Goal: Task Accomplishment & Management: Manage account settings

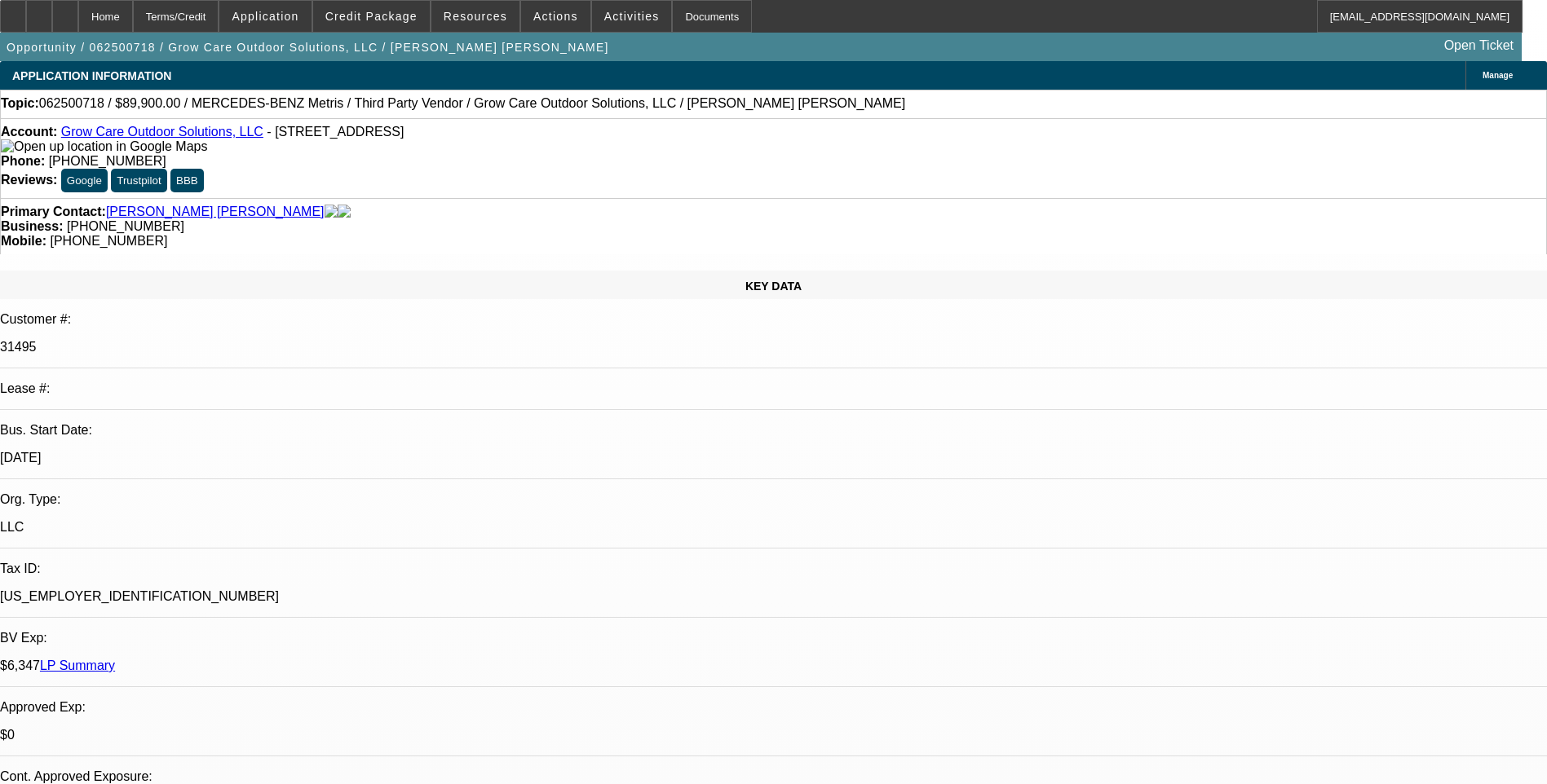
select select "0"
select select "6"
select select "0"
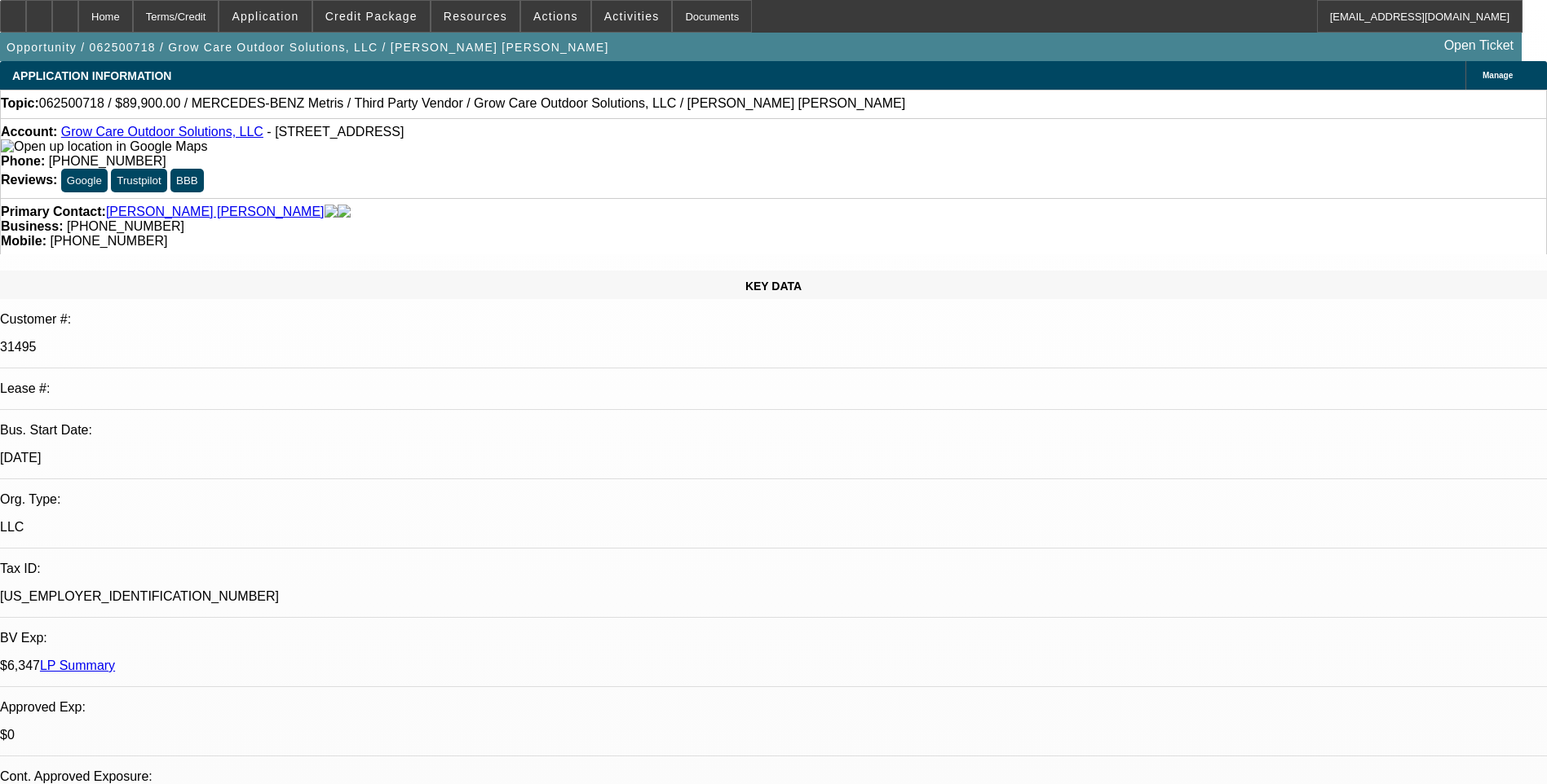
select select "0"
select select "6"
select select "0"
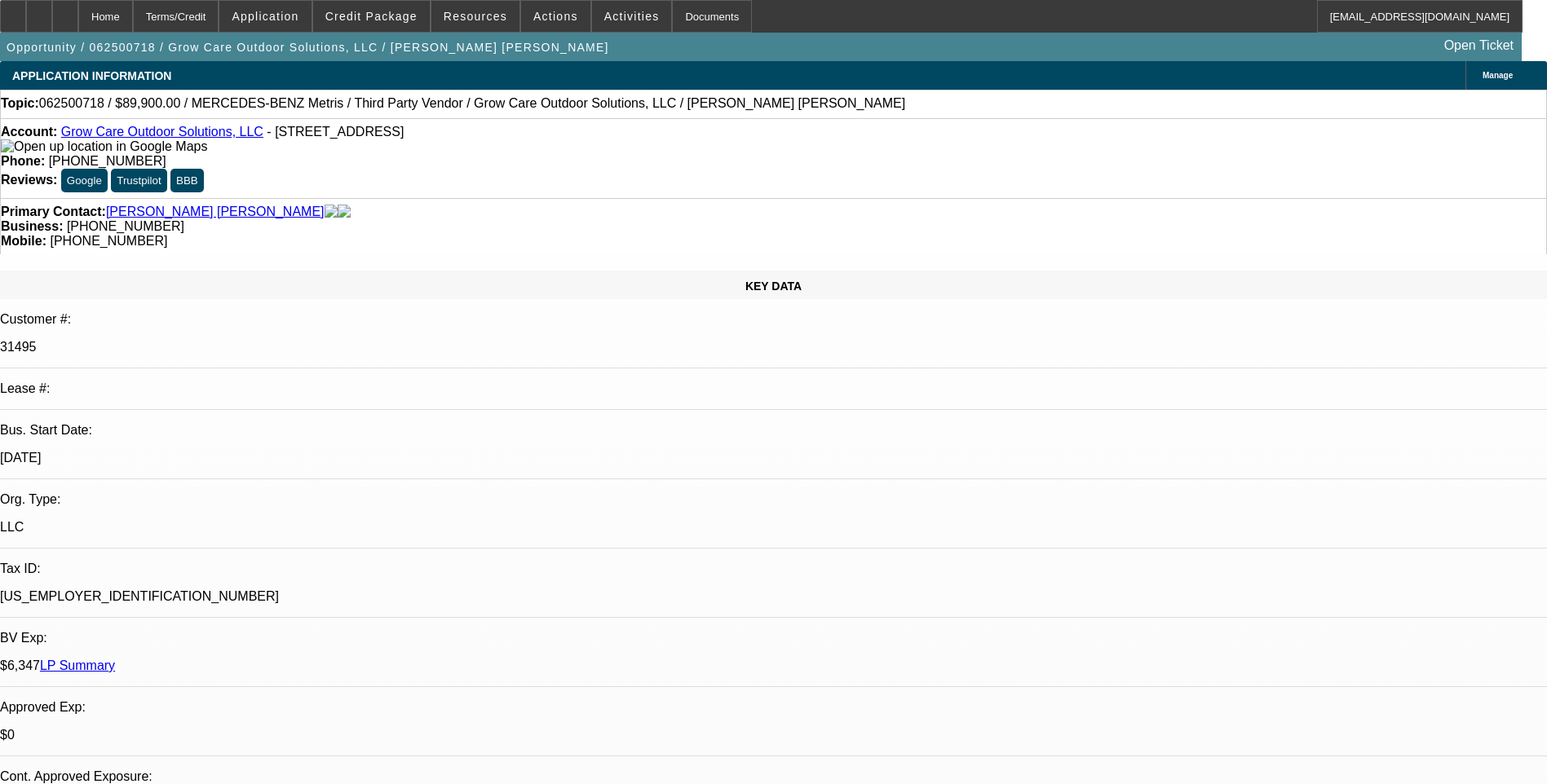
select select "0"
select select "6"
select select "0"
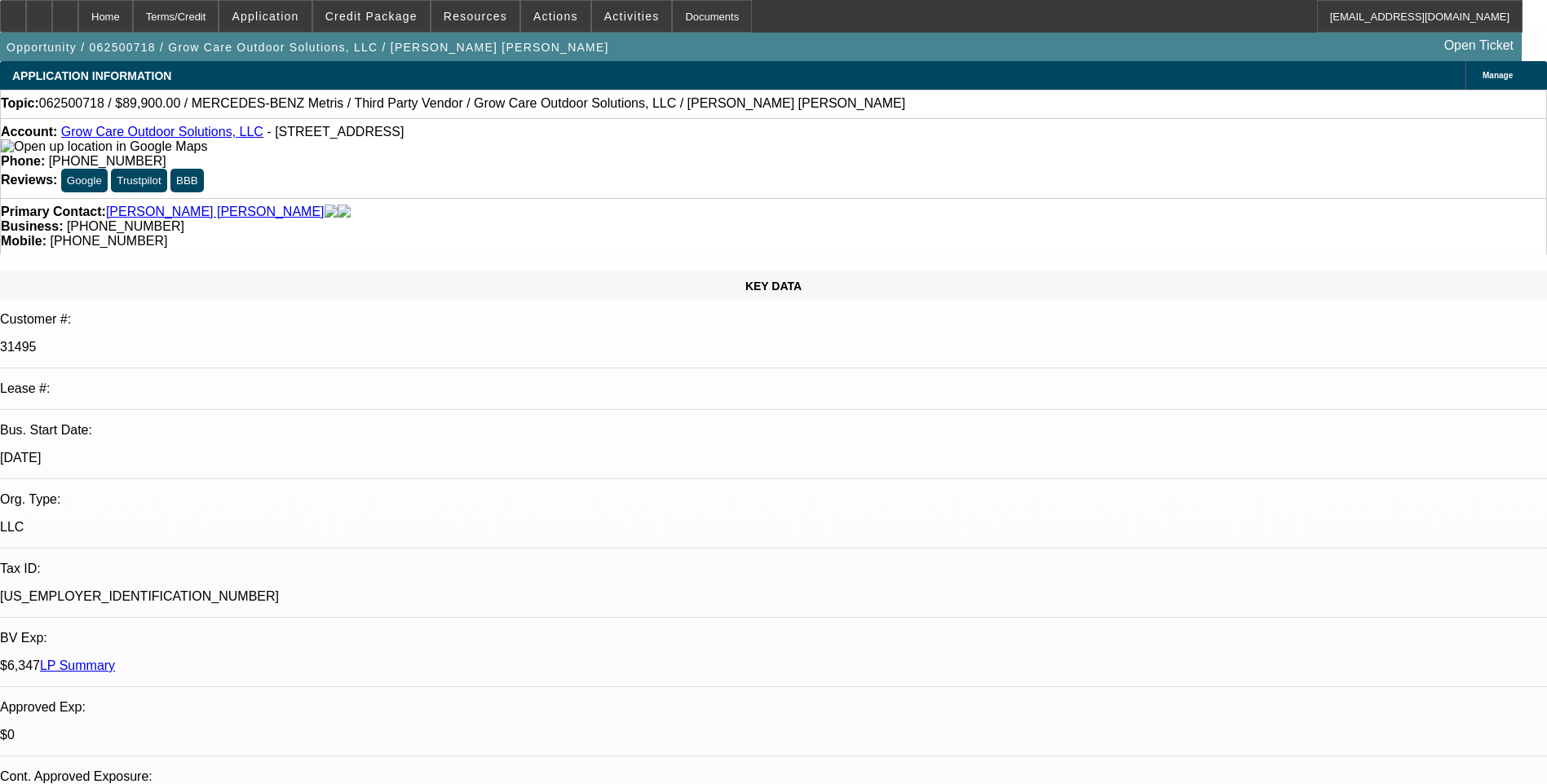
select select "6"
click at [78, 22] on div at bounding box center [66, 16] width 26 height 33
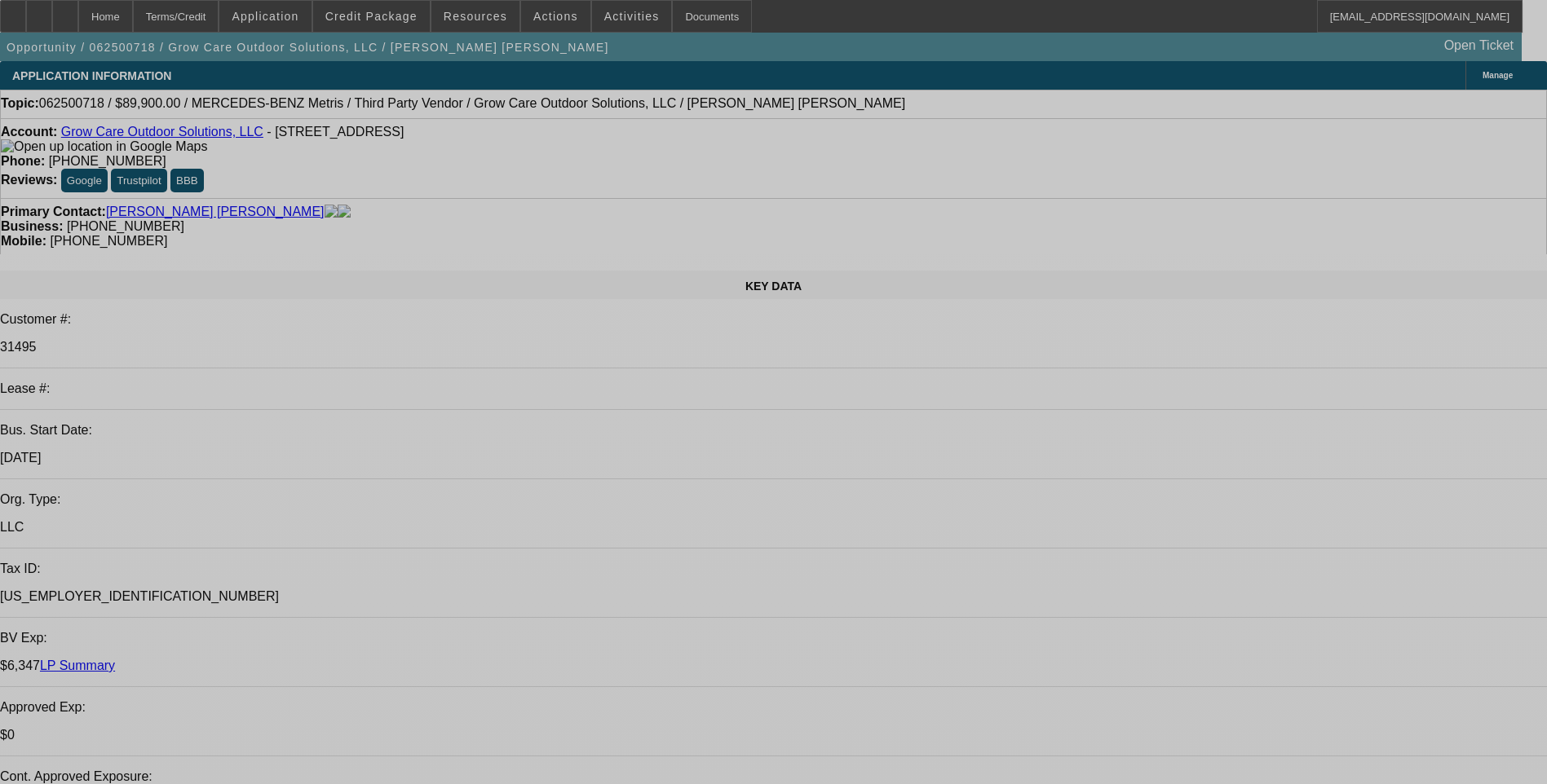
select select "0"
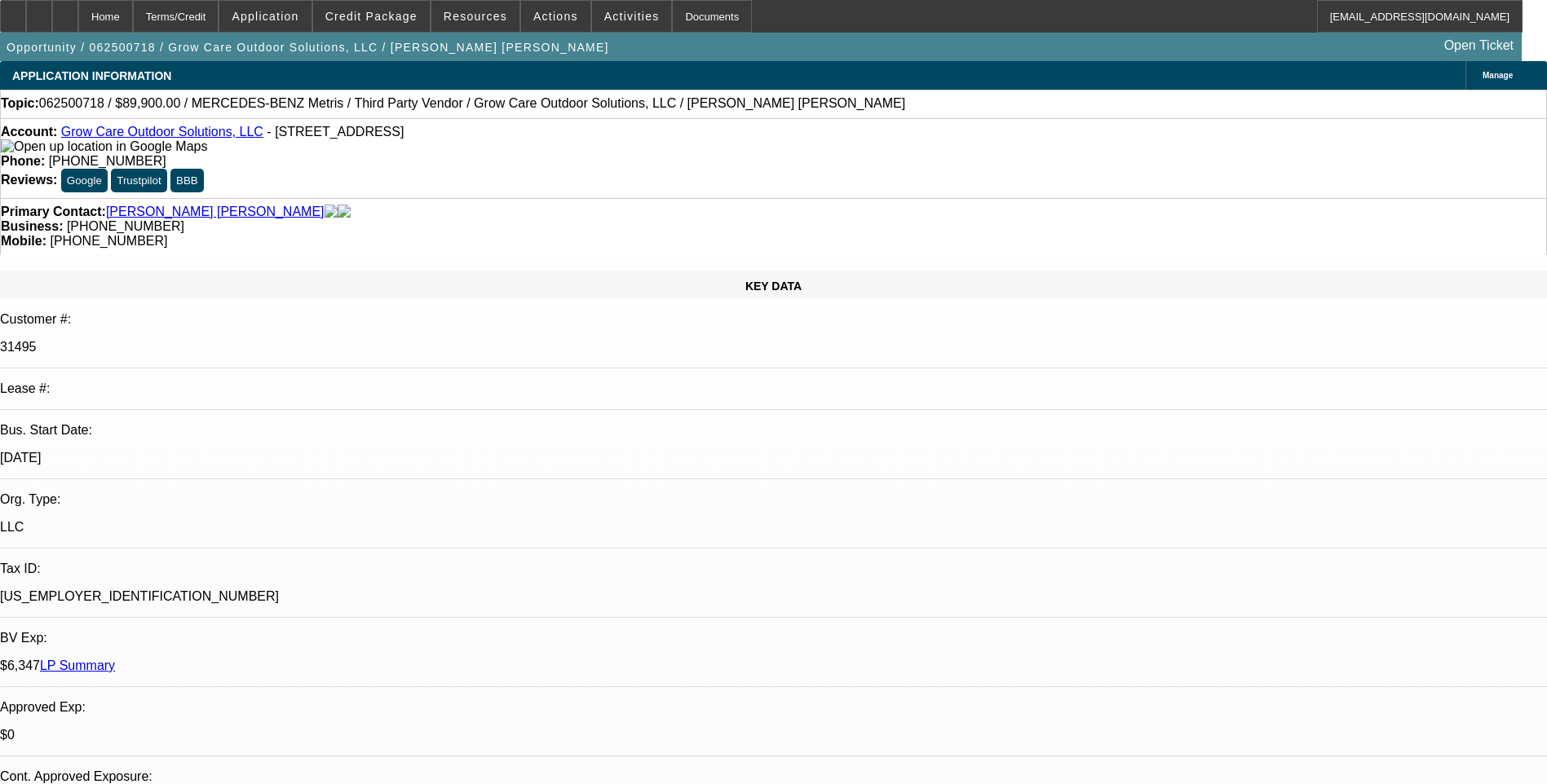
select select "0"
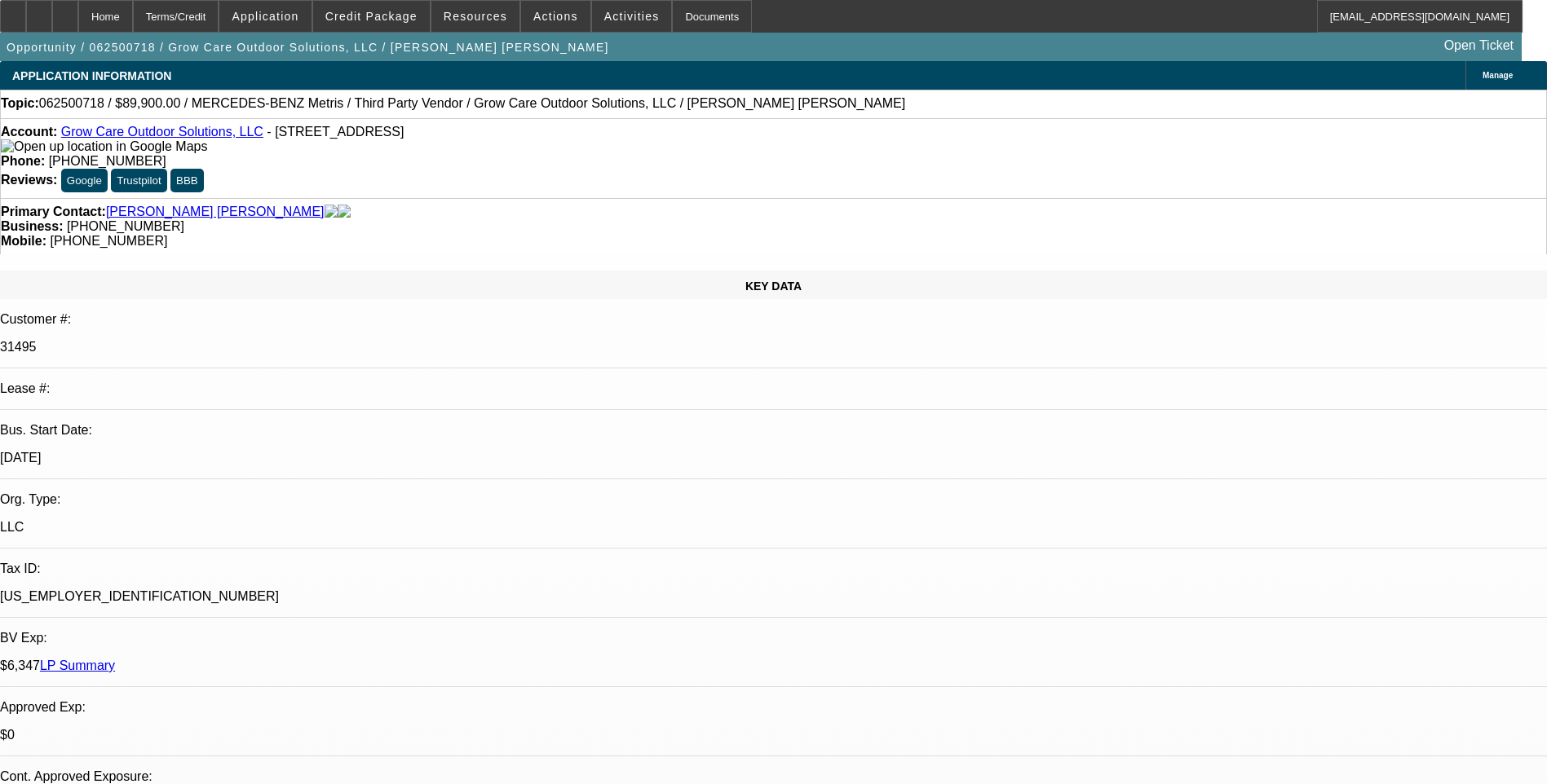
select select "0"
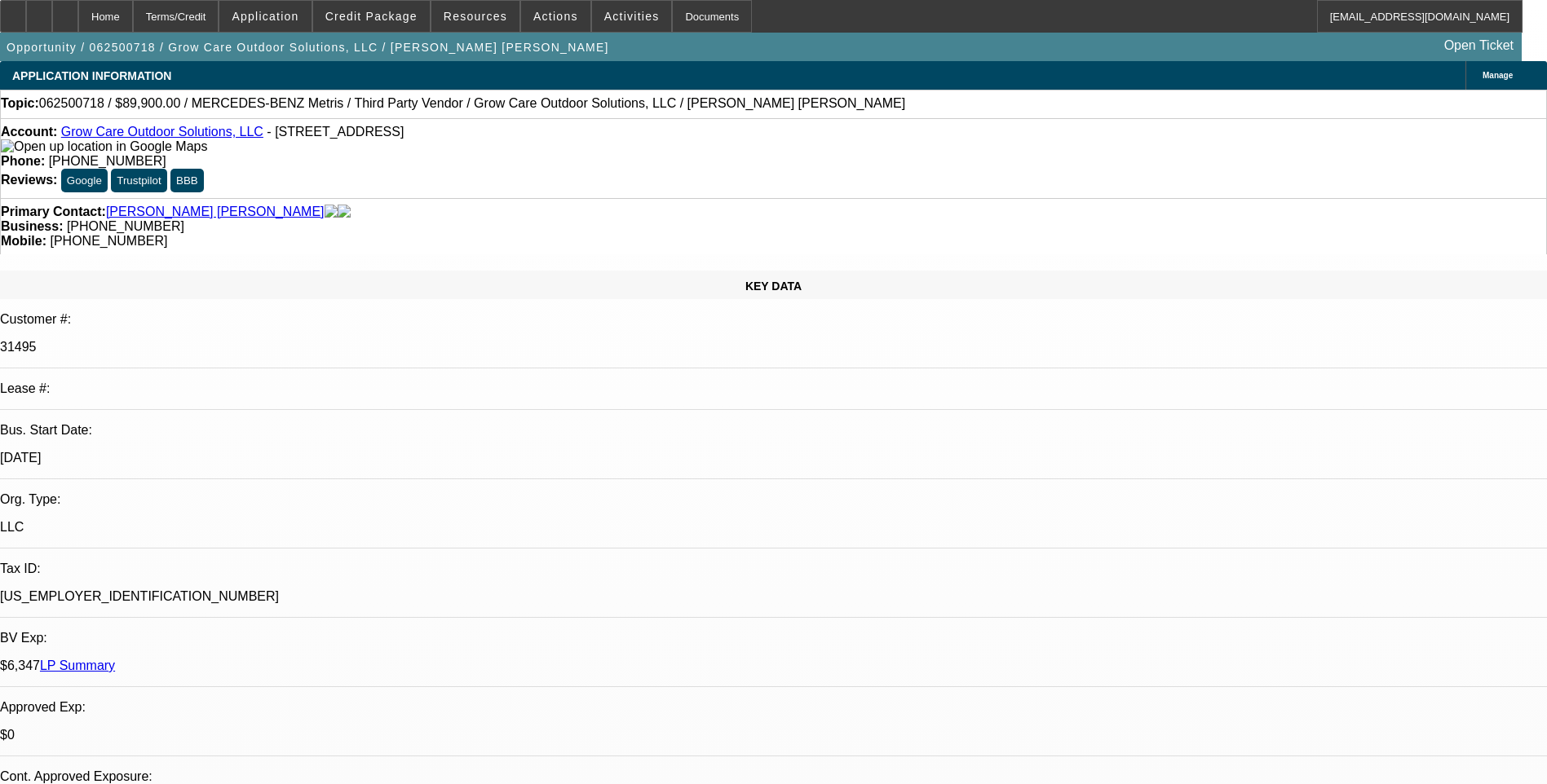
select select "0"
select select "1"
select select "6"
select select "1"
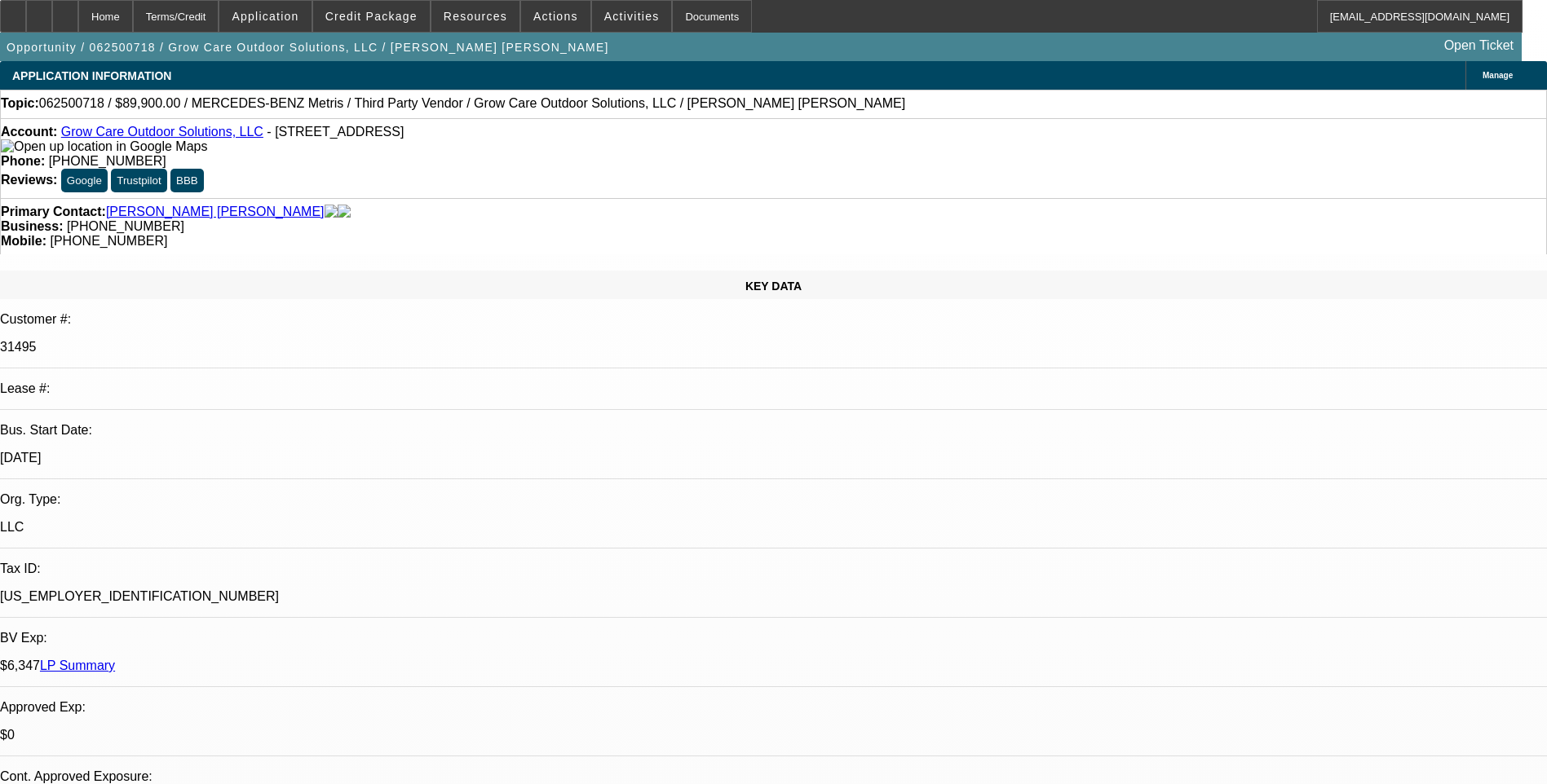
select select "1"
select select "6"
select select "1"
select select "6"
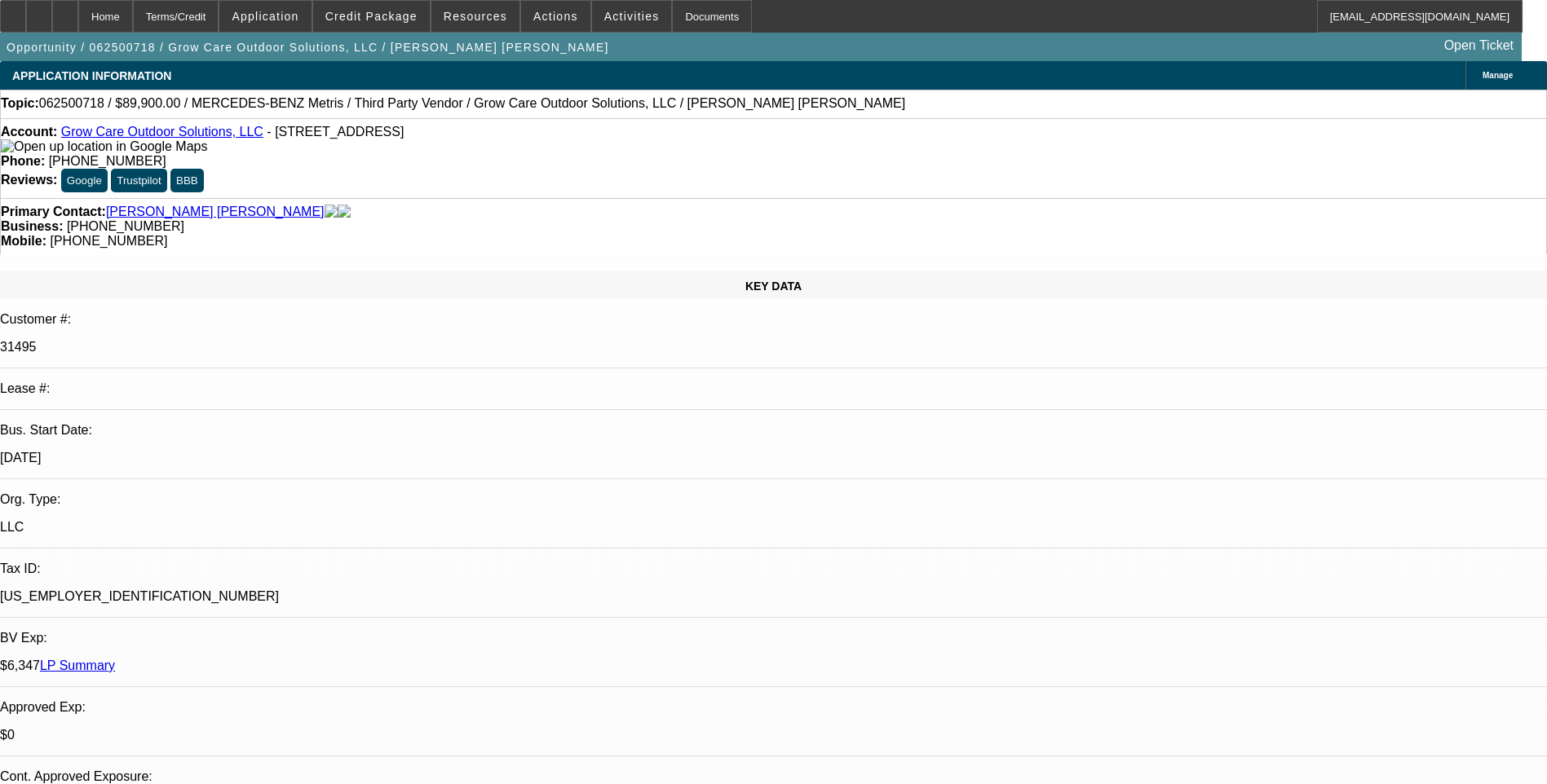
select select "1"
select select "6"
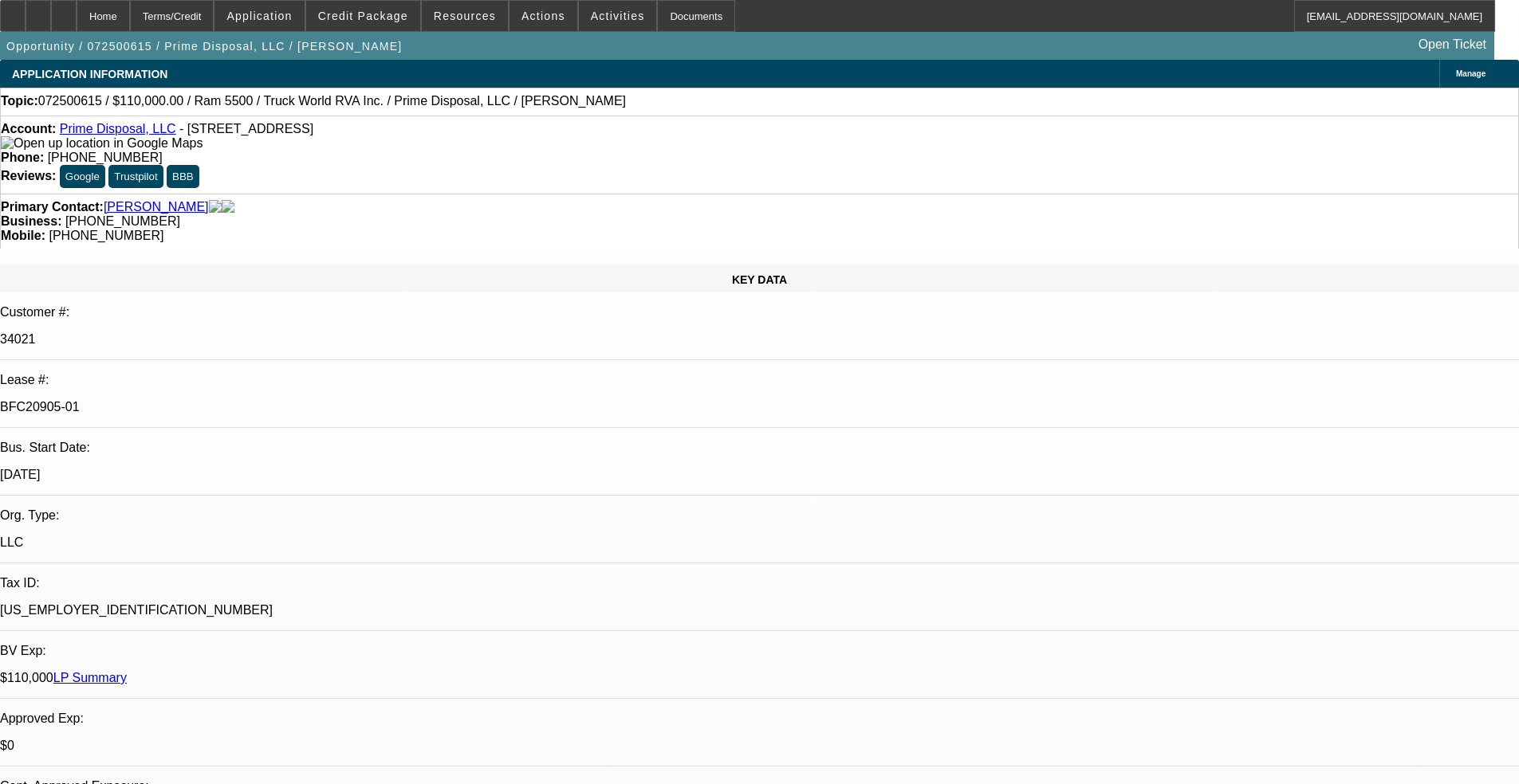
select select "0"
select select "2"
select select "0"
select select "6"
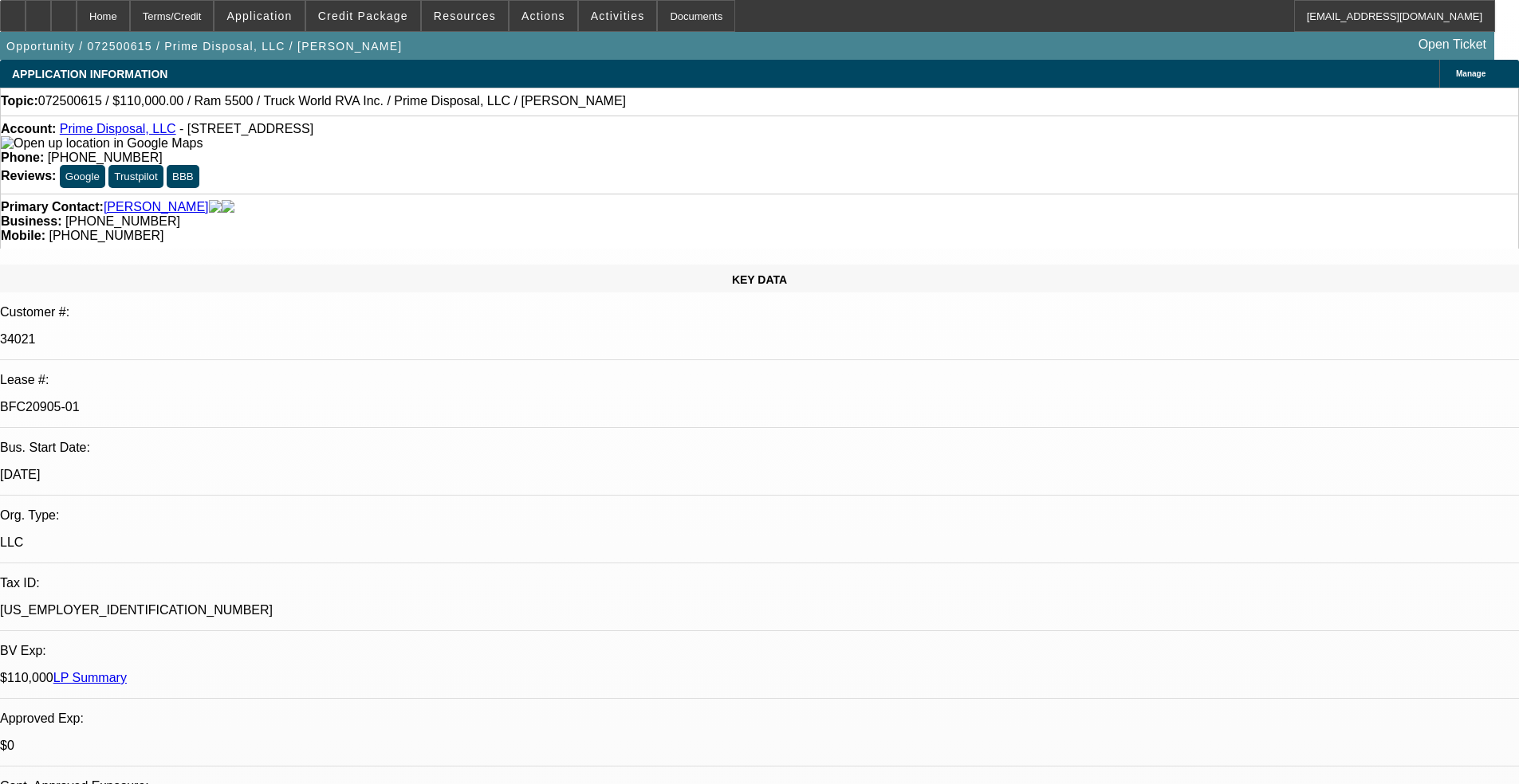
select select "0"
select select "2"
select select "0"
select select "6"
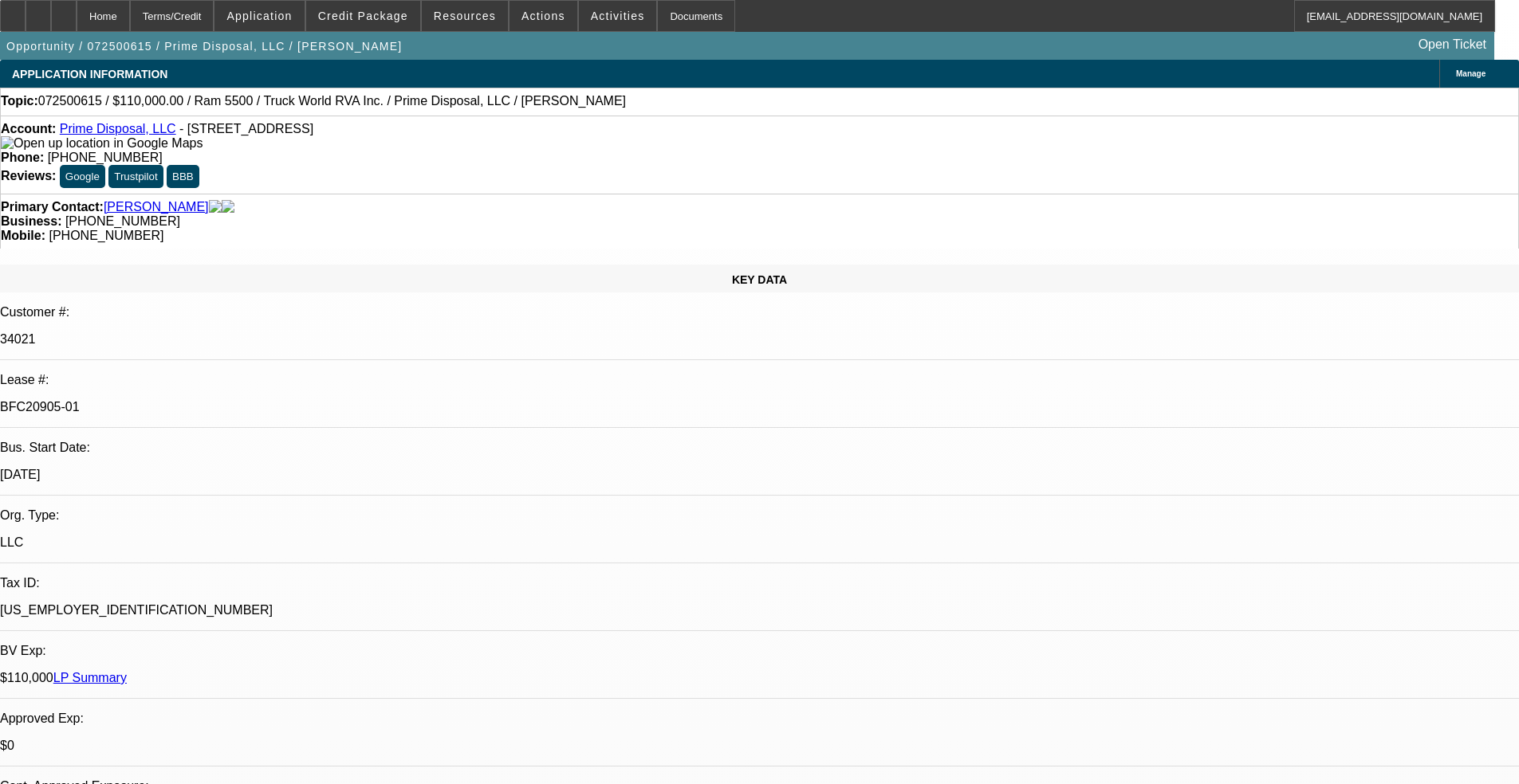
select select "0"
select select "2"
select select "0"
select select "6"
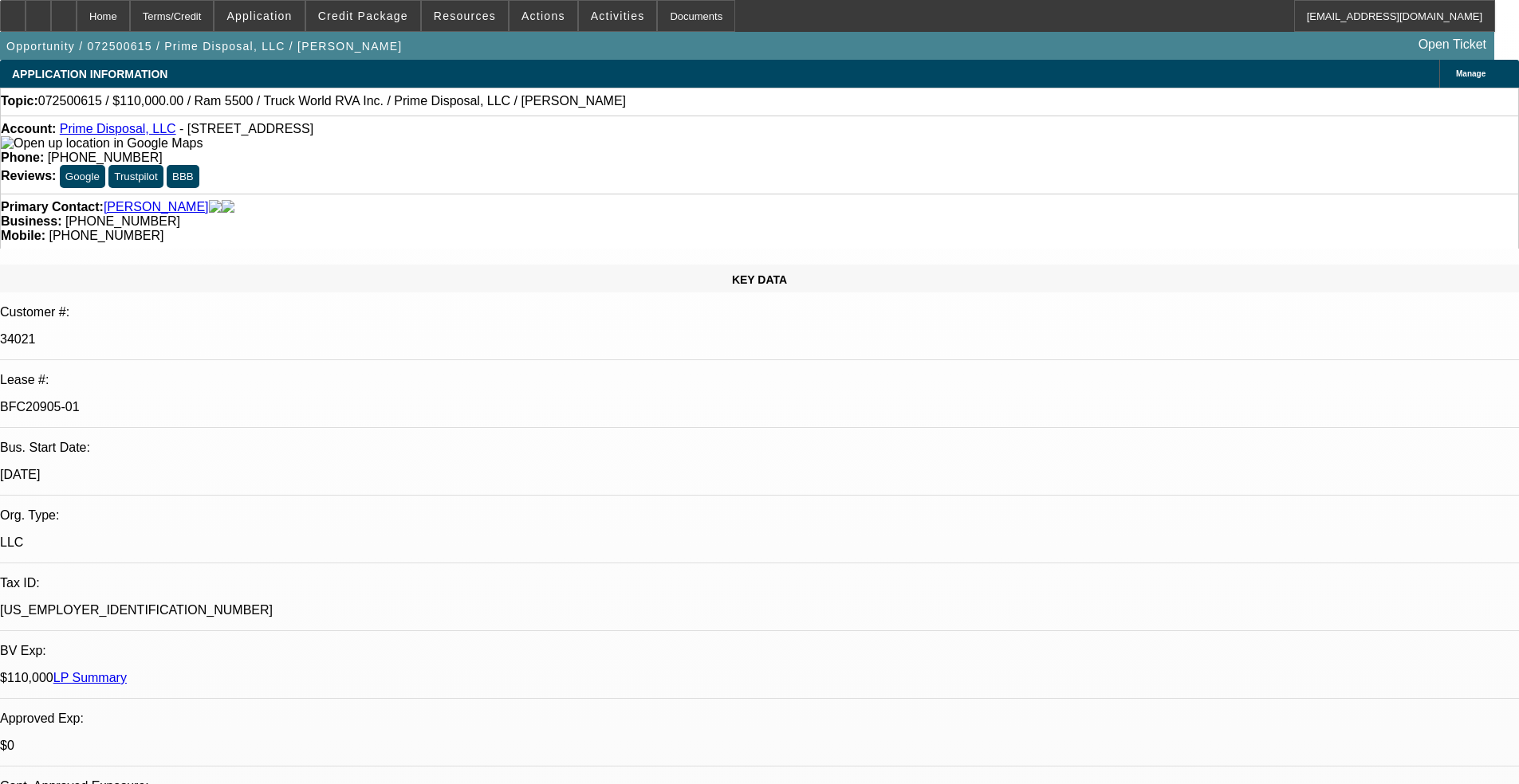
select select "0"
select select "2"
select select "0"
select select "6"
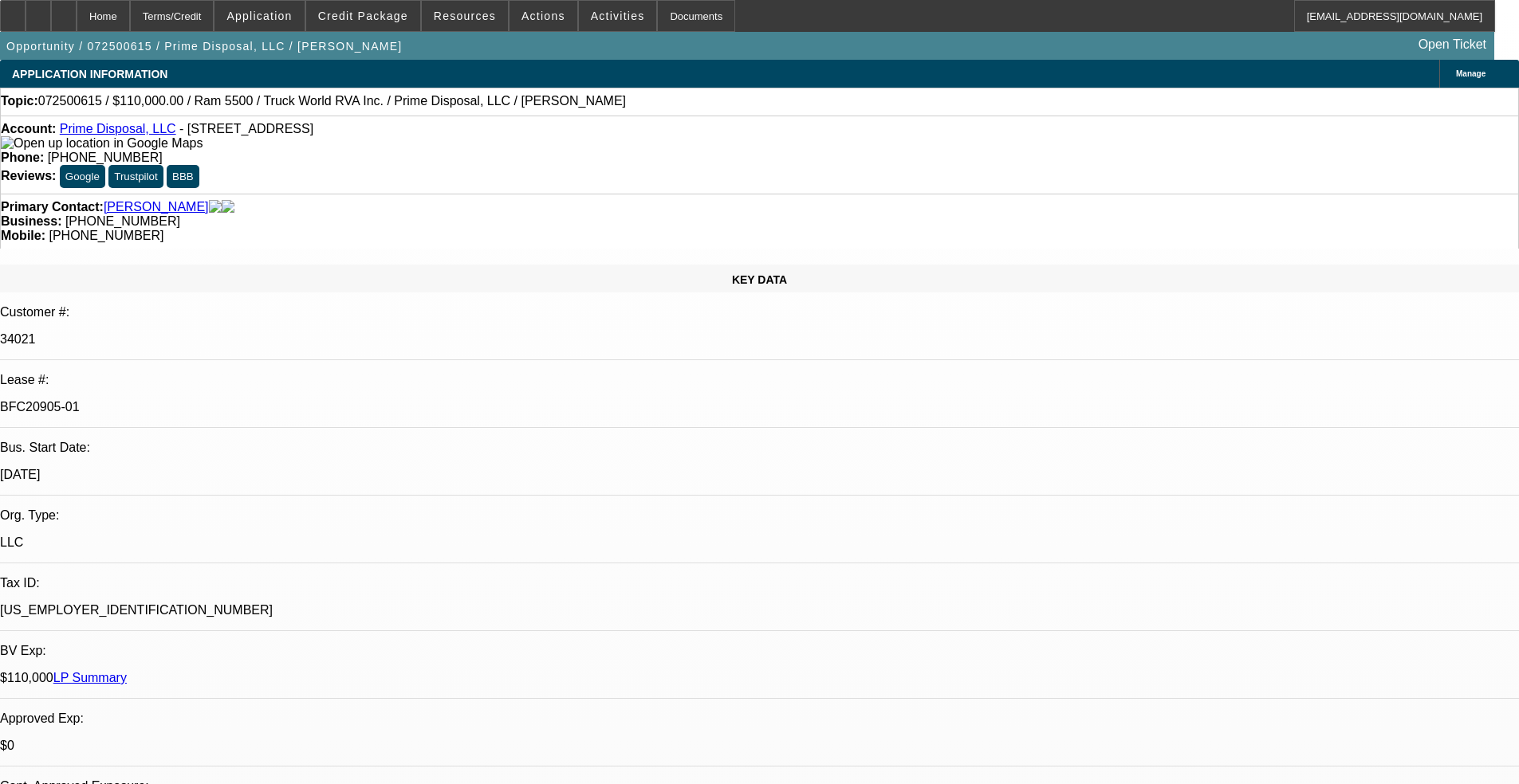
scroll to position [80, 12]
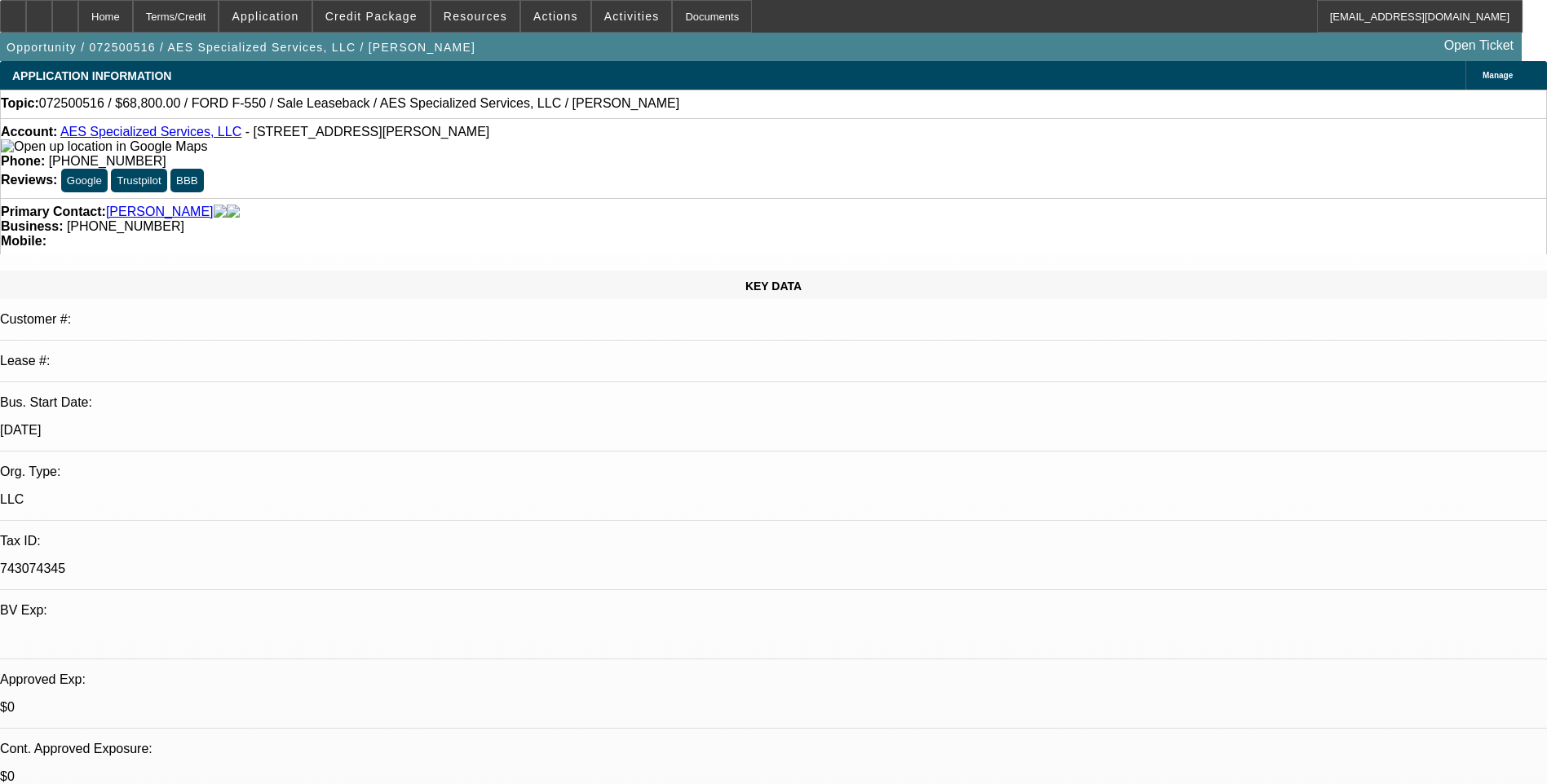
select select "0"
select select "0.2"
select select "0"
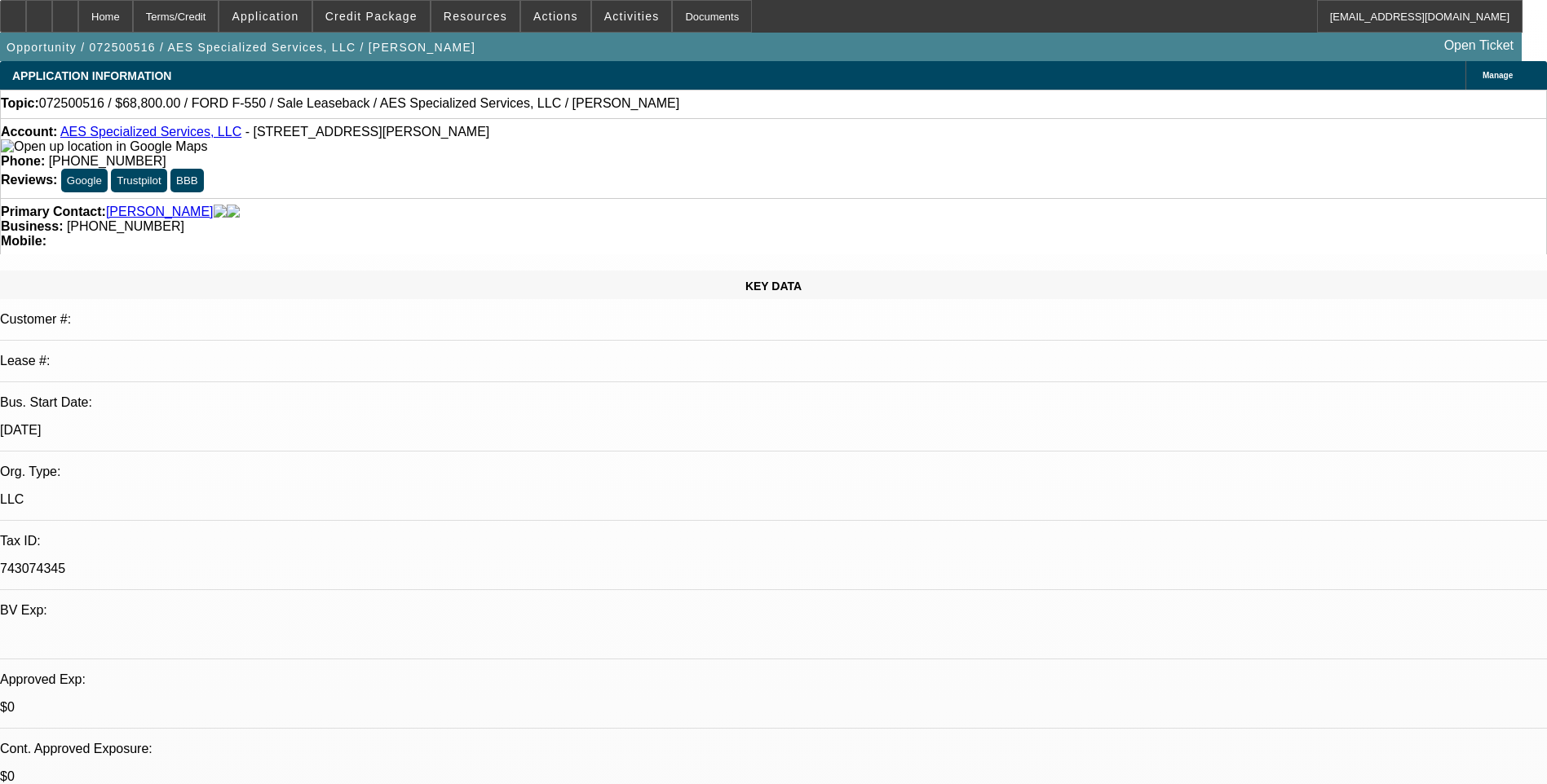
select select "0"
select select "0.2"
select select "0"
select select "0.1"
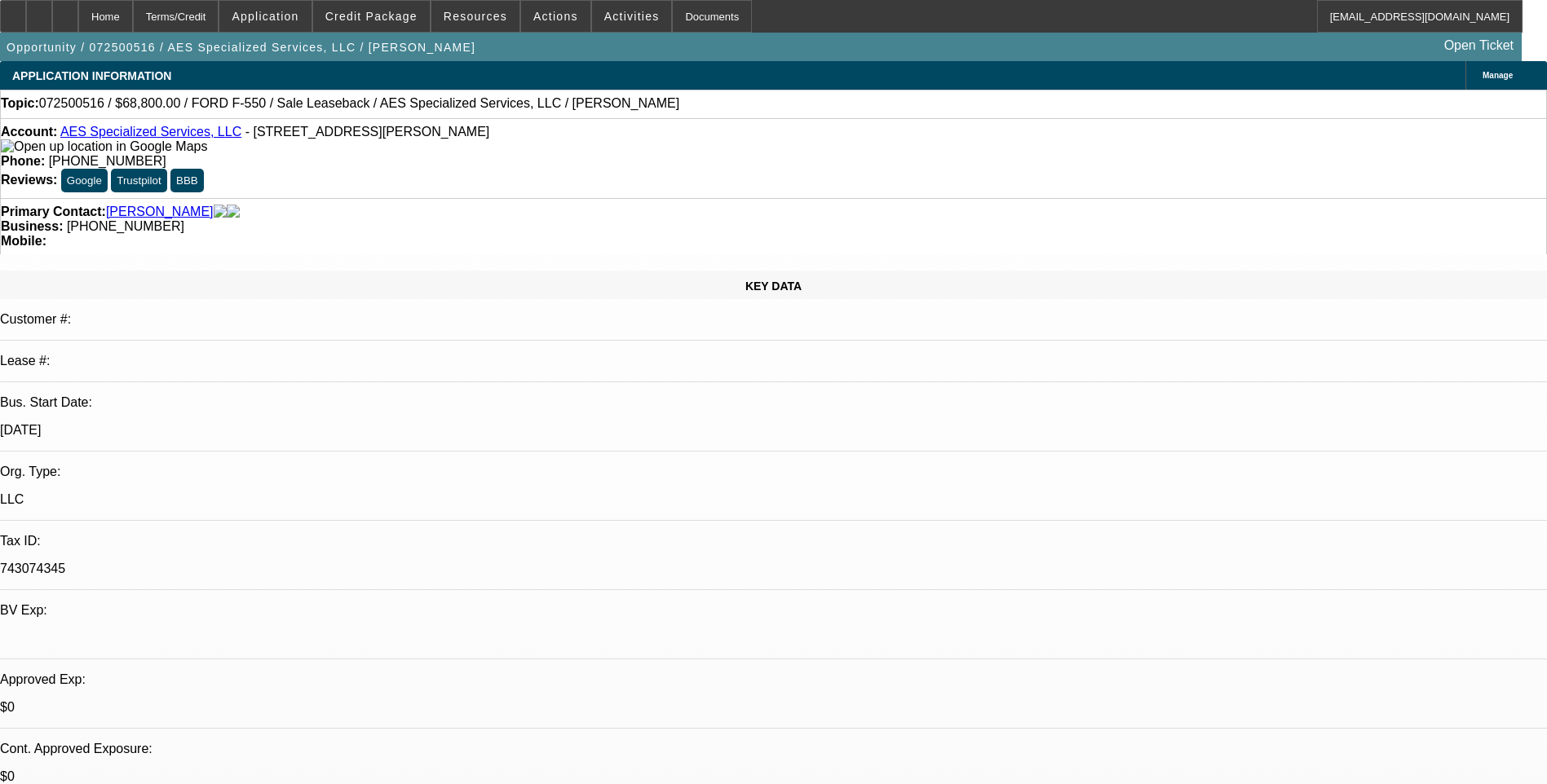
select select "0"
select select "1"
select select "6"
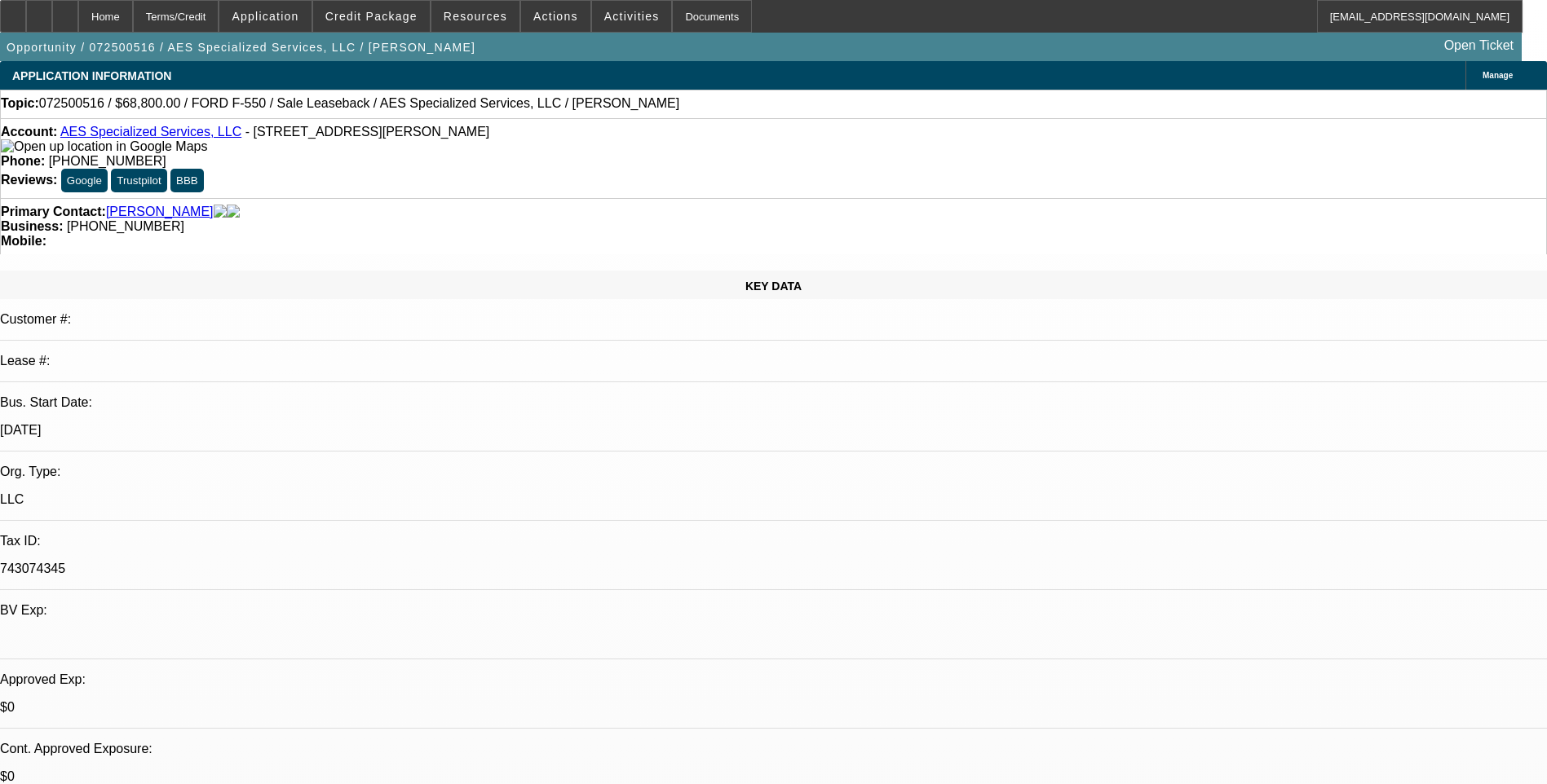
select select "1"
select select "6"
select select "1"
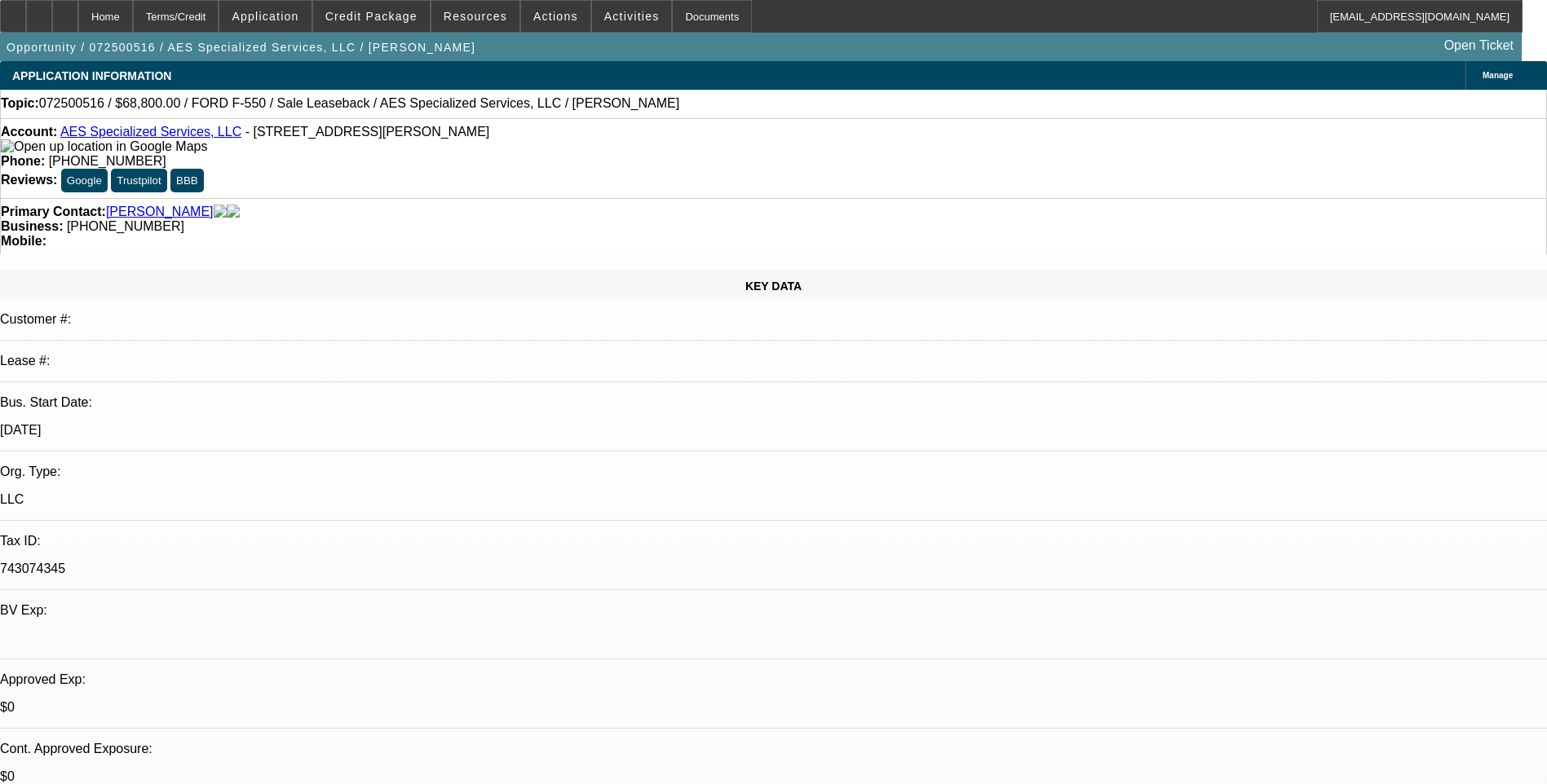
select select "6"
select select "1"
select select "6"
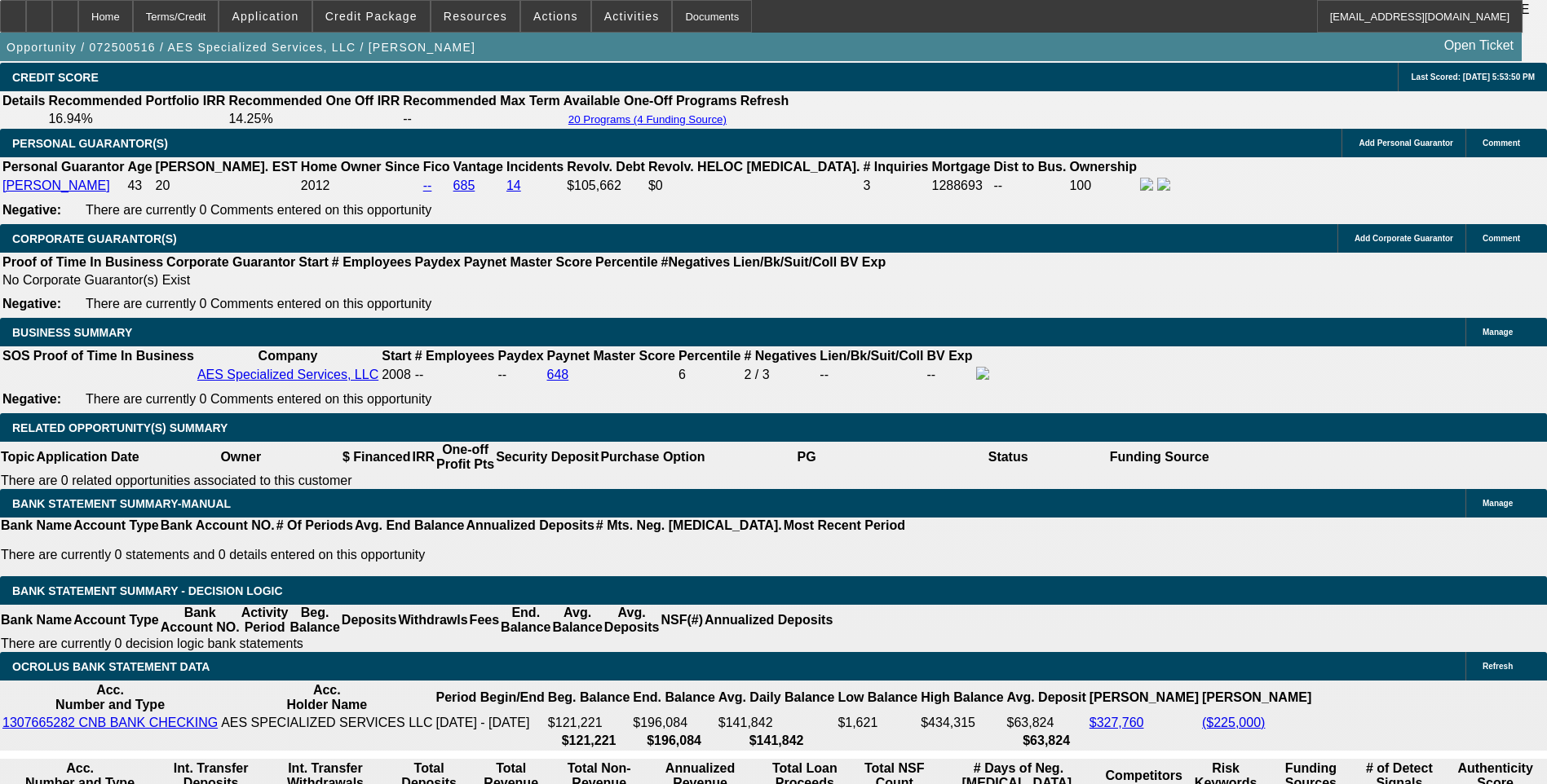
scroll to position [2446, 0]
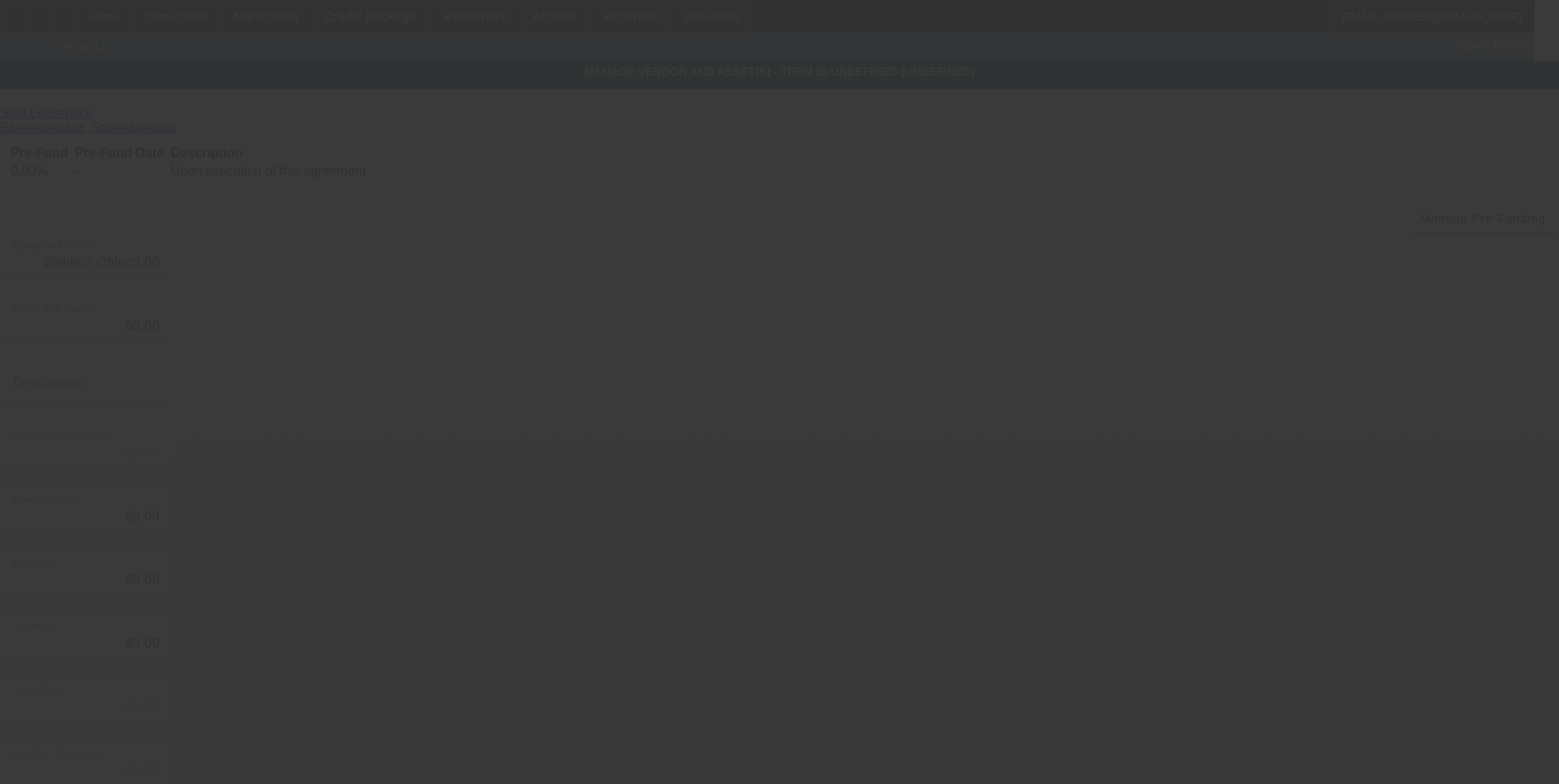
type input "$86,000.00"
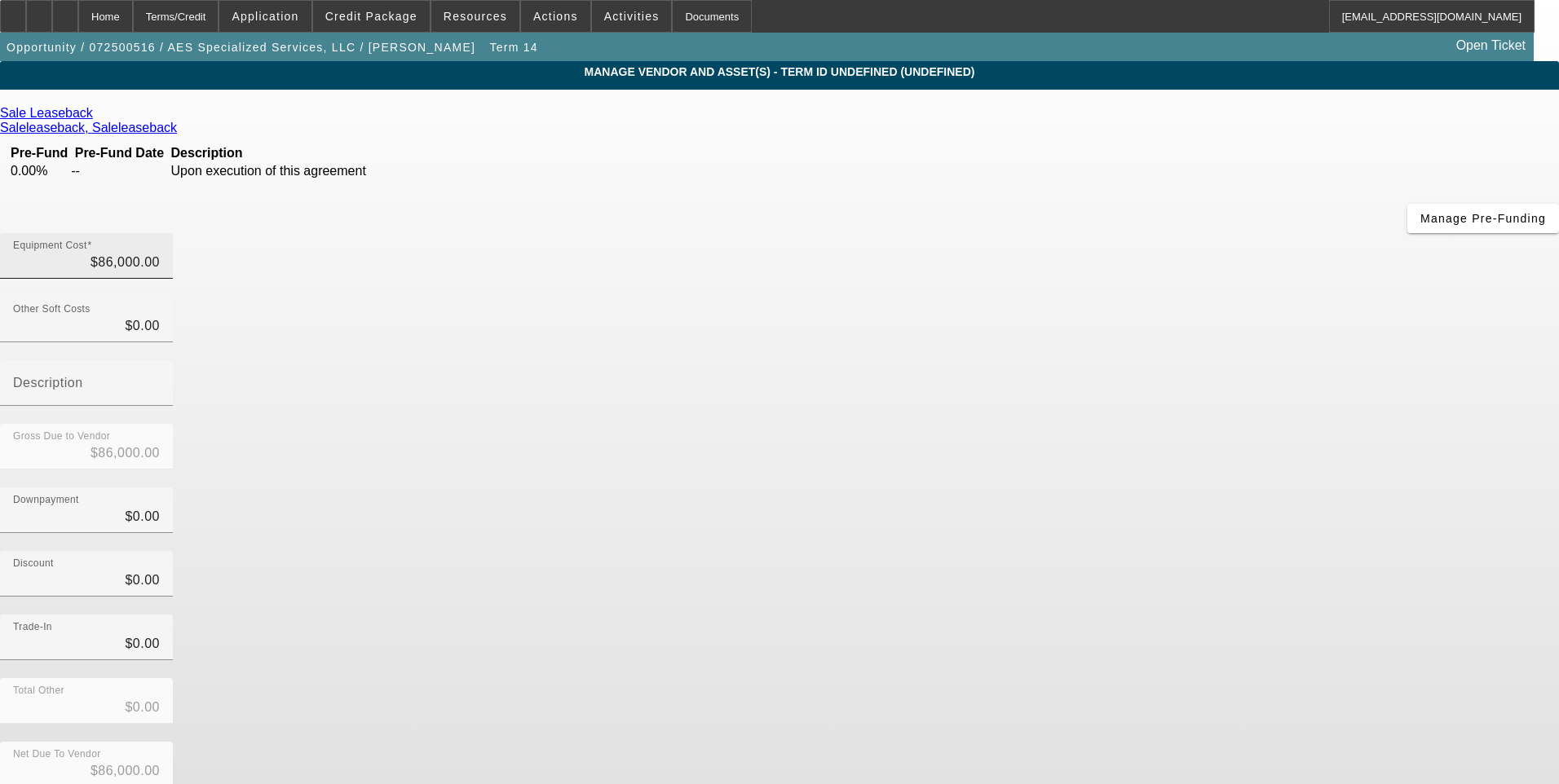
type input "86000"
click at [160, 253] on input "86000" at bounding box center [86, 262] width 147 height 20
type input "$0.00"
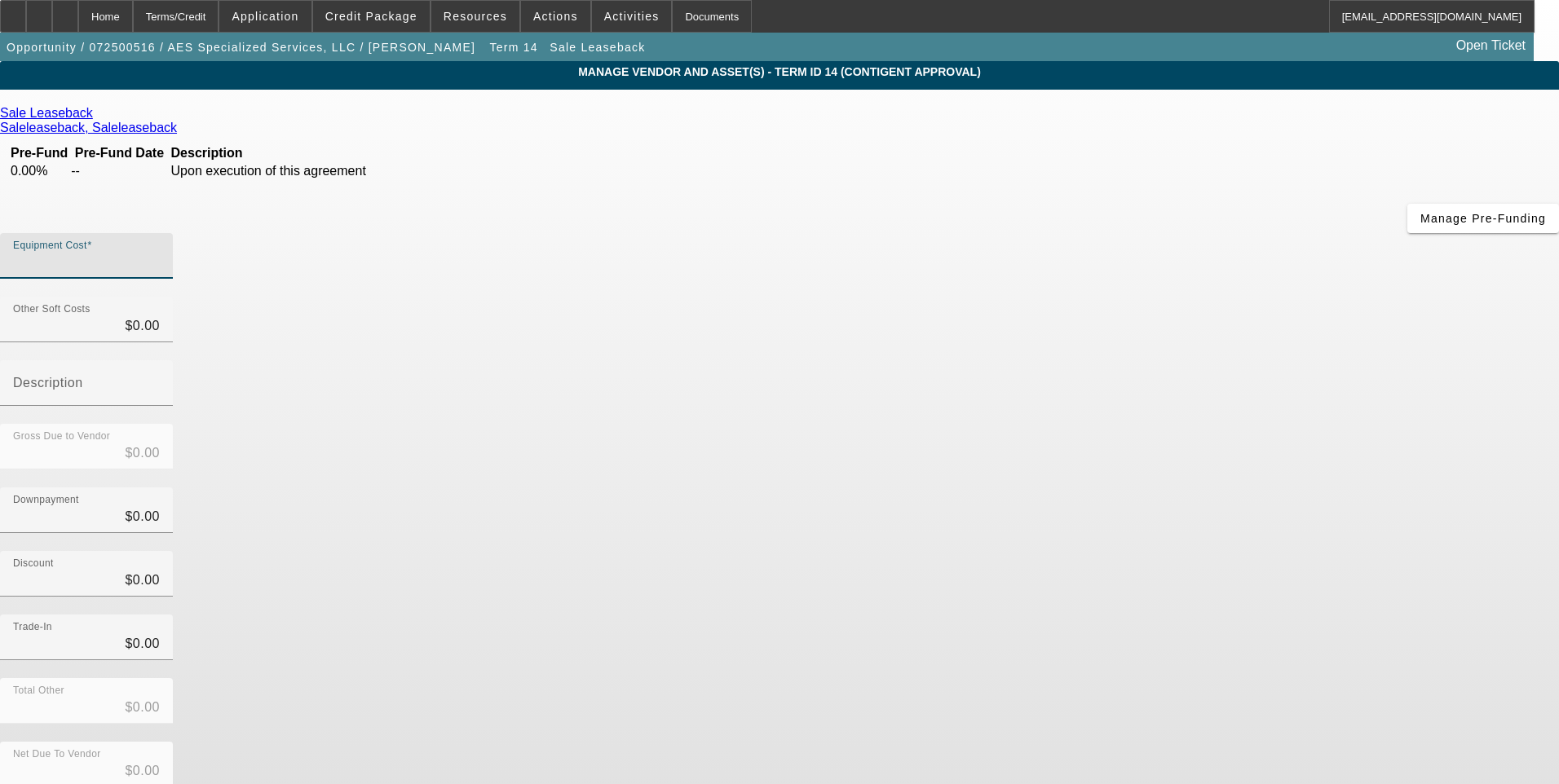
type input "6"
type input "$6.00"
type input "68"
type input "$68.00"
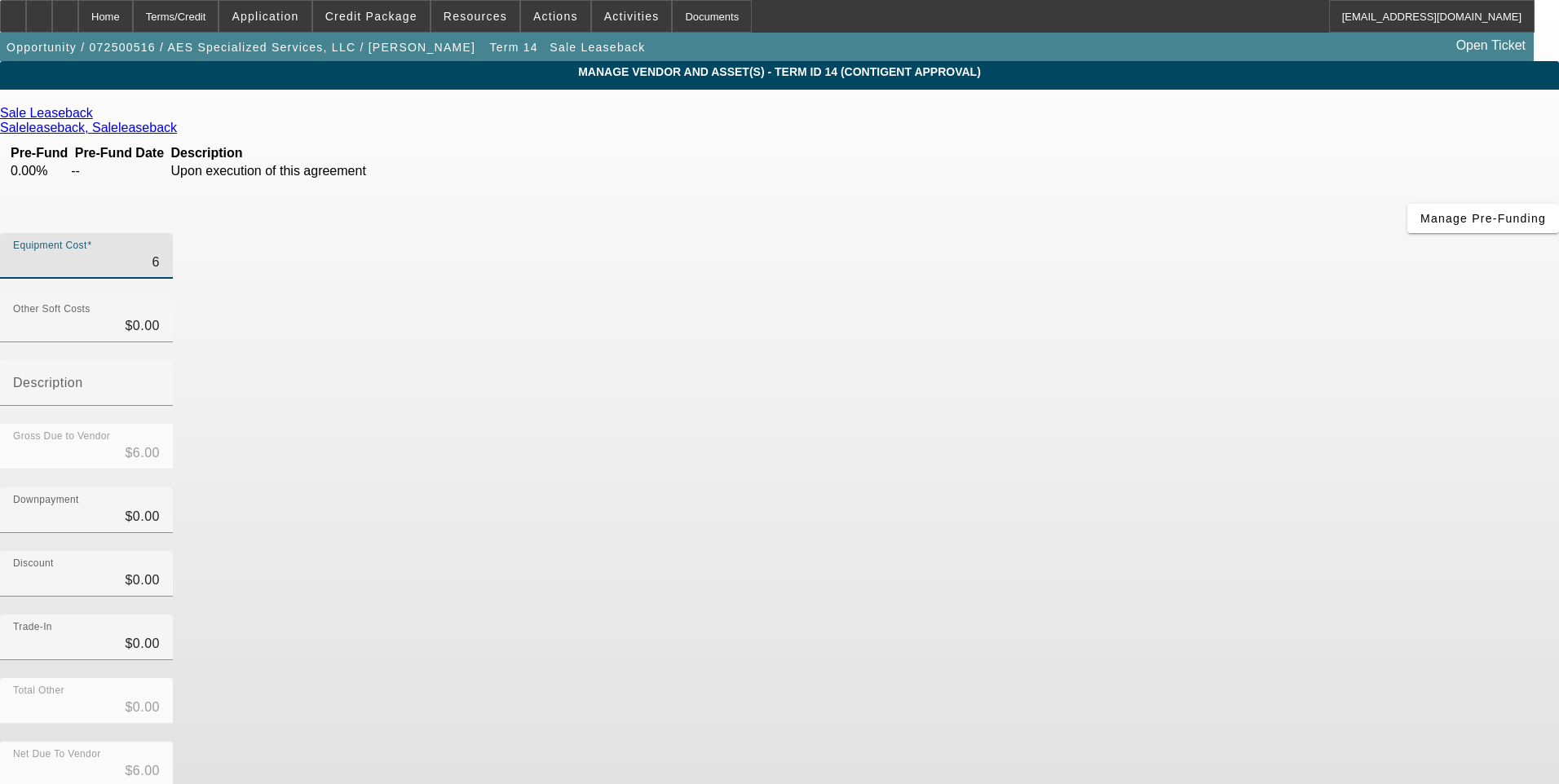
type input "$68.00"
type input "688"
type input "$688.00"
type input "6880"
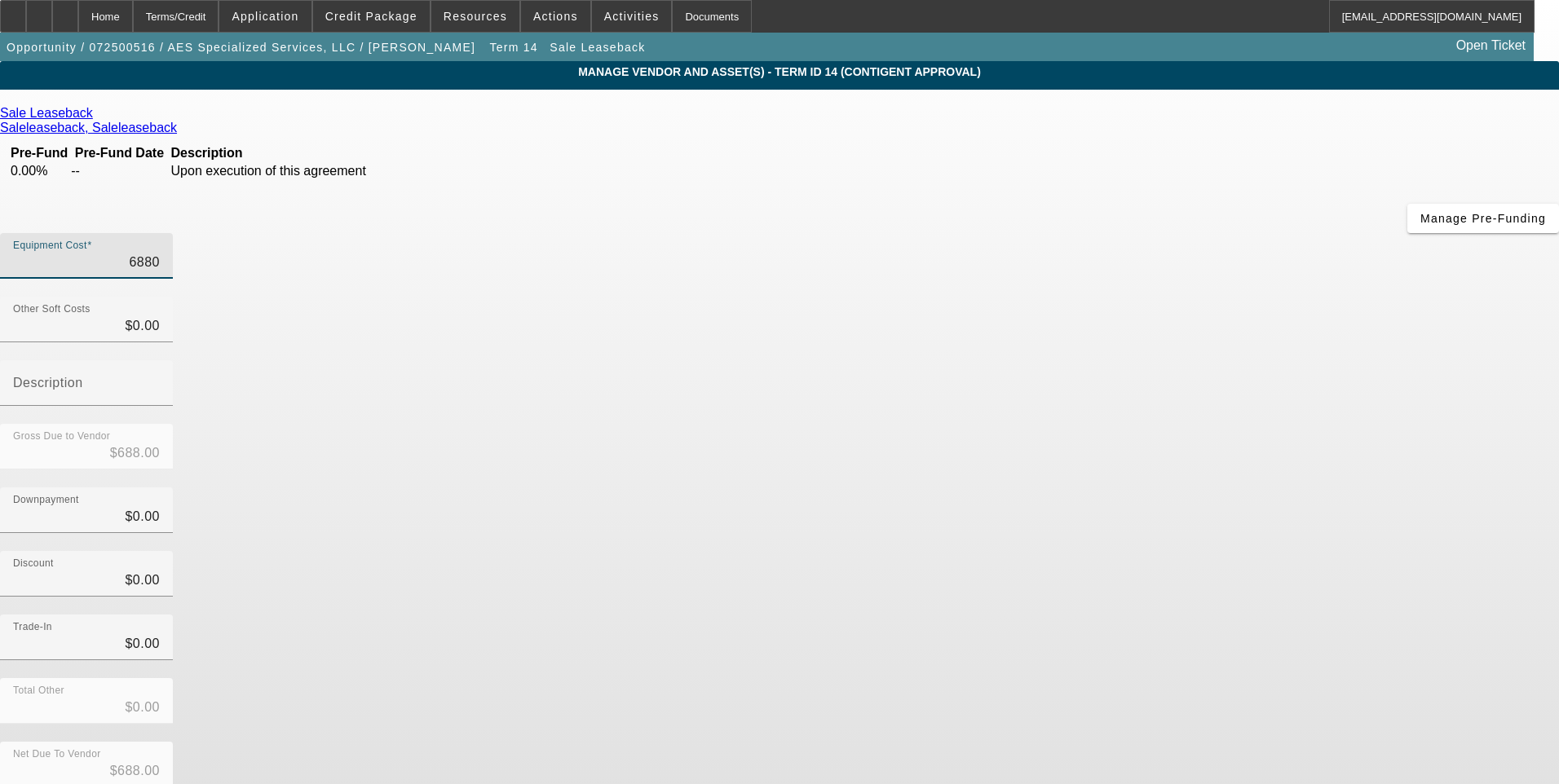
type input "$6,880.00"
type input "68800"
type input "$68,800.00"
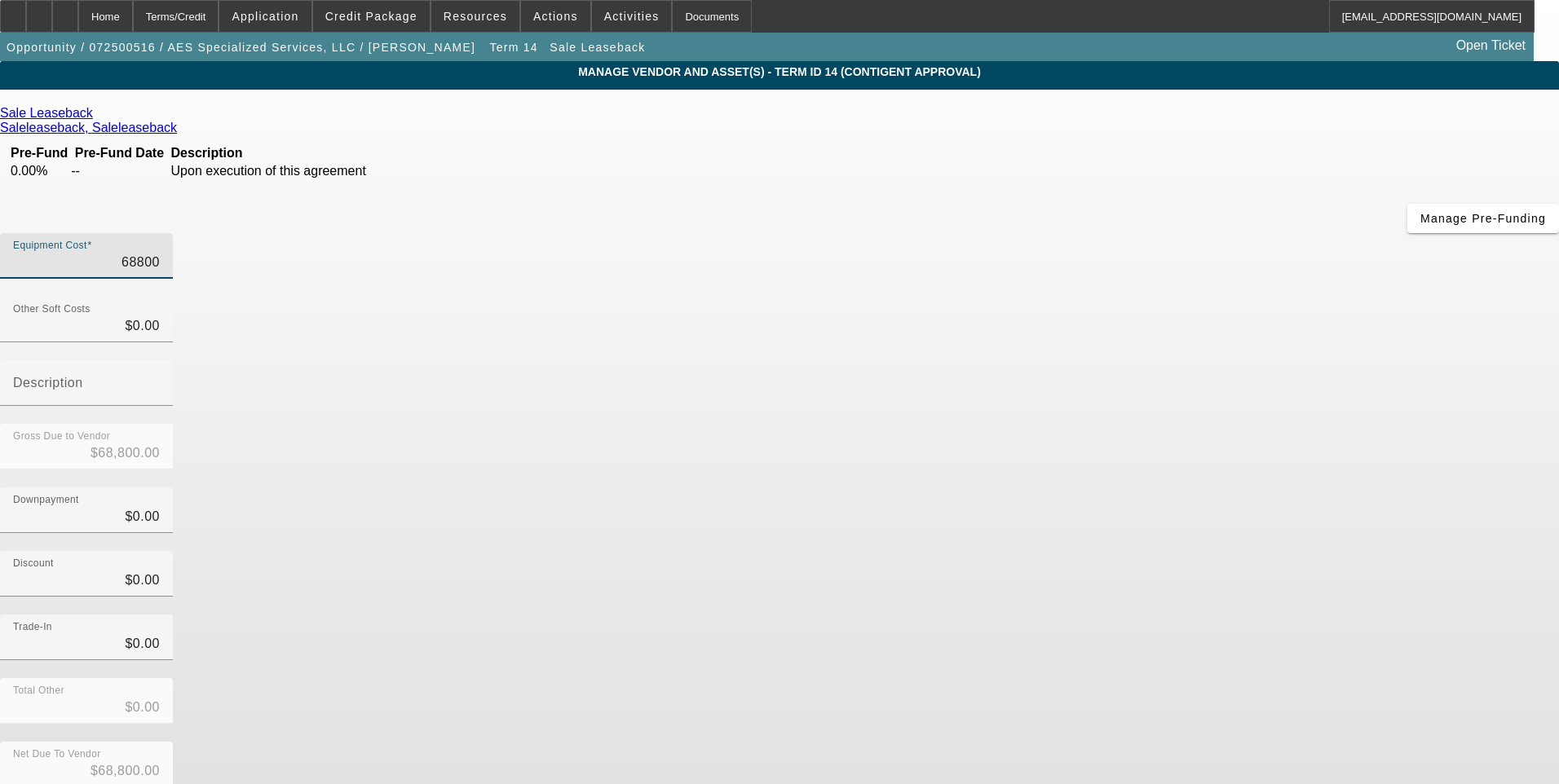
type input "$68,800.00"
click at [1150, 487] on div "Downpayment $0.00" at bounding box center [780, 519] width 1559 height 64
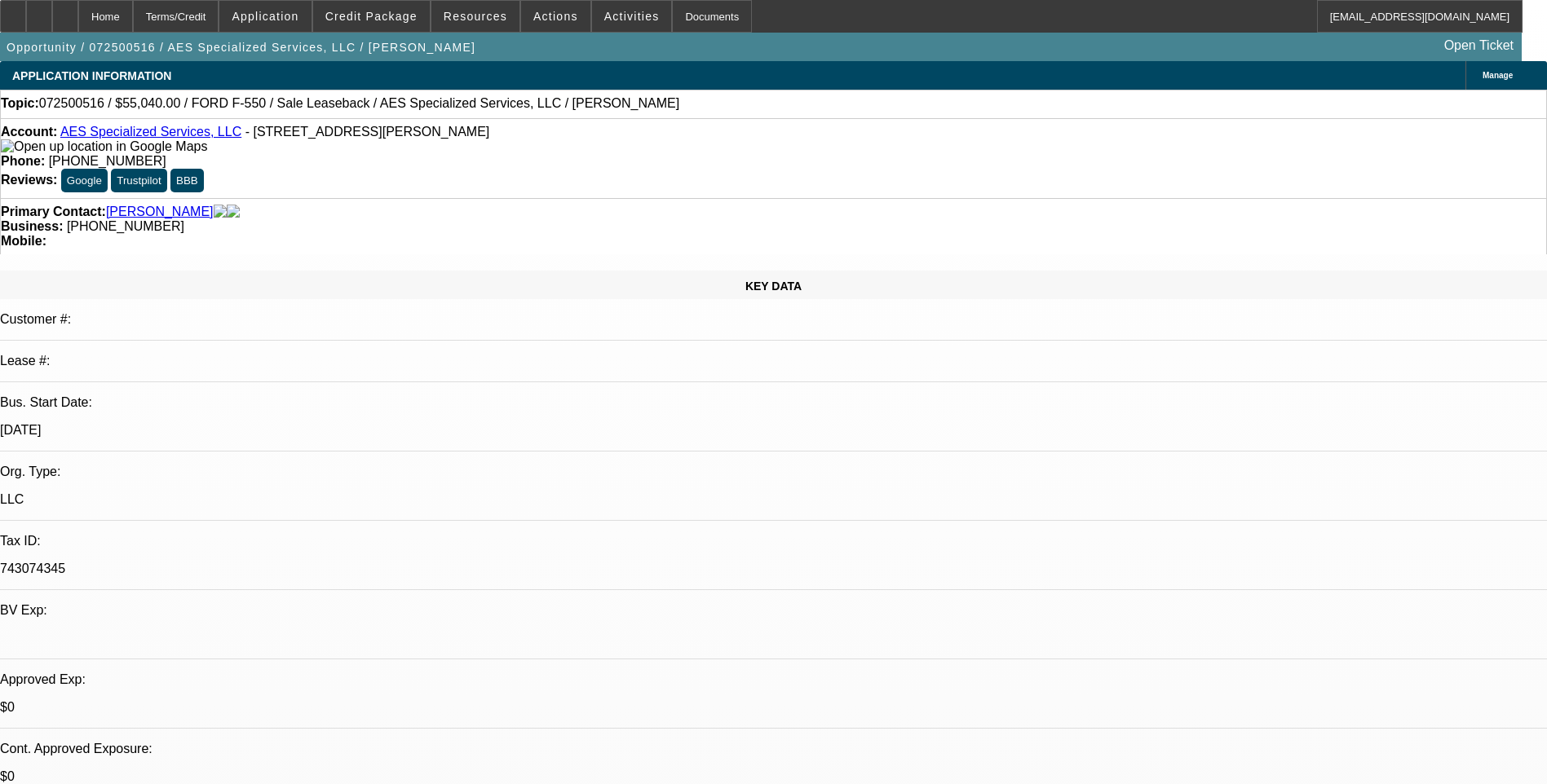
select select "0"
select select "6"
select select "0.2"
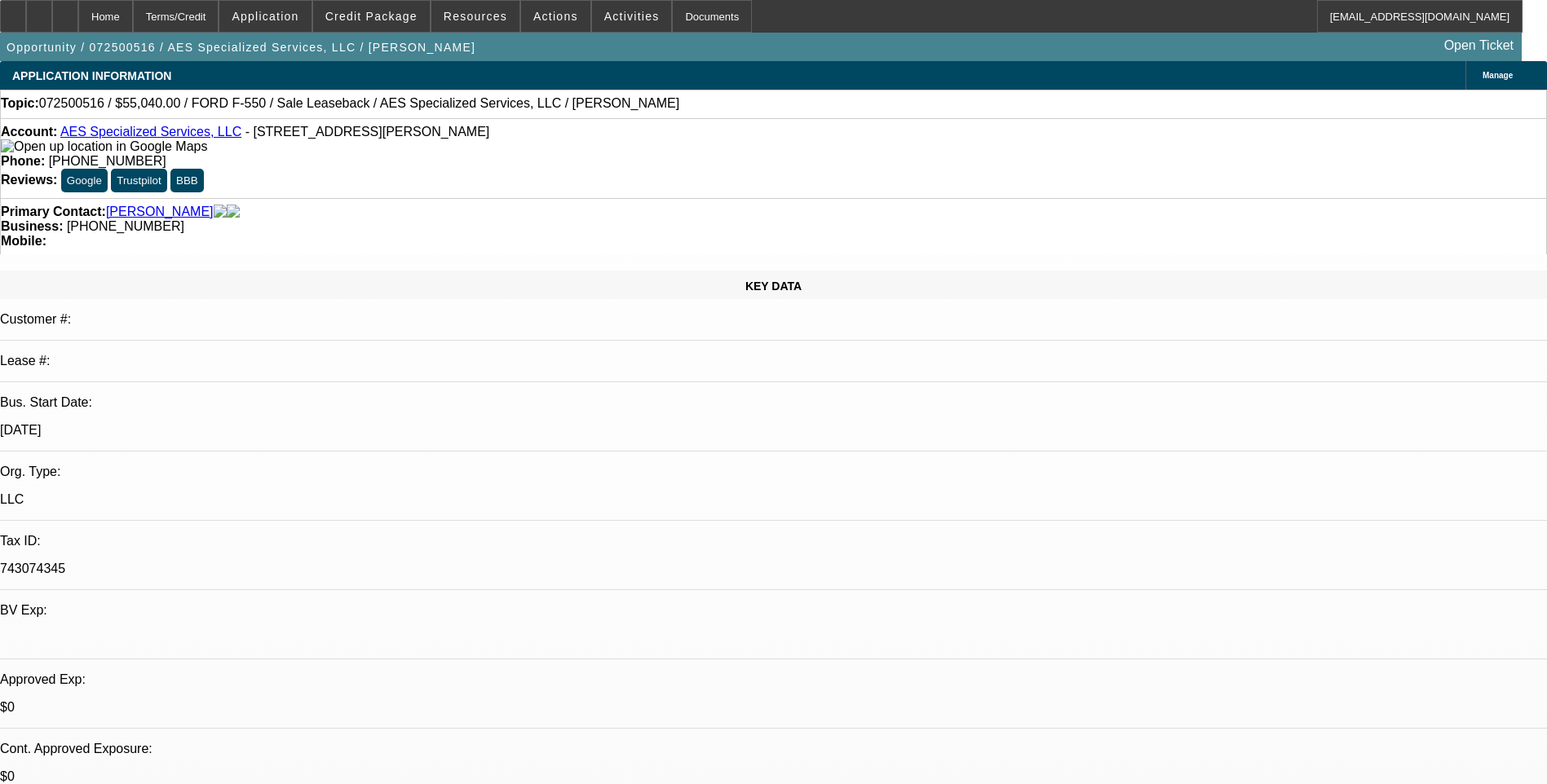
select select "0"
select select "6"
select select "0.2"
select select "0"
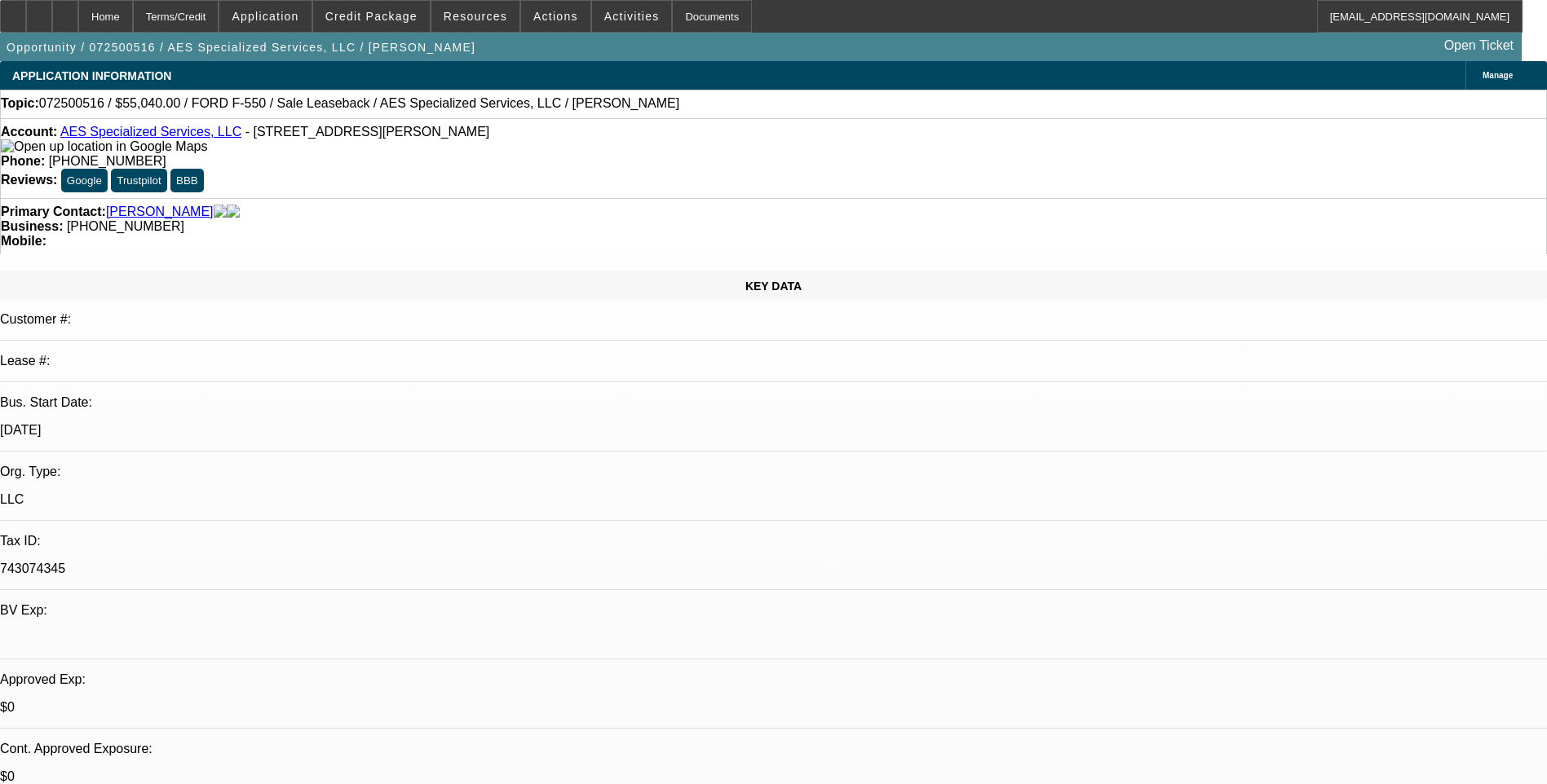
select select "0"
select select "6"
select select "0.1"
select select "0"
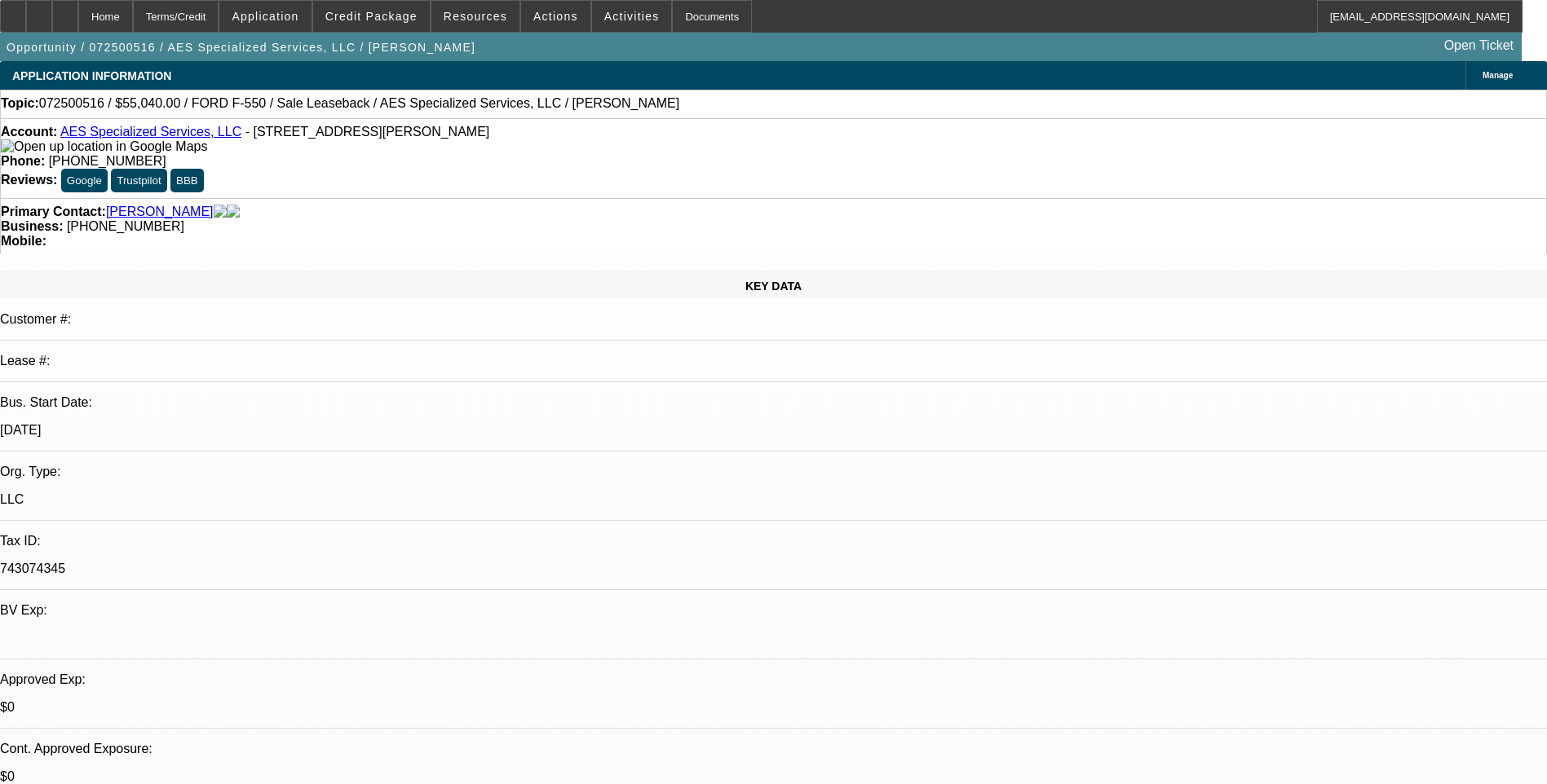
select select "6"
click at [220, 20] on div "Terms/Credit" at bounding box center [177, 16] width 86 height 33
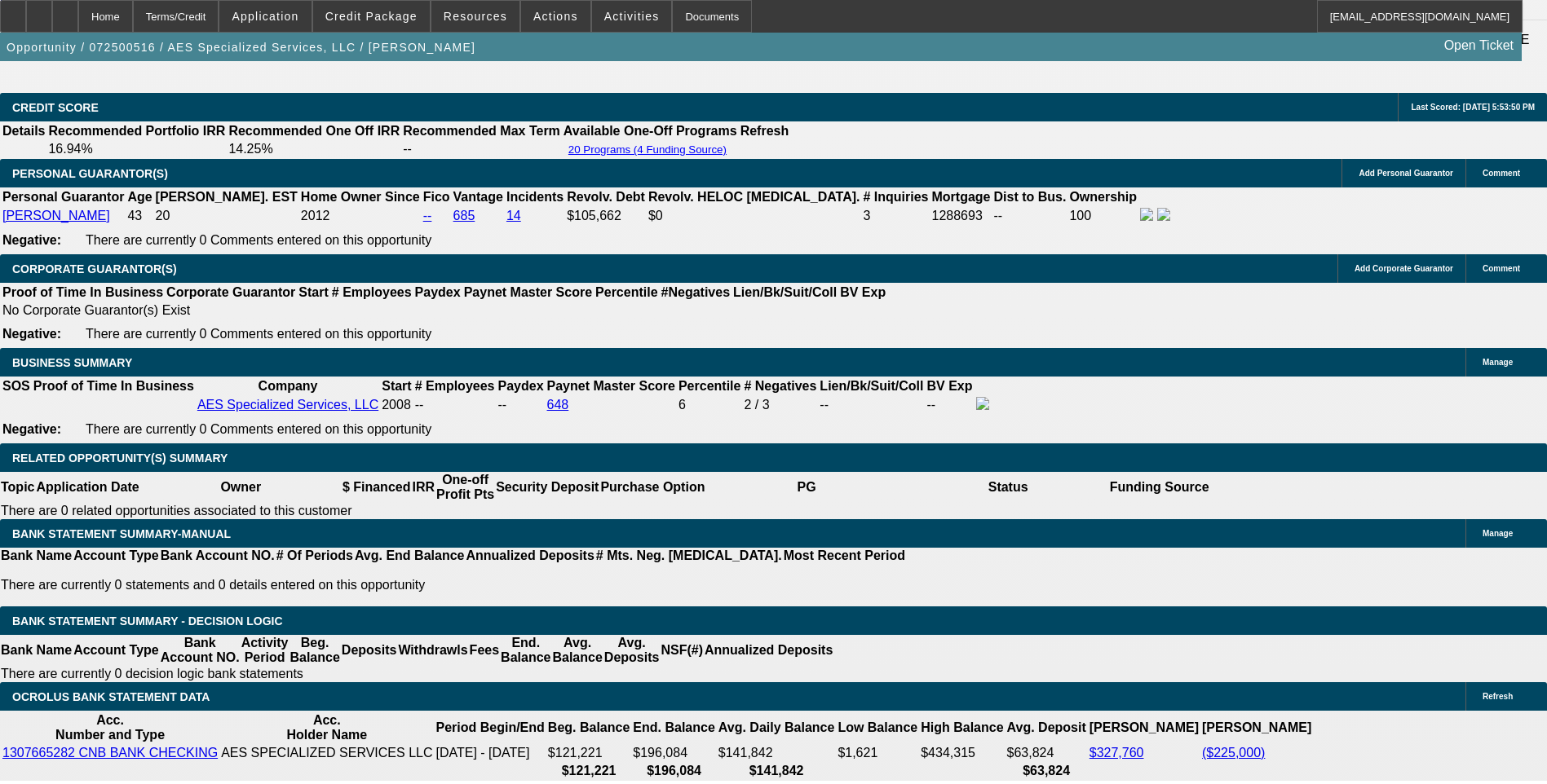
scroll to position [2464, 0]
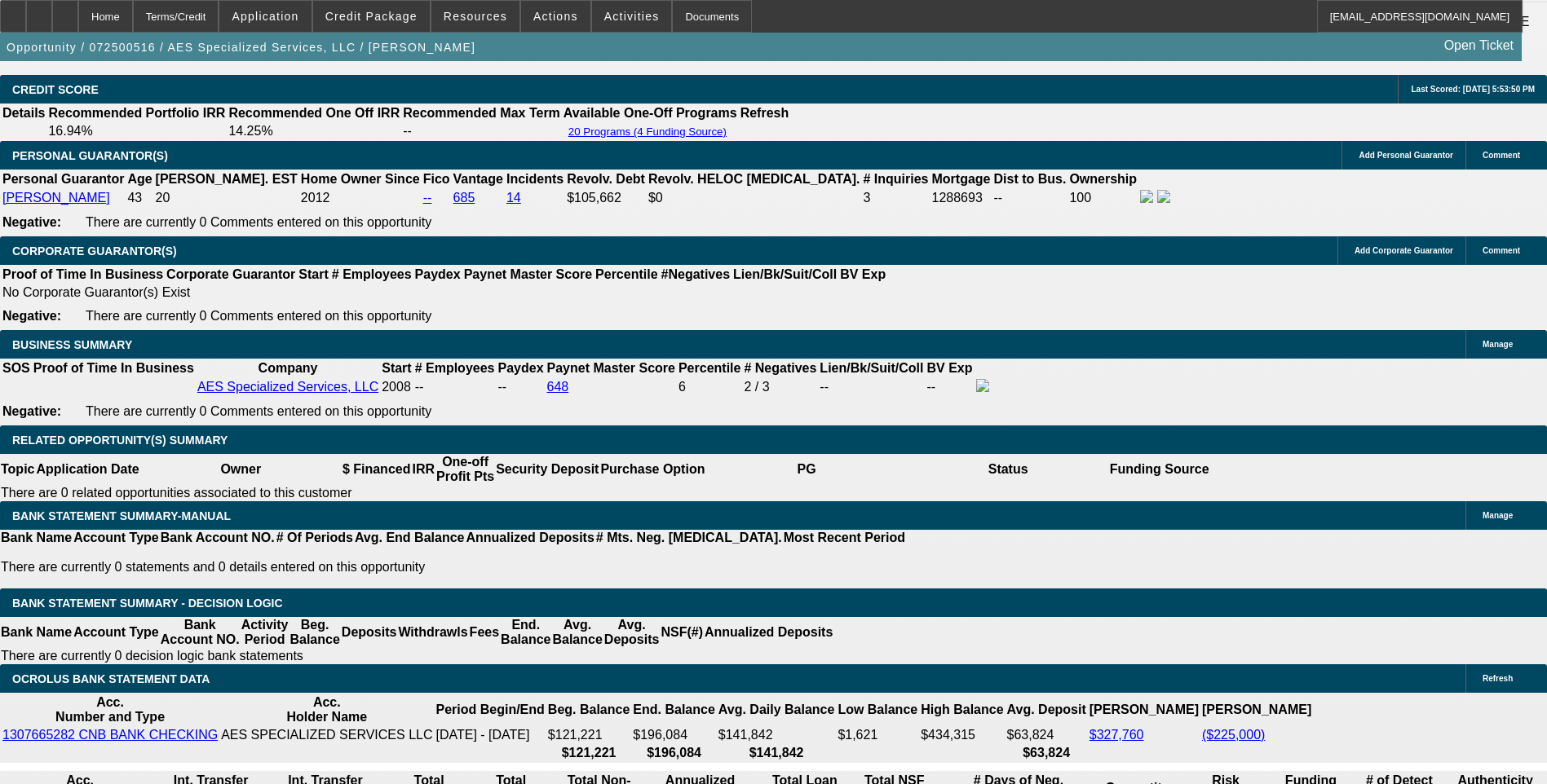
select select "0"
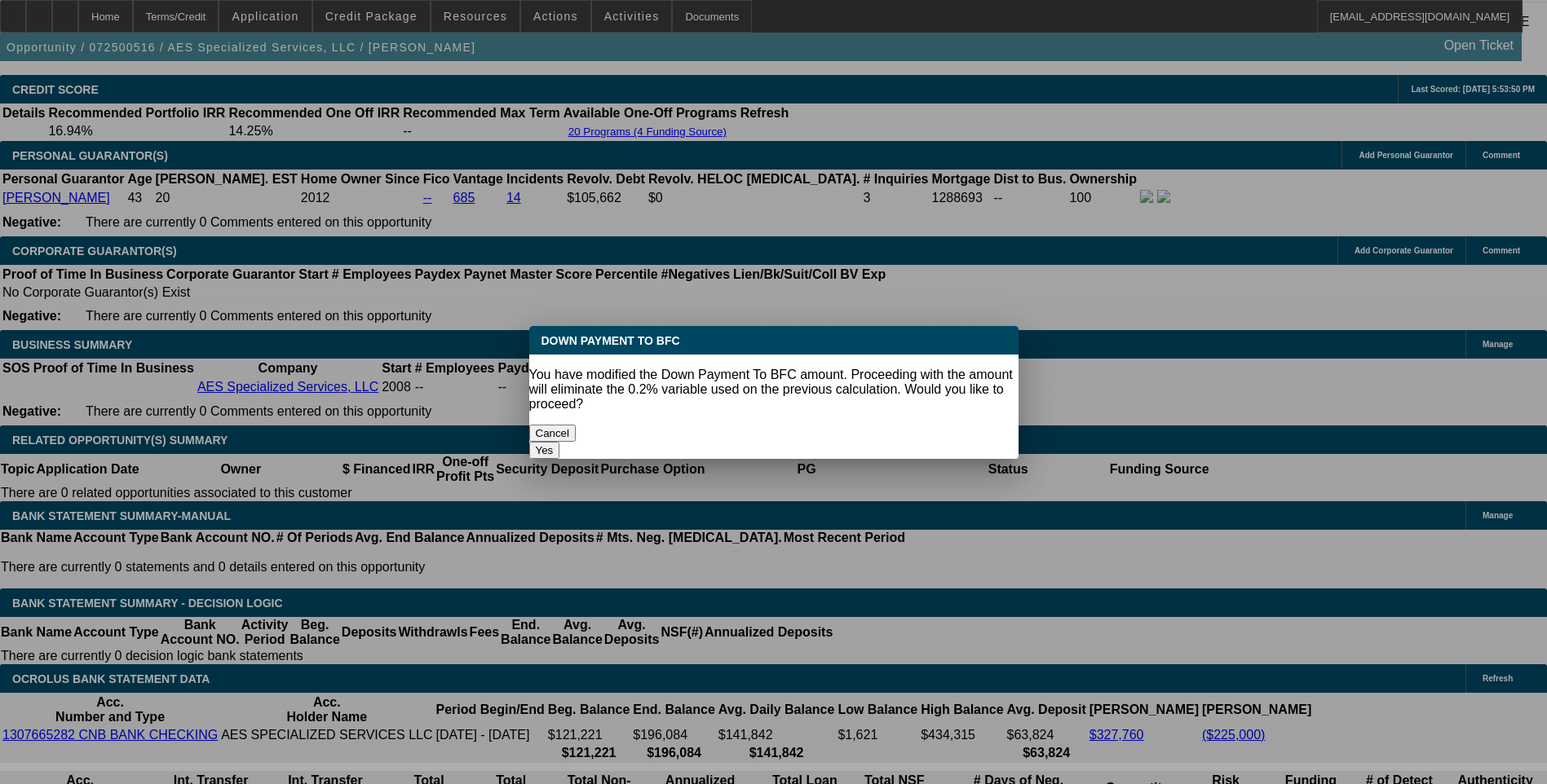
scroll to position [0, 0]
click at [560, 442] on button "Yes" at bounding box center [544, 451] width 31 height 17
type input "$0.00"
type input "UNKNOWN"
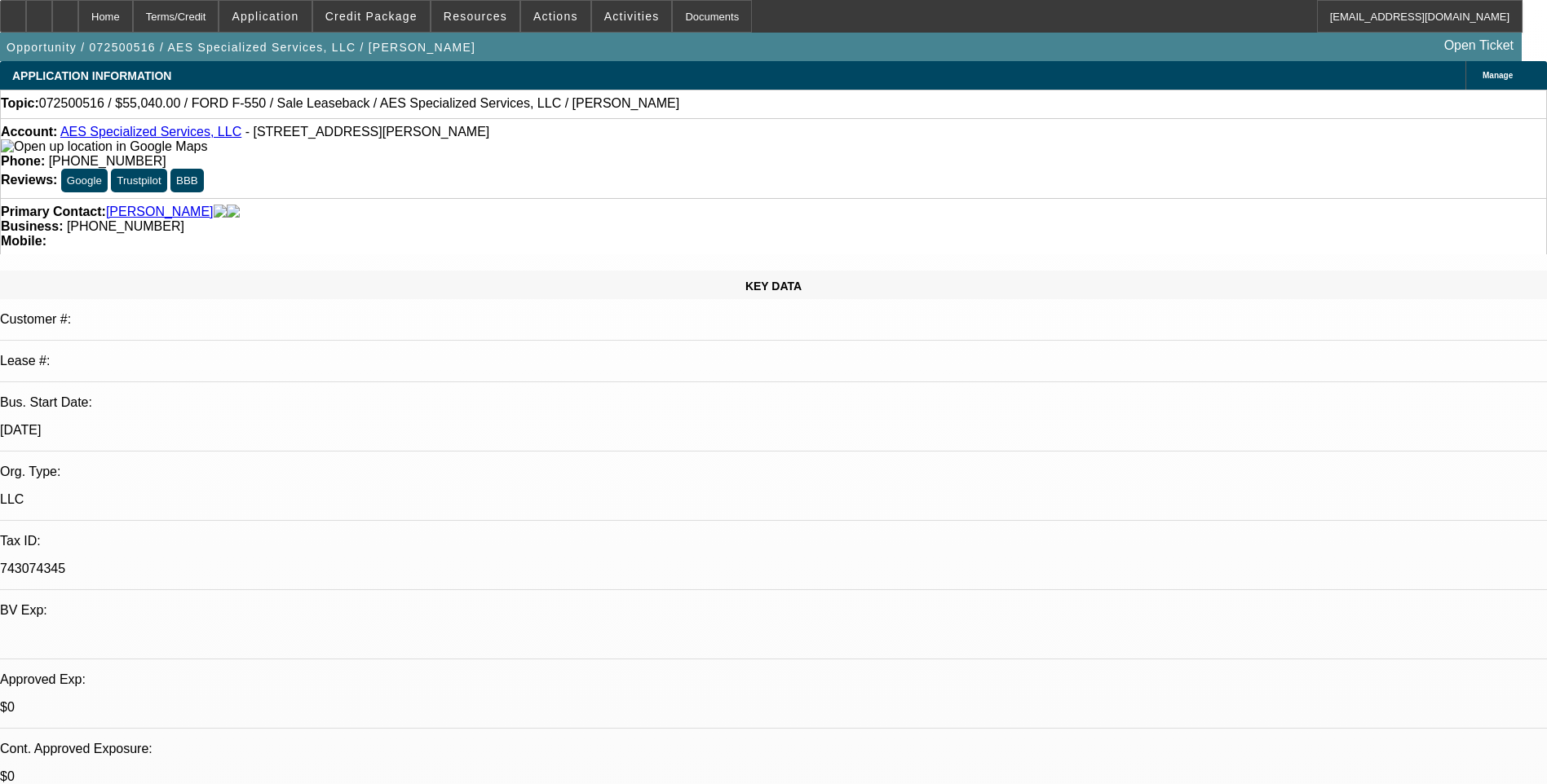
scroll to position [2464, 0]
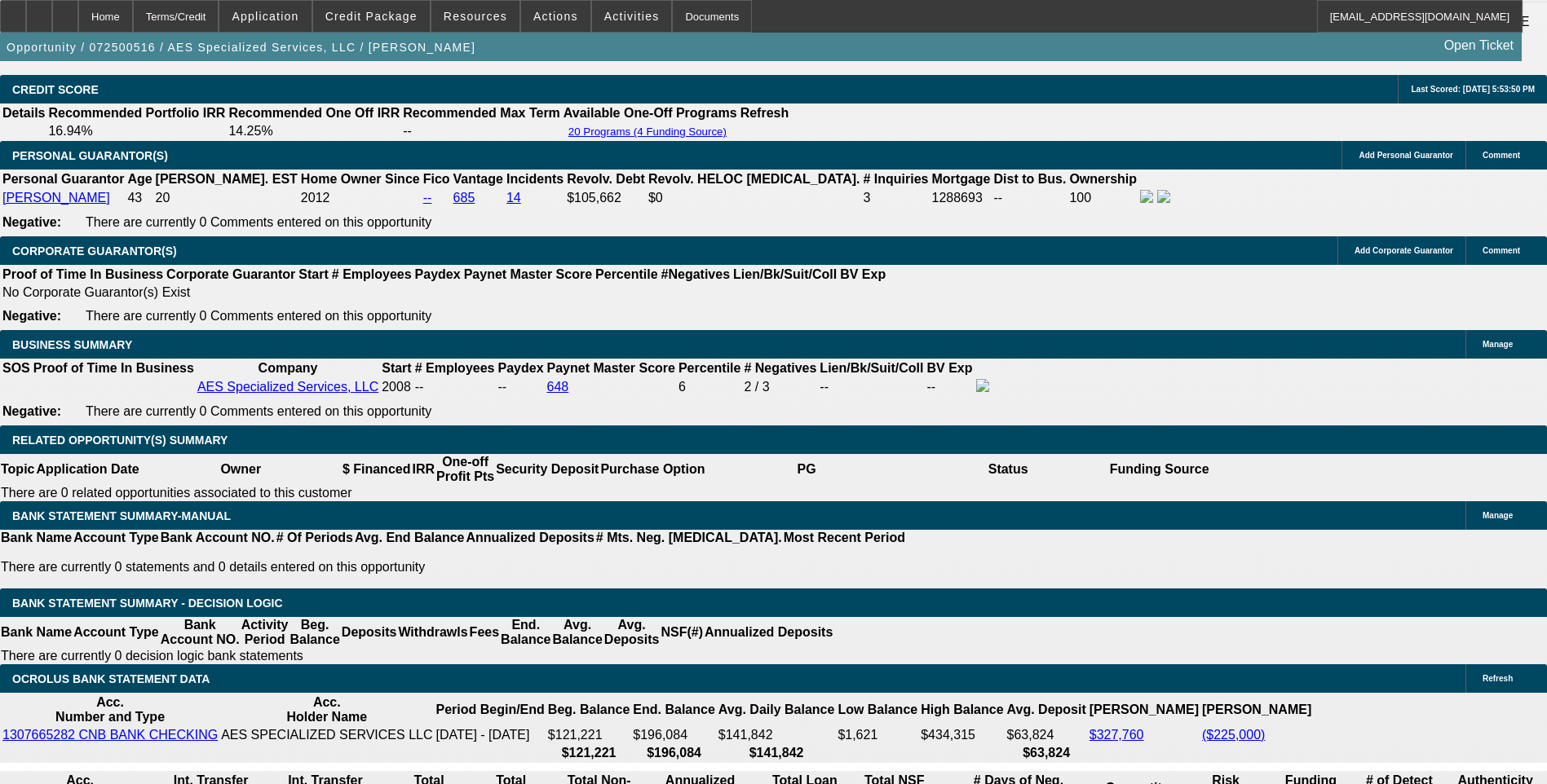
type input "$1,895.00"
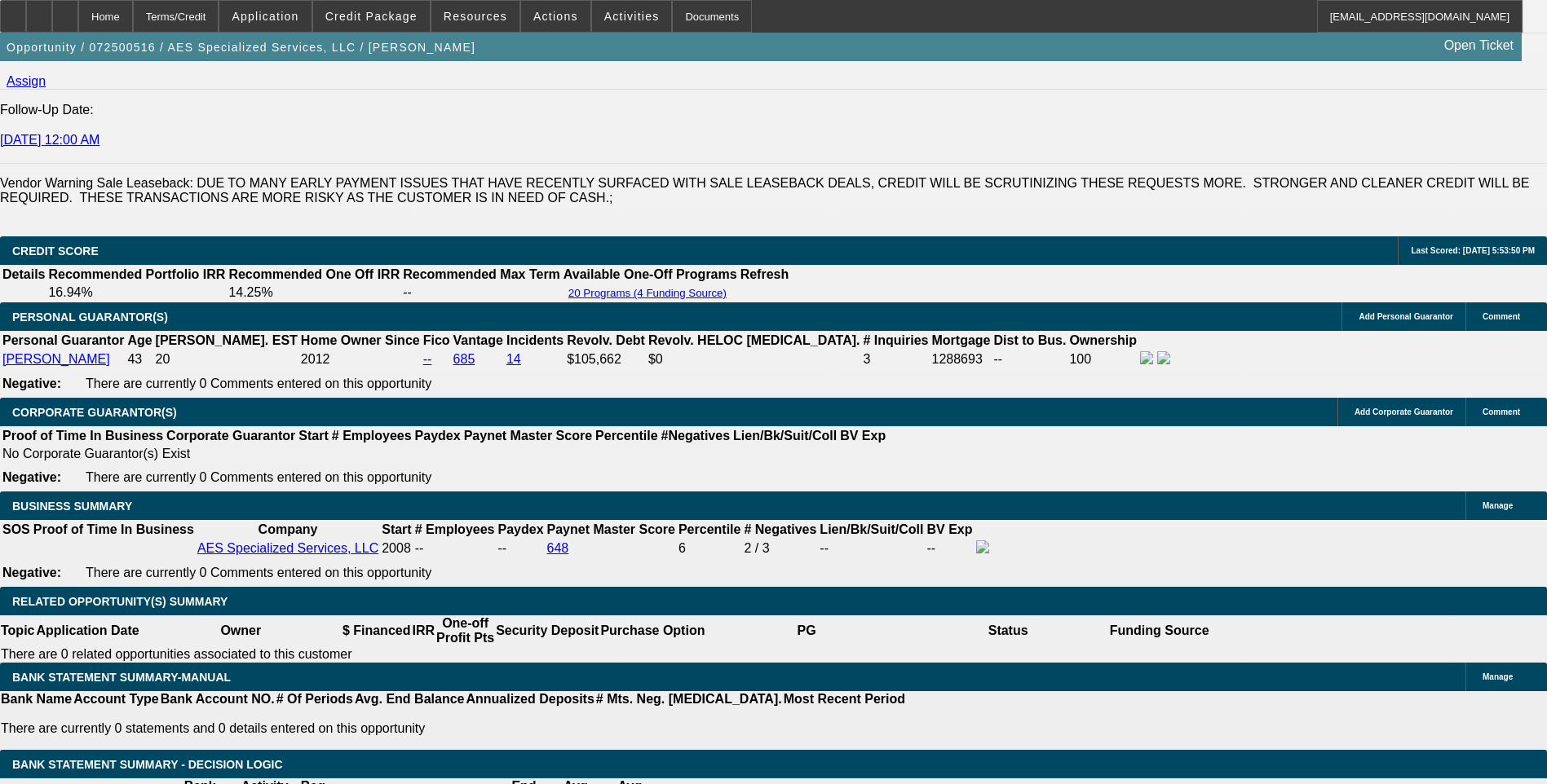
scroll to position [2300, 0]
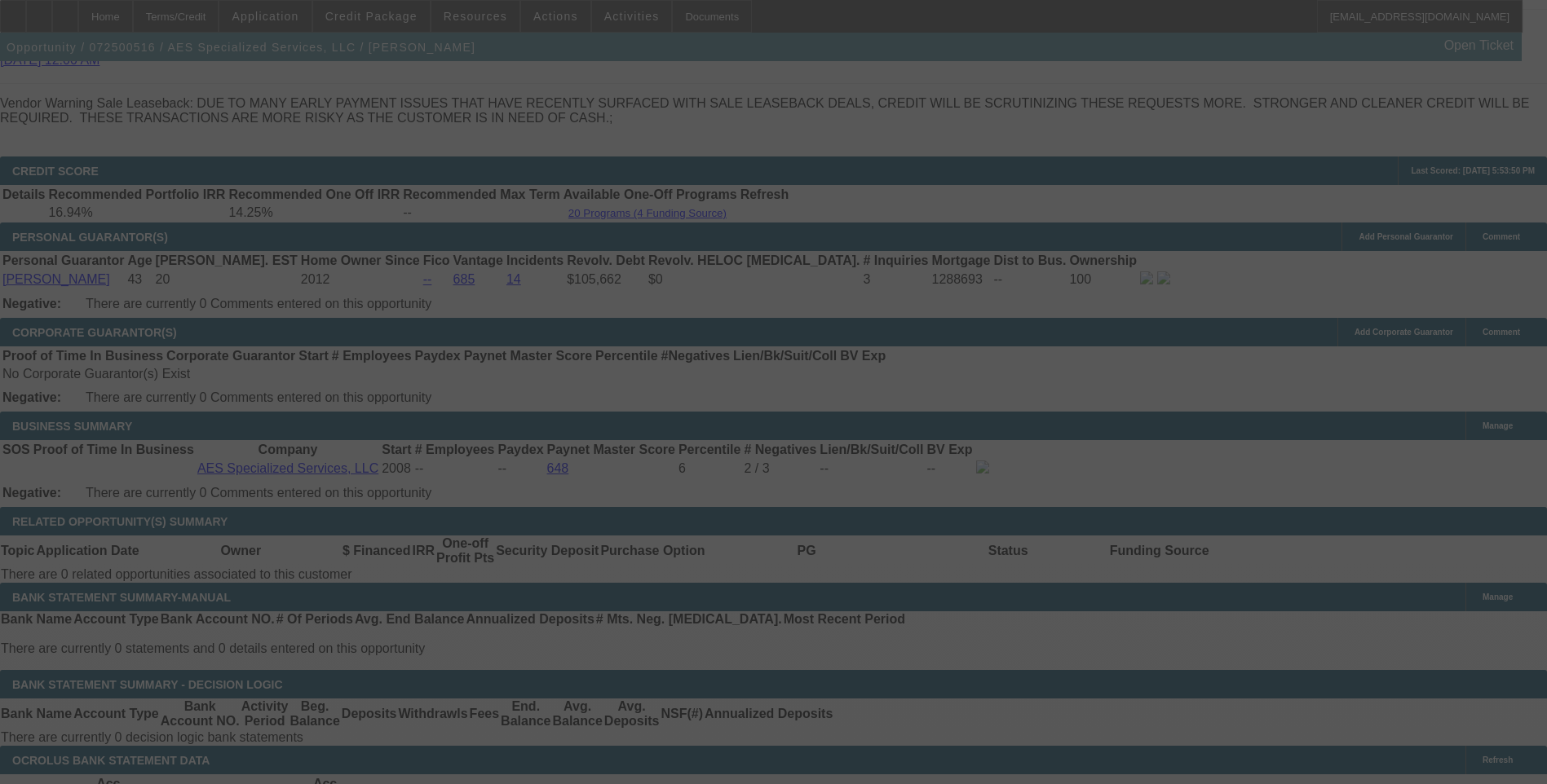
scroll to position [2464, 0]
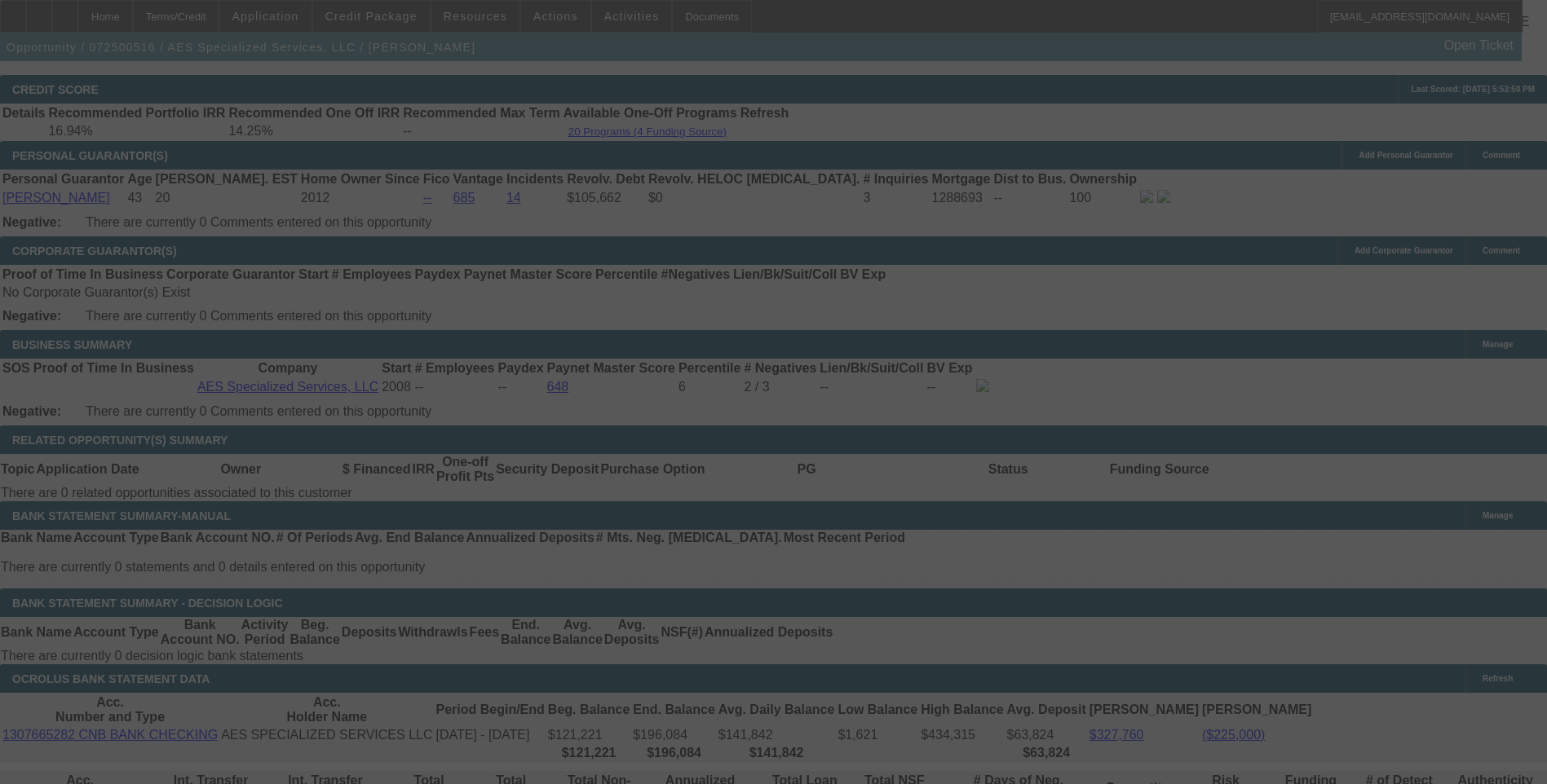
select select "0"
select select "6"
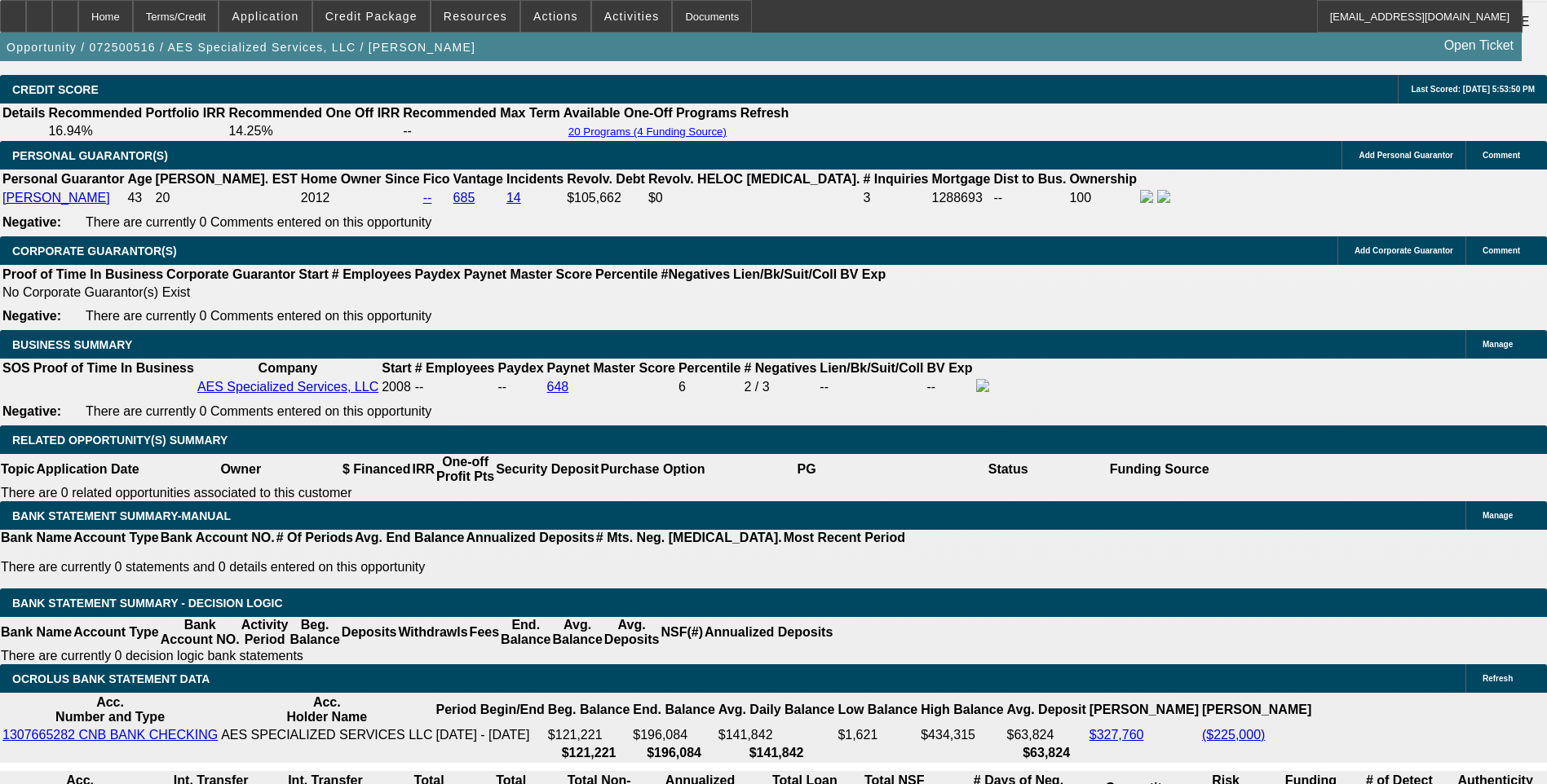
scroll to position [407, 0]
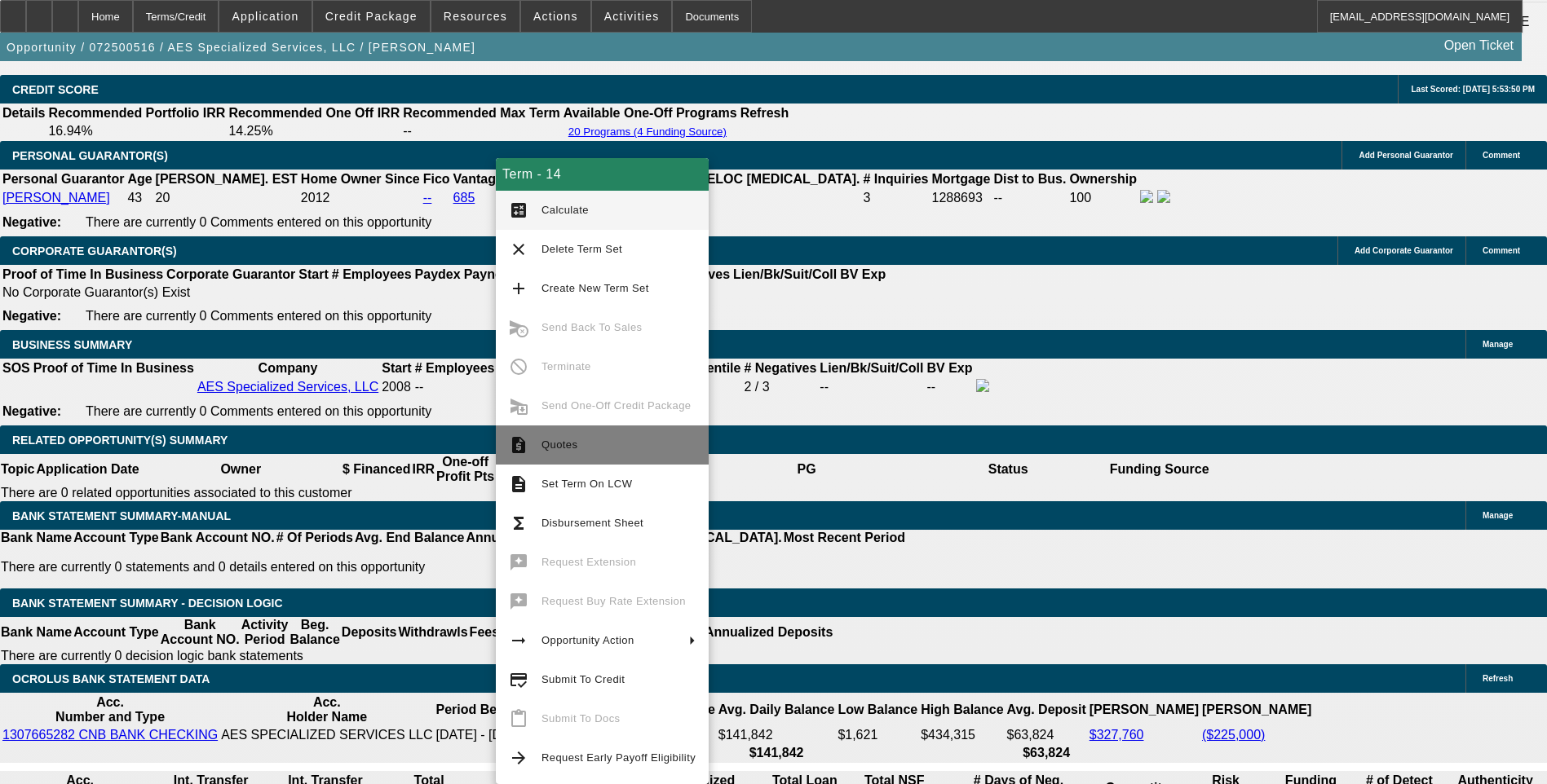
click at [564, 448] on span "Quotes" at bounding box center [559, 444] width 36 height 12
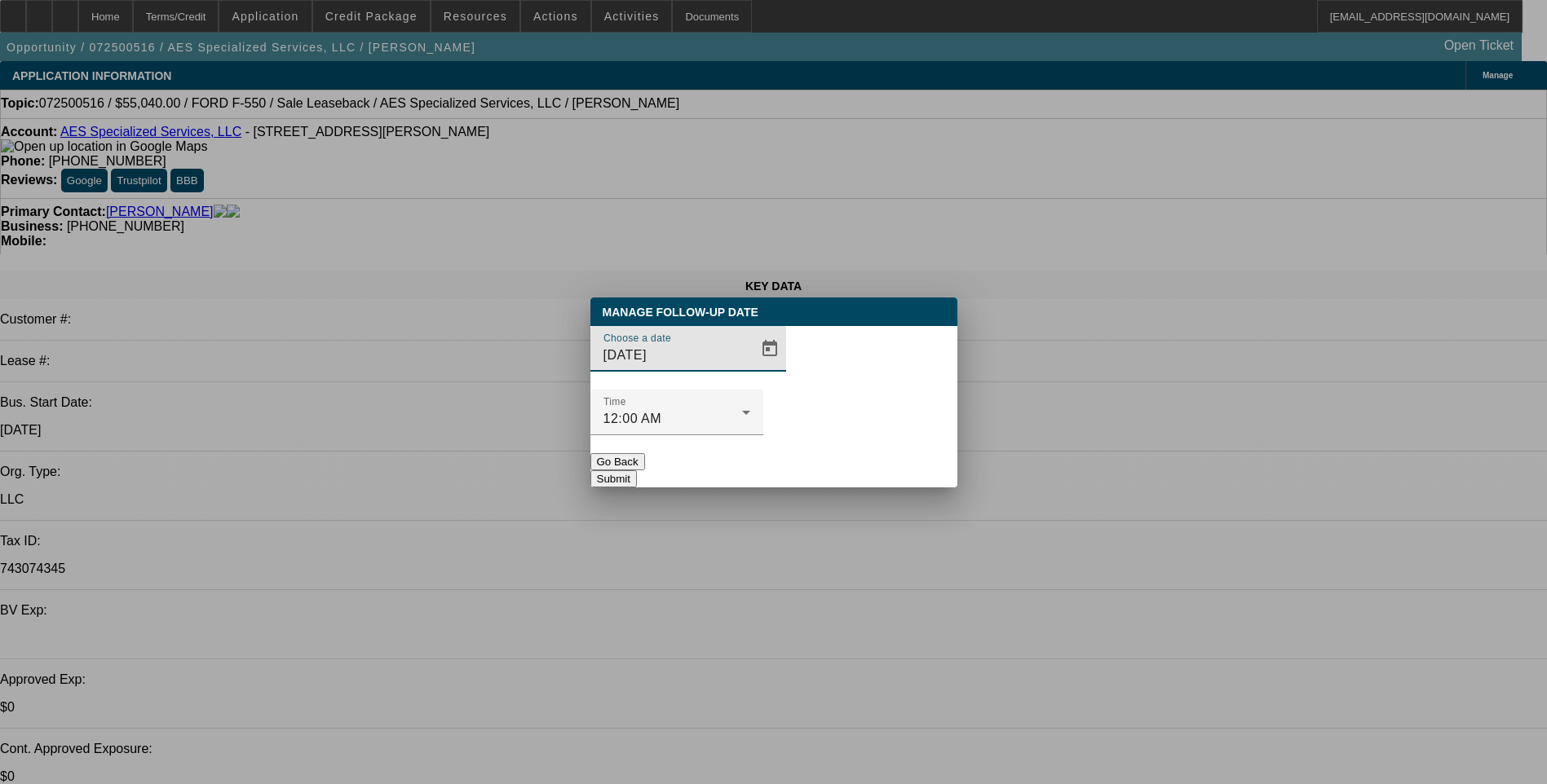
click at [750, 368] on span "Open calendar" at bounding box center [770, 349] width 39 height 39
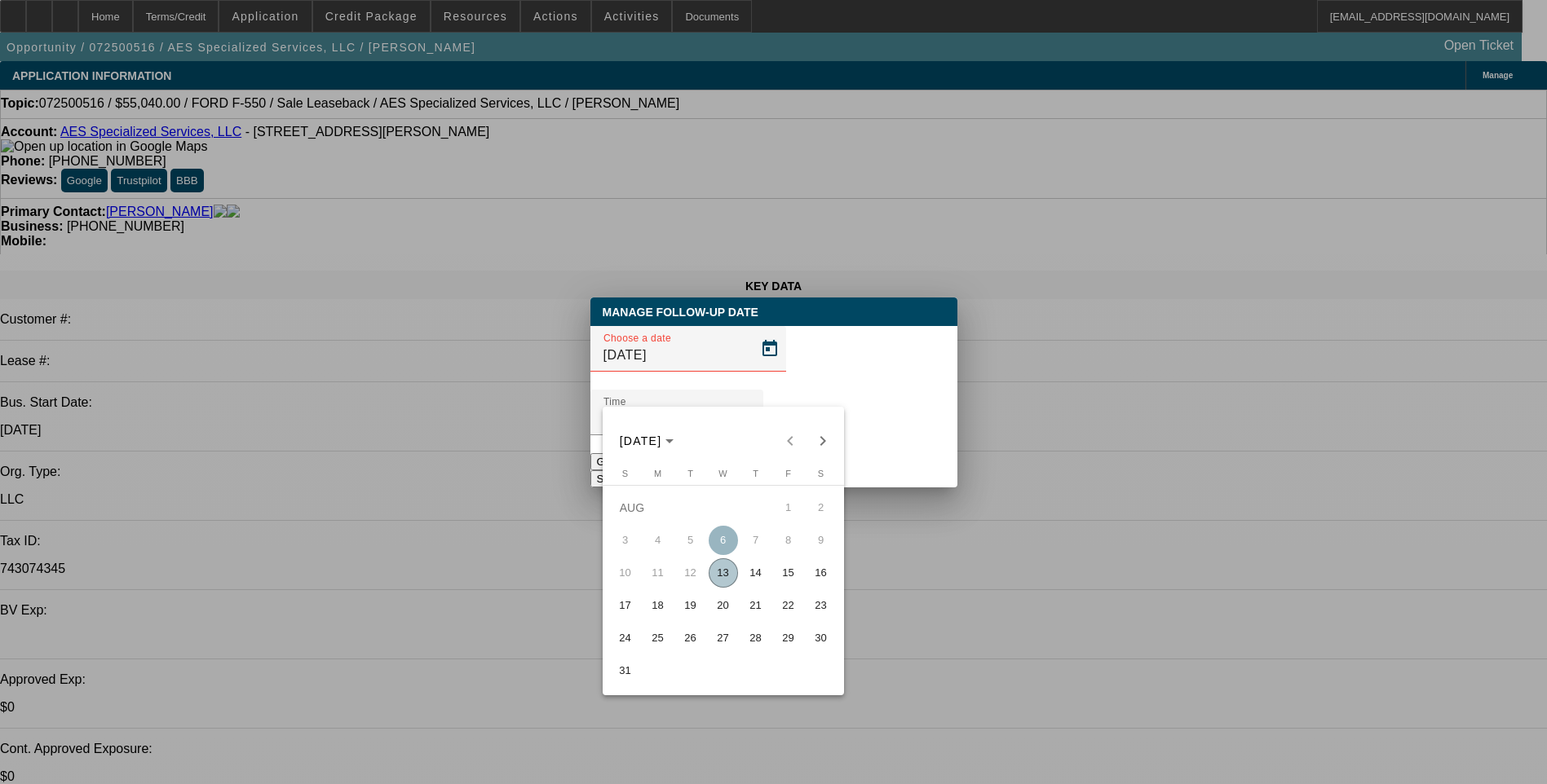
click at [751, 576] on span "14" at bounding box center [755, 573] width 29 height 29
type input "[DATE]"
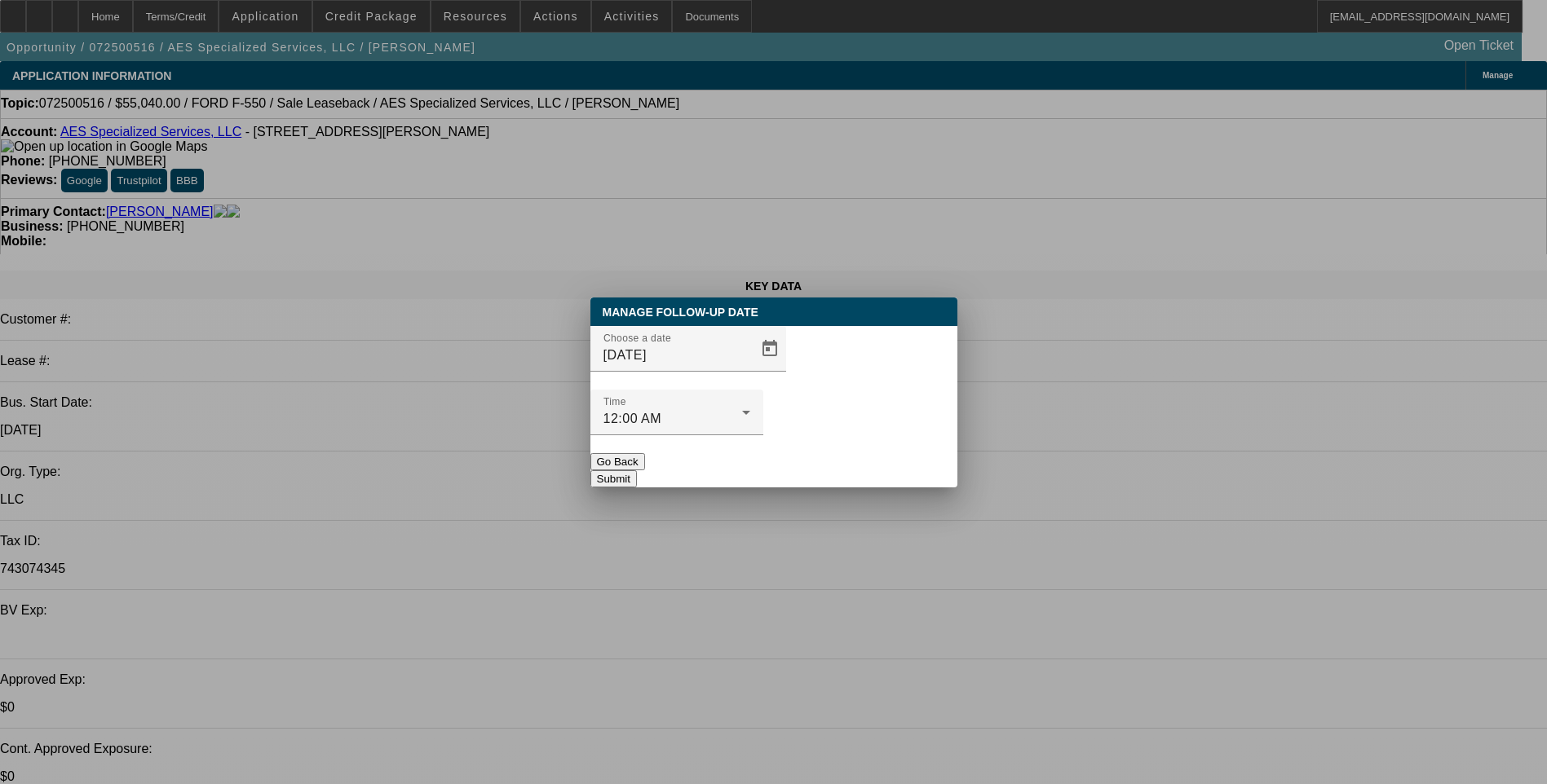
click at [637, 470] on button "Submit" at bounding box center [613, 479] width 46 height 17
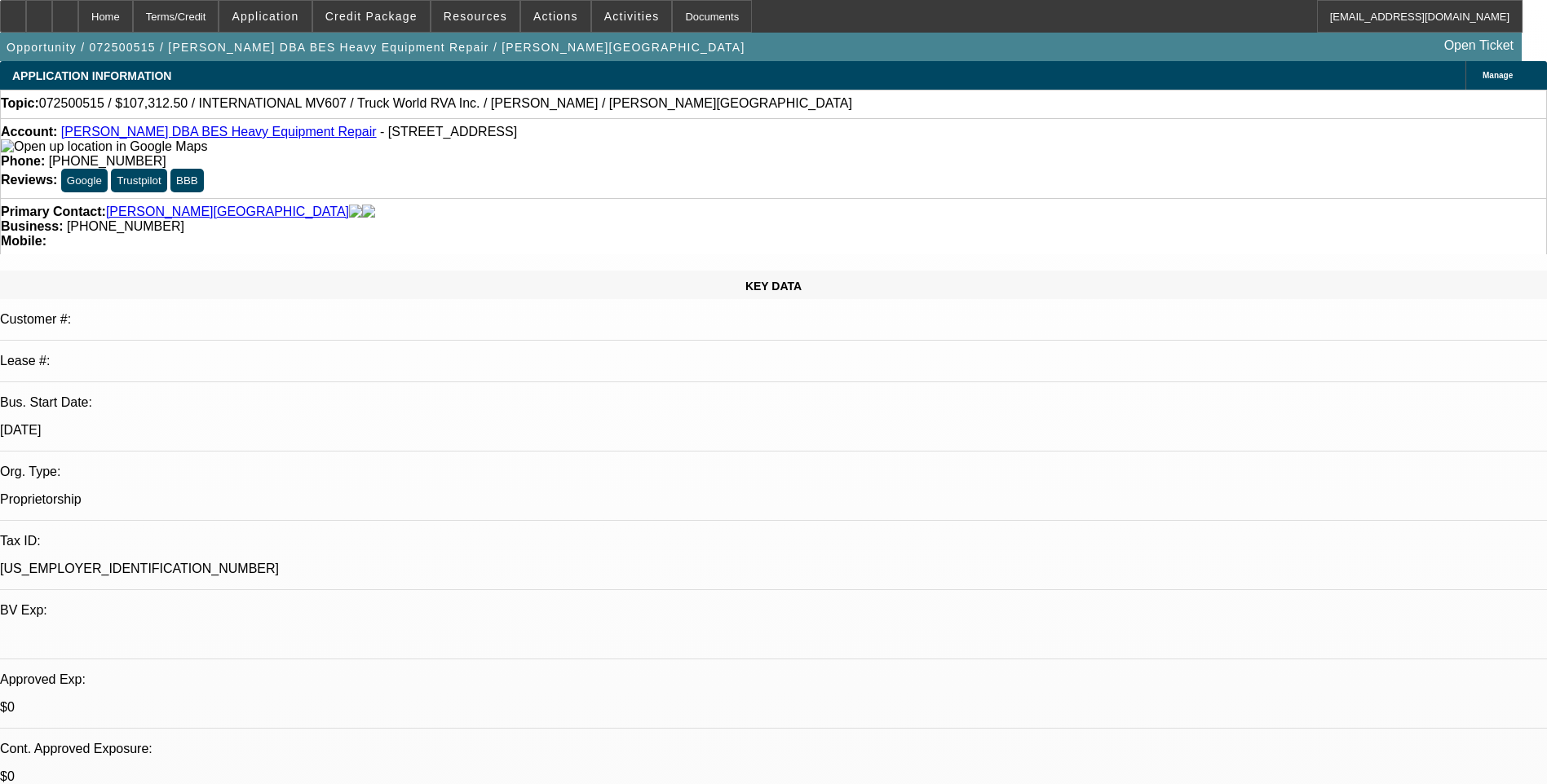
select select "0"
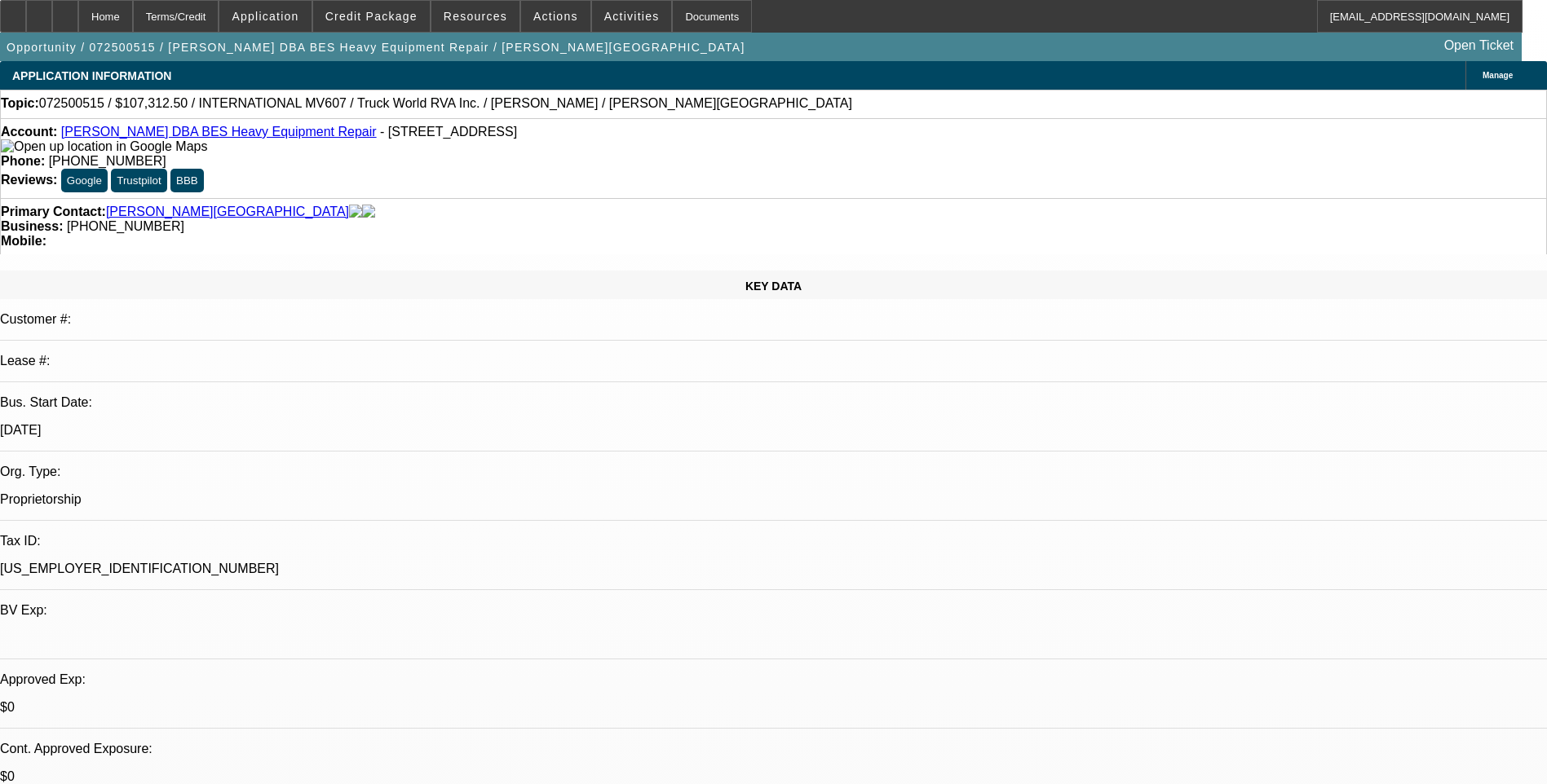
select select "0"
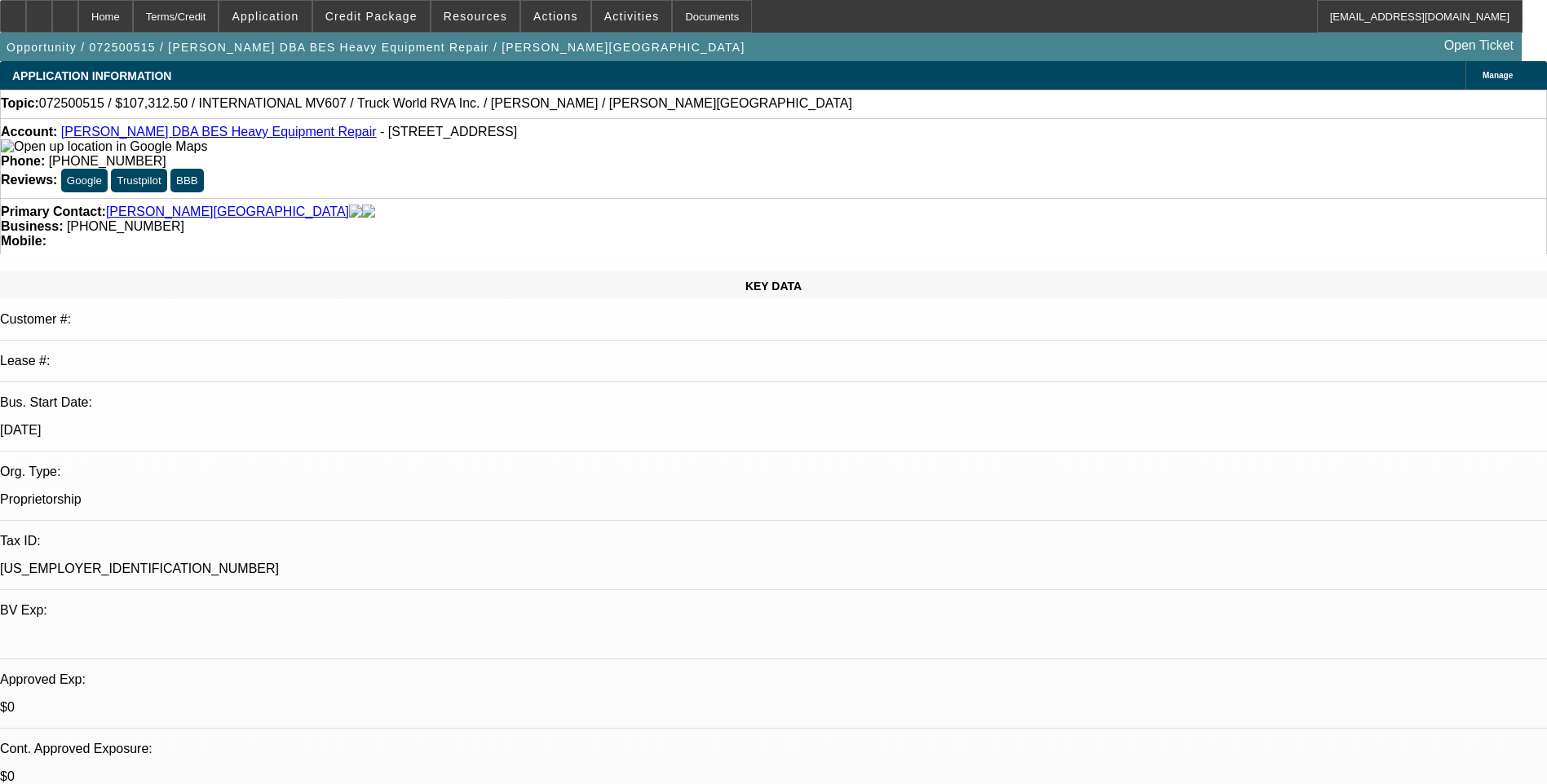
select select "0"
select select "1"
select select "6"
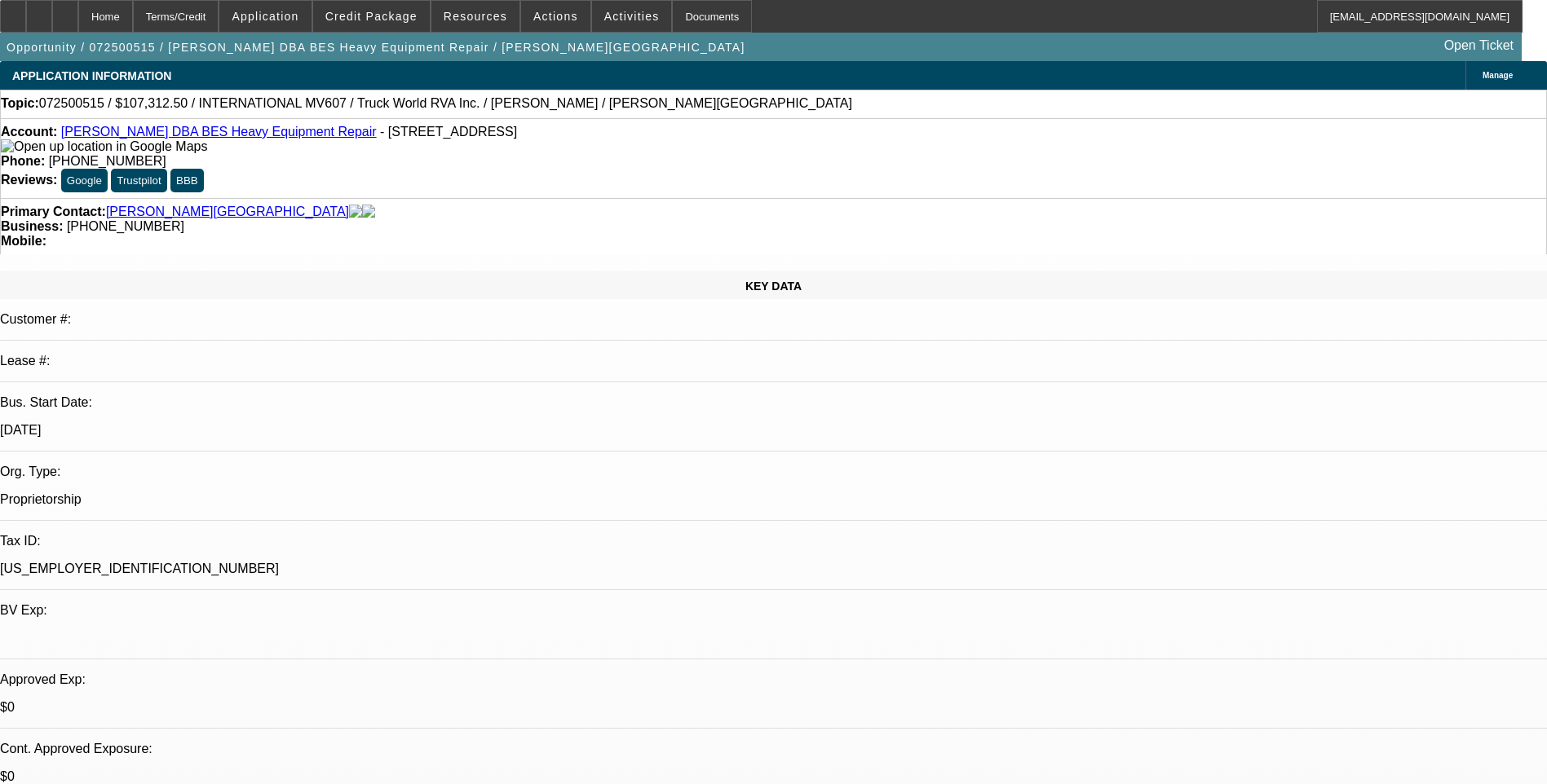
select select "1"
select select "6"
select select "1"
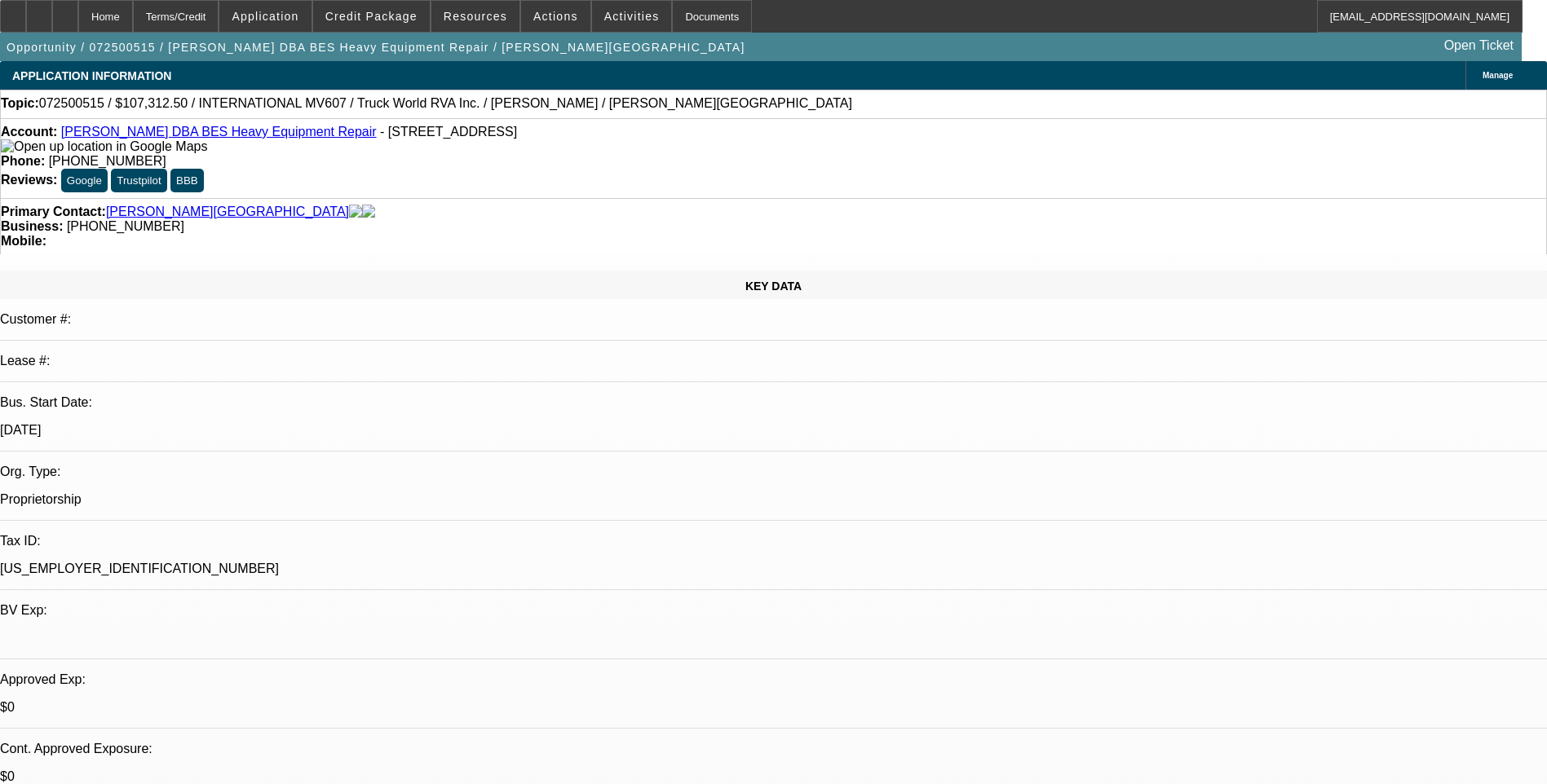
select select "6"
select select "1"
select select "6"
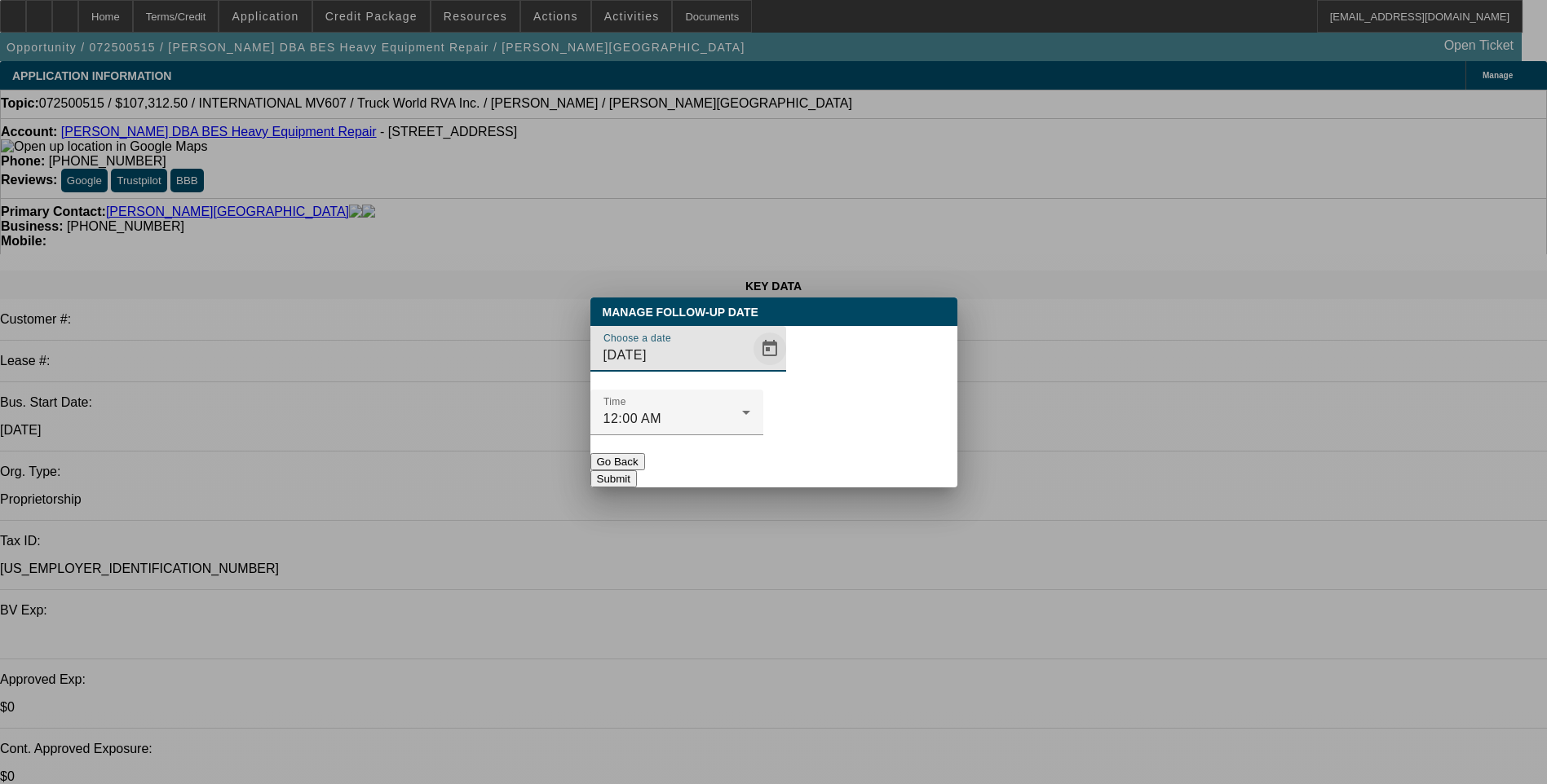
click at [750, 368] on span "Open calendar" at bounding box center [770, 349] width 39 height 39
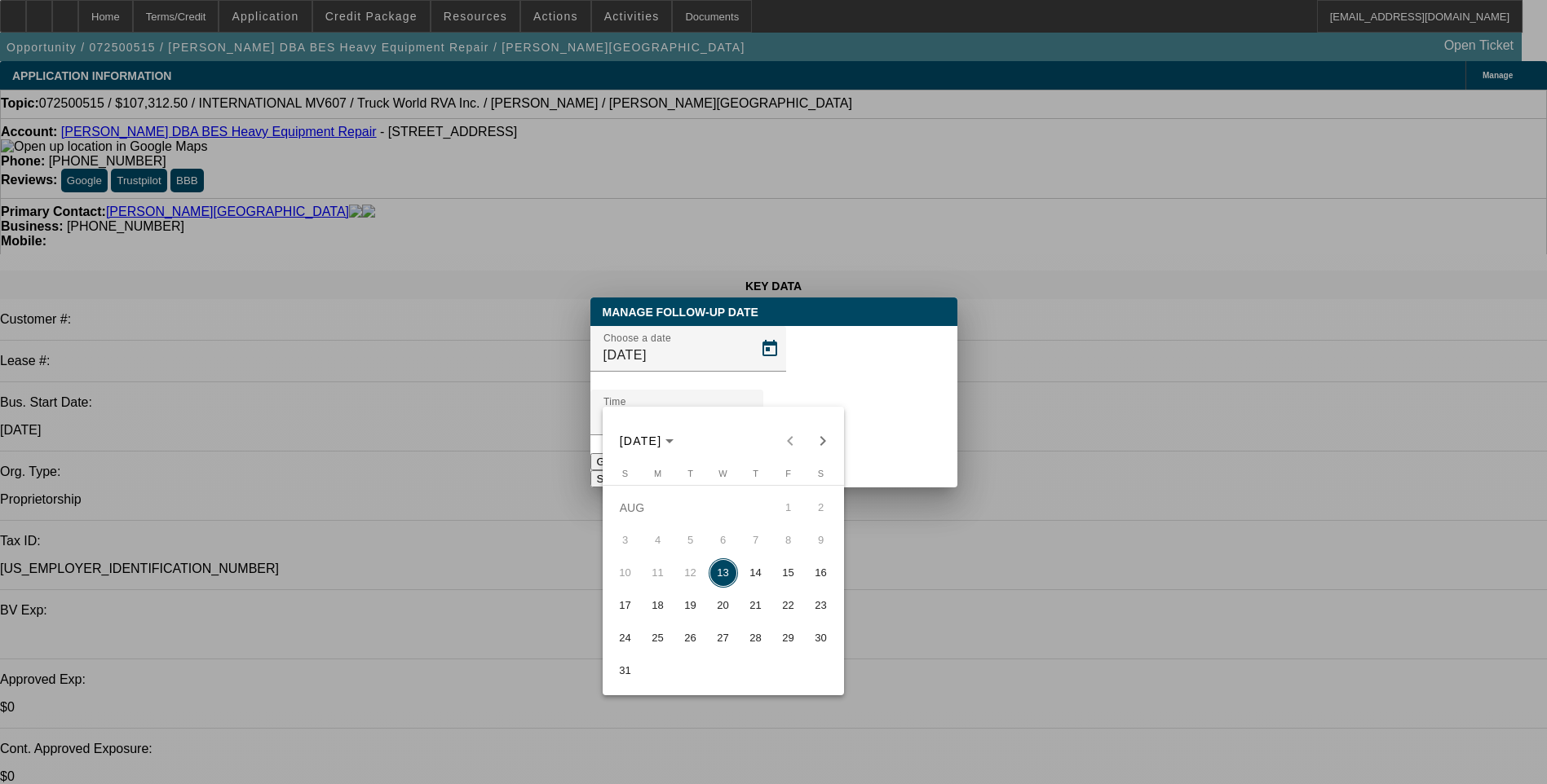
click at [720, 610] on span "20" at bounding box center [722, 605] width 29 height 29
type input "8/20/2025"
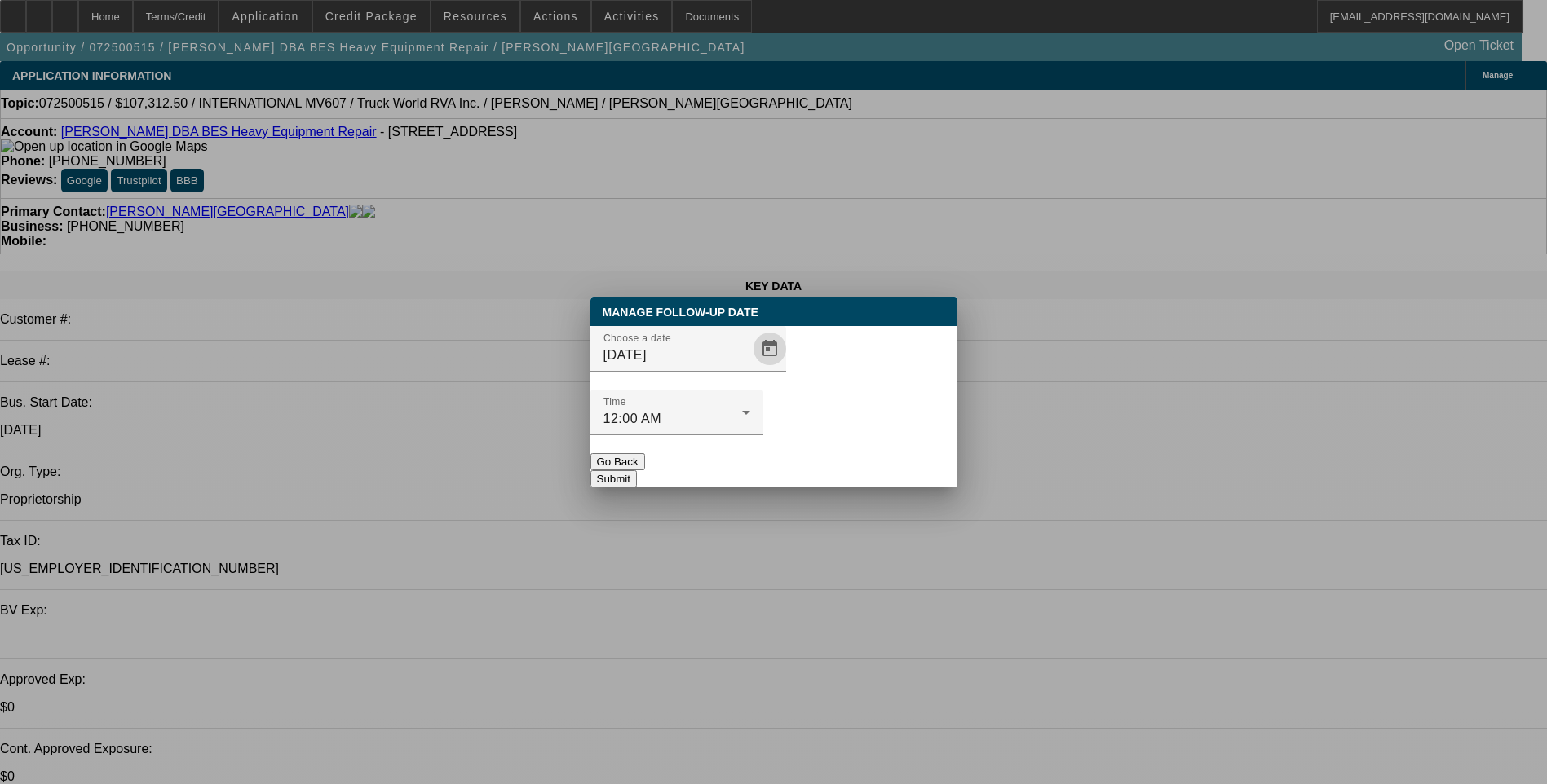
click at [637, 470] on button "Submit" at bounding box center [613, 479] width 46 height 17
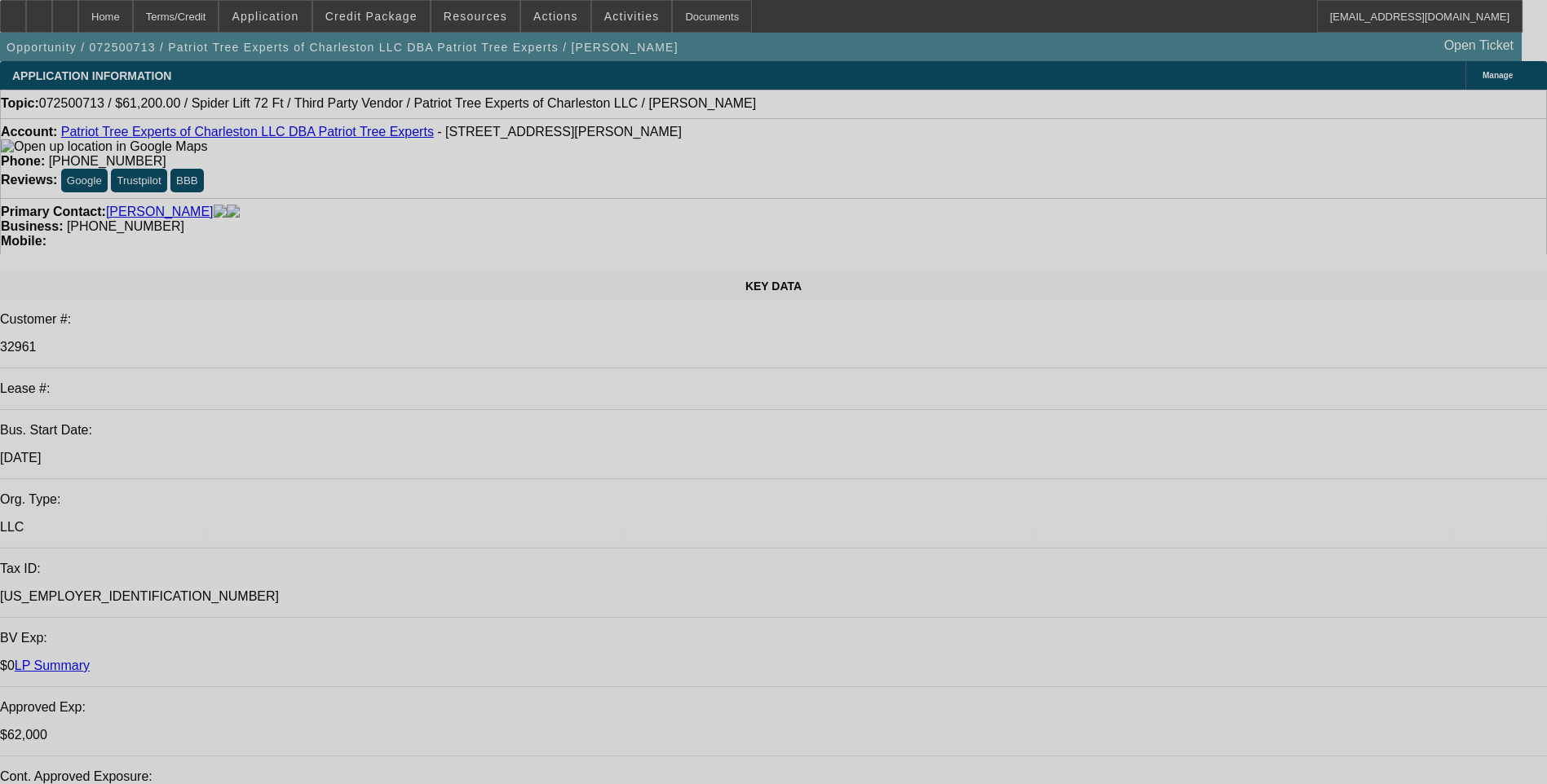
select select "0"
select select "2"
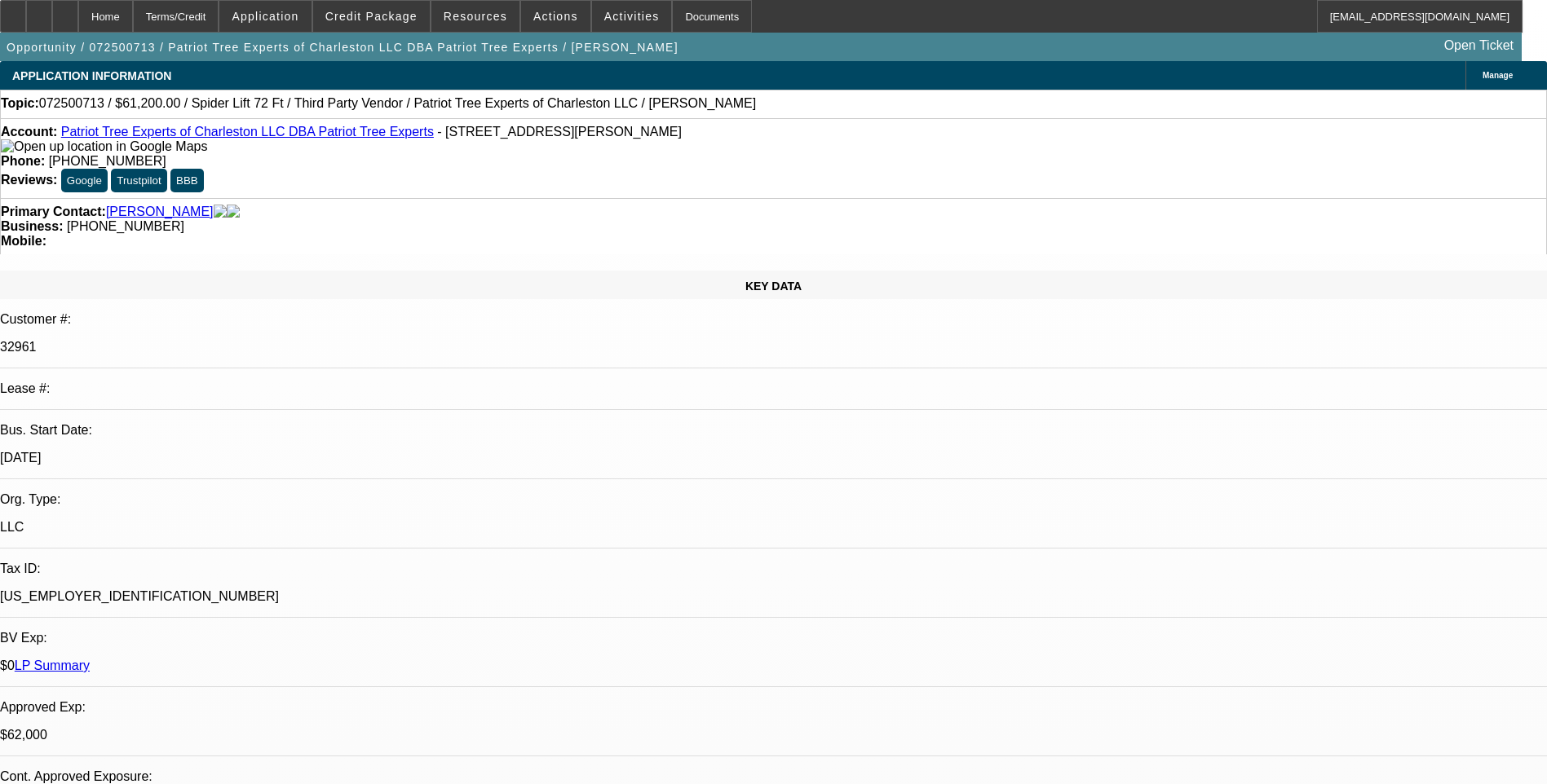
select select "0"
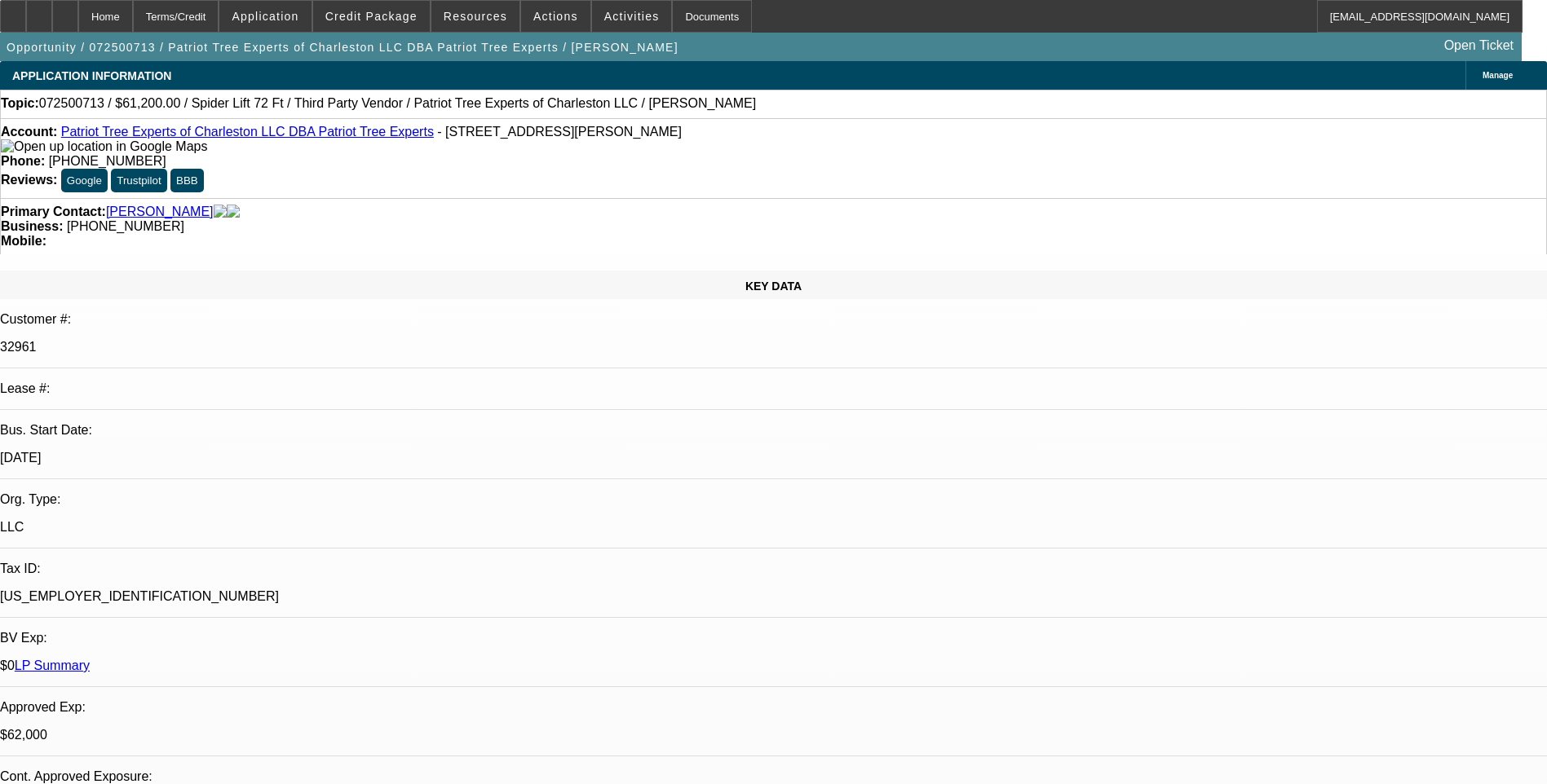
select select "2"
select select "0"
select select "2"
select select "0"
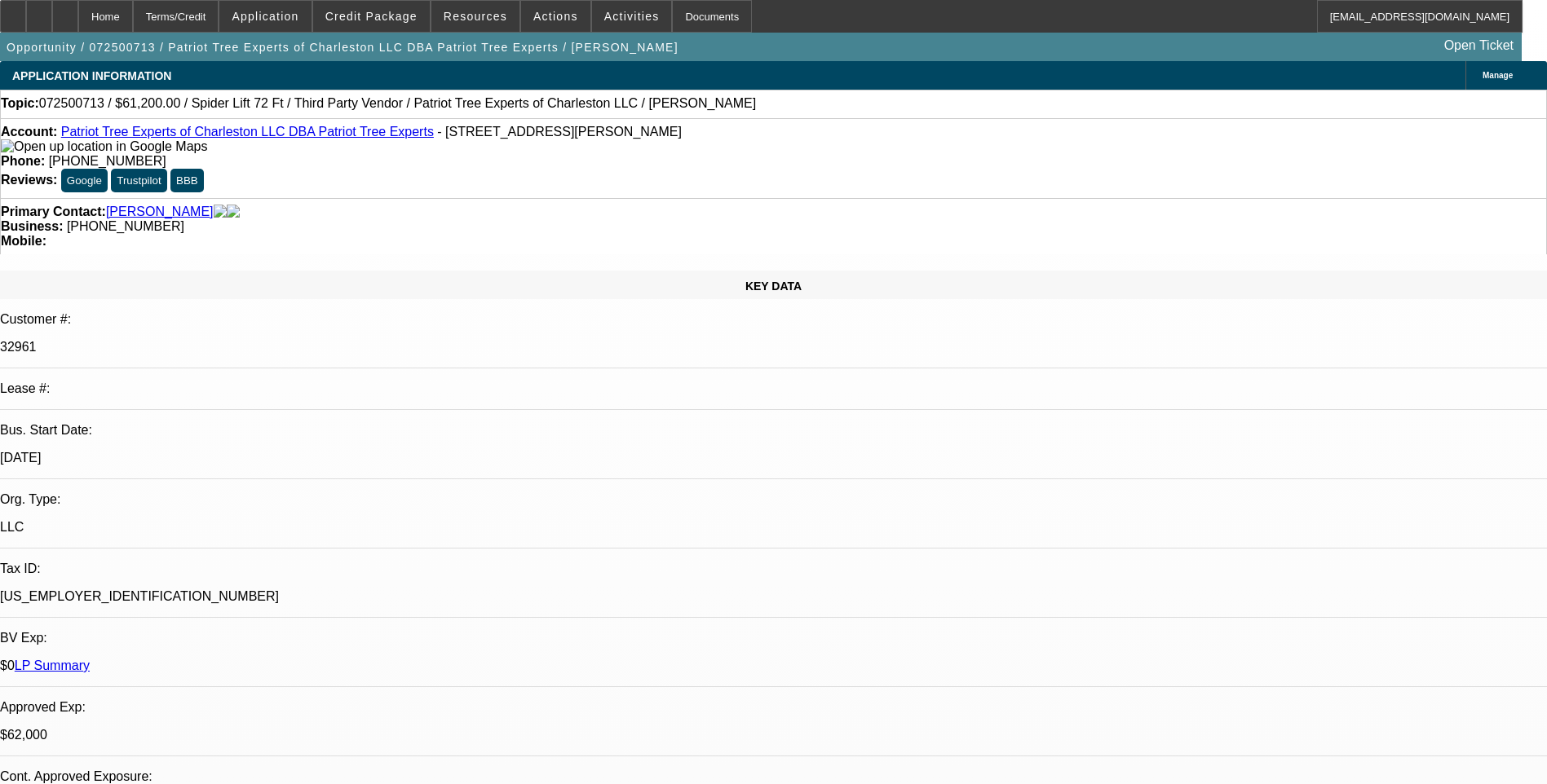
select select "1"
select select "2"
select select "6"
select select "1"
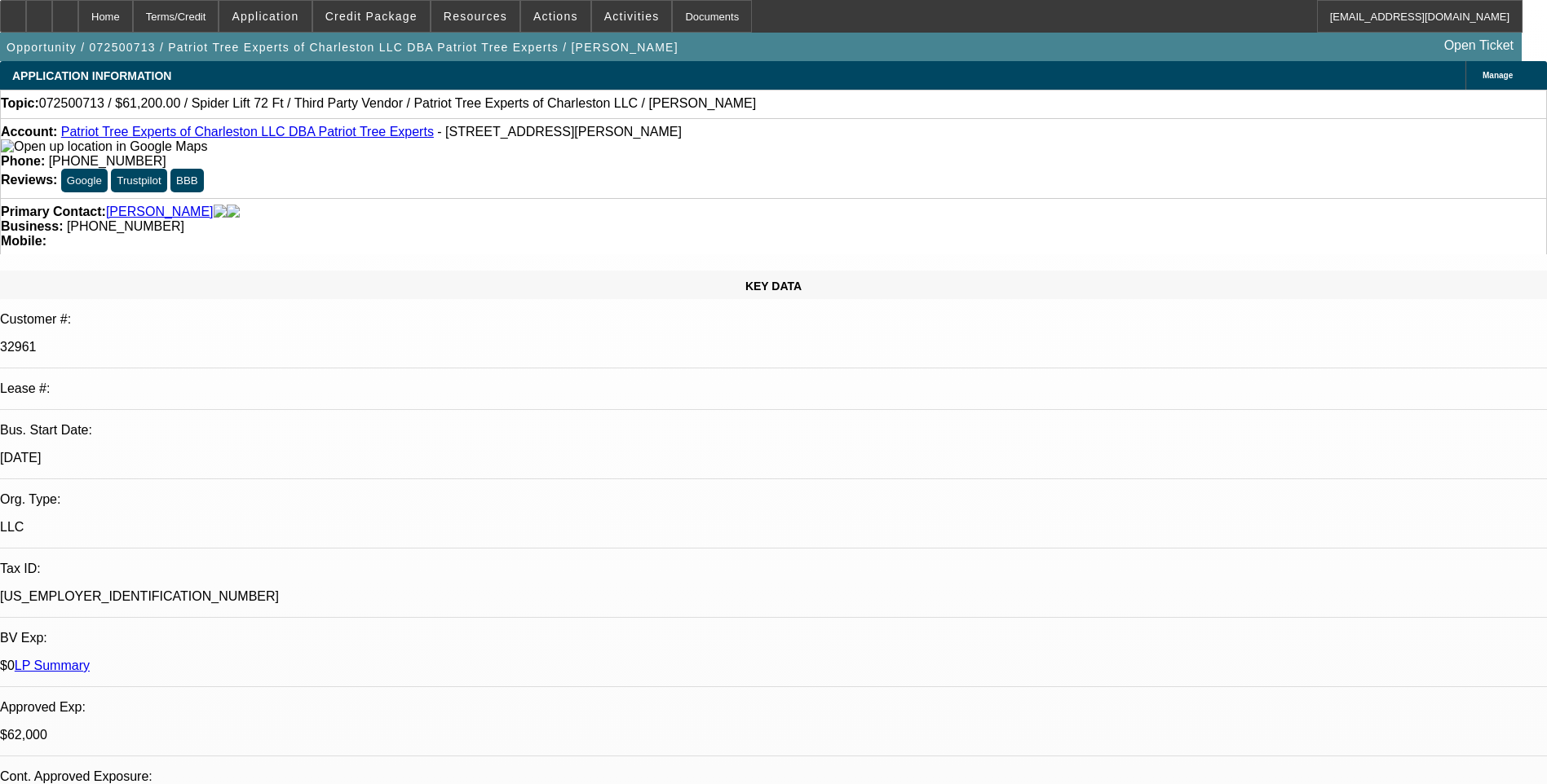
select select "6"
select select "1"
select select "2"
select select "6"
select select "1"
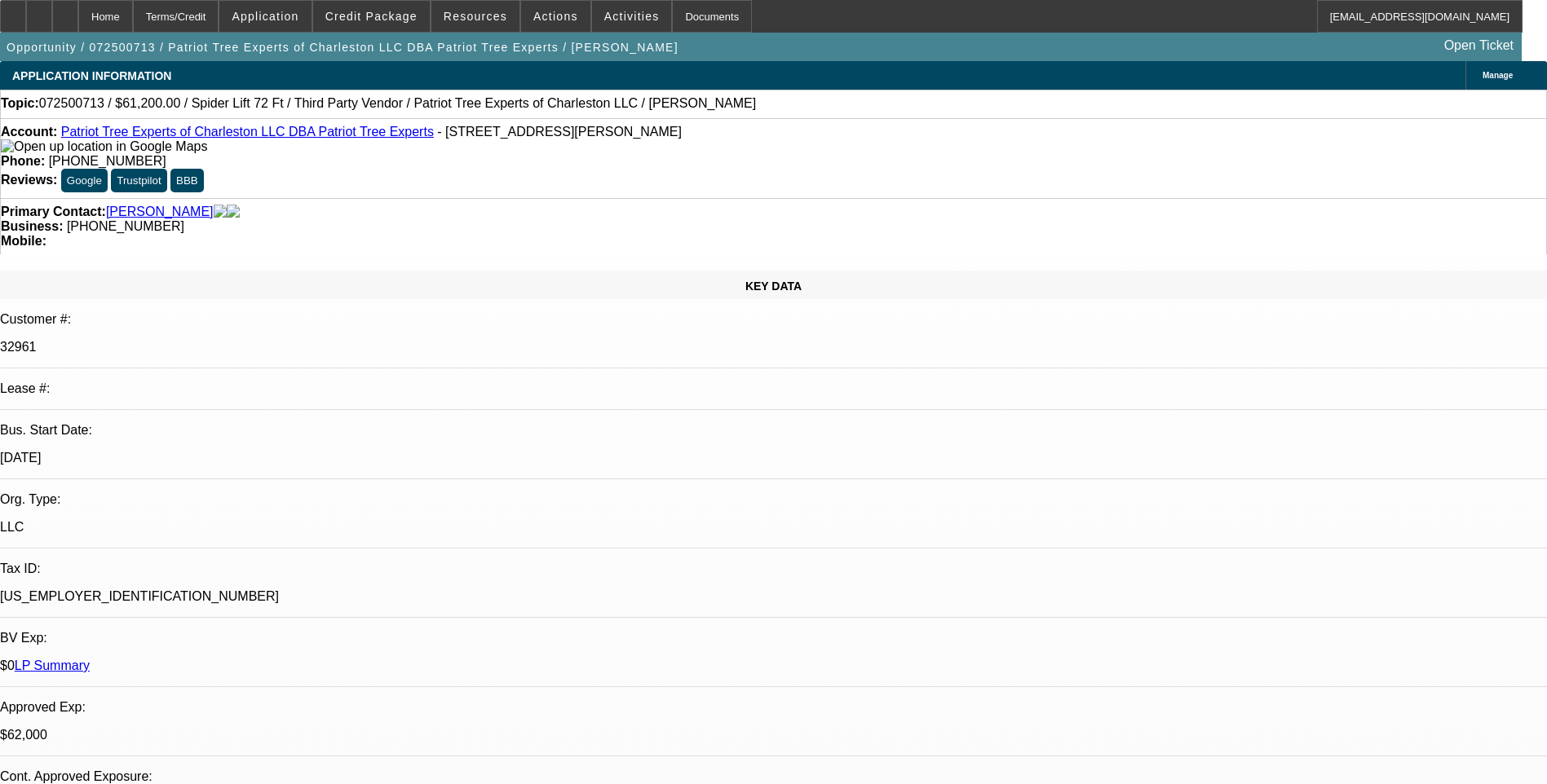
select select "2"
select select "6"
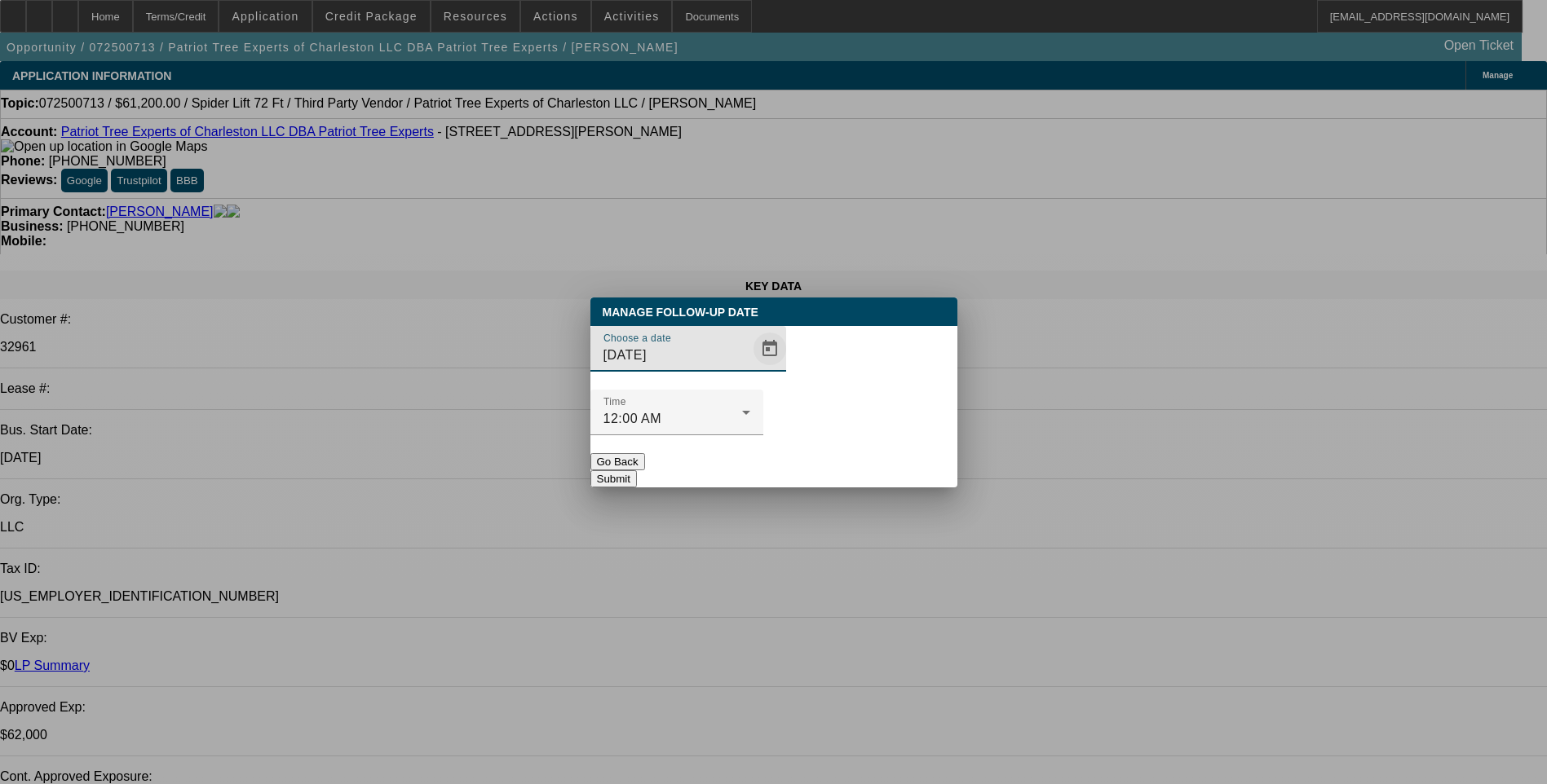
click at [750, 368] on span "Open calendar" at bounding box center [770, 349] width 39 height 39
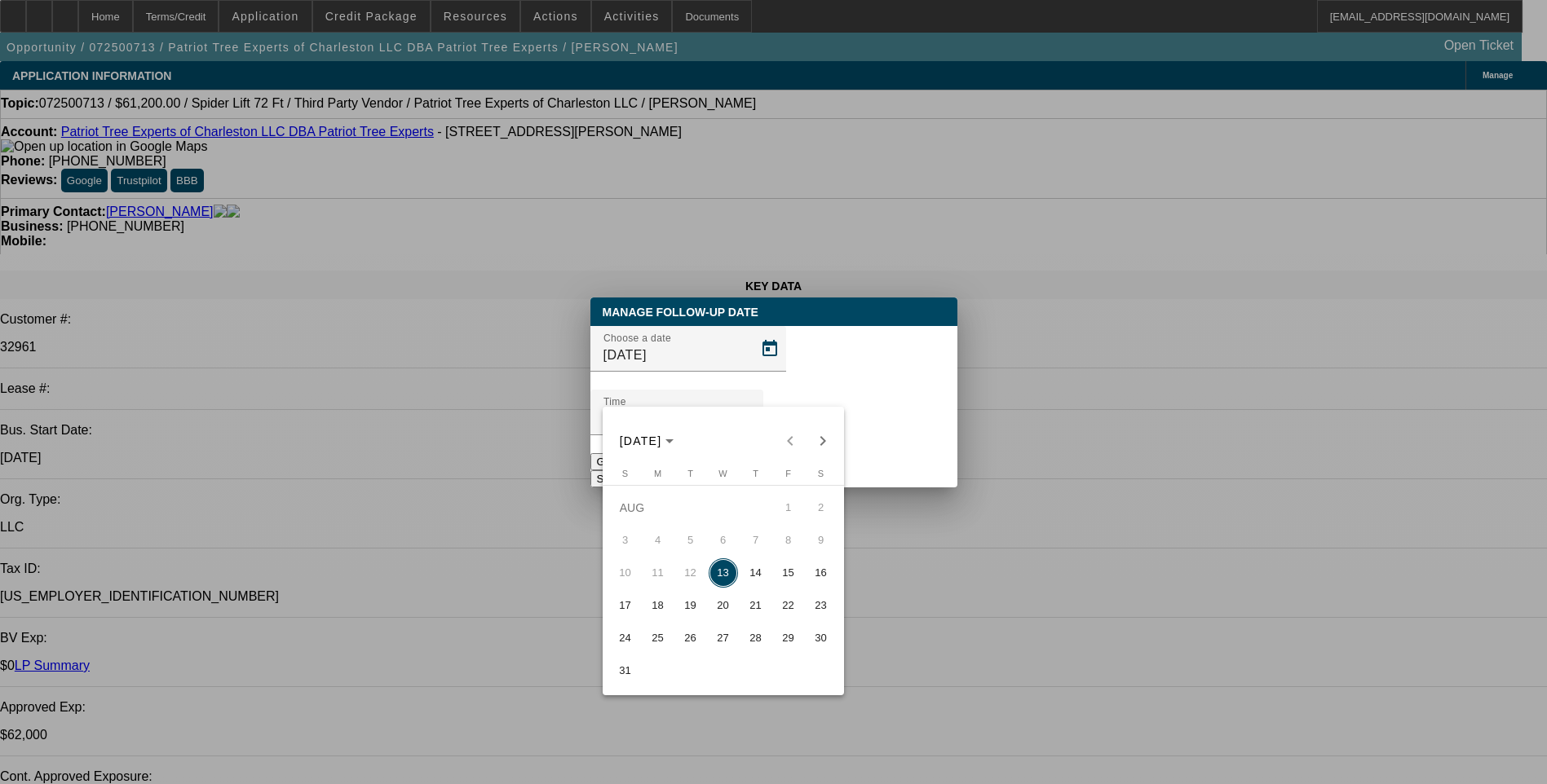
click at [720, 605] on span "20" at bounding box center [722, 605] width 29 height 29
type input "[DATE]"
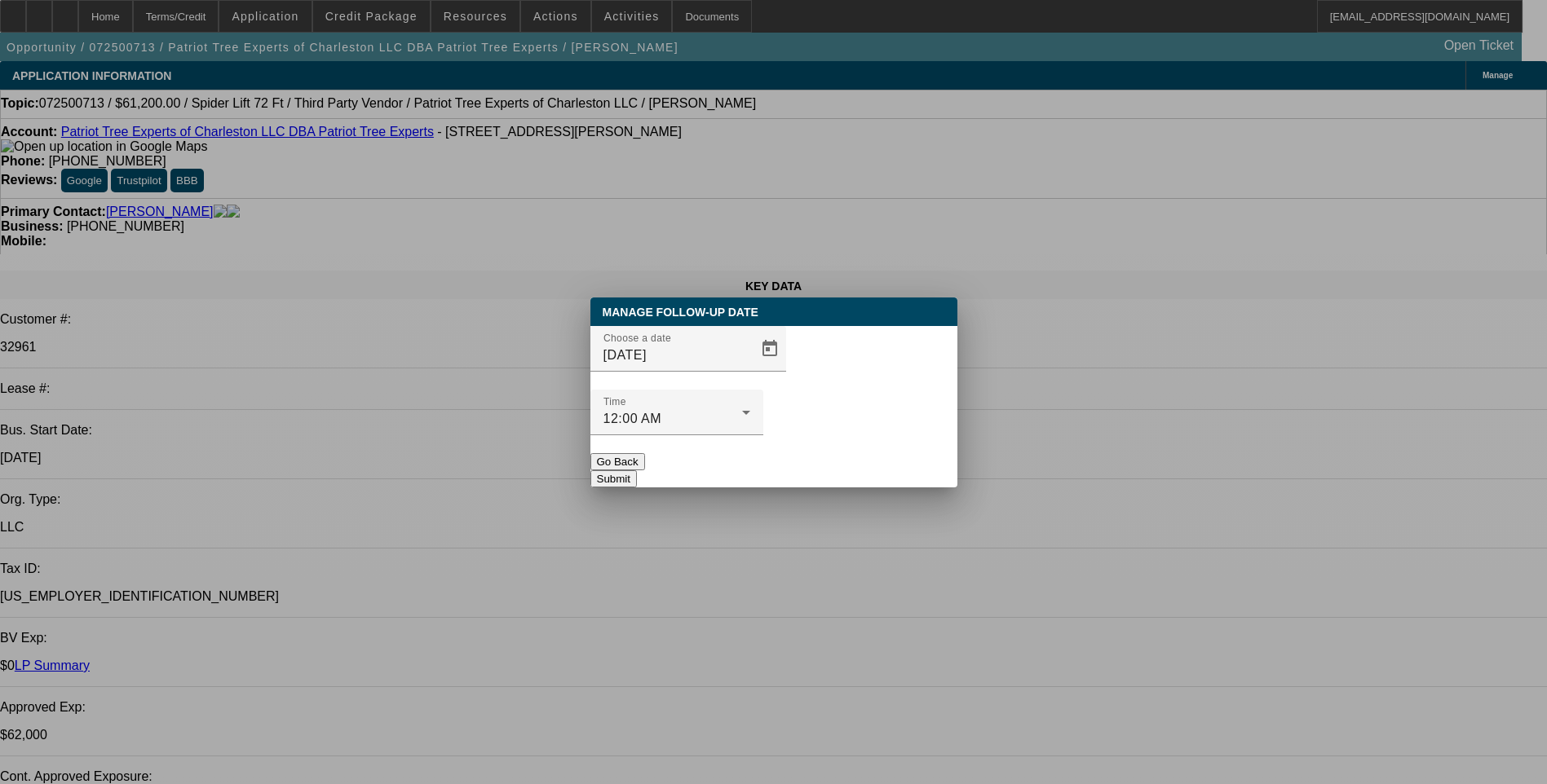
click at [637, 470] on button "Submit" at bounding box center [613, 479] width 46 height 17
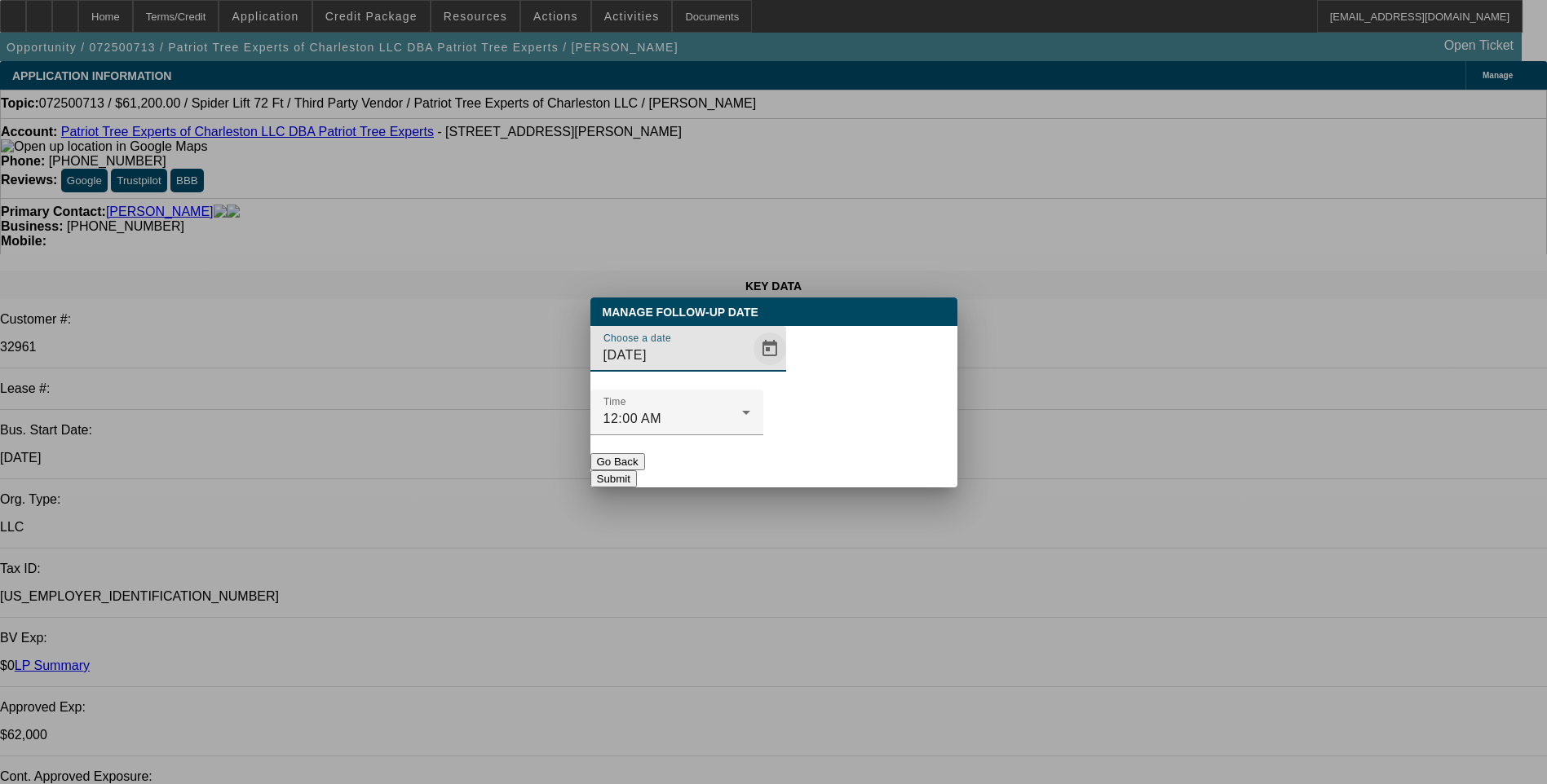
click at [750, 368] on span "Open calendar" at bounding box center [770, 349] width 39 height 39
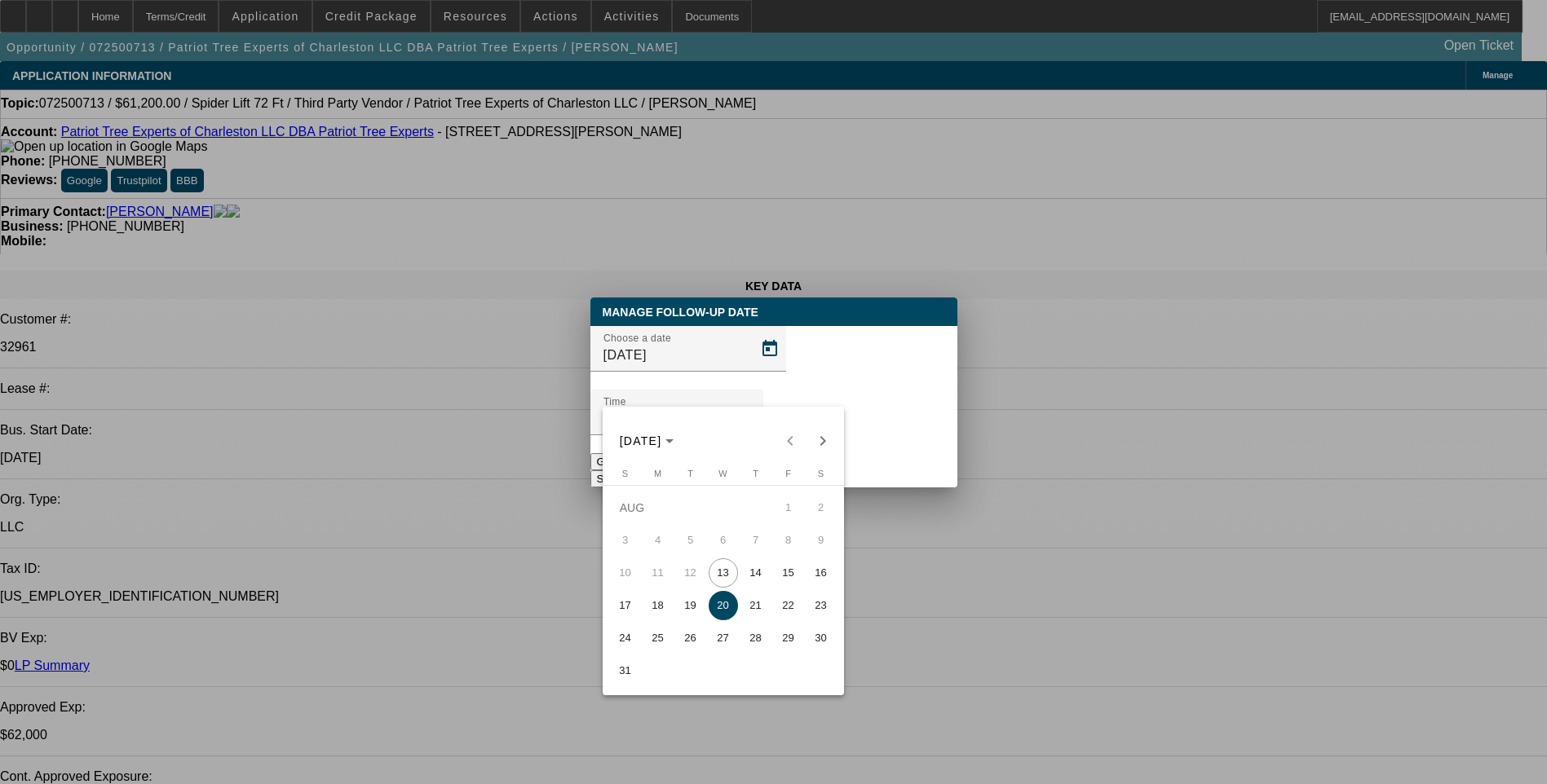
click at [760, 585] on span "14" at bounding box center [755, 573] width 29 height 29
type input "8/14/2025"
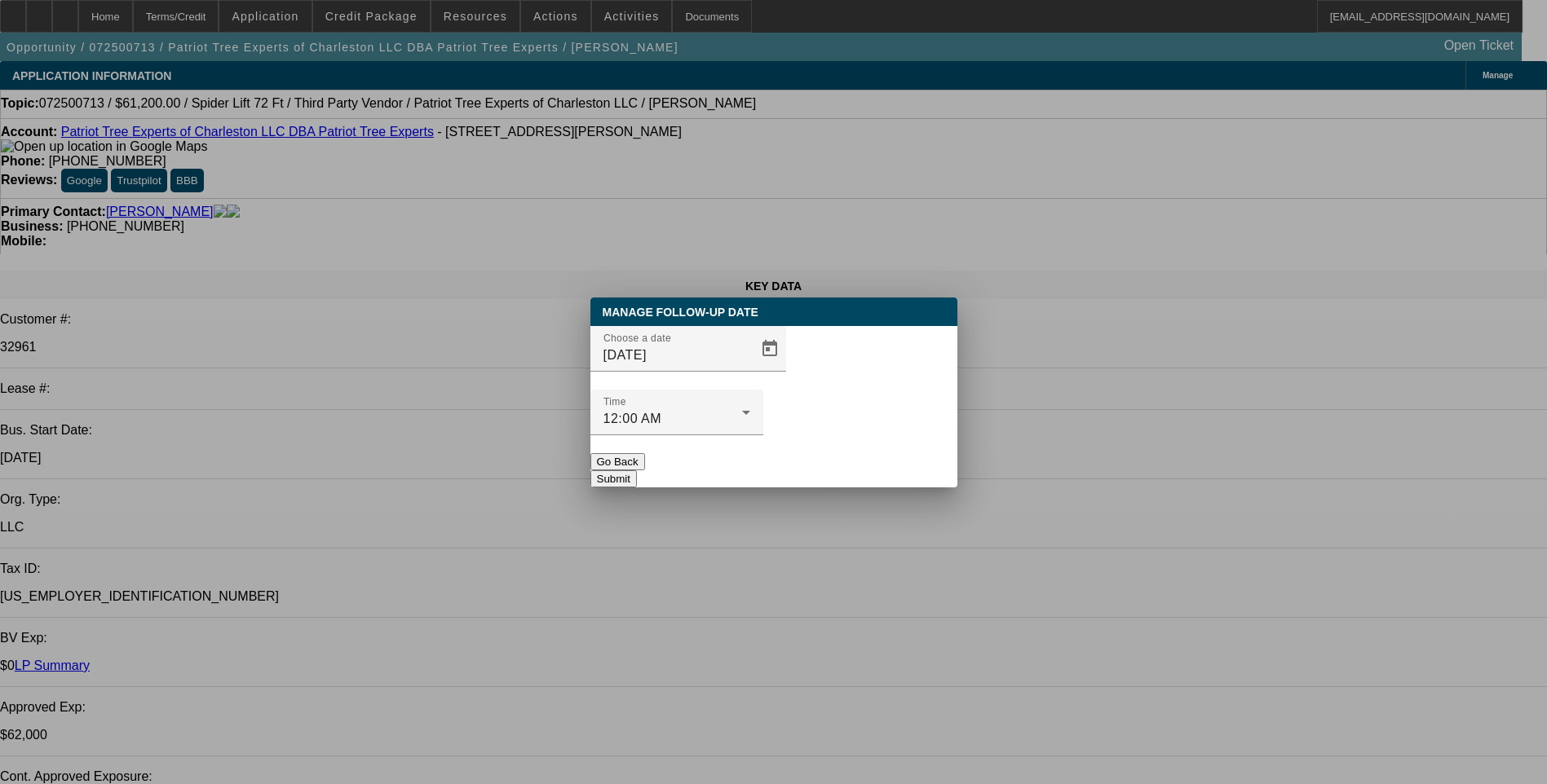
click at [637, 470] on button "Submit" at bounding box center [613, 479] width 46 height 17
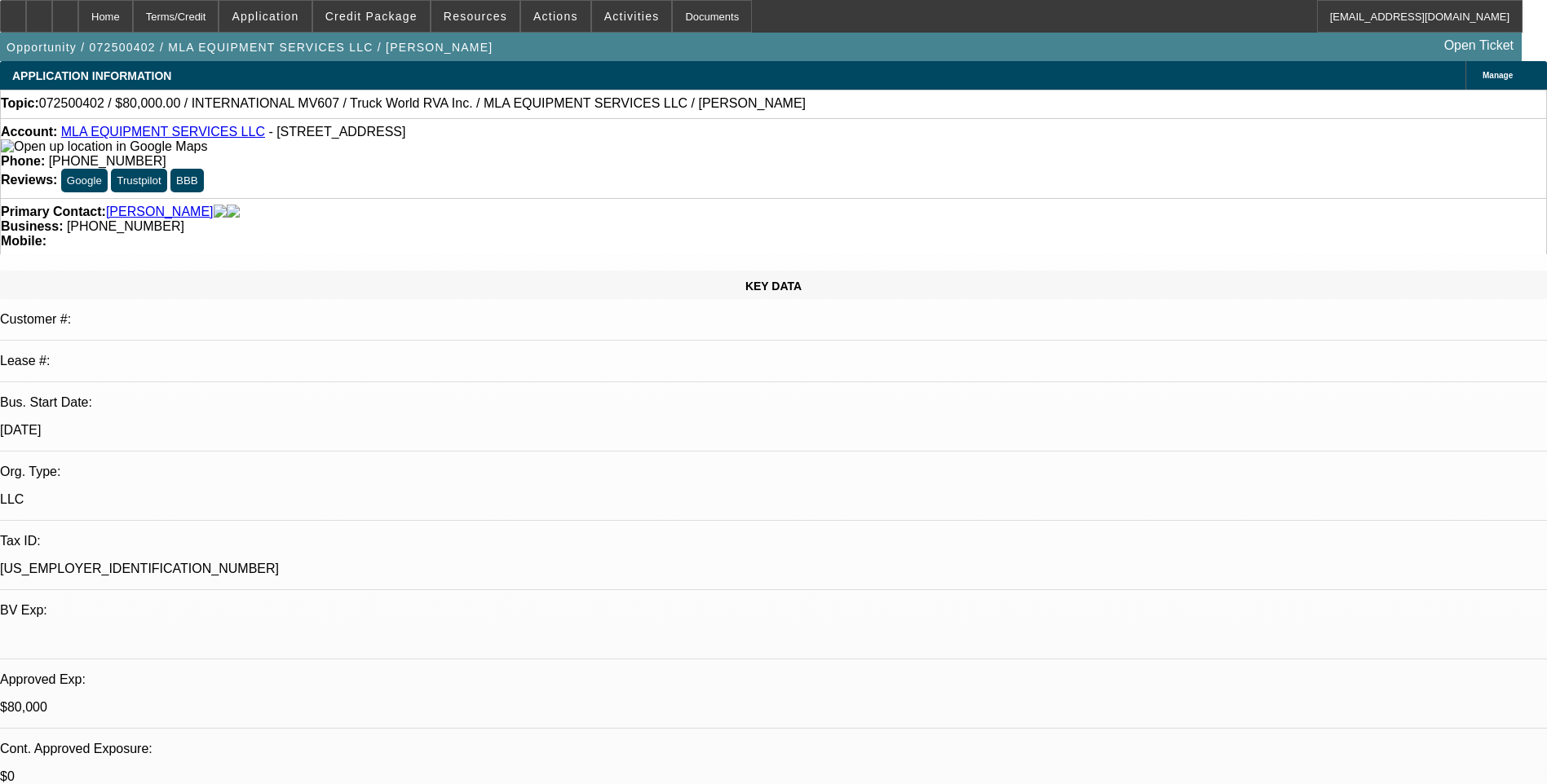
select select "0"
select select "2"
select select "0"
select select "2"
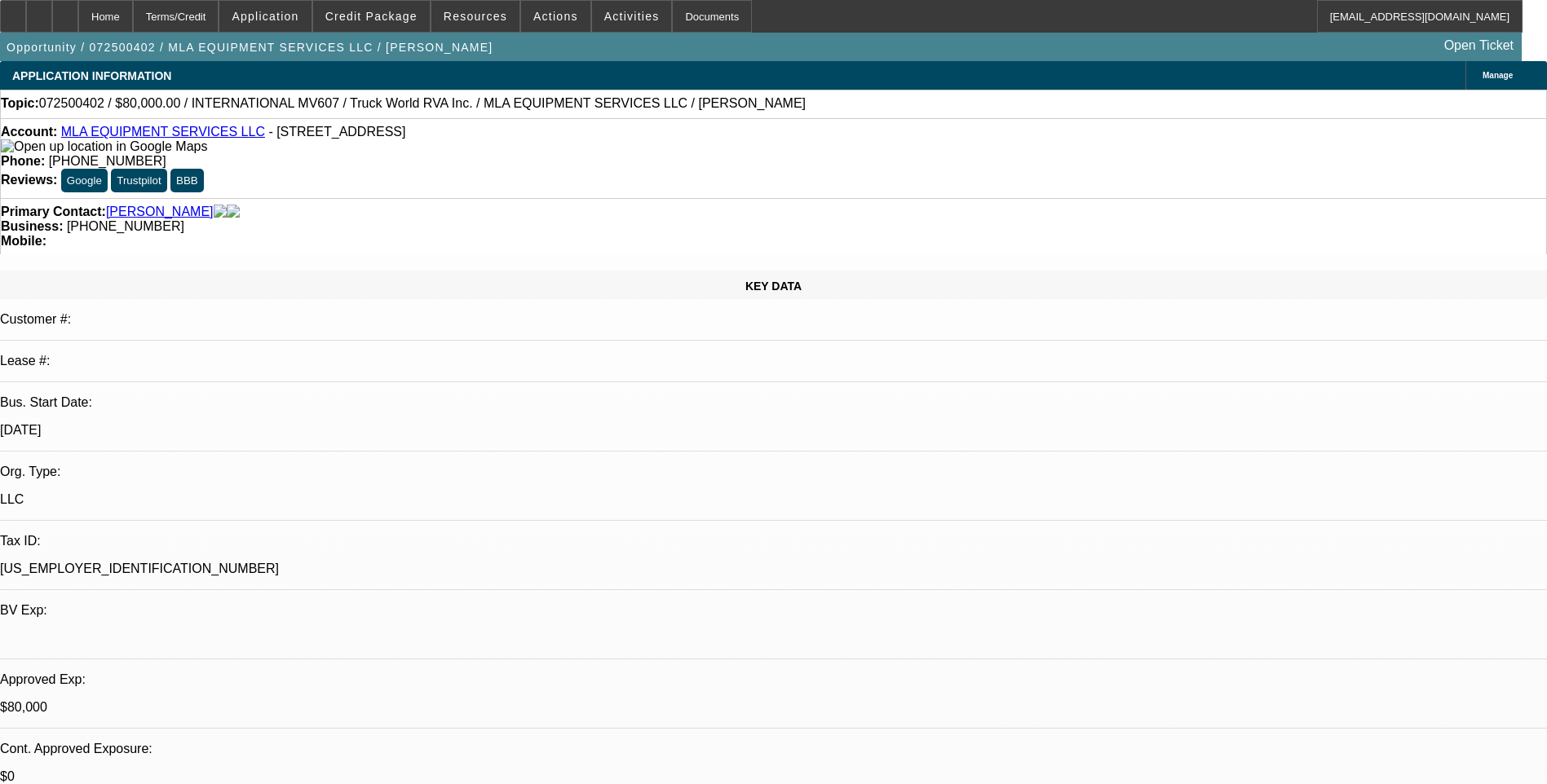
select select "0"
select select "1"
select select "2"
select select "6"
select select "1"
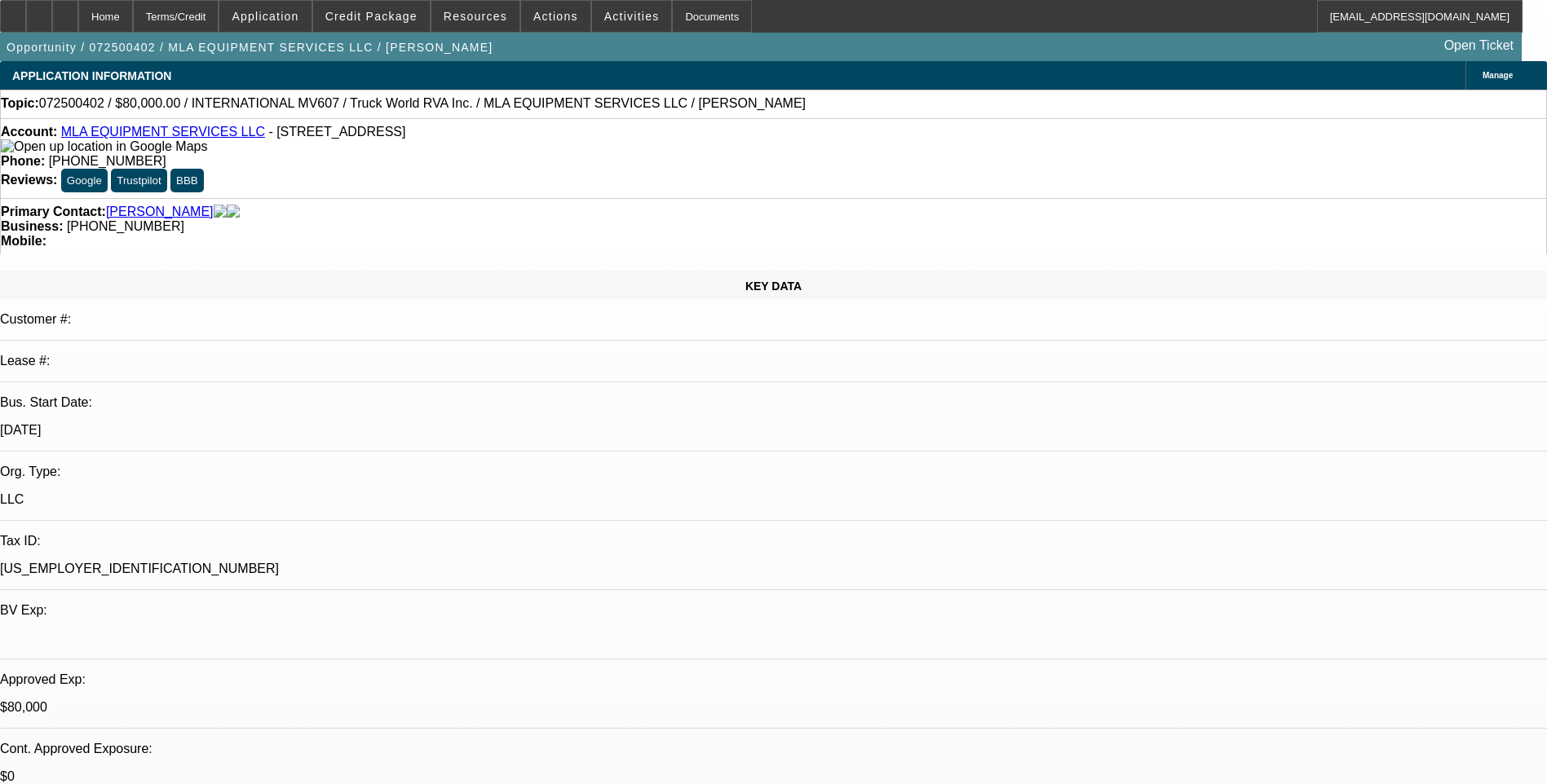
select select "2"
select select "6"
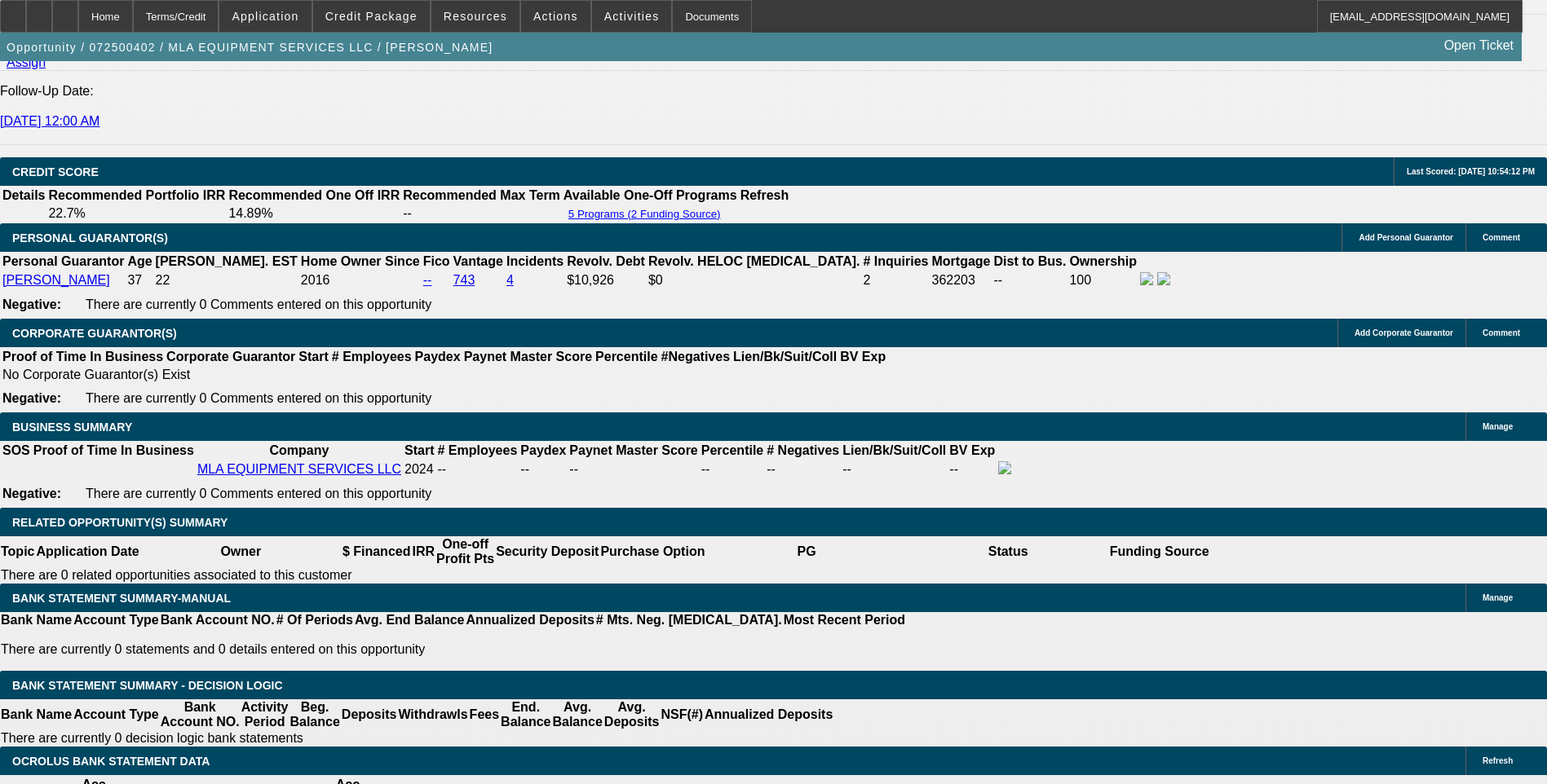
scroll to position [1875, 0]
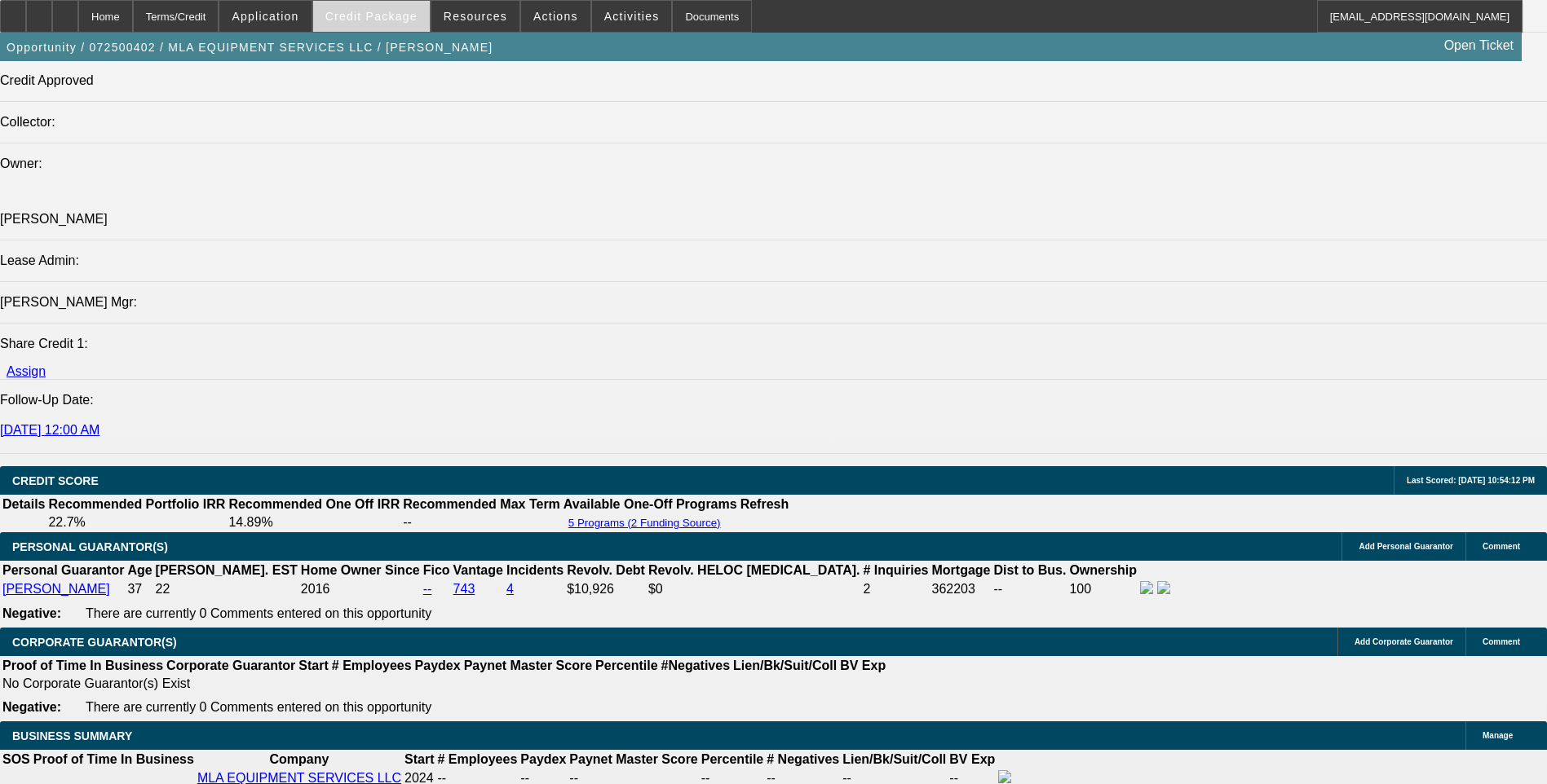
click at [401, 25] on span at bounding box center [371, 17] width 116 height 39
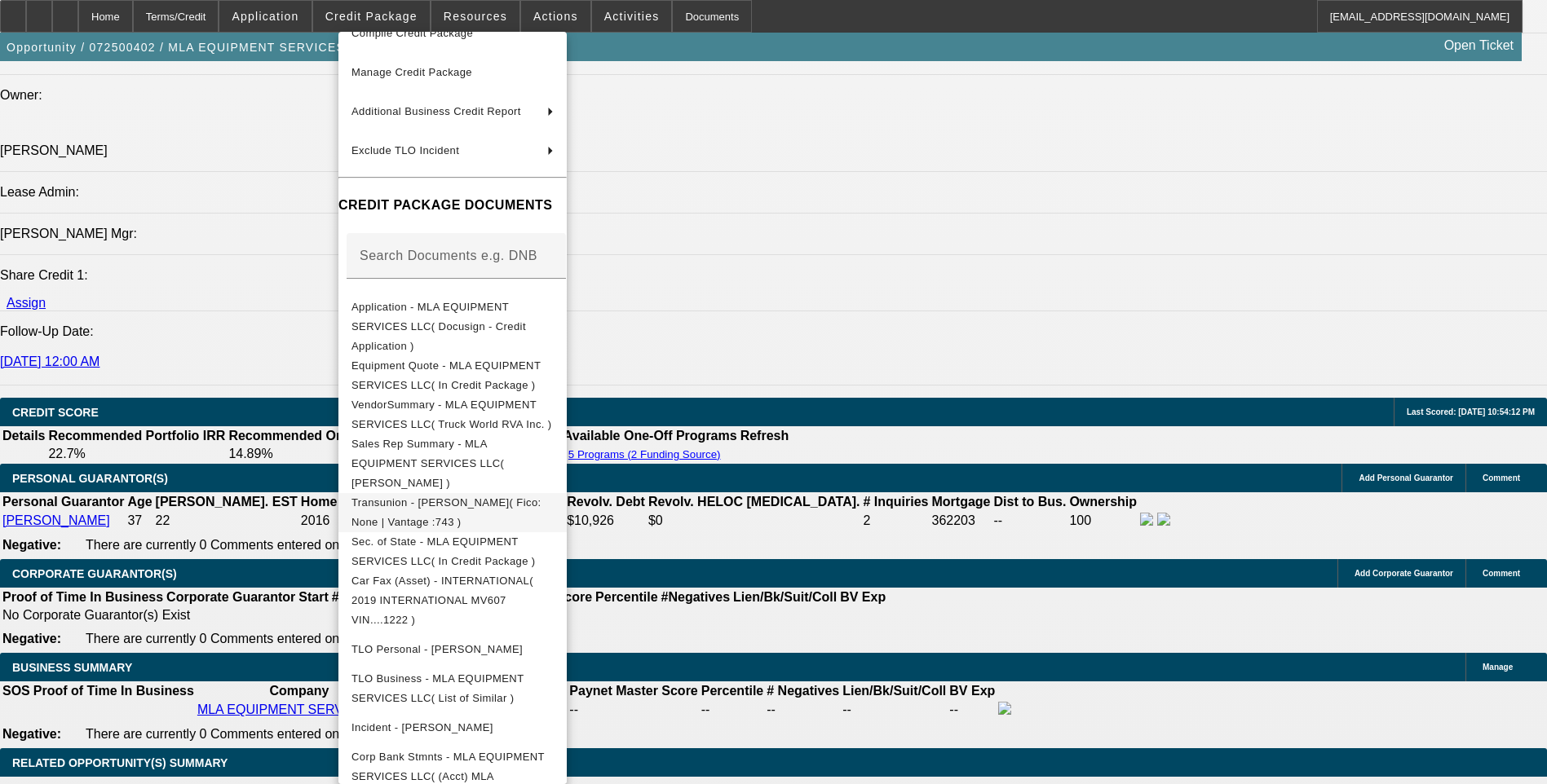
scroll to position [2119, 0]
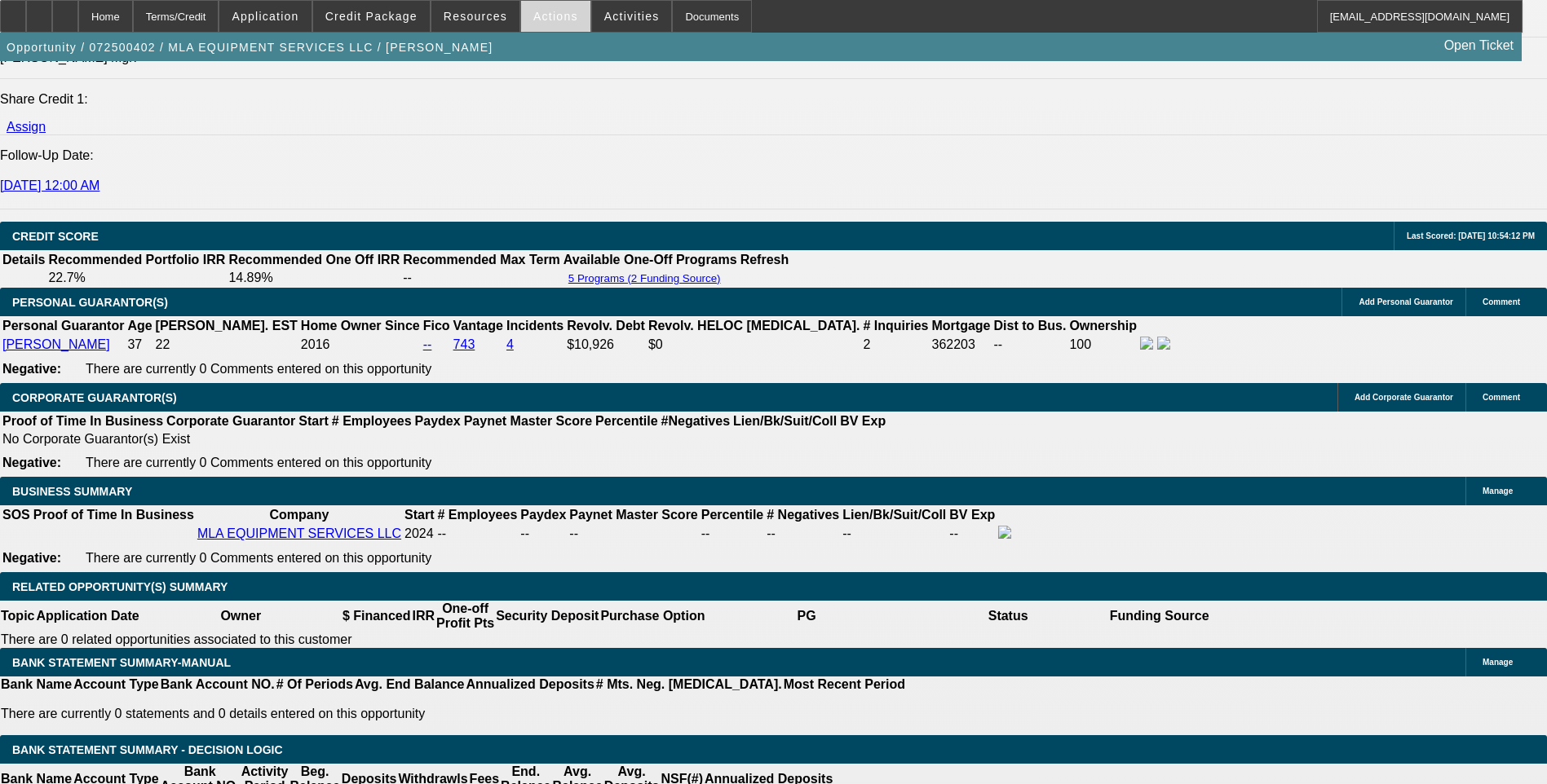
click at [543, 15] on span "Actions" at bounding box center [556, 16] width 45 height 13
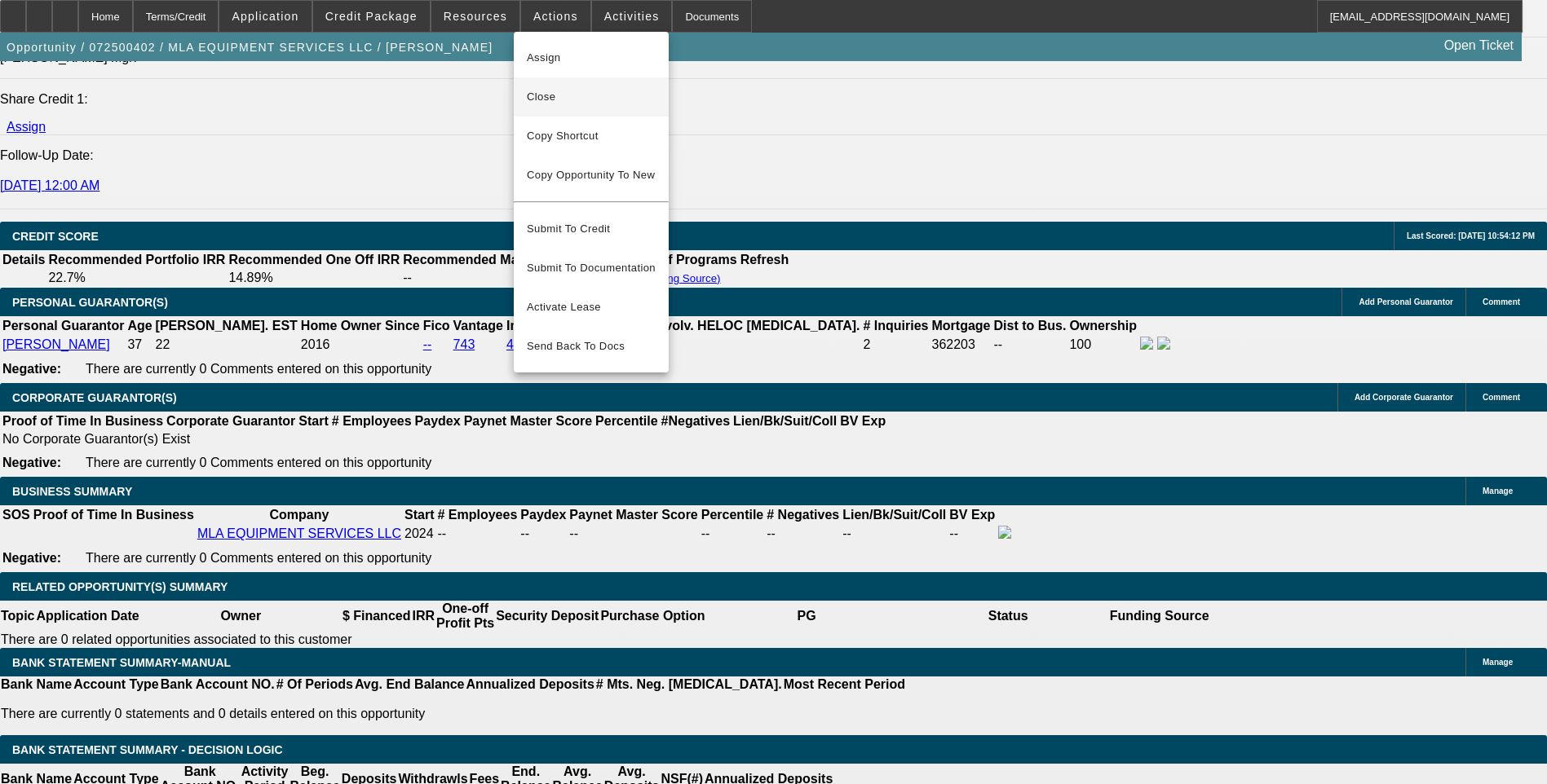
click at [558, 97] on span "Close" at bounding box center [591, 97] width 129 height 20
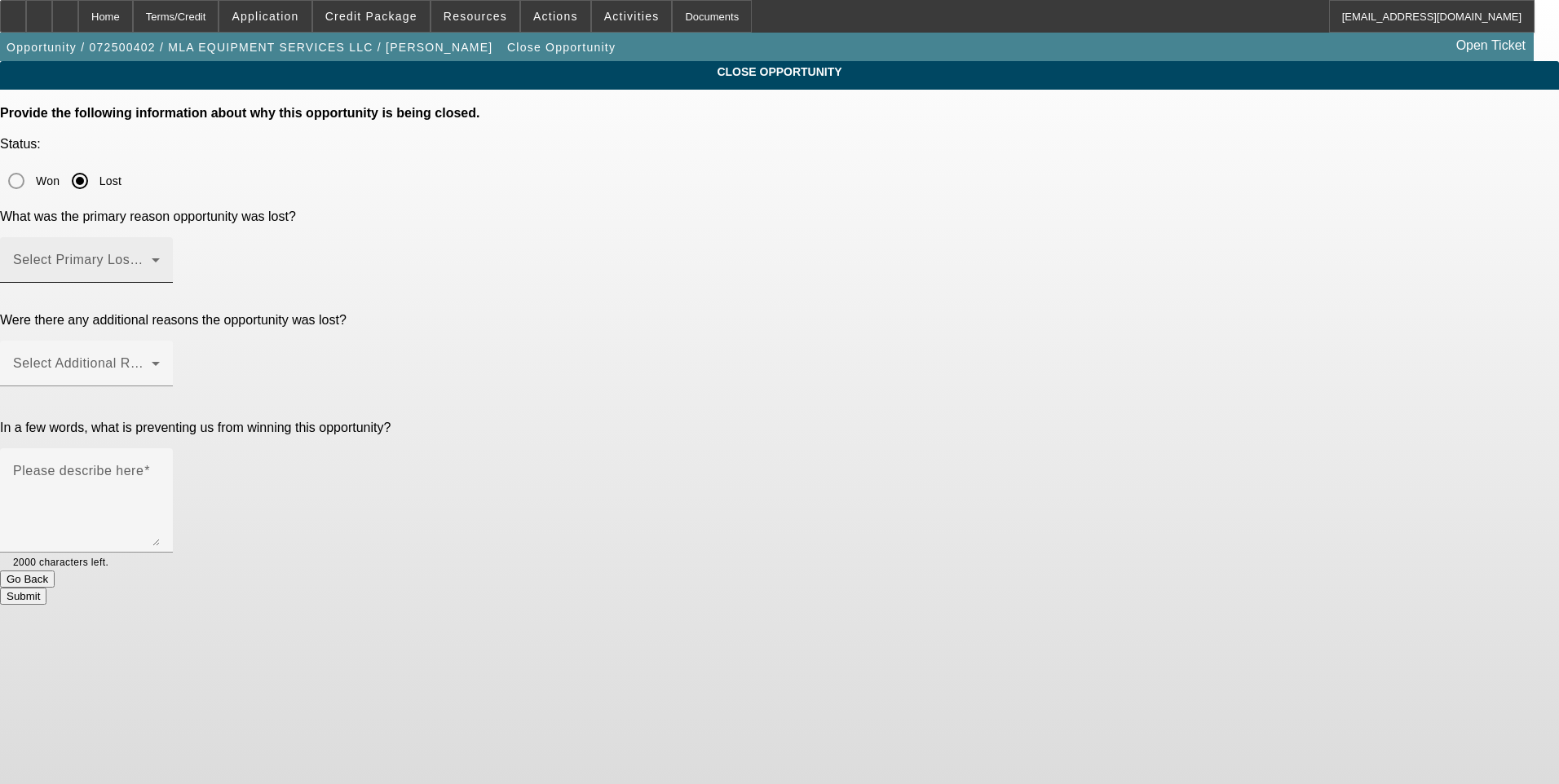
click at [151, 256] on span at bounding box center [83, 266] width 139 height 20
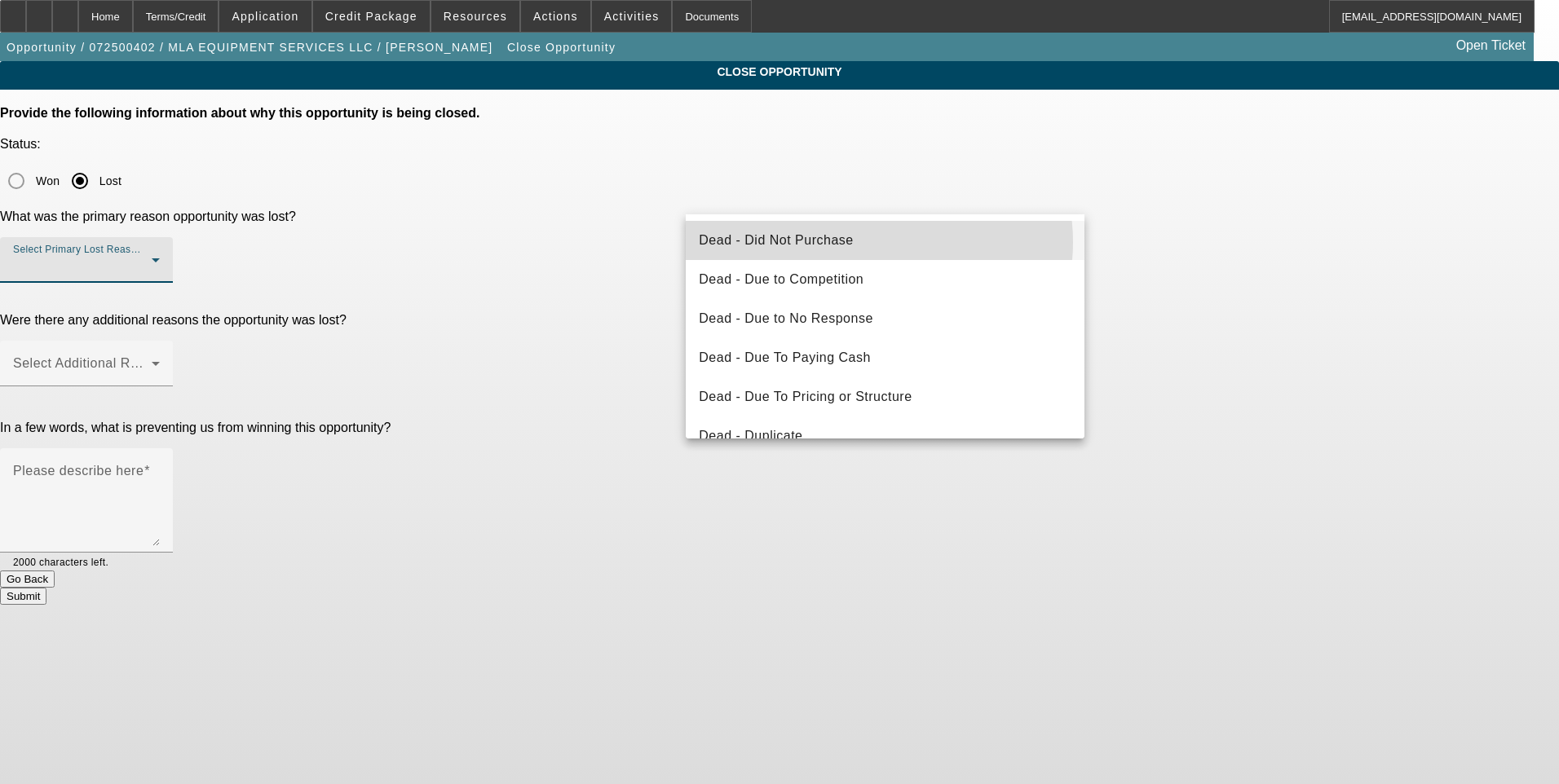
click at [875, 242] on mat-option "Dead - Did Not Purchase" at bounding box center [885, 240] width 399 height 39
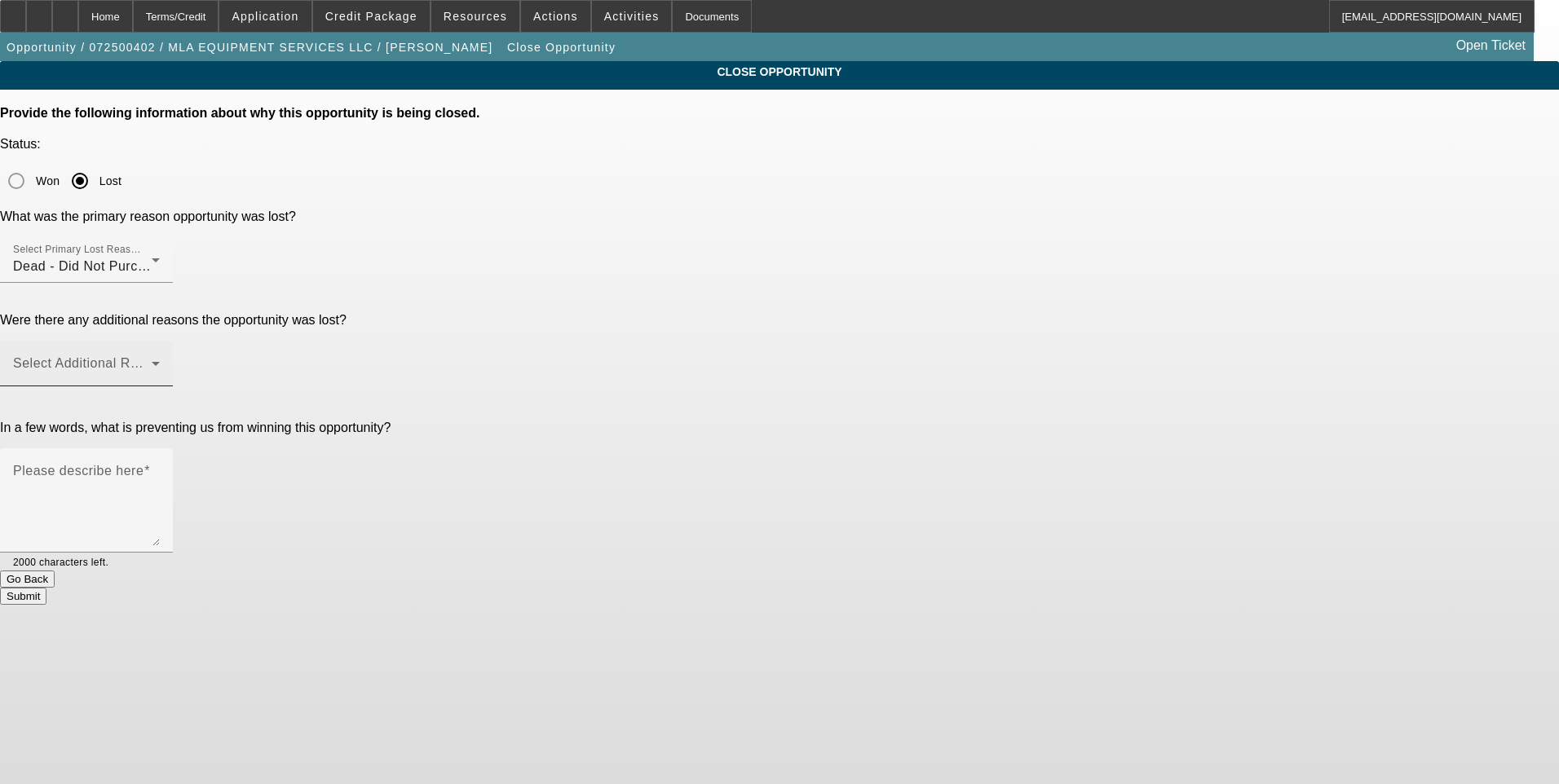
click at [175, 356] on mat-label "Select Additional Reasons" at bounding box center [94, 362] width 162 height 14
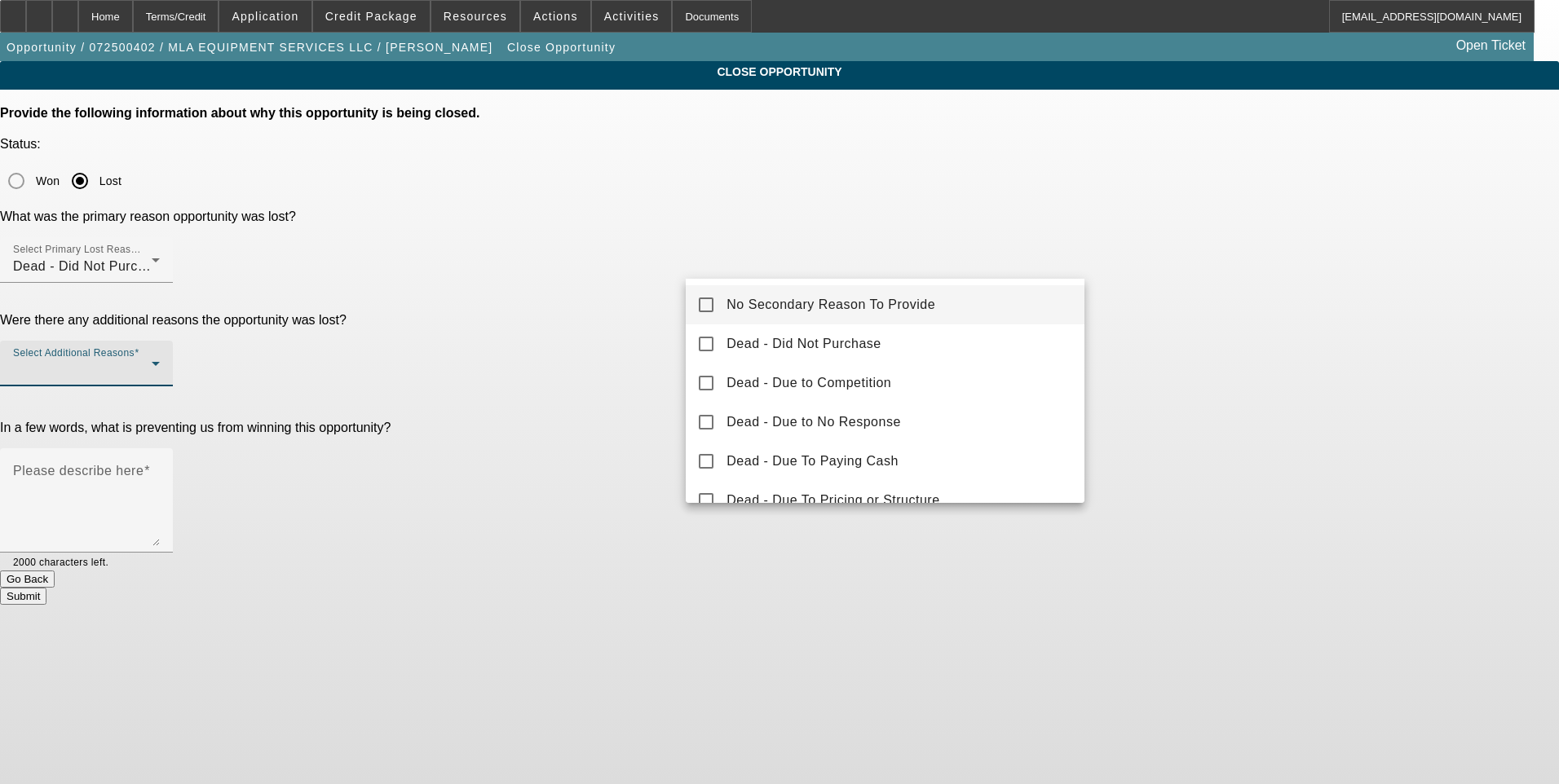
click at [925, 306] on span "No Secondary Reason To Provide" at bounding box center [831, 304] width 208 height 20
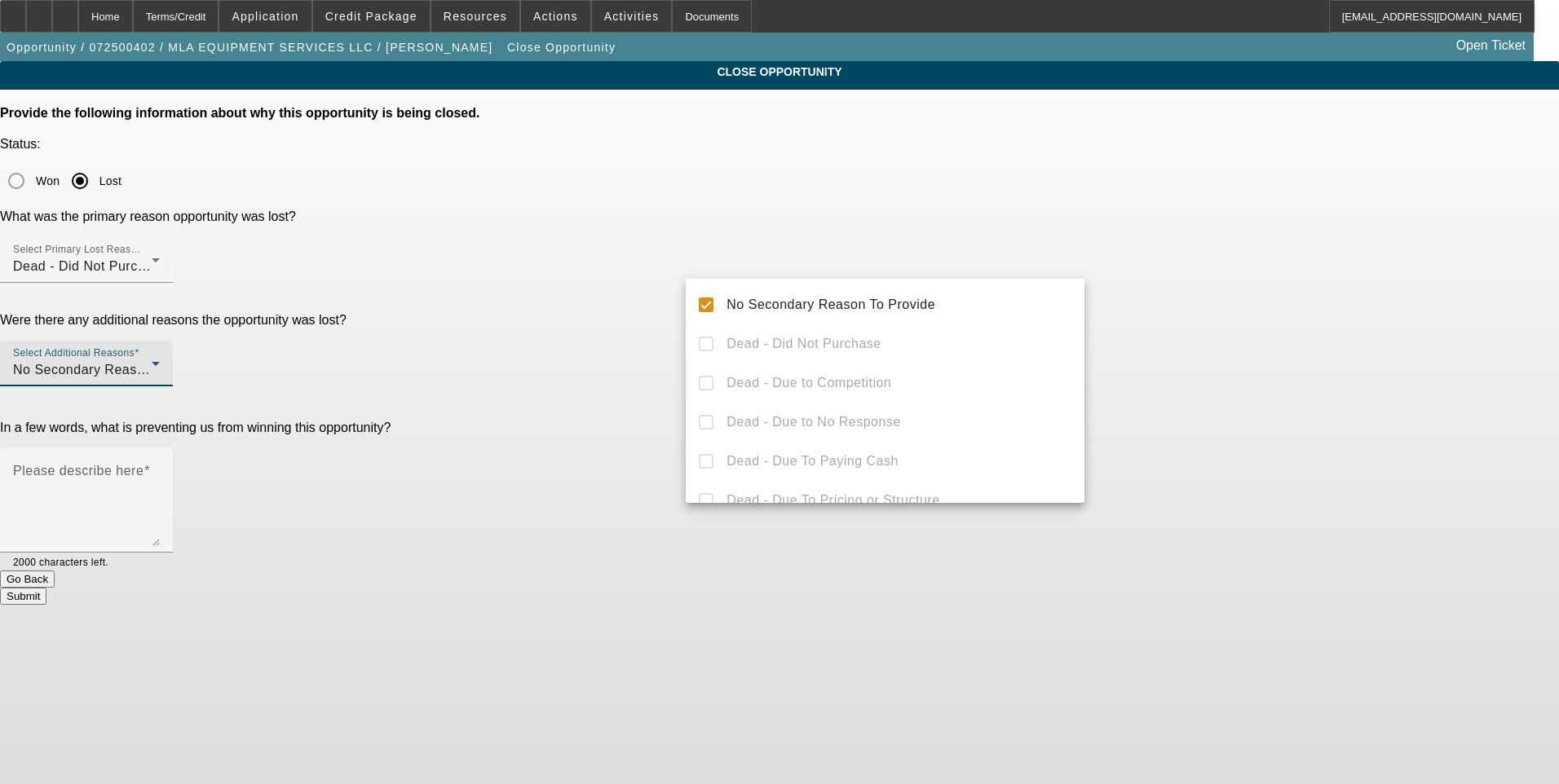
click at [1277, 365] on div at bounding box center [780, 392] width 1559 height 784
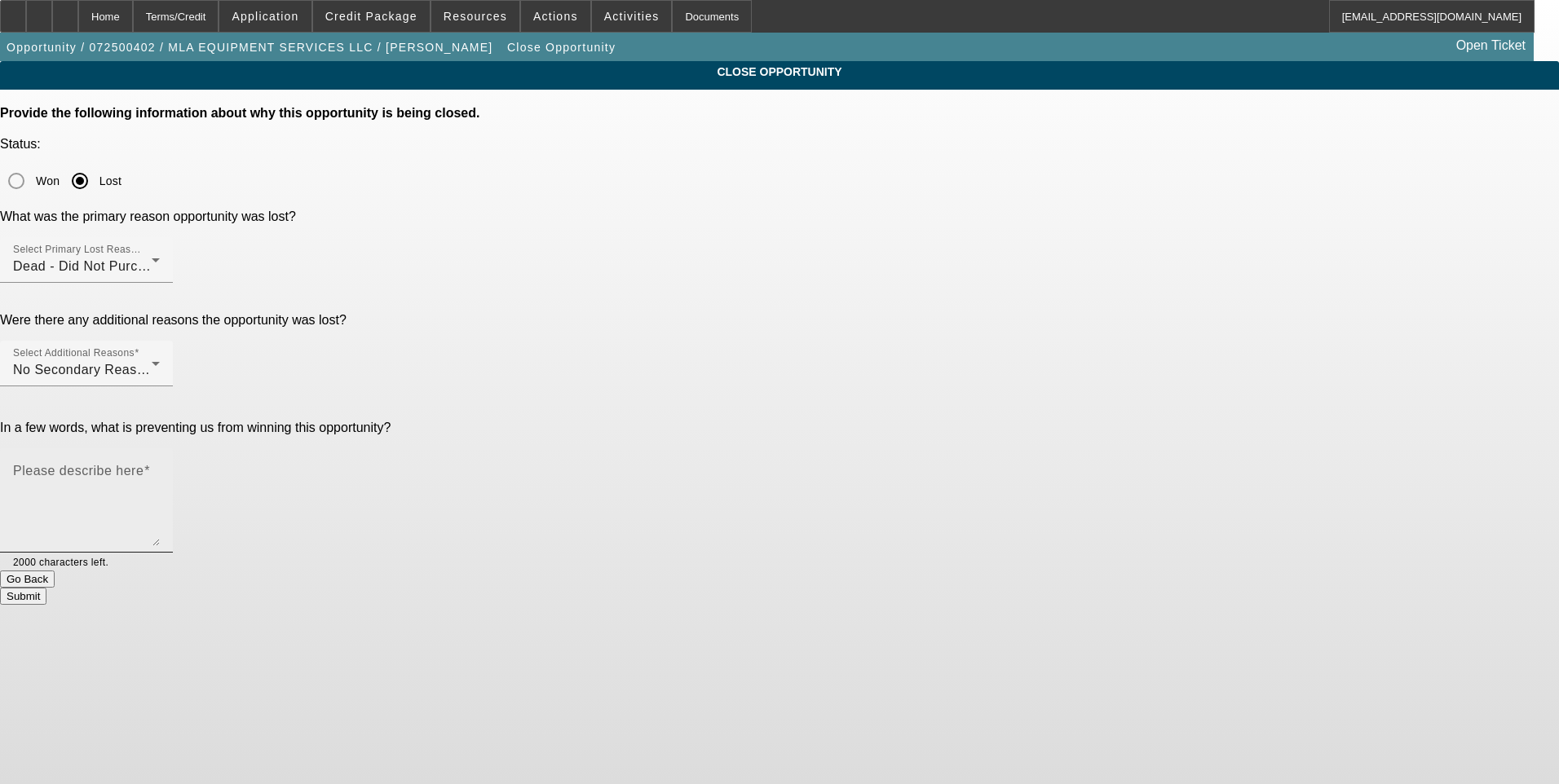
click at [160, 468] on textarea "Please describe here" at bounding box center [86, 506] width 147 height 78
type textarea "Did not purchase."
click at [46, 588] on button "Submit" at bounding box center [23, 596] width 46 height 17
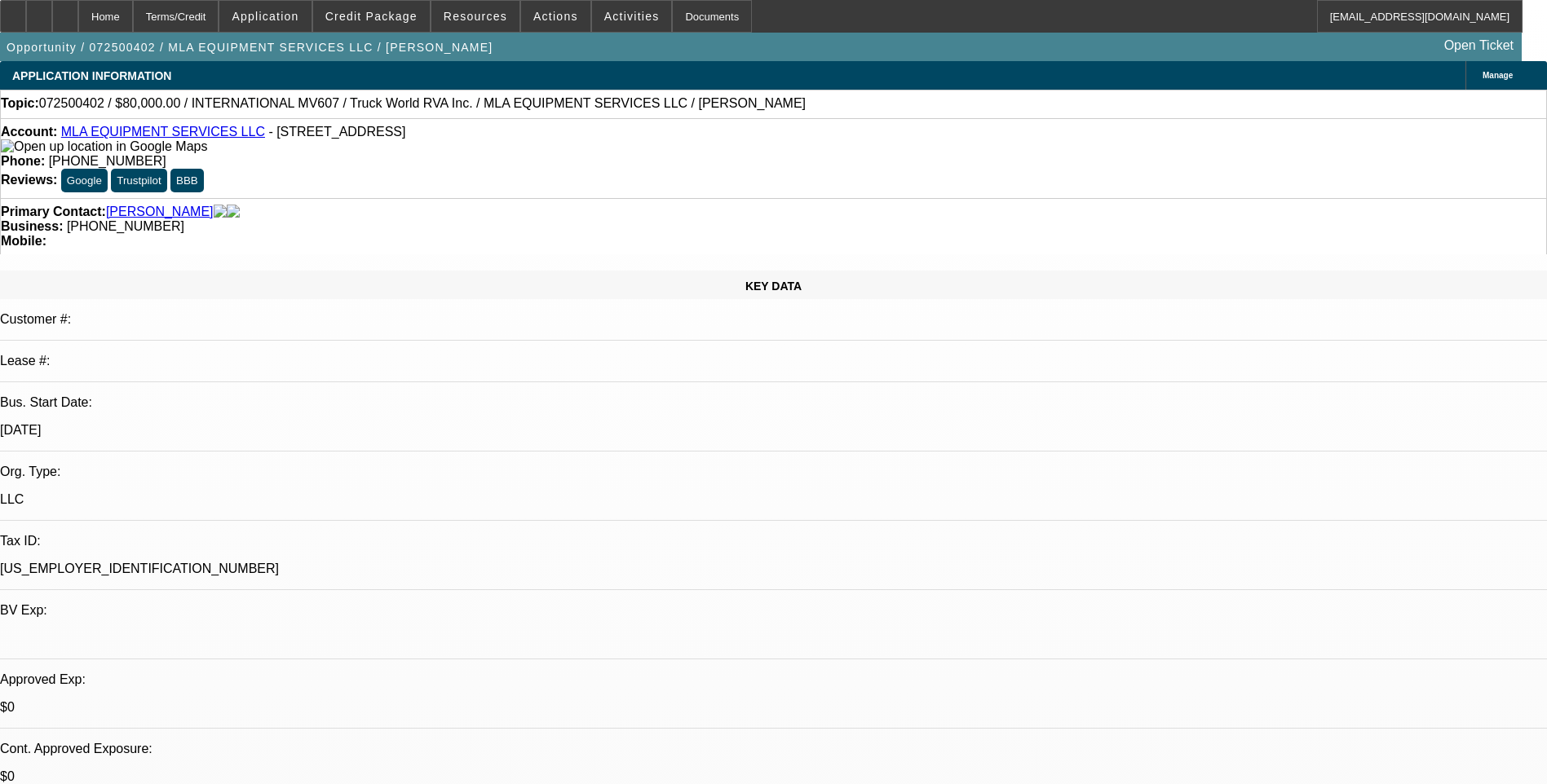
select select "0"
select select "2"
select select "0"
select select "2"
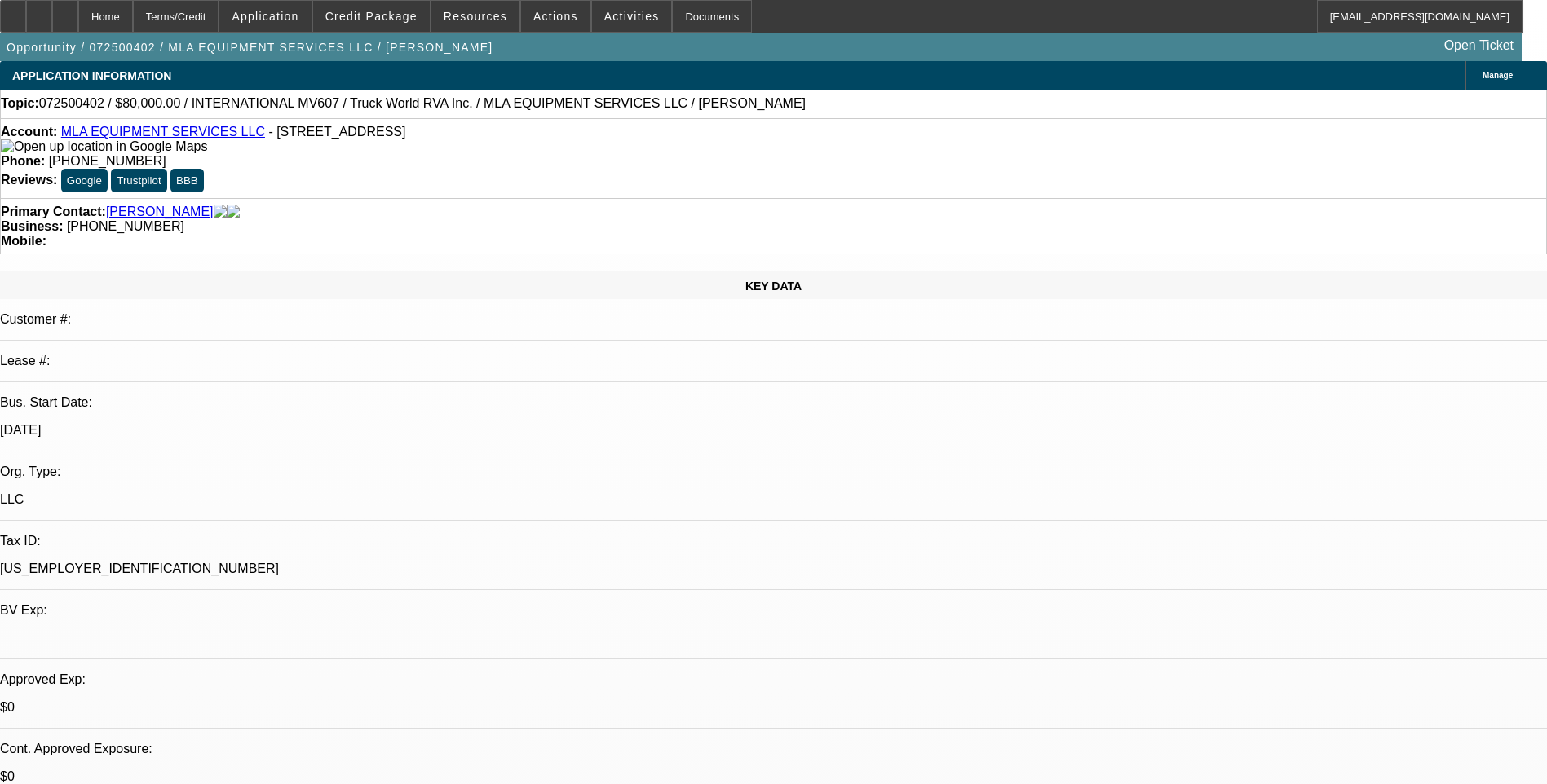
select select "0"
select select "1"
select select "2"
select select "6"
select select "1"
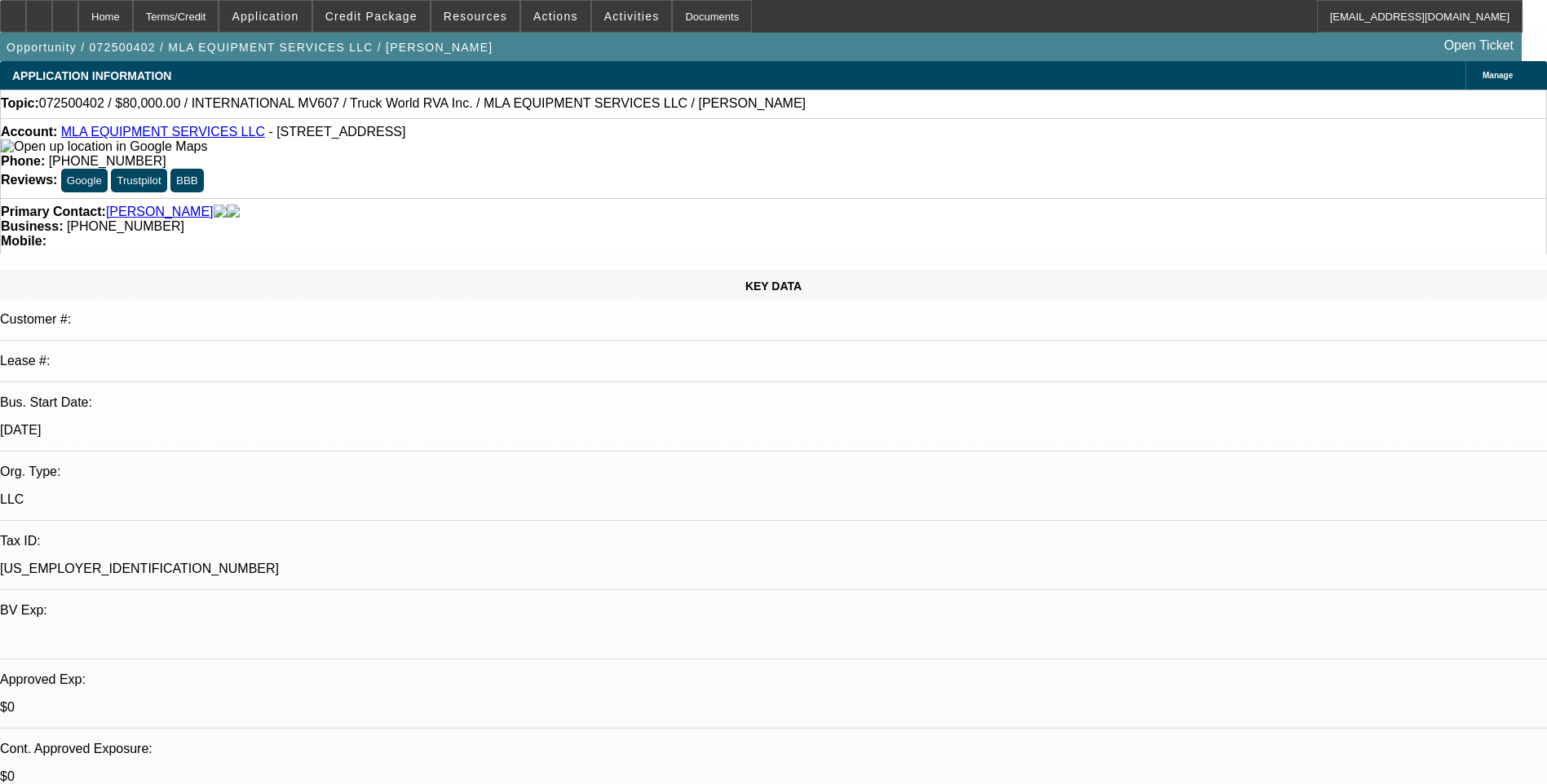
select select "2"
select select "6"
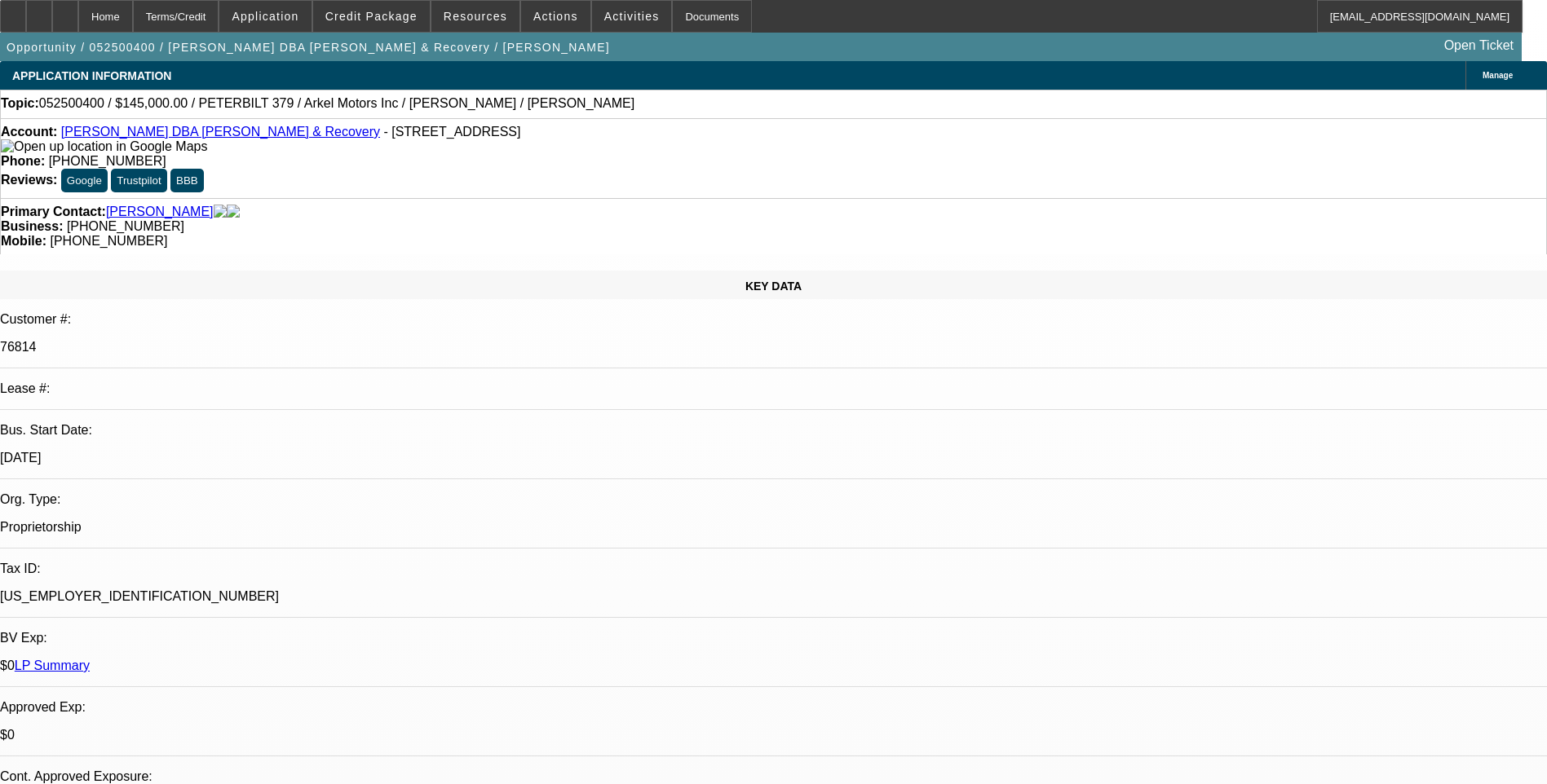
select select "0.1"
select select "0"
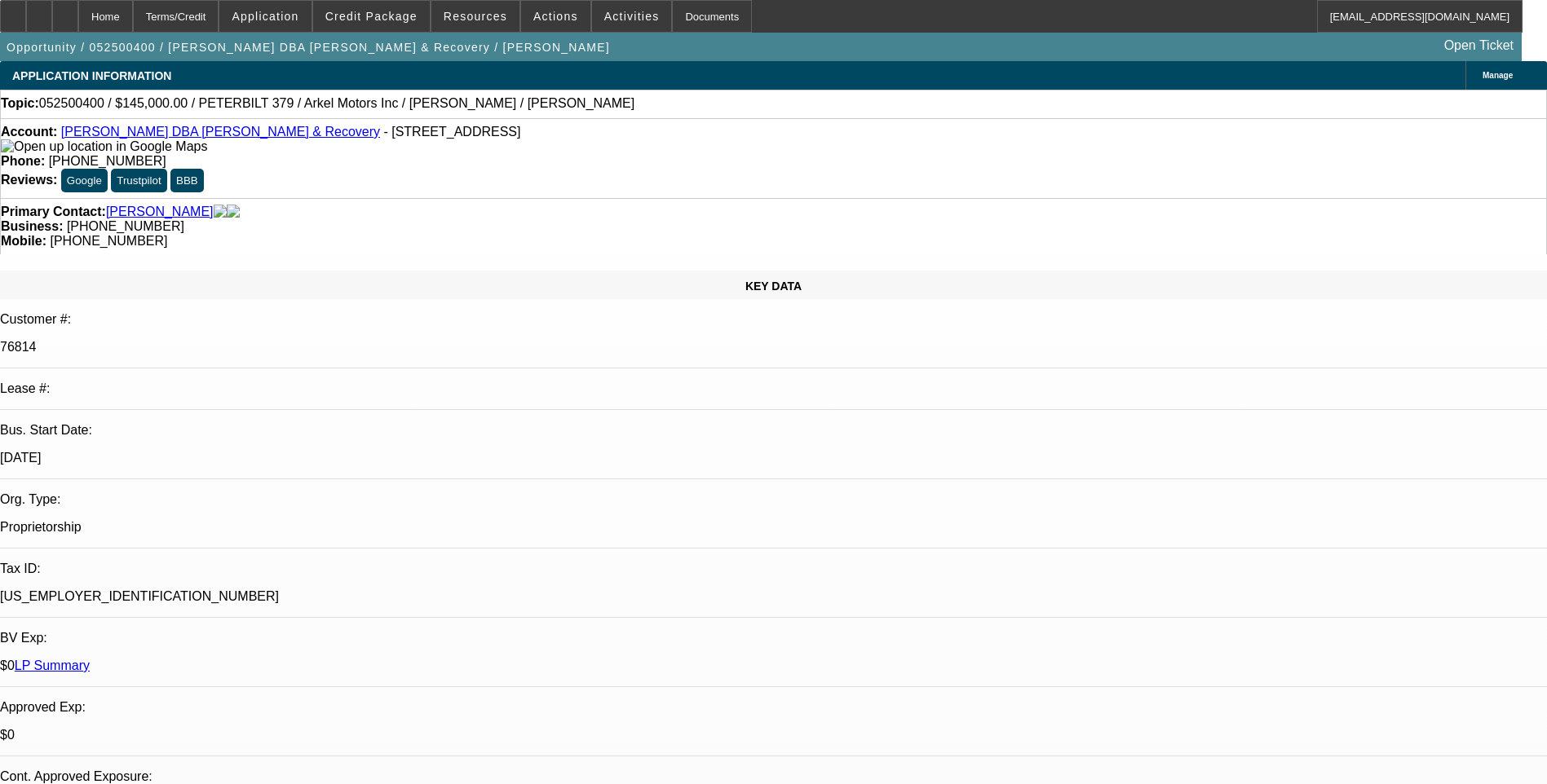
select select "0"
select select "0.1"
select select "0"
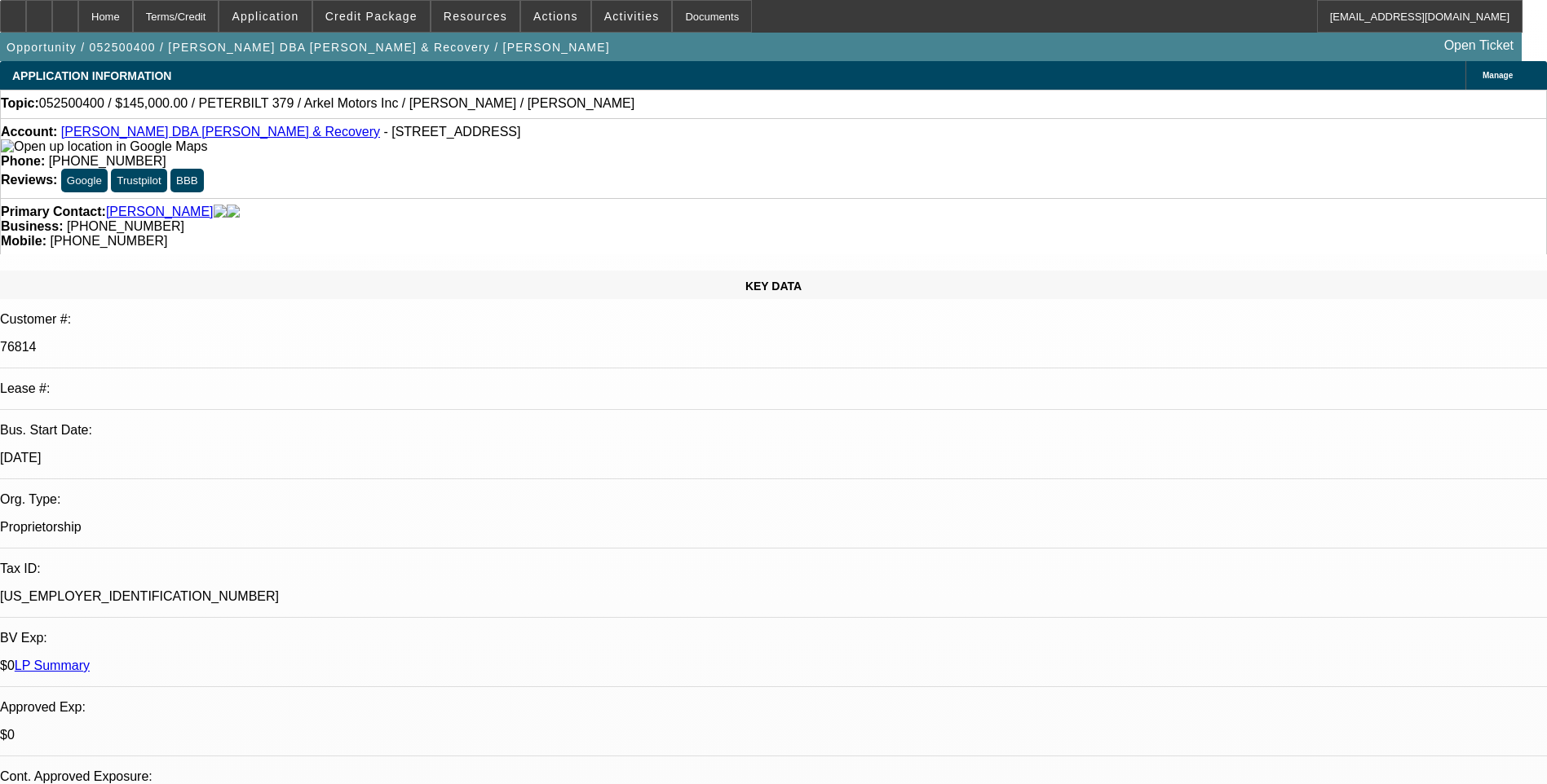
select select "1"
select select "2"
select select "6"
select select "1"
select select "2"
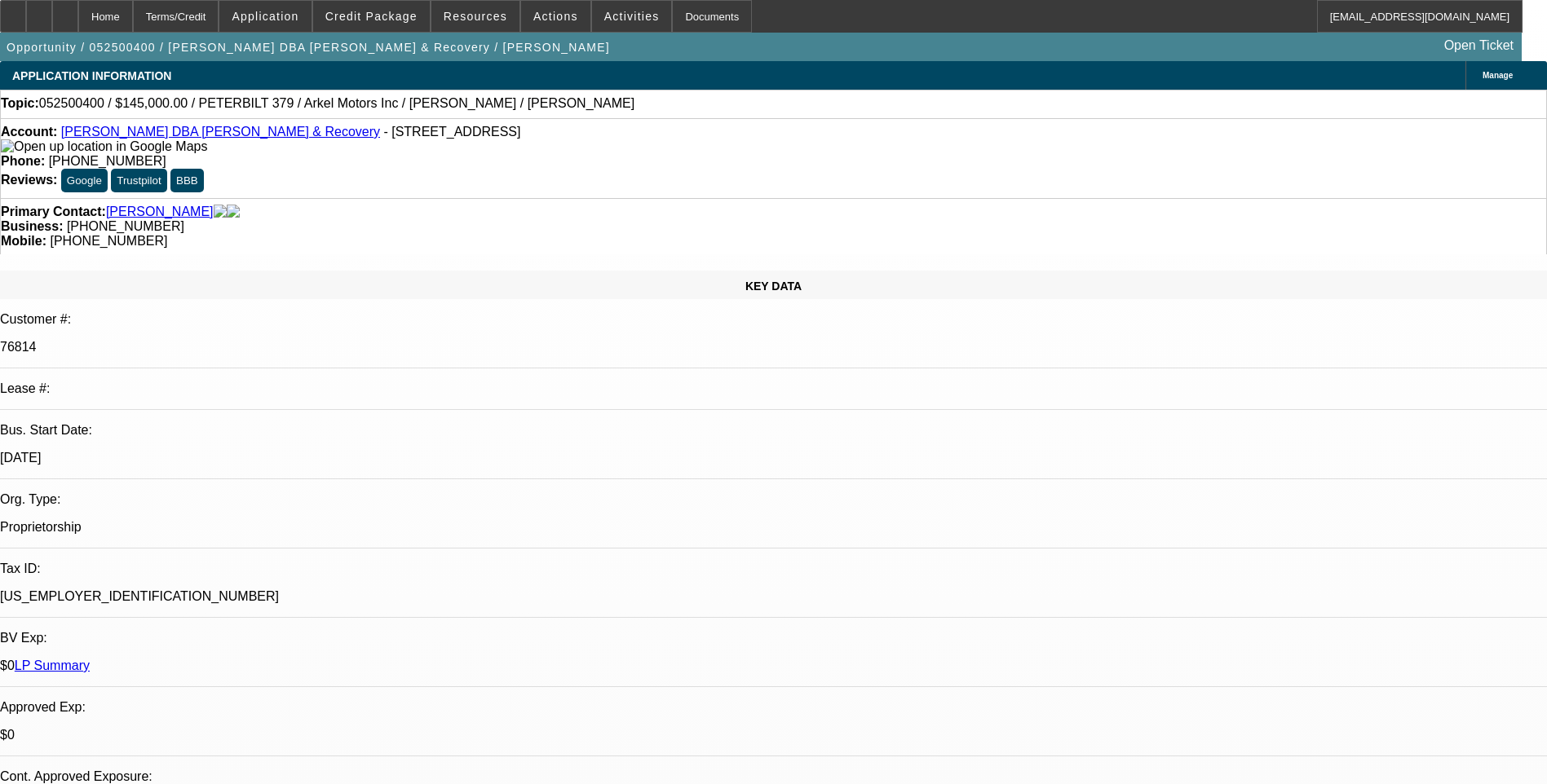
select select "6"
select select "1"
select select "2"
select select "6"
select select "1"
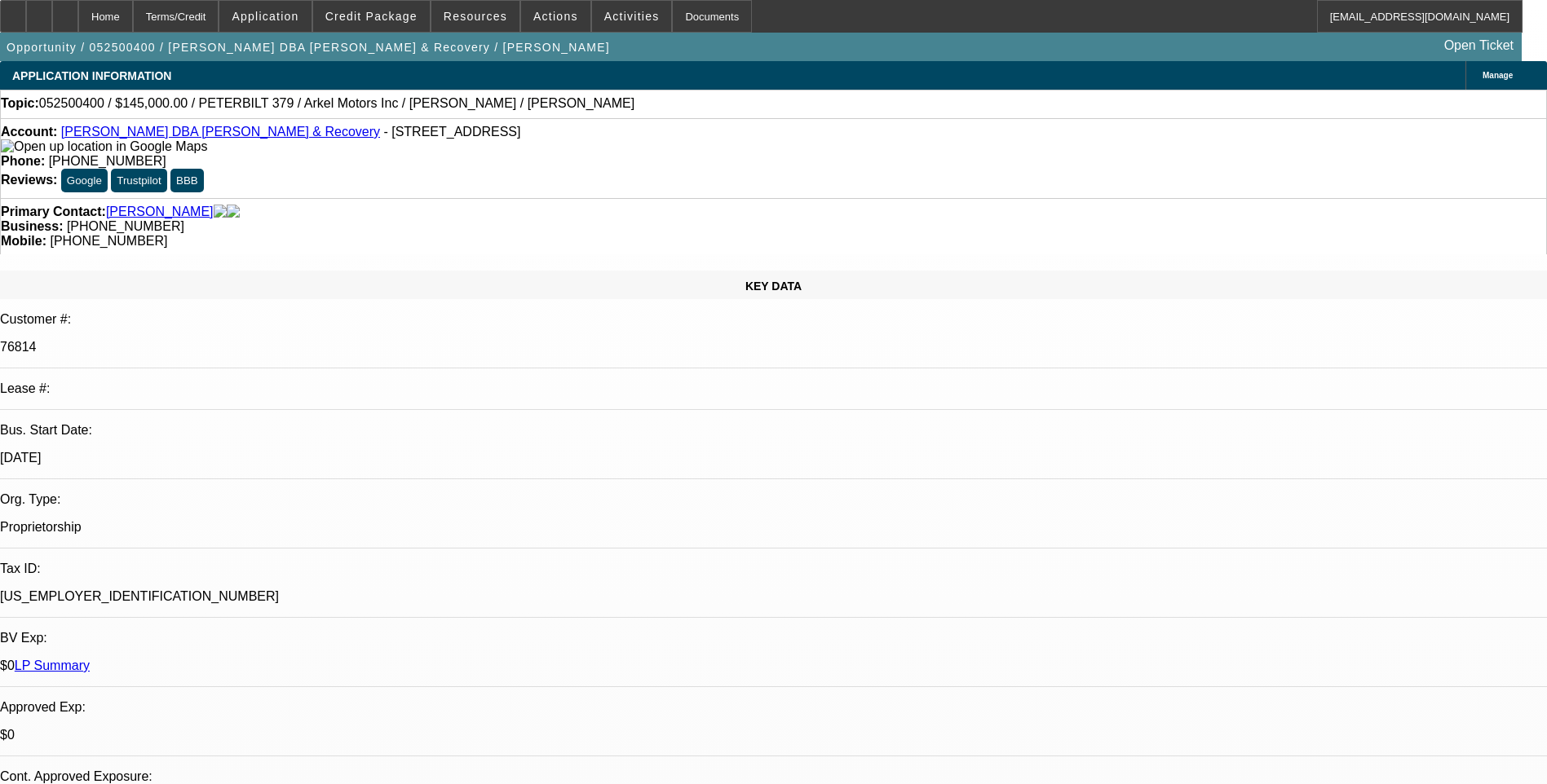
select select "3"
select select "6"
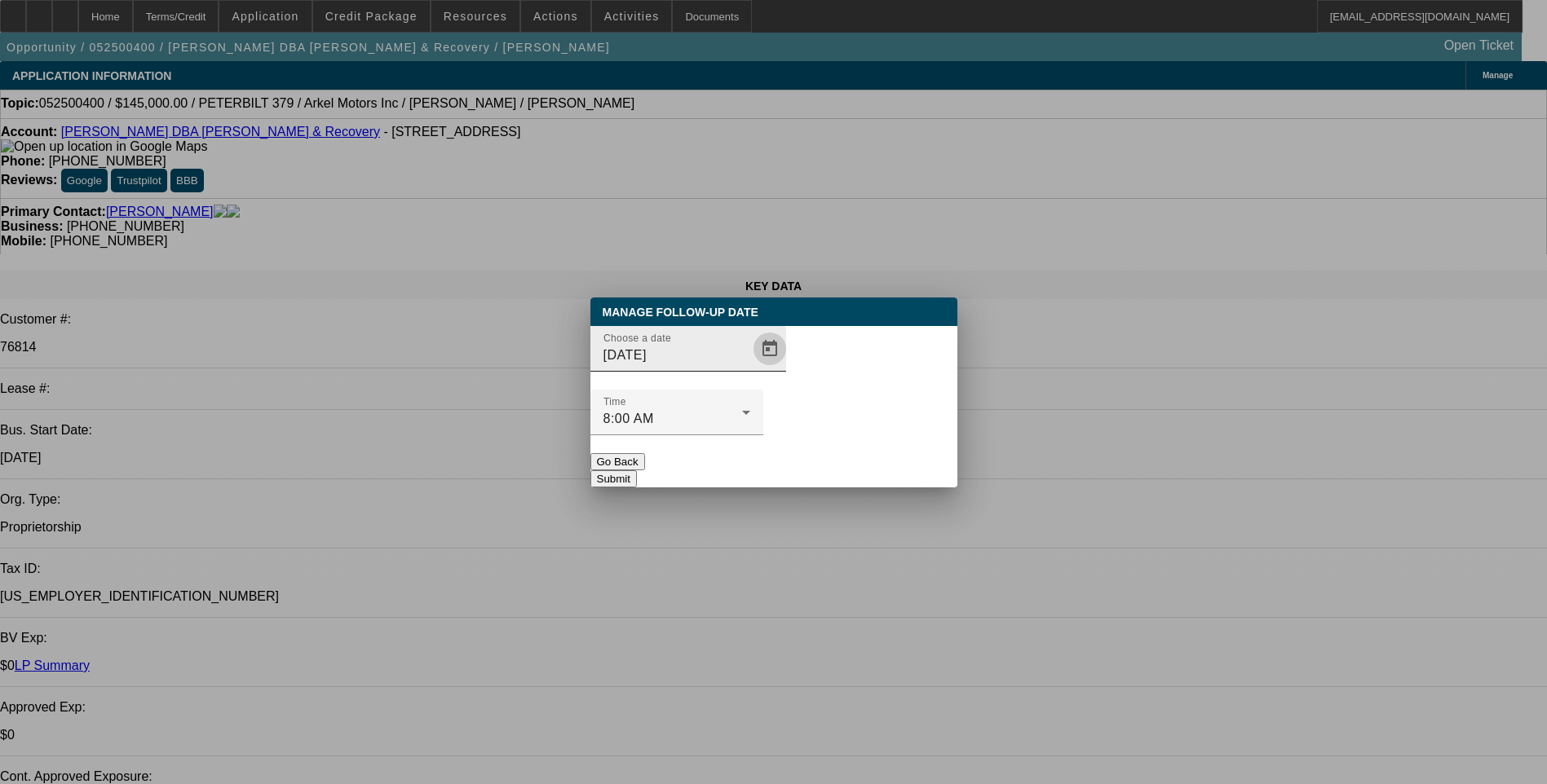
click at [750, 368] on span "Open calendar" at bounding box center [770, 349] width 39 height 39
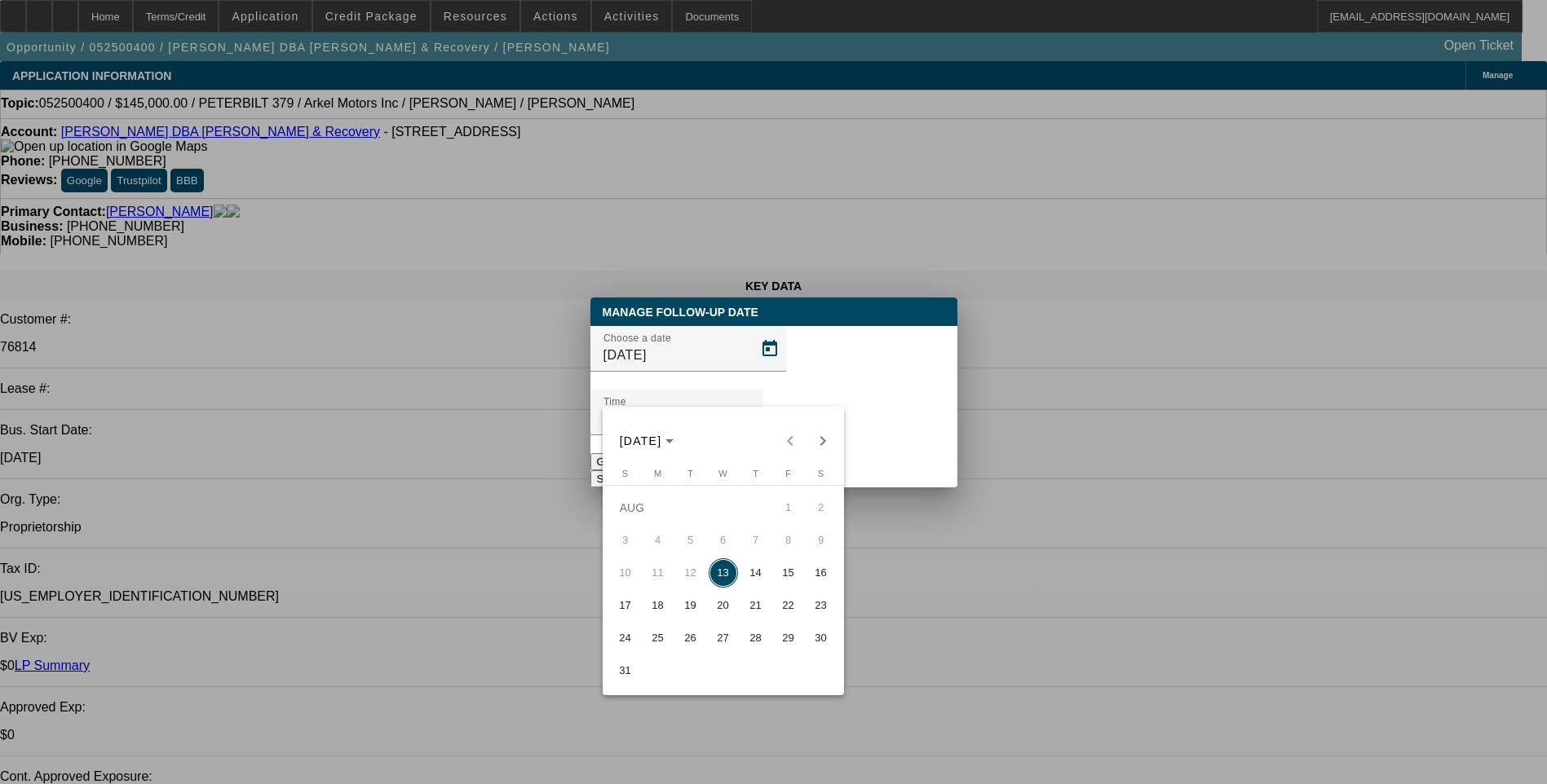
click at [730, 608] on span "20" at bounding box center [722, 605] width 29 height 29
type input "[DATE]"
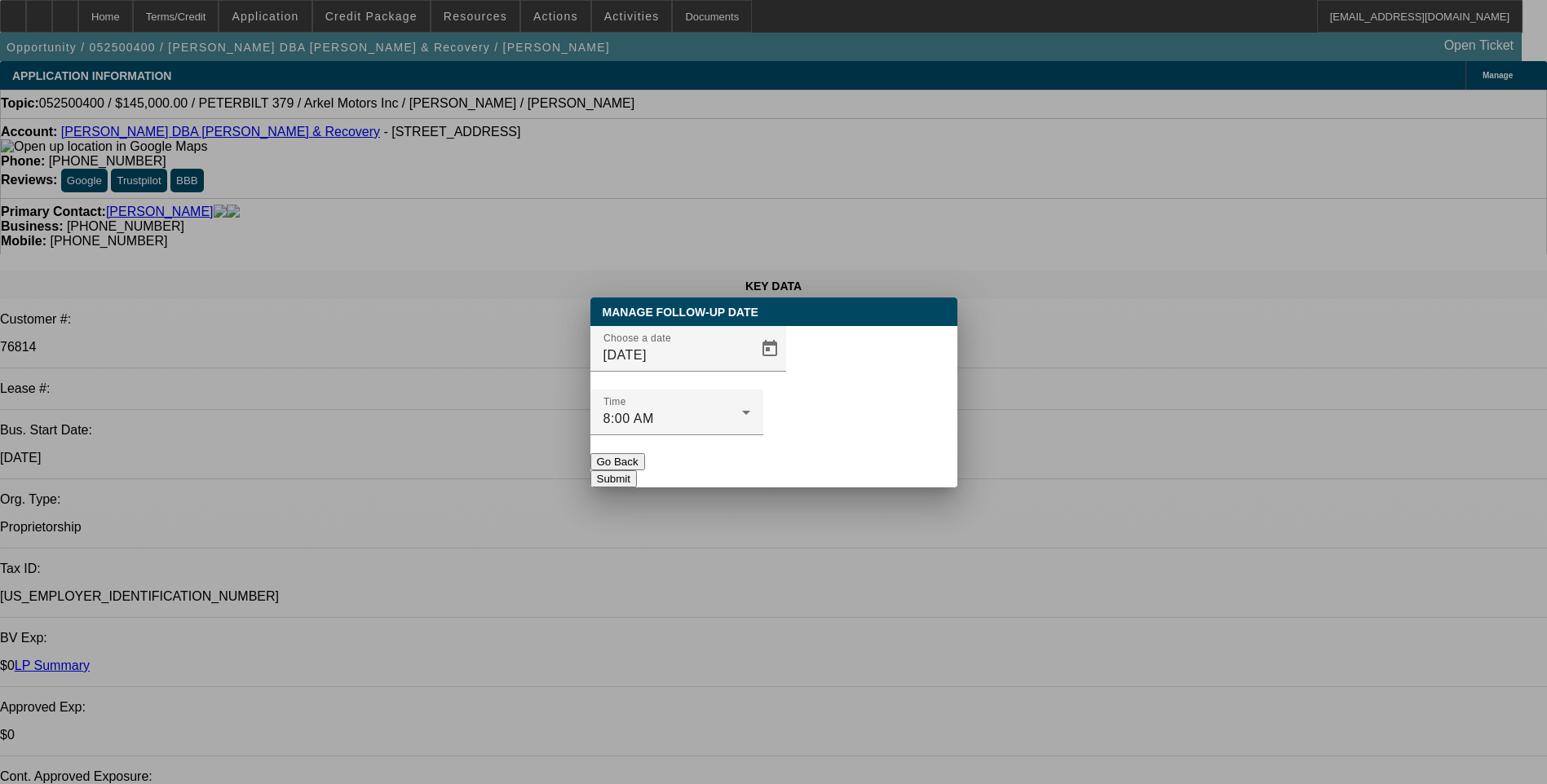
click at [637, 470] on button "Submit" at bounding box center [613, 479] width 46 height 17
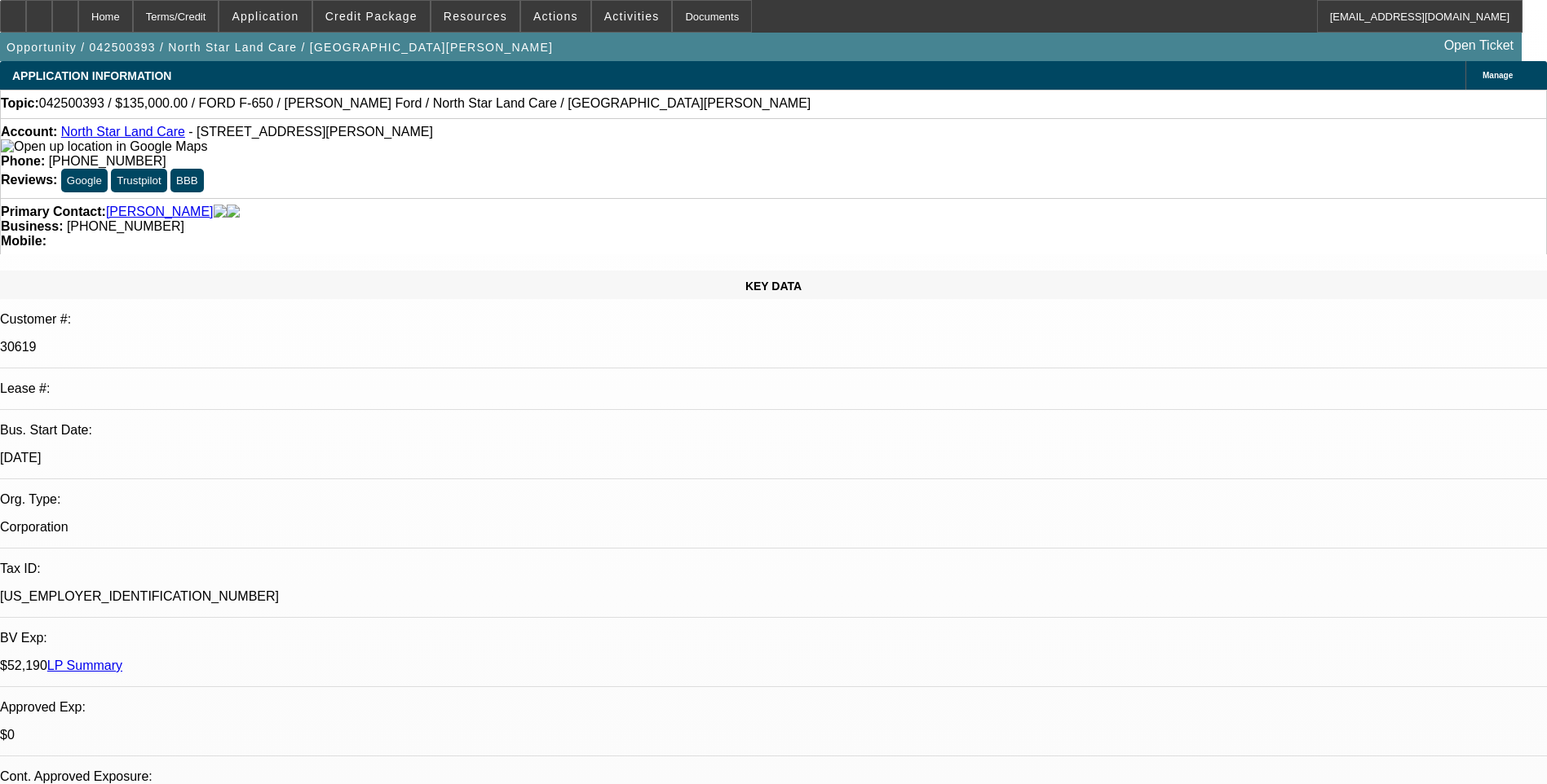
select select "0"
select select "0.1"
select select "0"
select select "0.1"
select select "0"
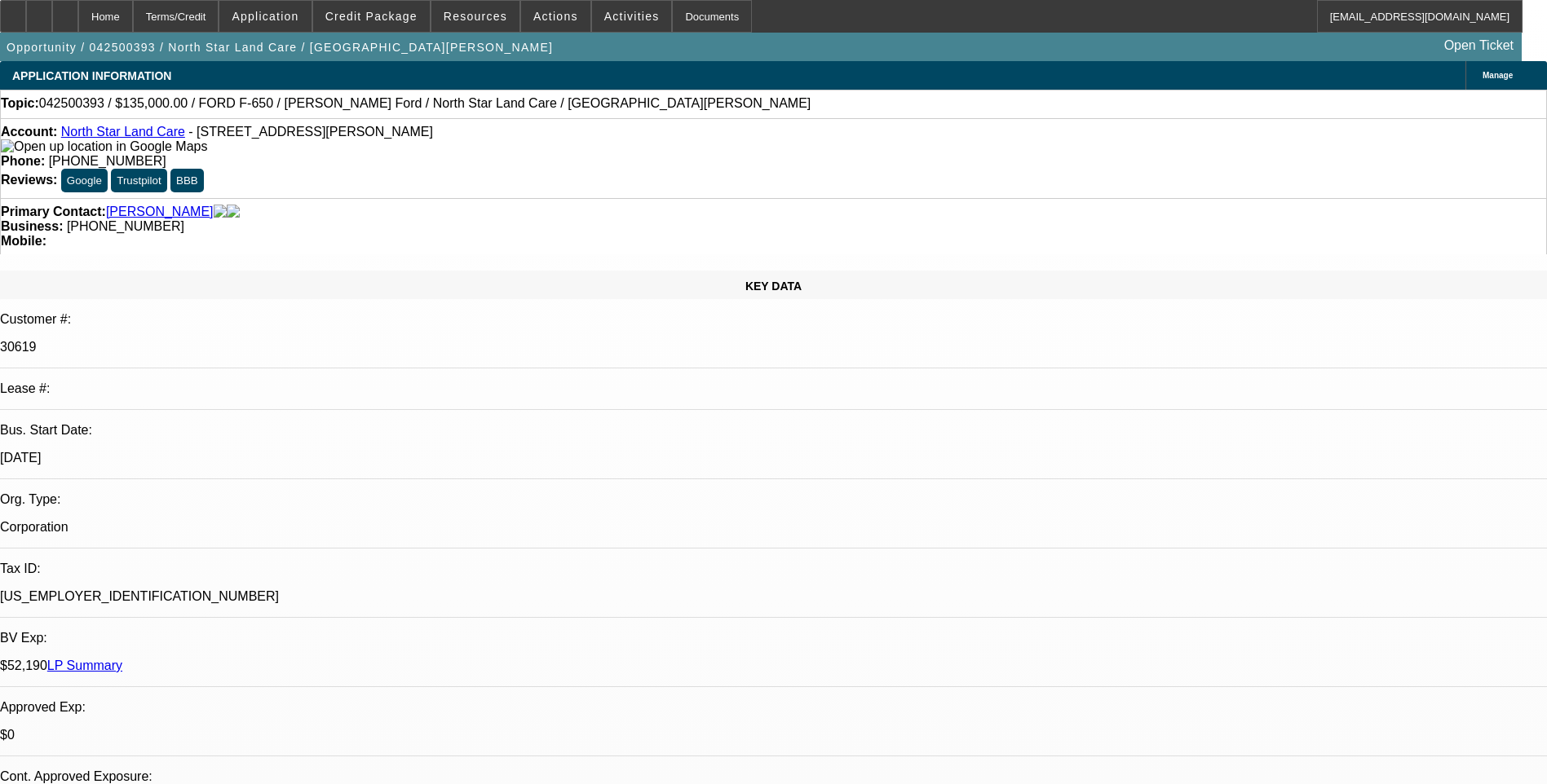
select select "0.1"
select select "1"
select select "2"
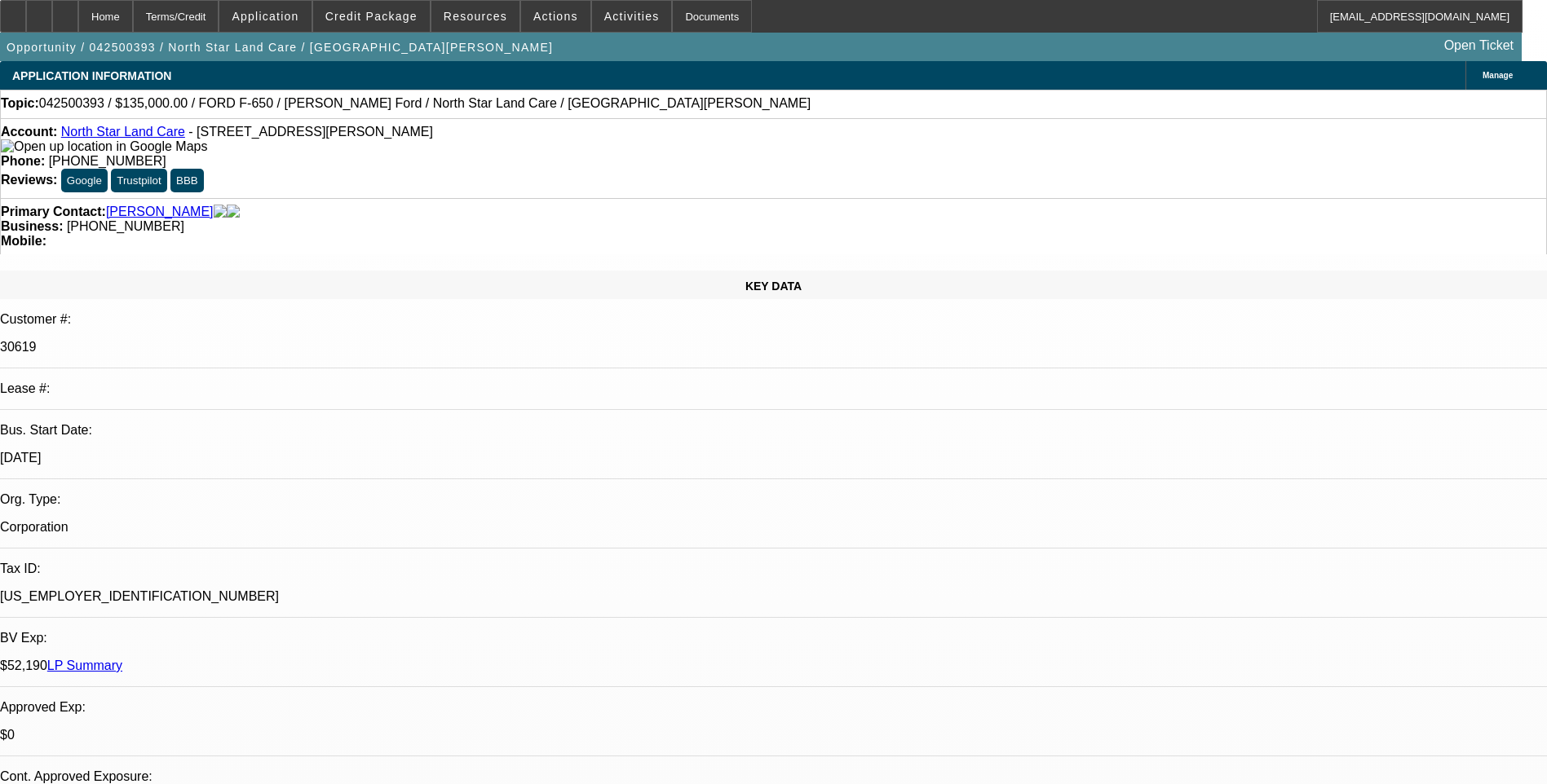
select select "4"
select select "1"
select select "2"
select select "4"
select select "1"
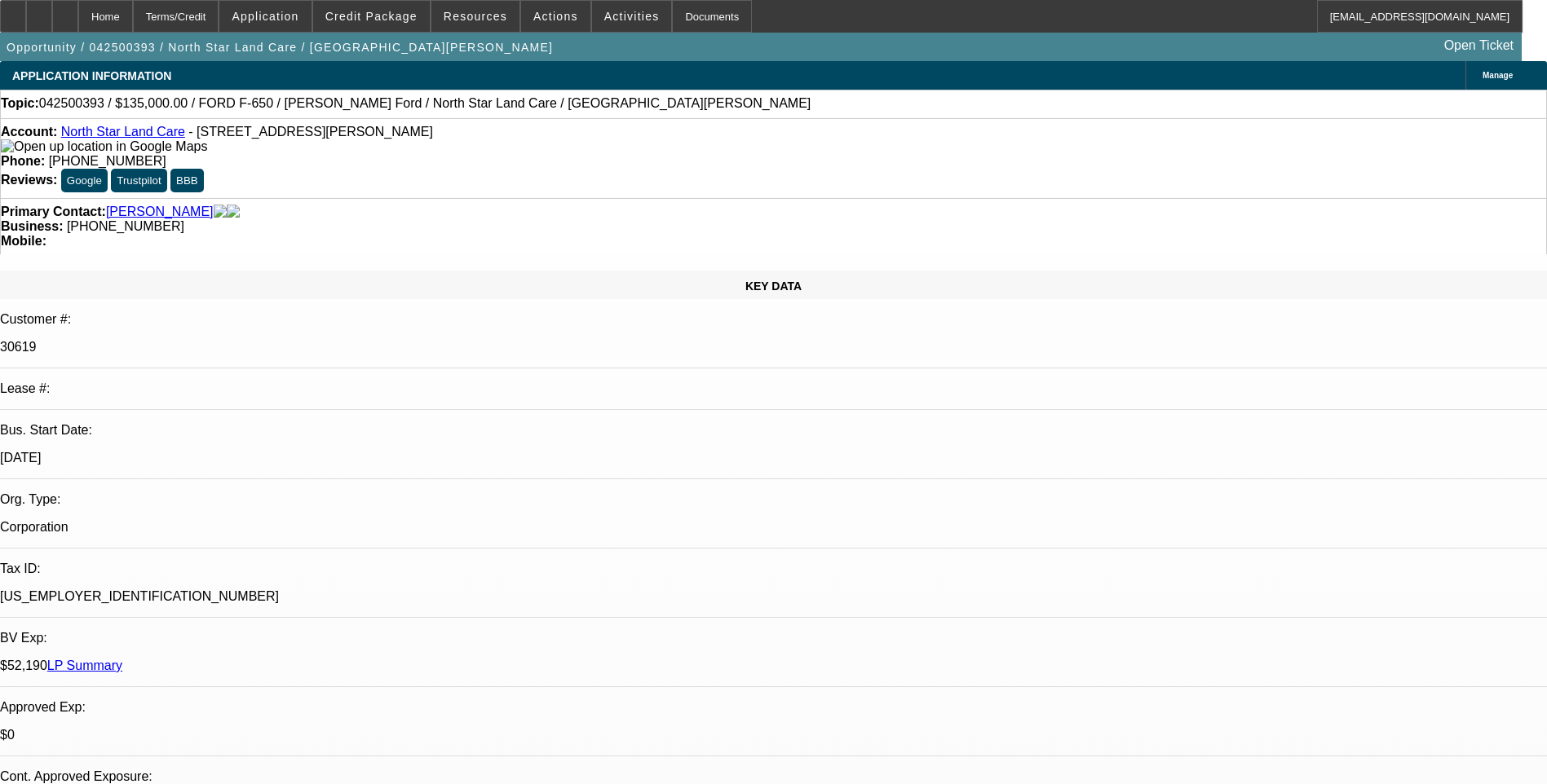
select select "2"
select select "4"
select select "1"
select select "2"
select select "4"
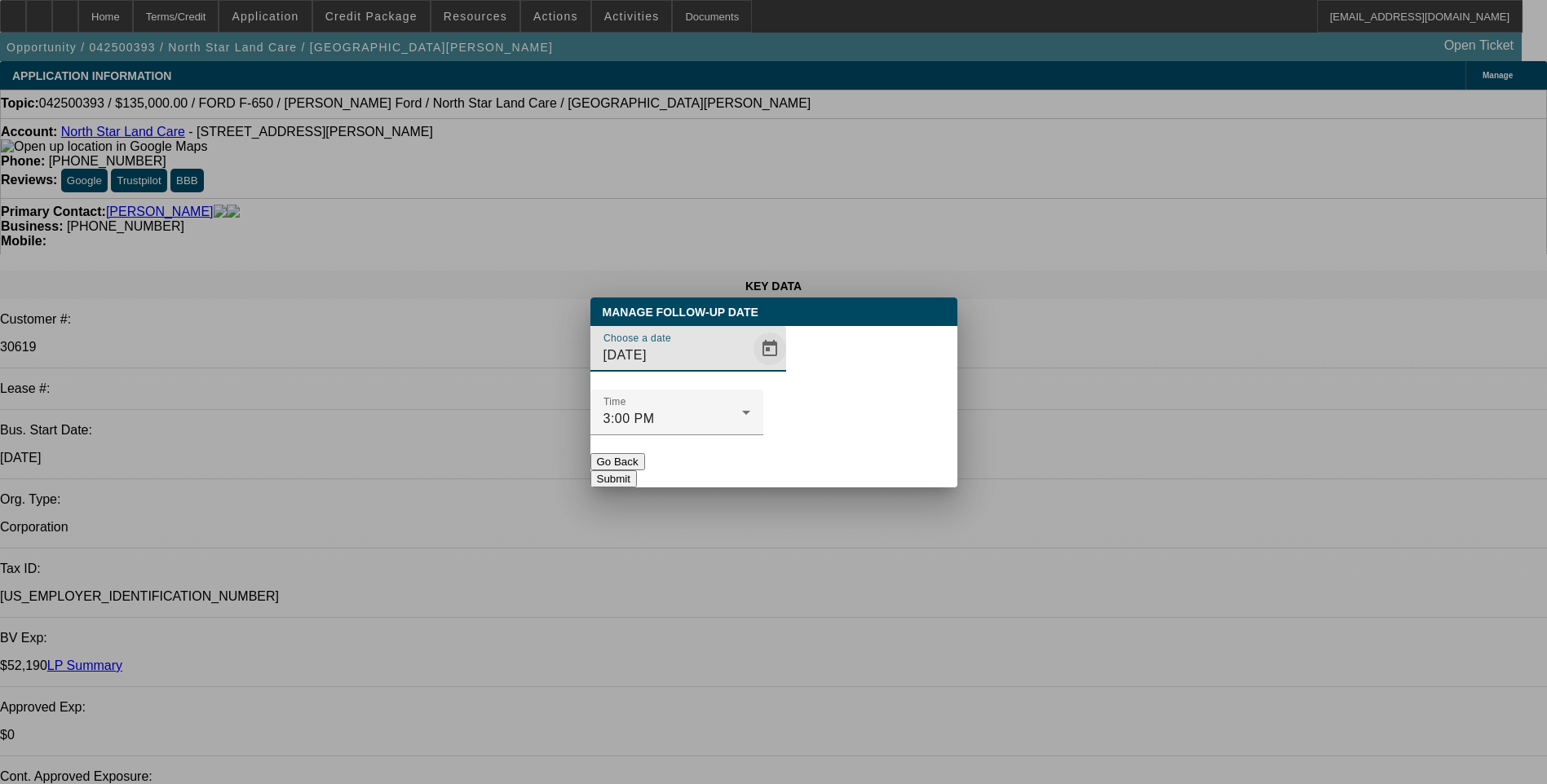
click at [750, 368] on span "Open calendar" at bounding box center [770, 349] width 39 height 39
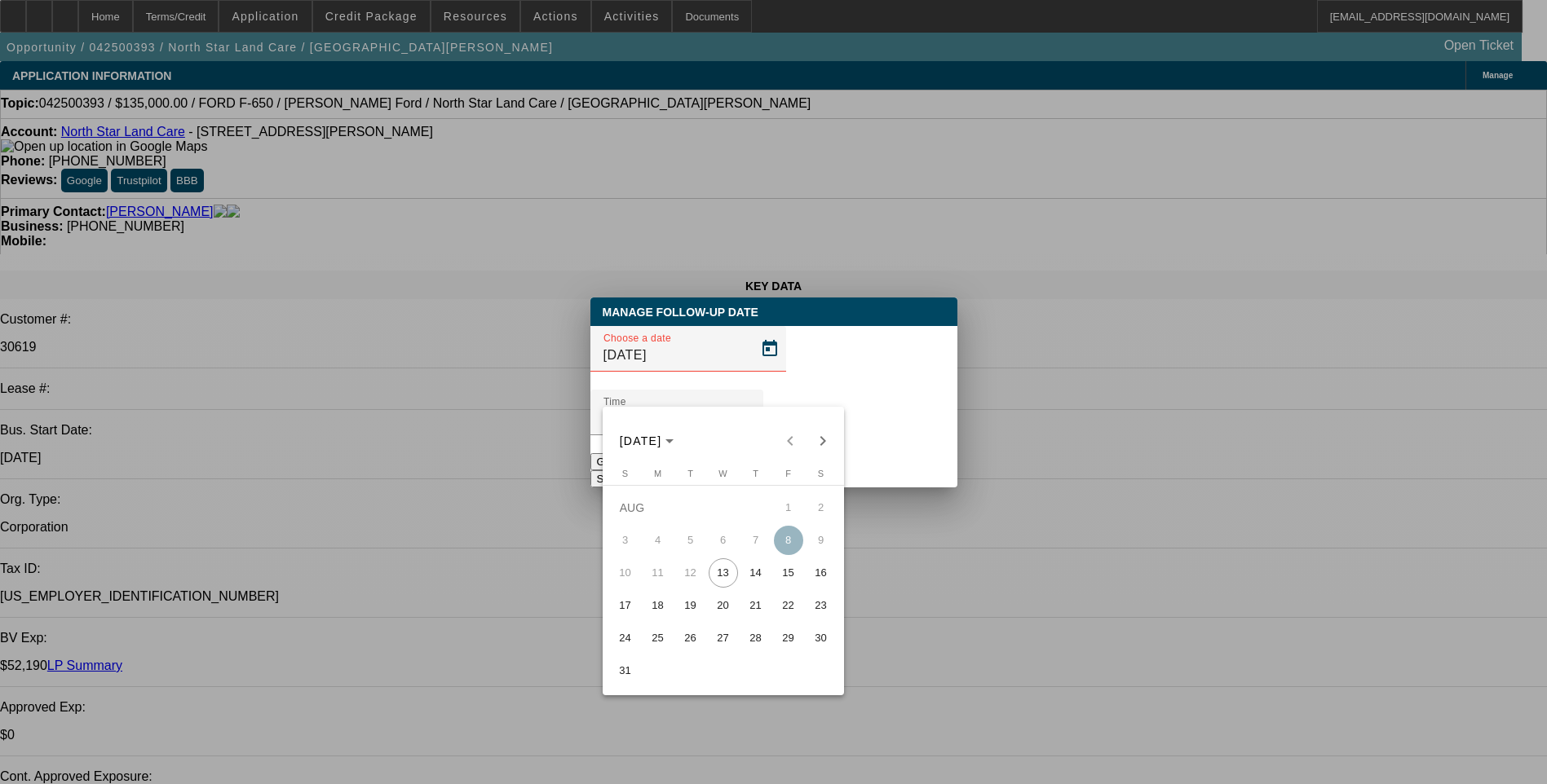
click at [751, 577] on span "14" at bounding box center [755, 573] width 29 height 29
type input "[DATE]"
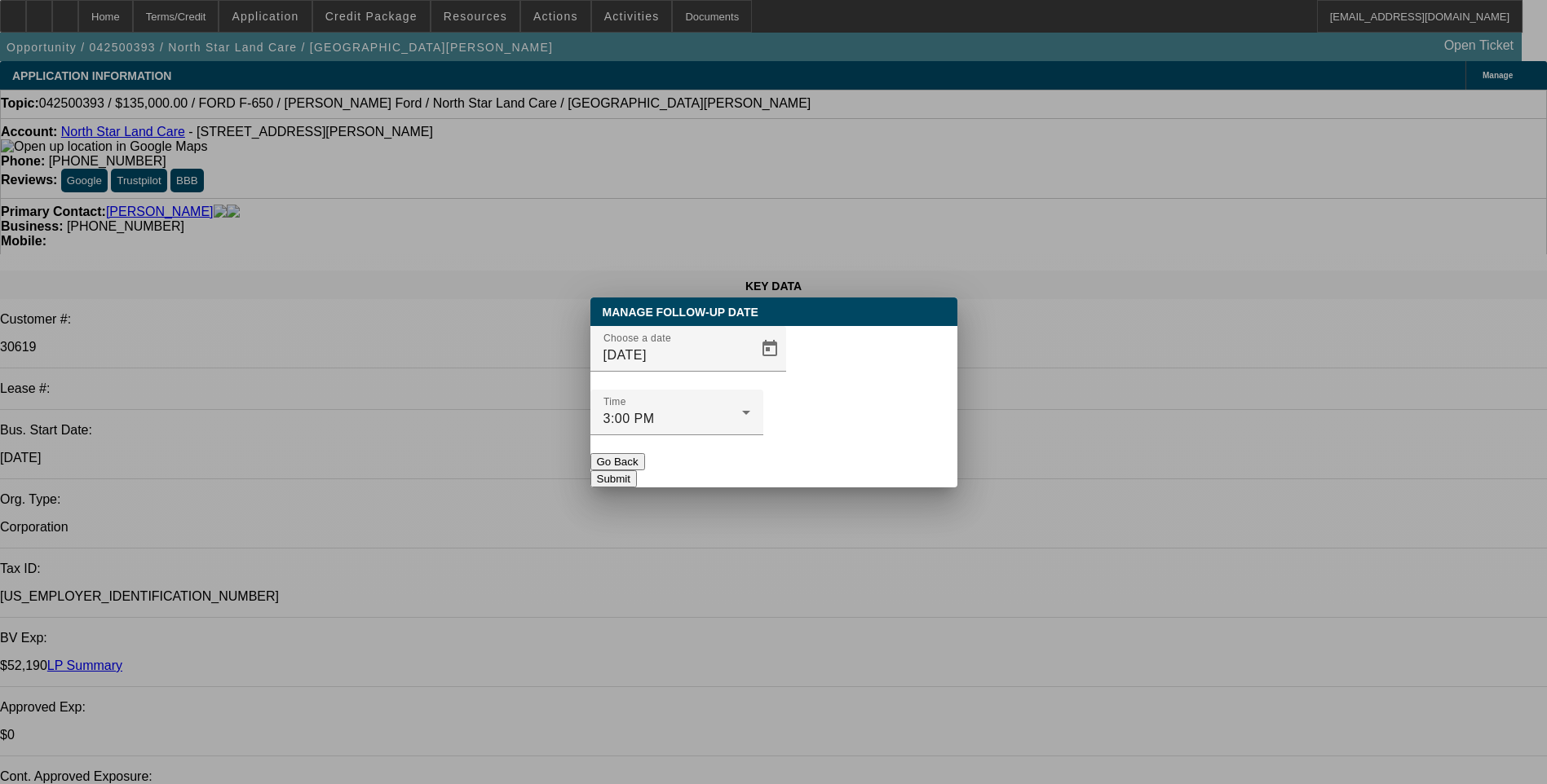
click at [637, 470] on button "Submit" at bounding box center [613, 479] width 46 height 17
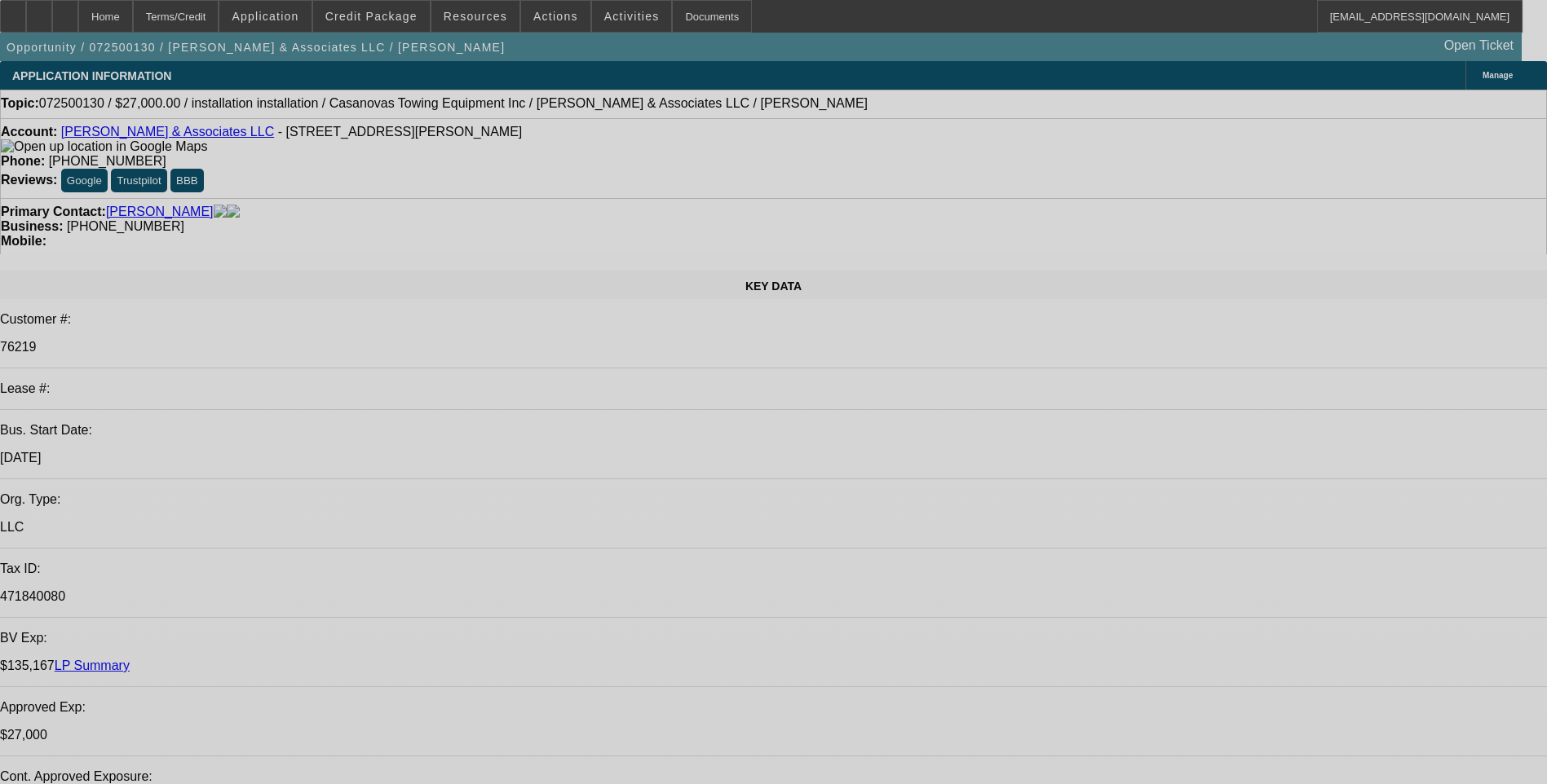
select select "0"
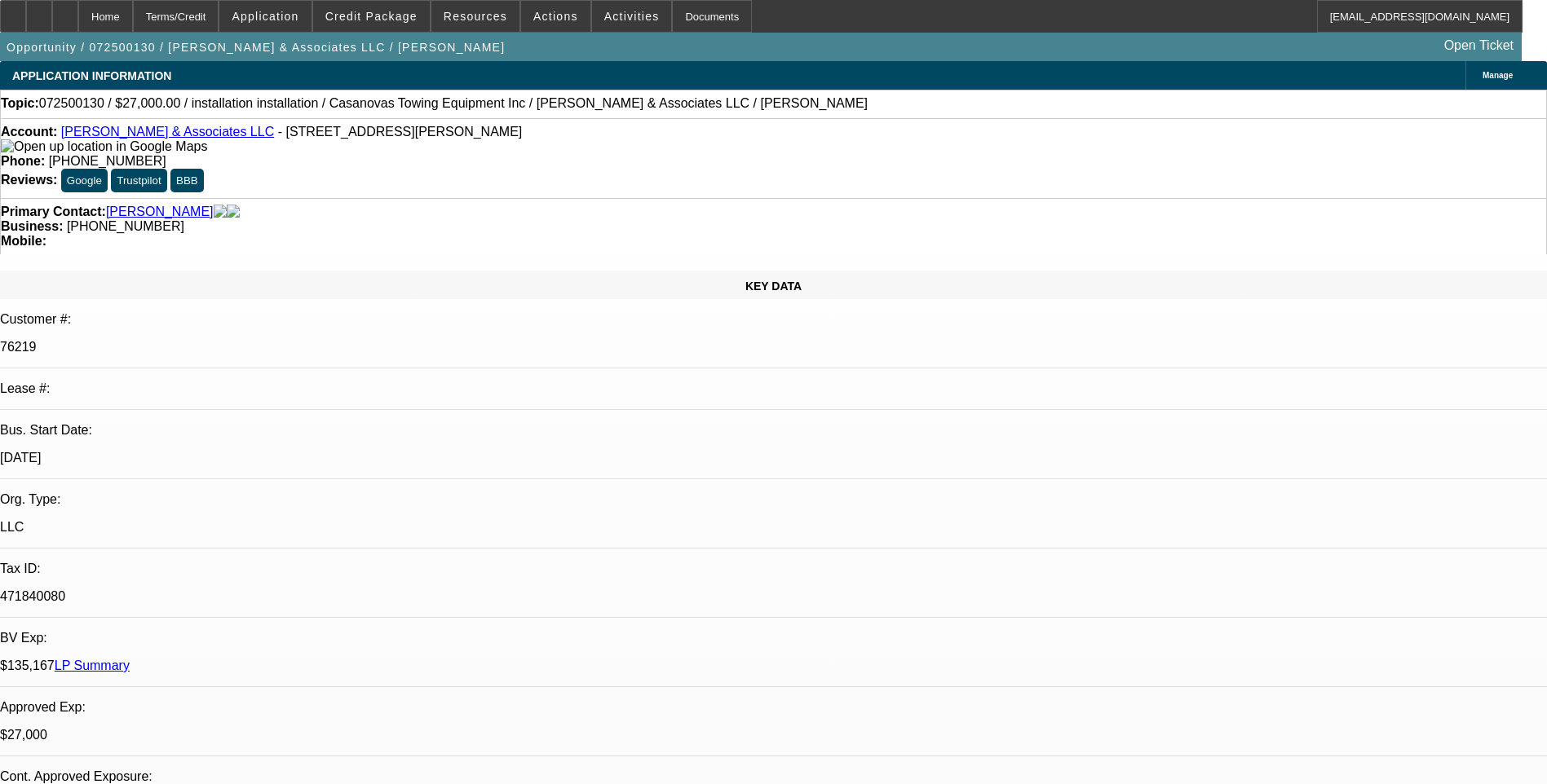
select select "2"
select select "0.1"
select select "0"
select select "2"
select select "0.1"
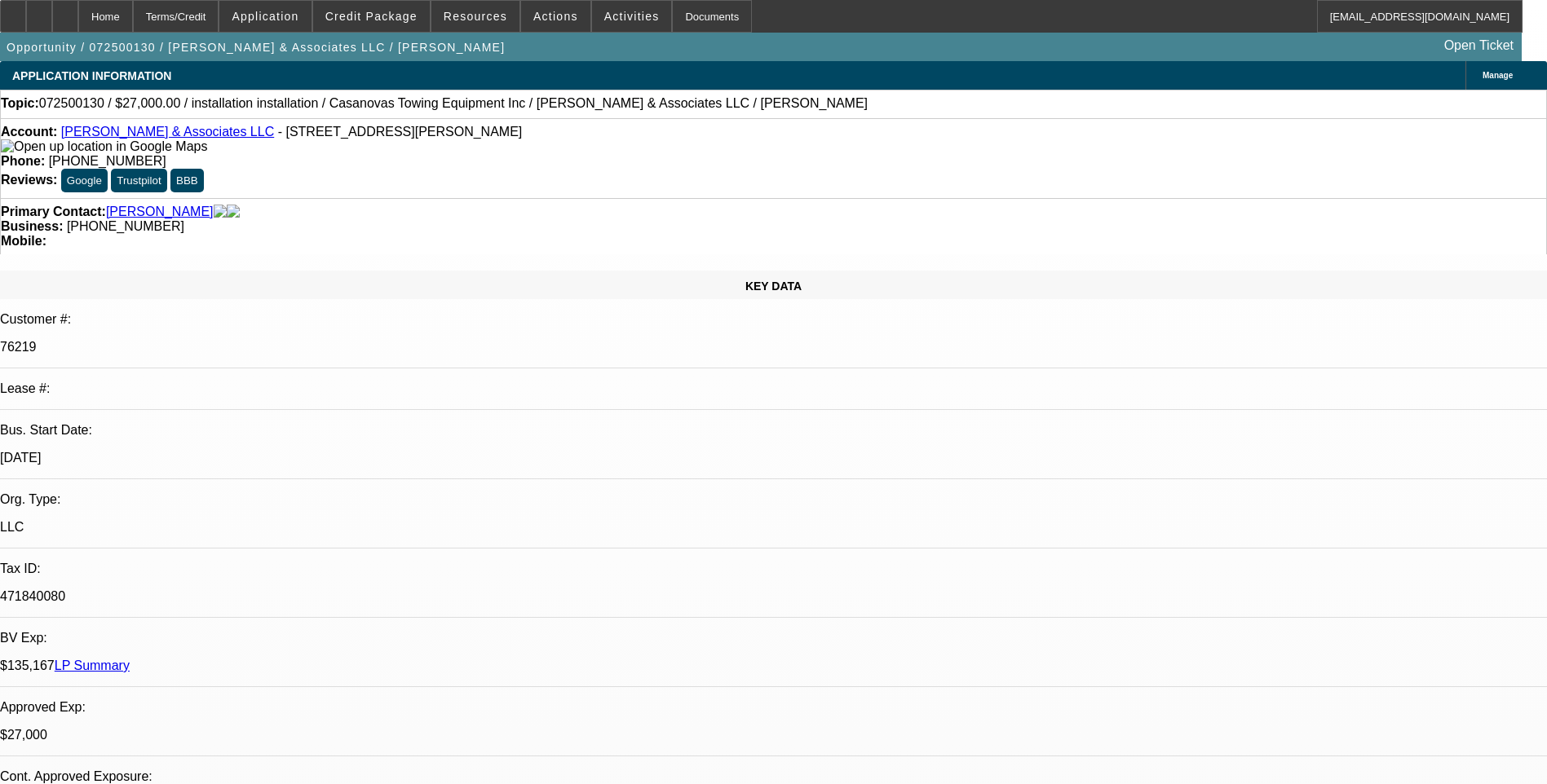
select select "0"
select select "2"
select select "0.1"
select select "0"
select select "2"
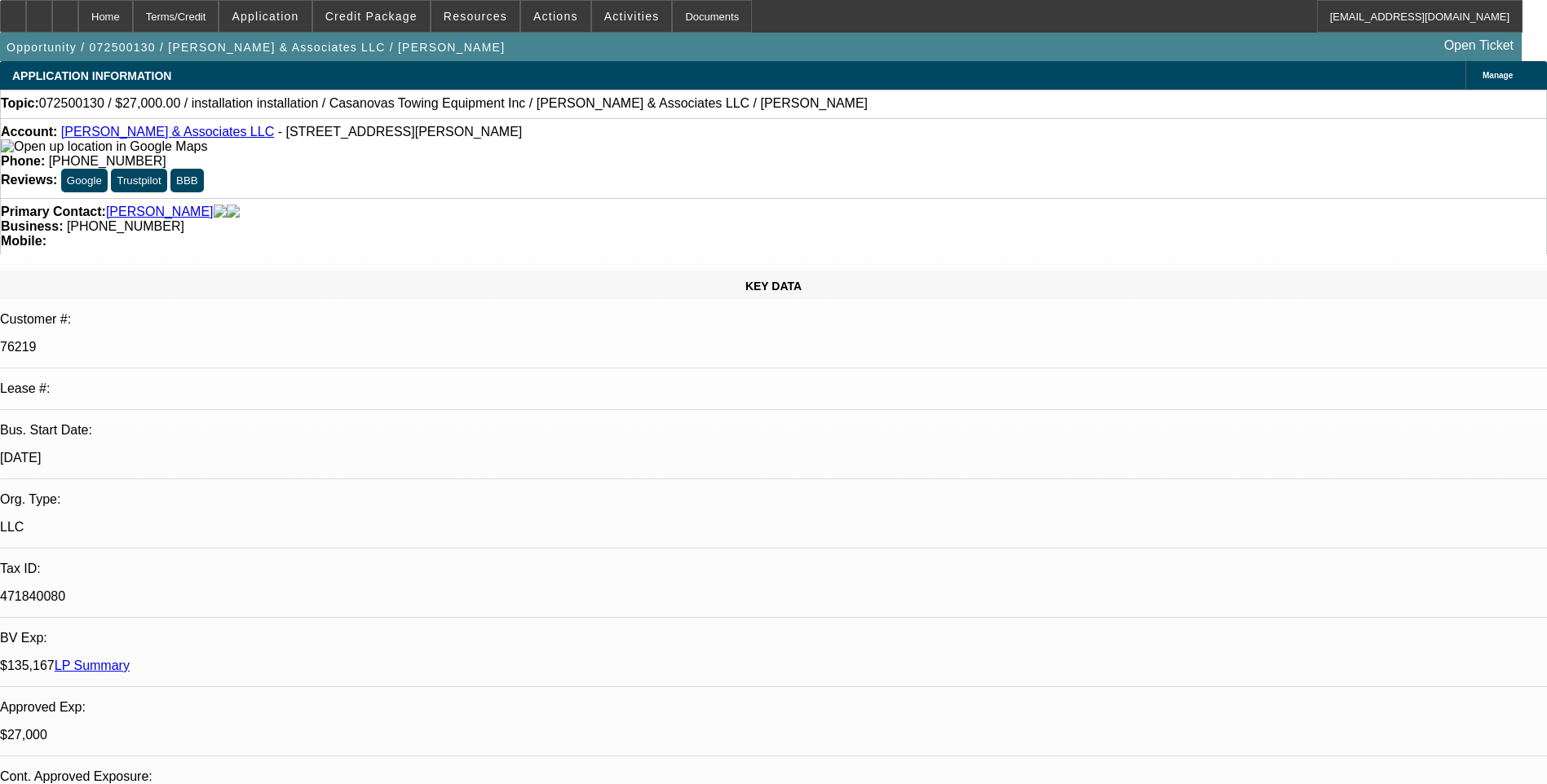
select select "0.1"
select select "1"
select select "2"
select select "4"
select select "1"
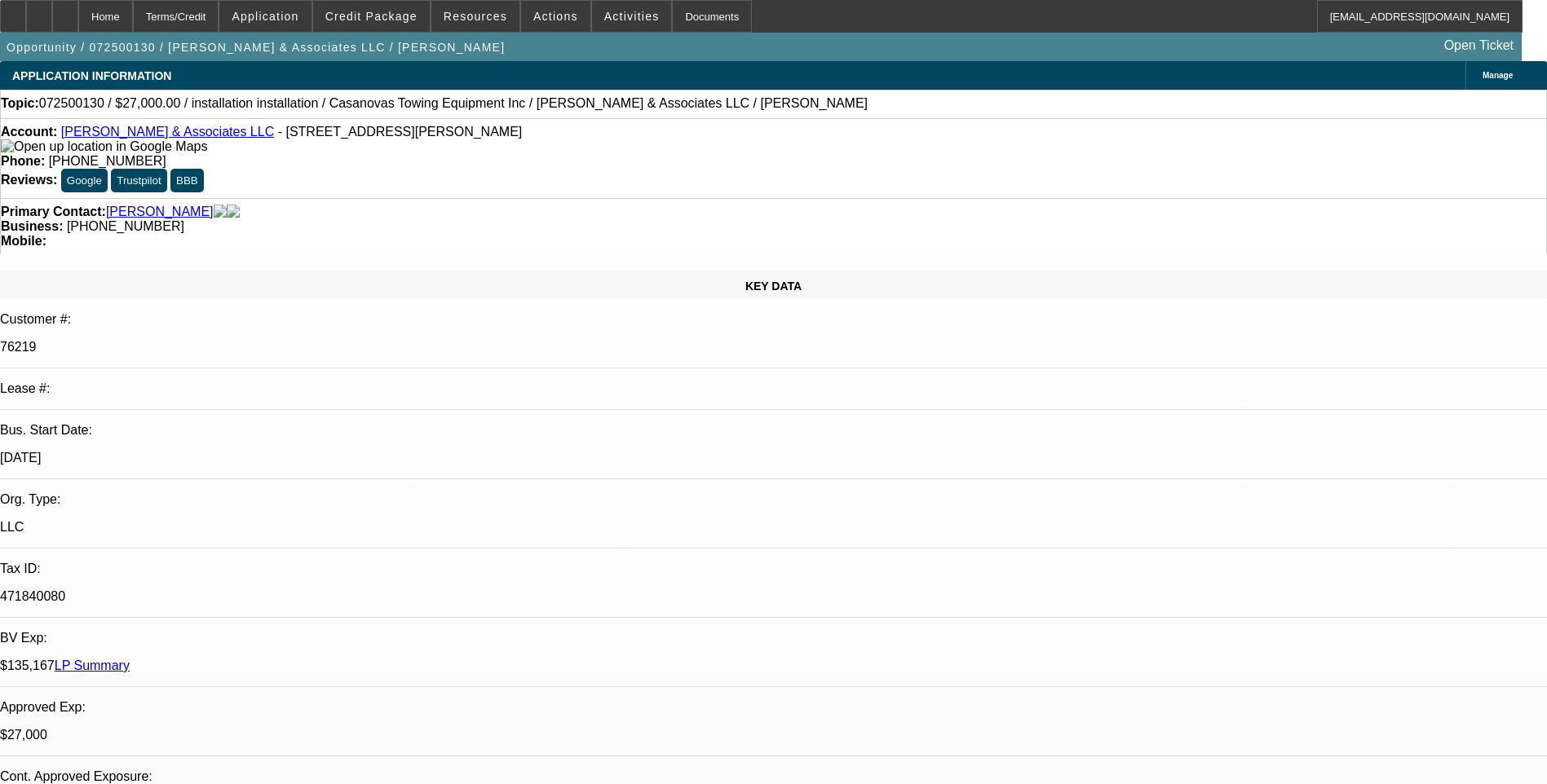
select select "2"
select select "4"
select select "1"
select select "2"
select select "4"
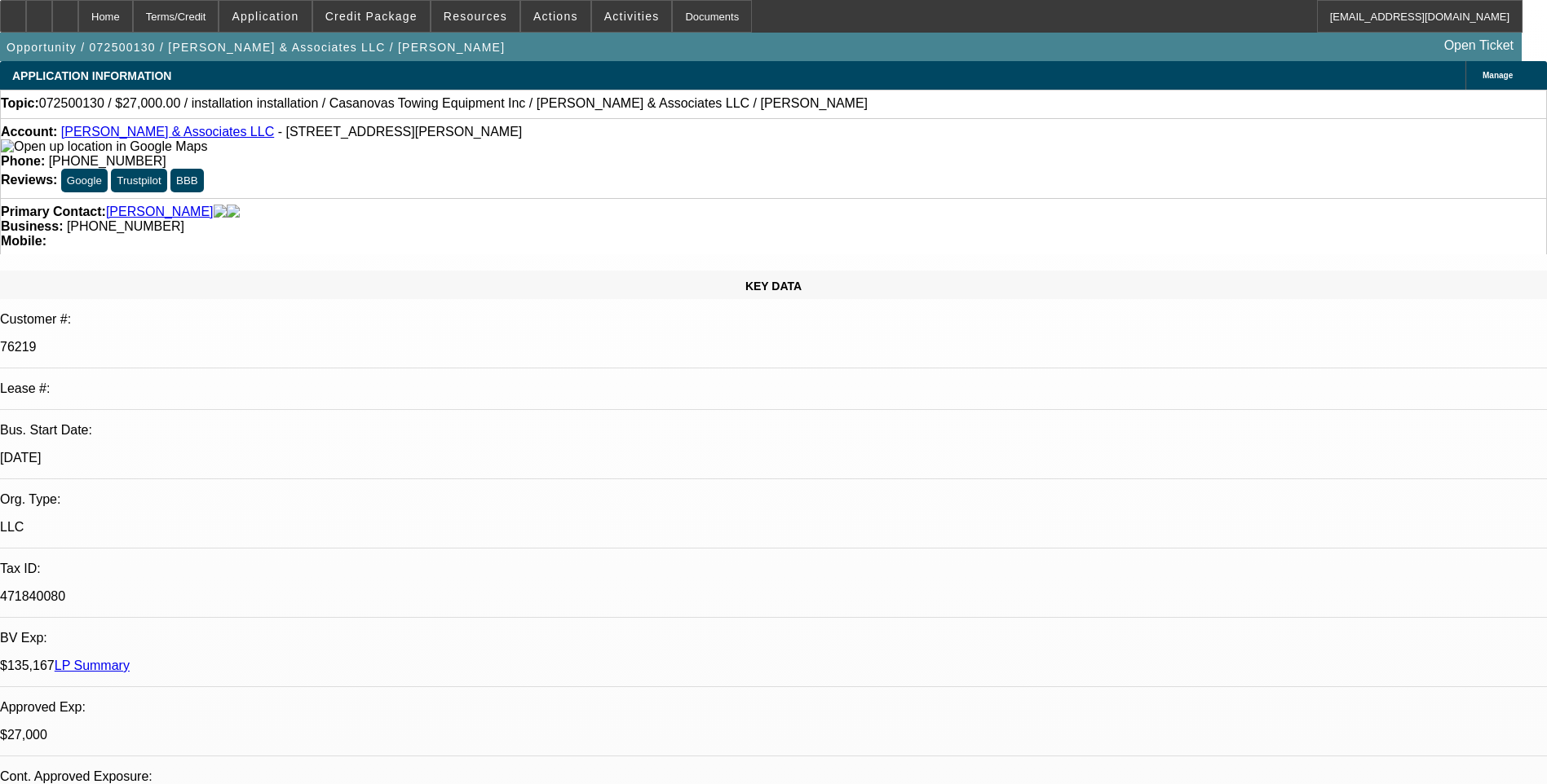
select select "1"
select select "2"
select select "4"
click at [208, 23] on div "Terms/Credit" at bounding box center [177, 16] width 86 height 33
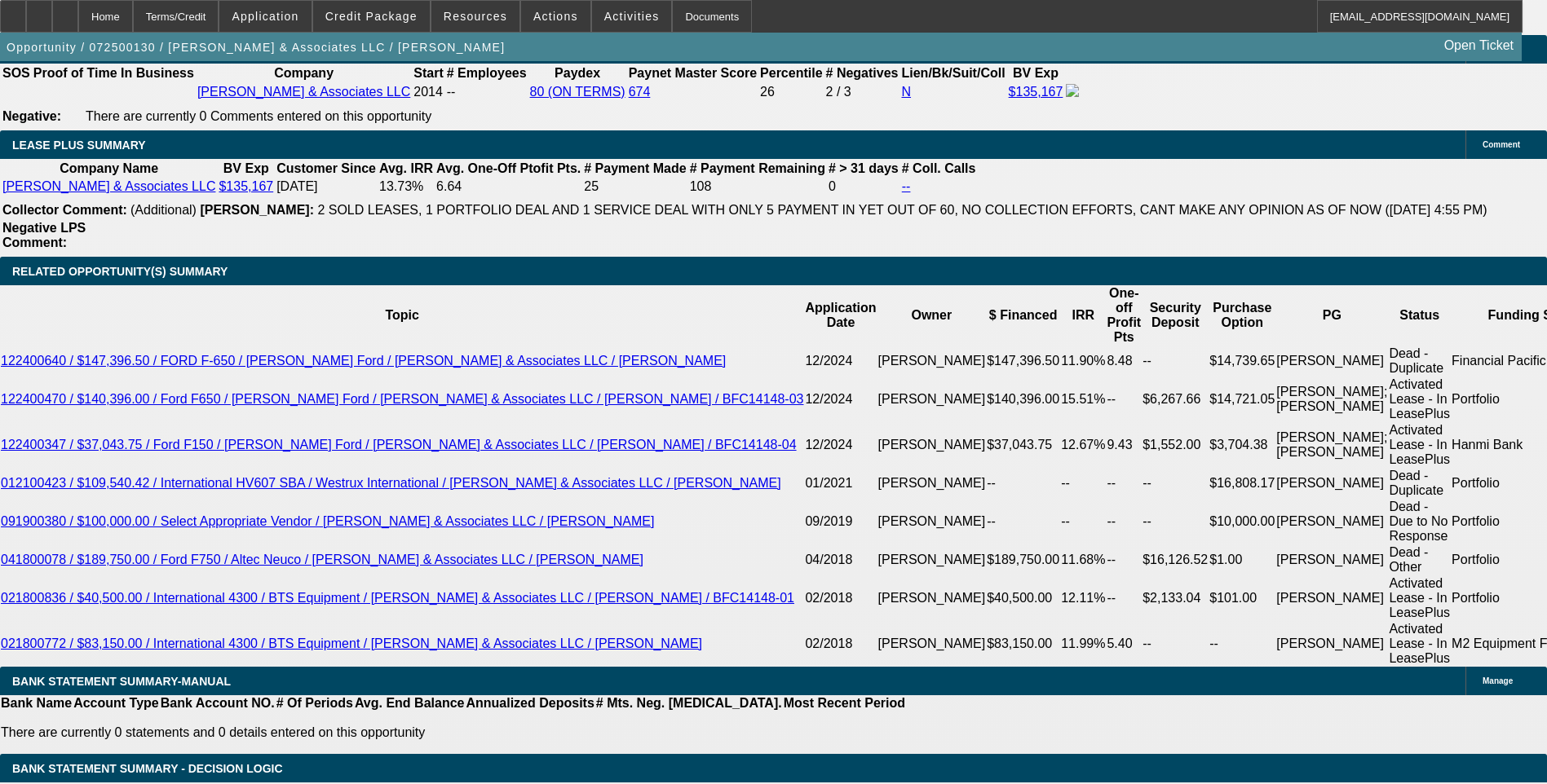
scroll to position [2626, 0]
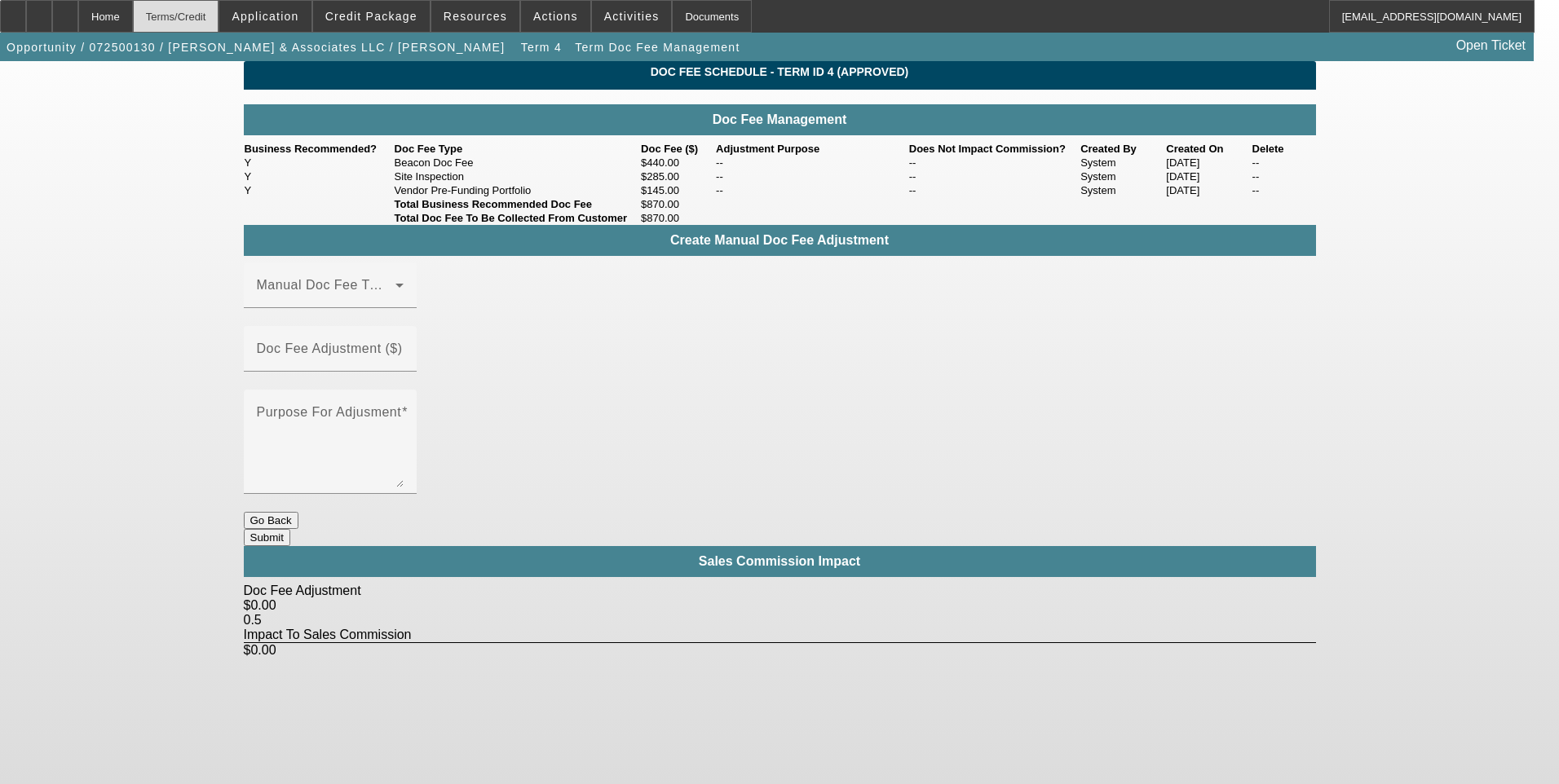
click at [220, 22] on div "Terms/Credit" at bounding box center [177, 16] width 86 height 33
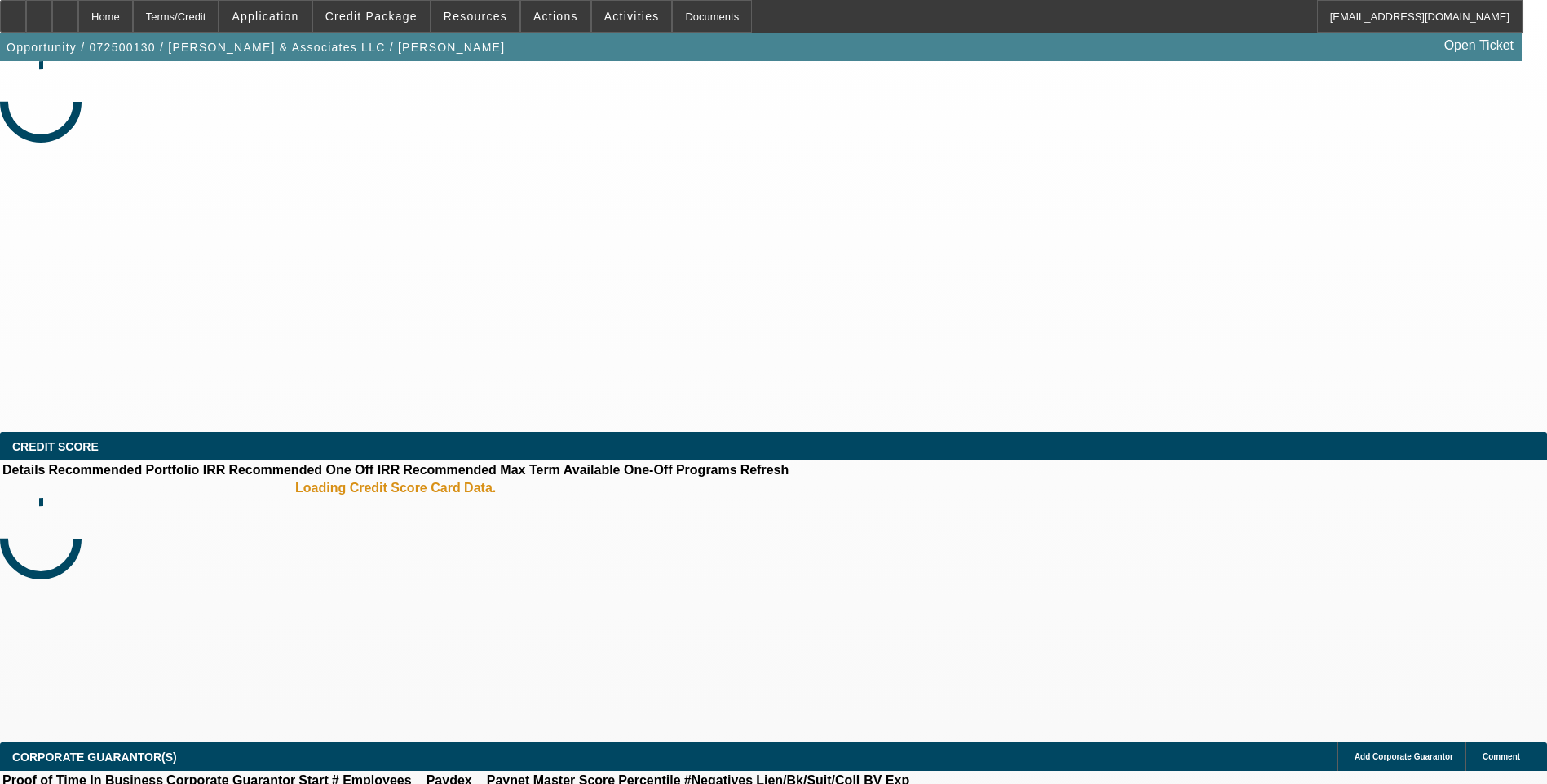
select select "0"
select select "2"
select select "0.1"
select select "4"
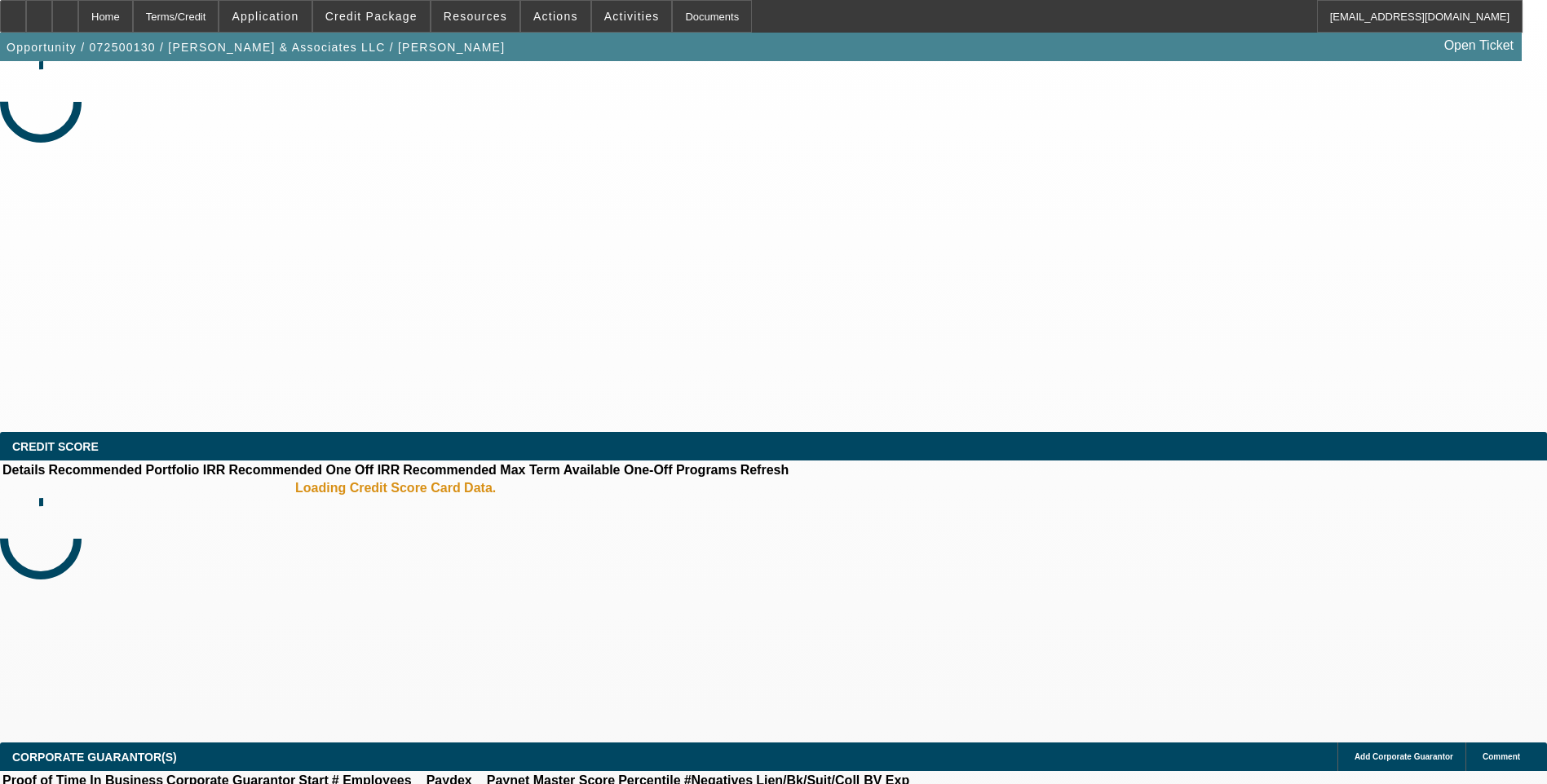
select select "0"
select select "2"
select select "0.1"
select select "4"
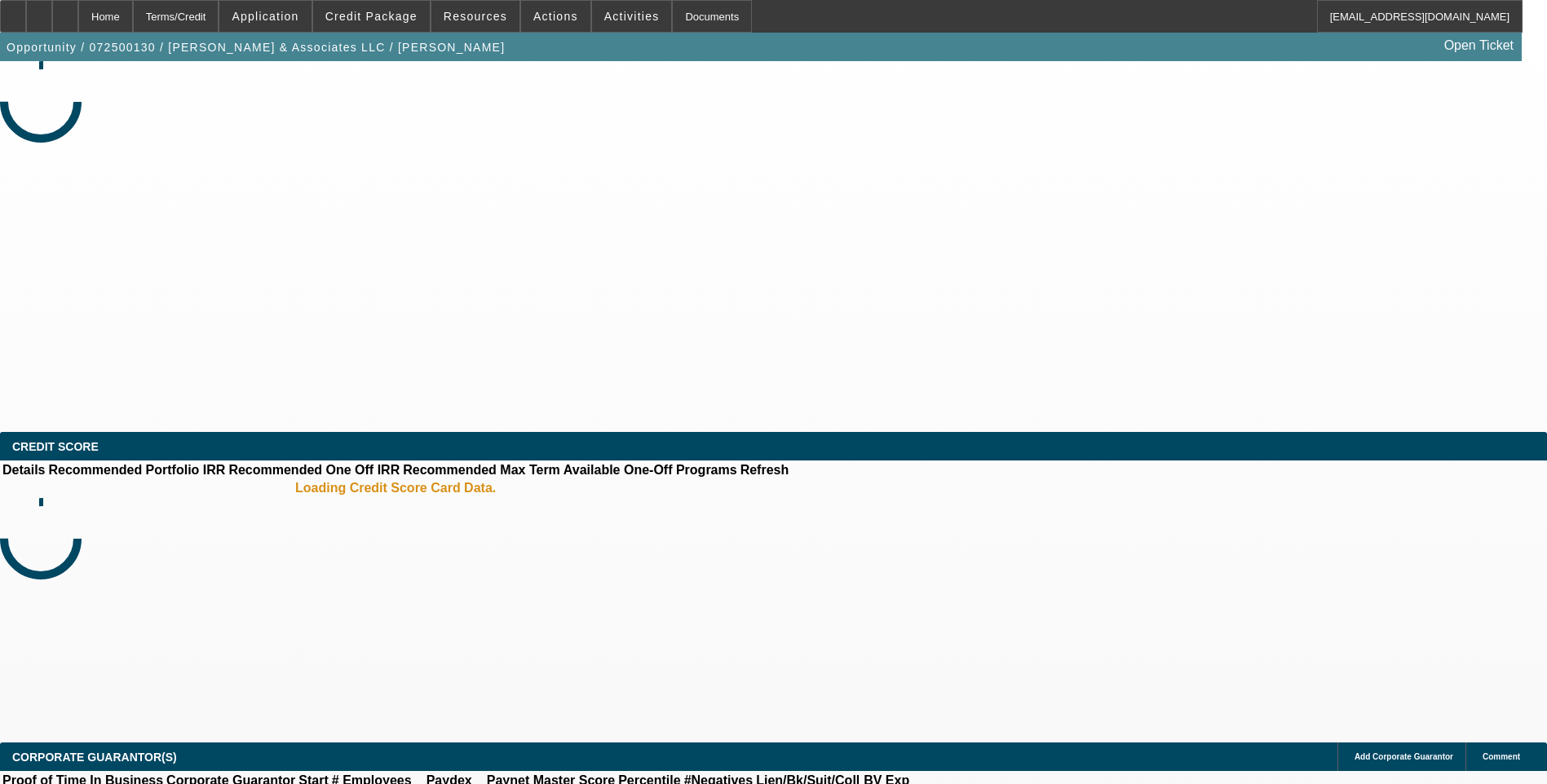
select select "0"
select select "2"
select select "0.1"
select select "4"
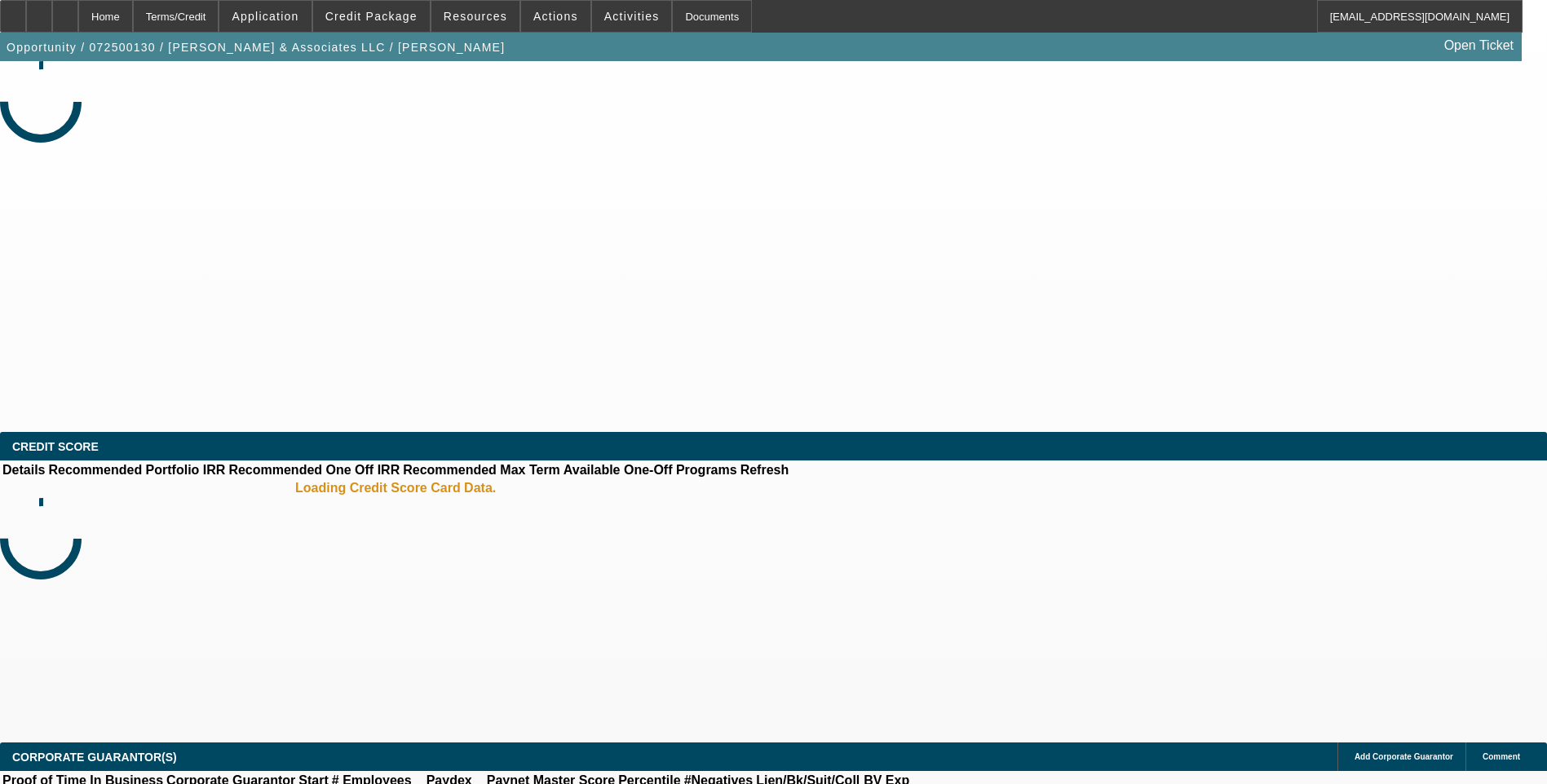
select select "0"
select select "2"
select select "0.1"
select select "4"
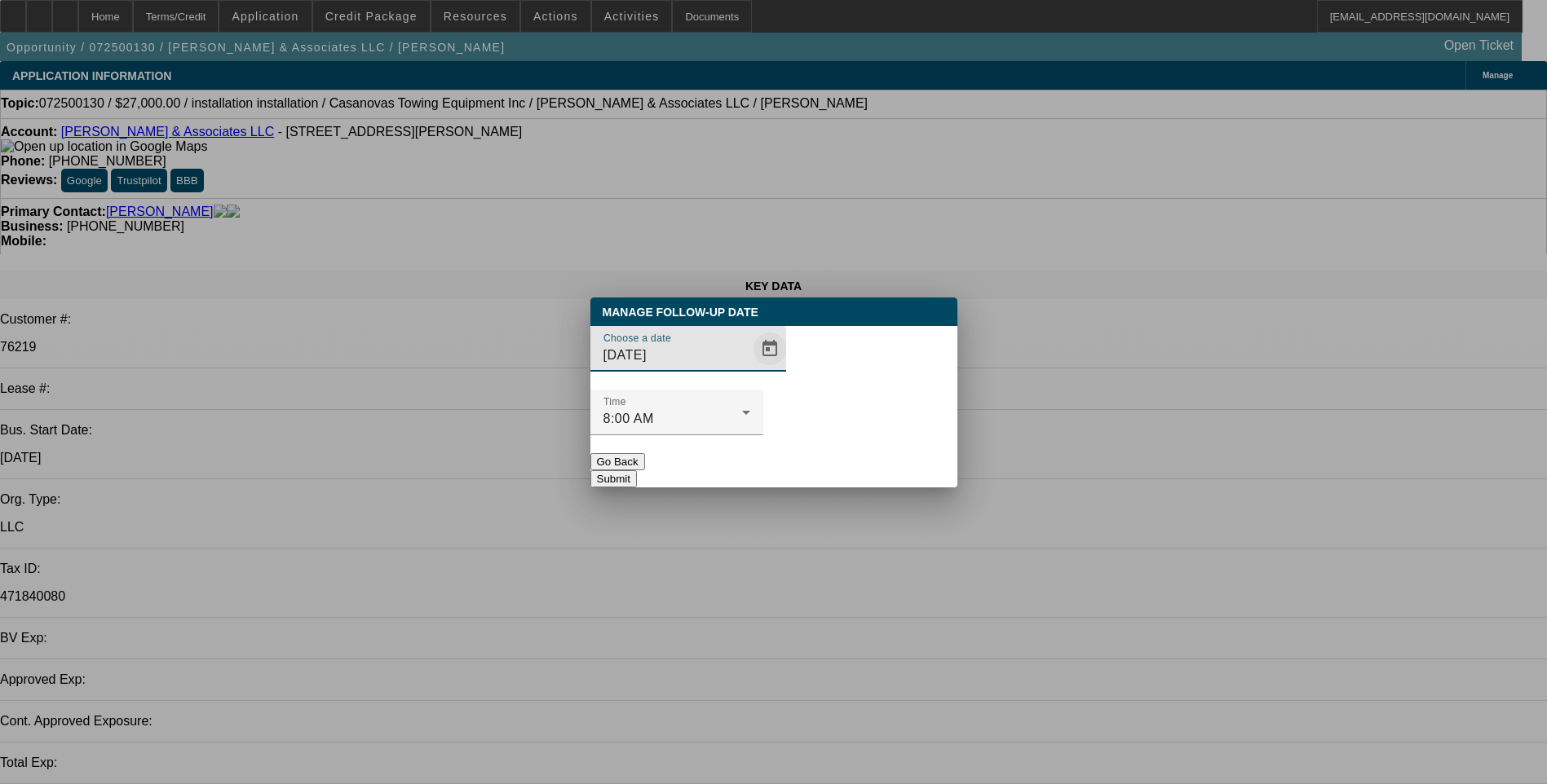
click at [750, 368] on span "Open calendar" at bounding box center [770, 349] width 39 height 39
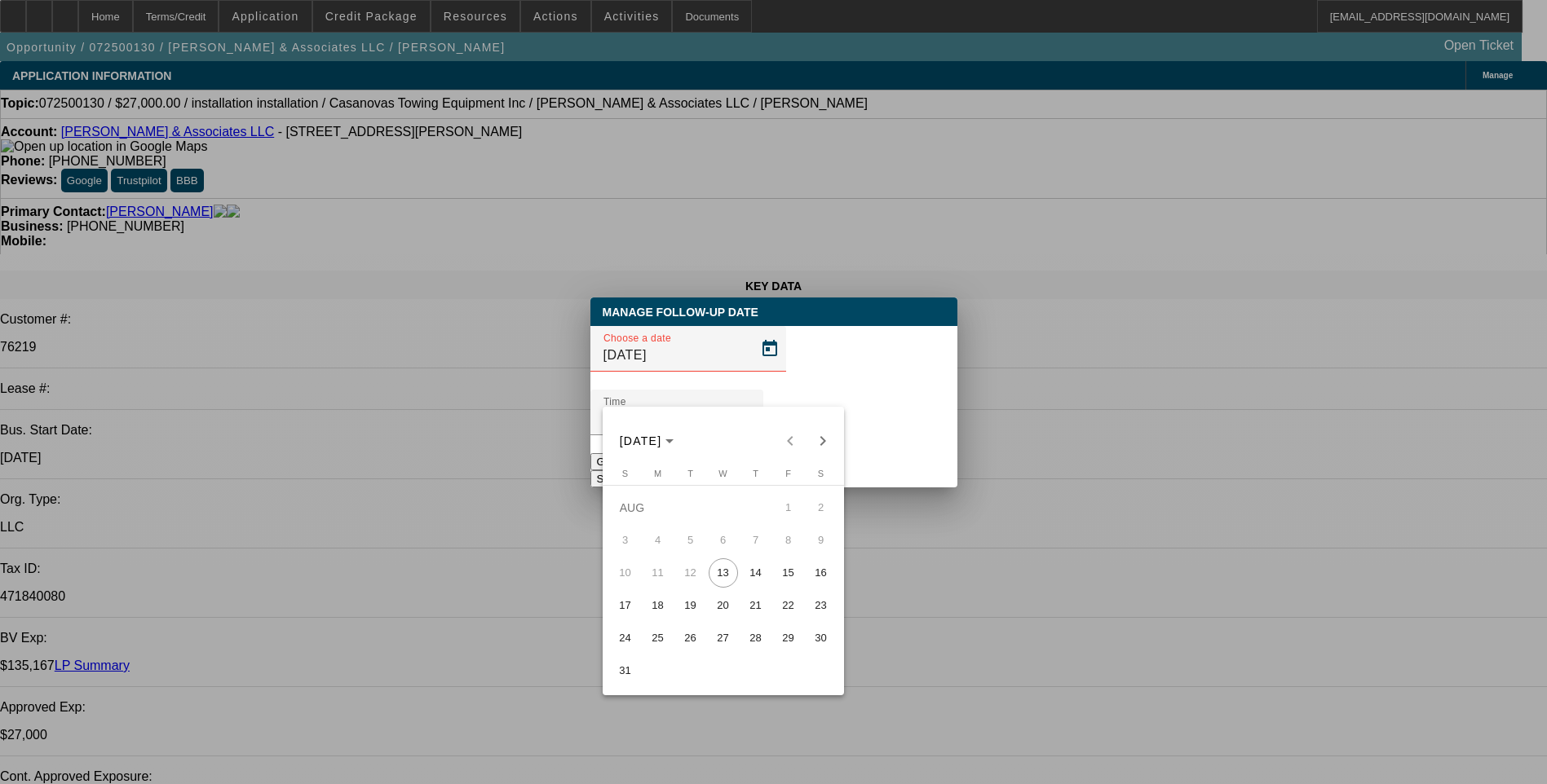
click at [757, 577] on span "14" at bounding box center [755, 573] width 29 height 29
type input "[DATE]"
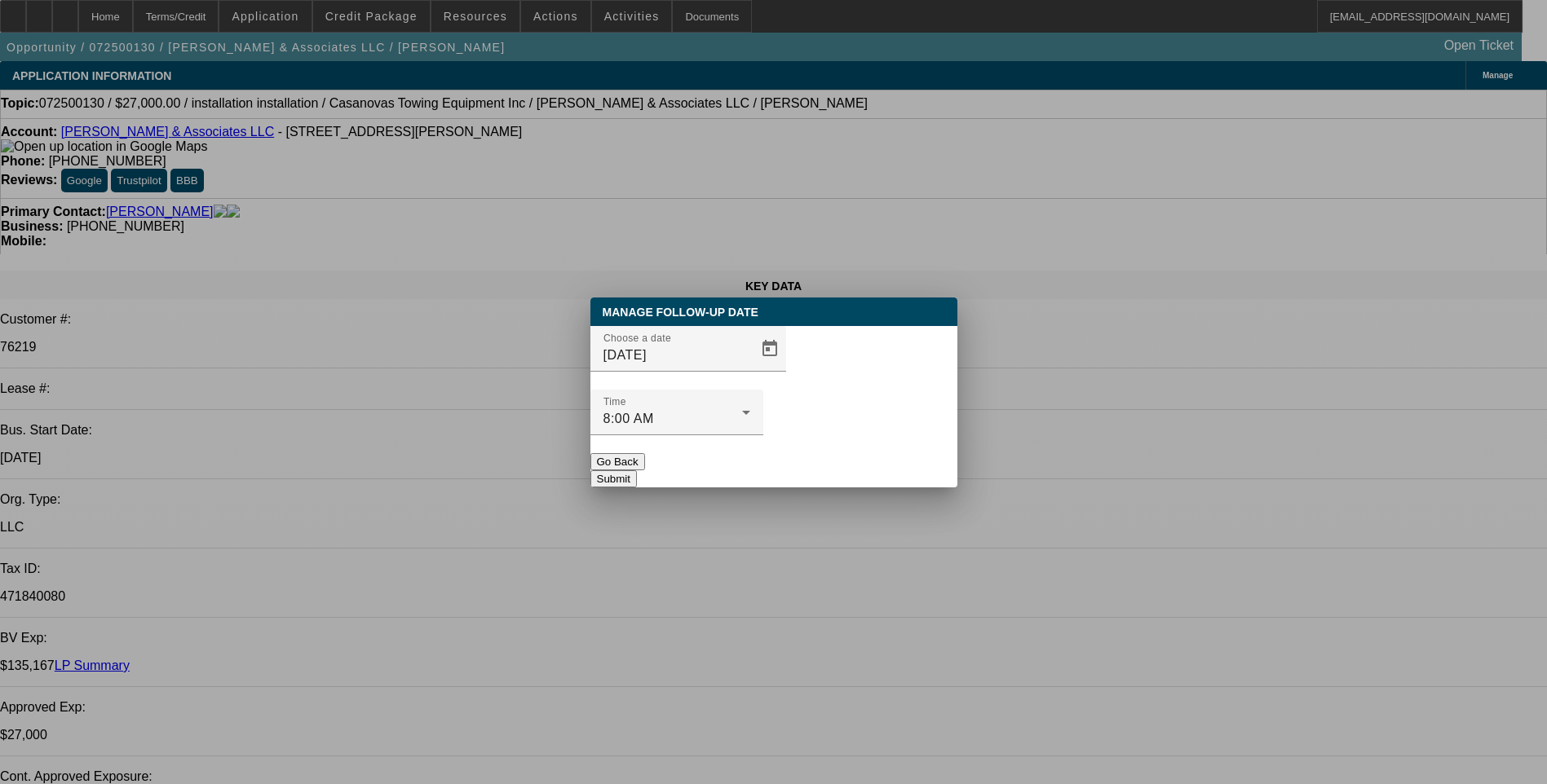
click at [637, 470] on button "Submit" at bounding box center [613, 479] width 46 height 17
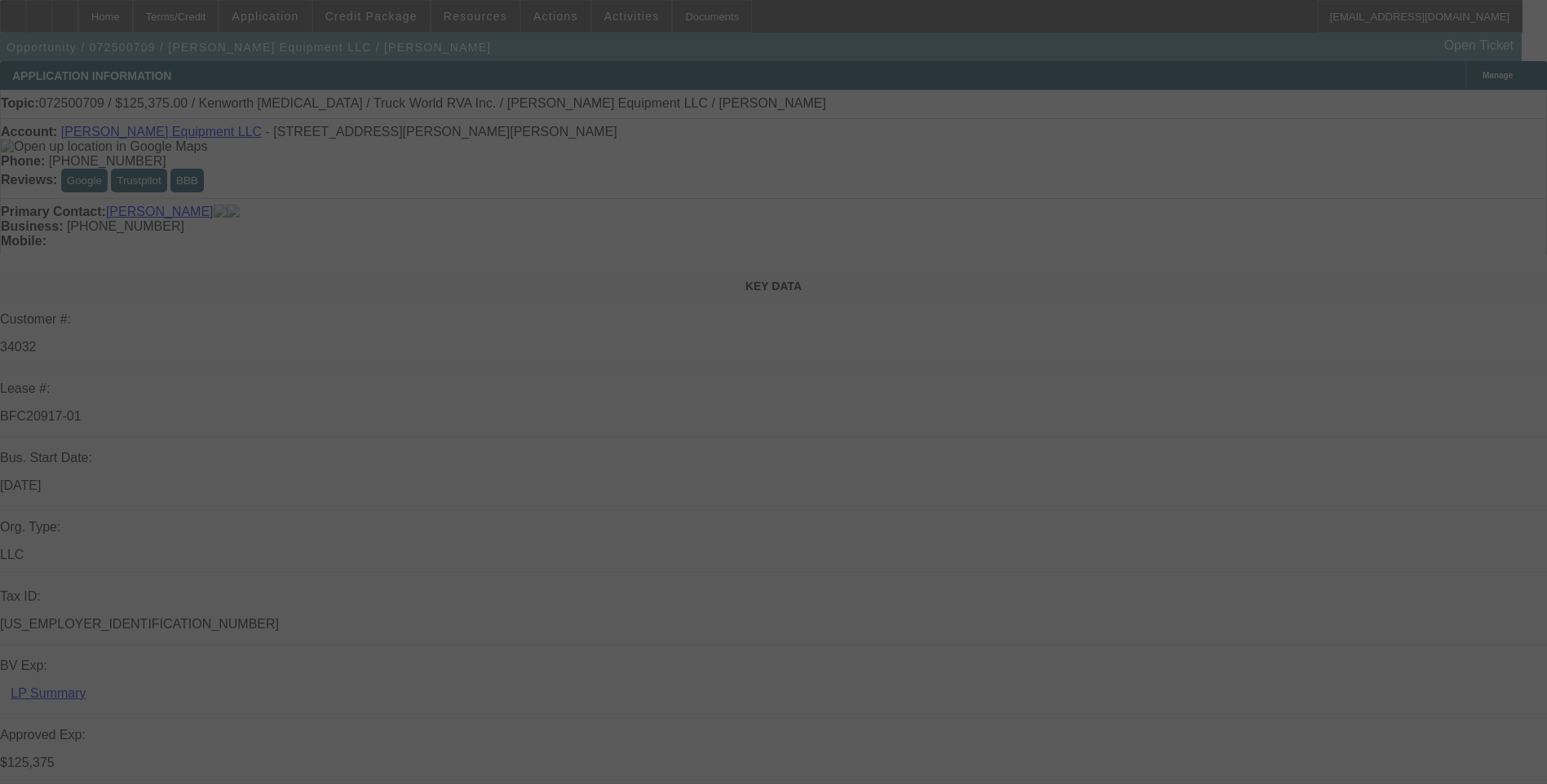
select select "0.15"
select select "2"
select select "0"
select select "0.15"
select select "2"
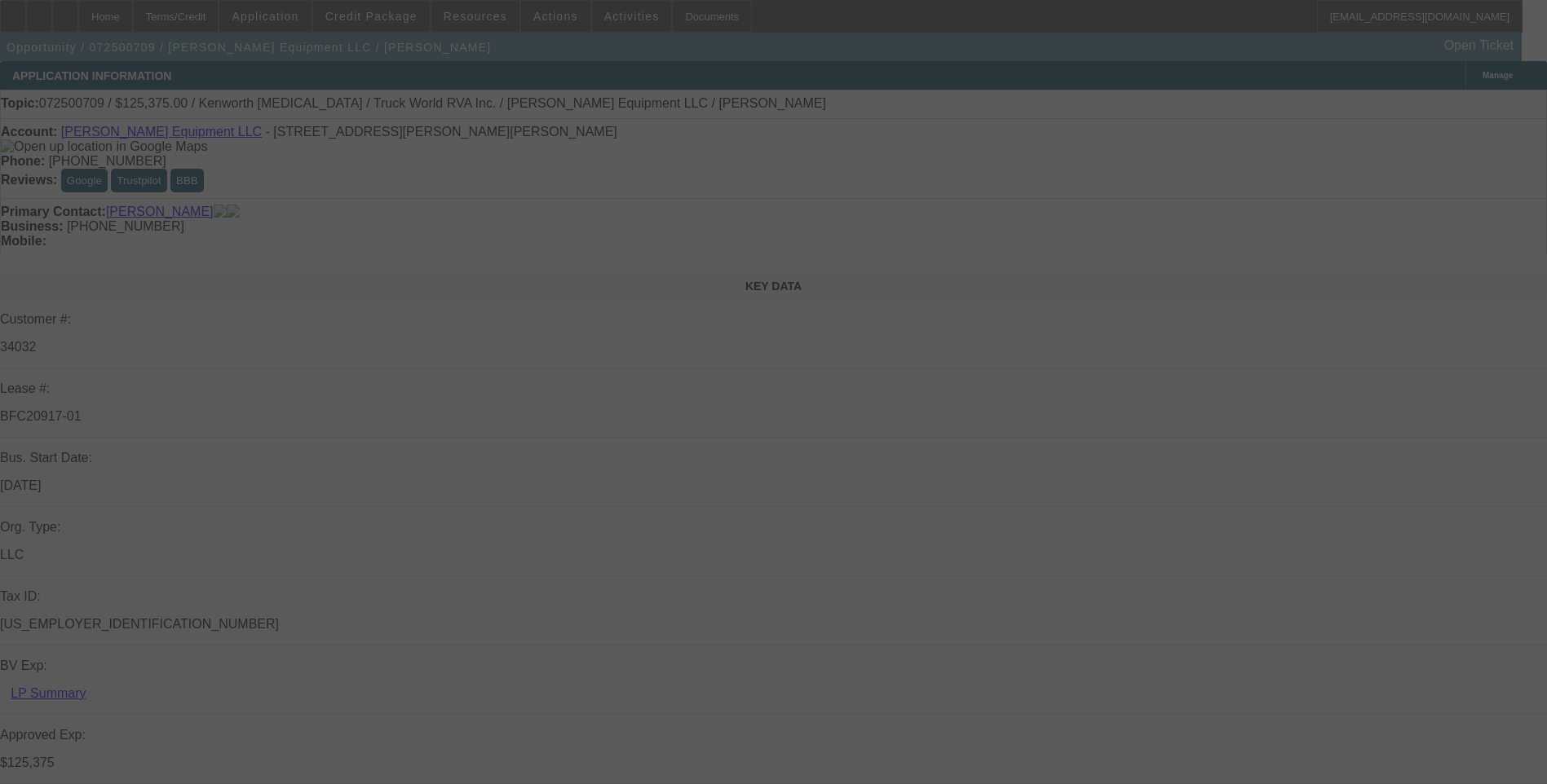
select select "0"
select select "2"
select select "0"
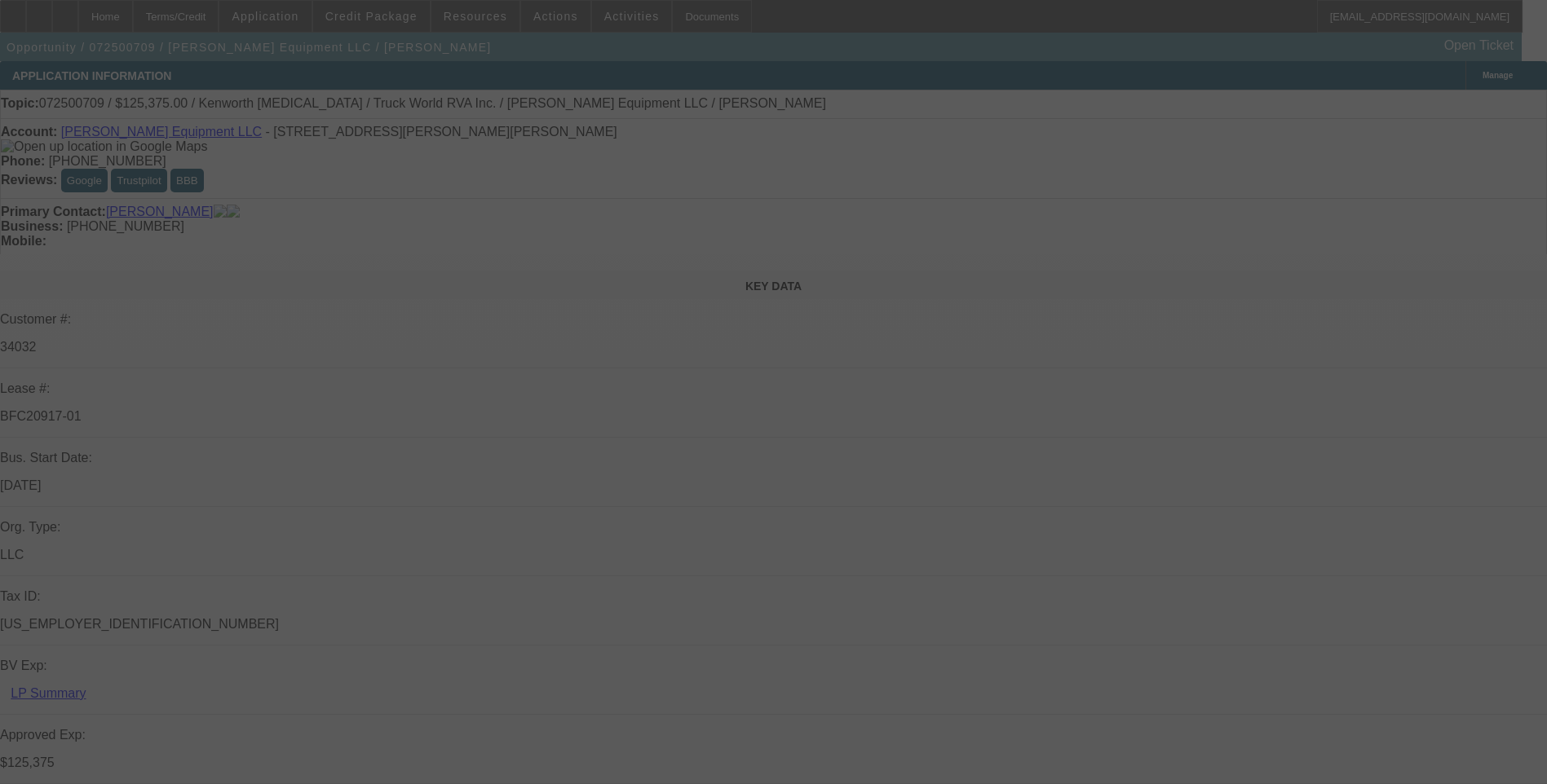
select select "2"
select select "0"
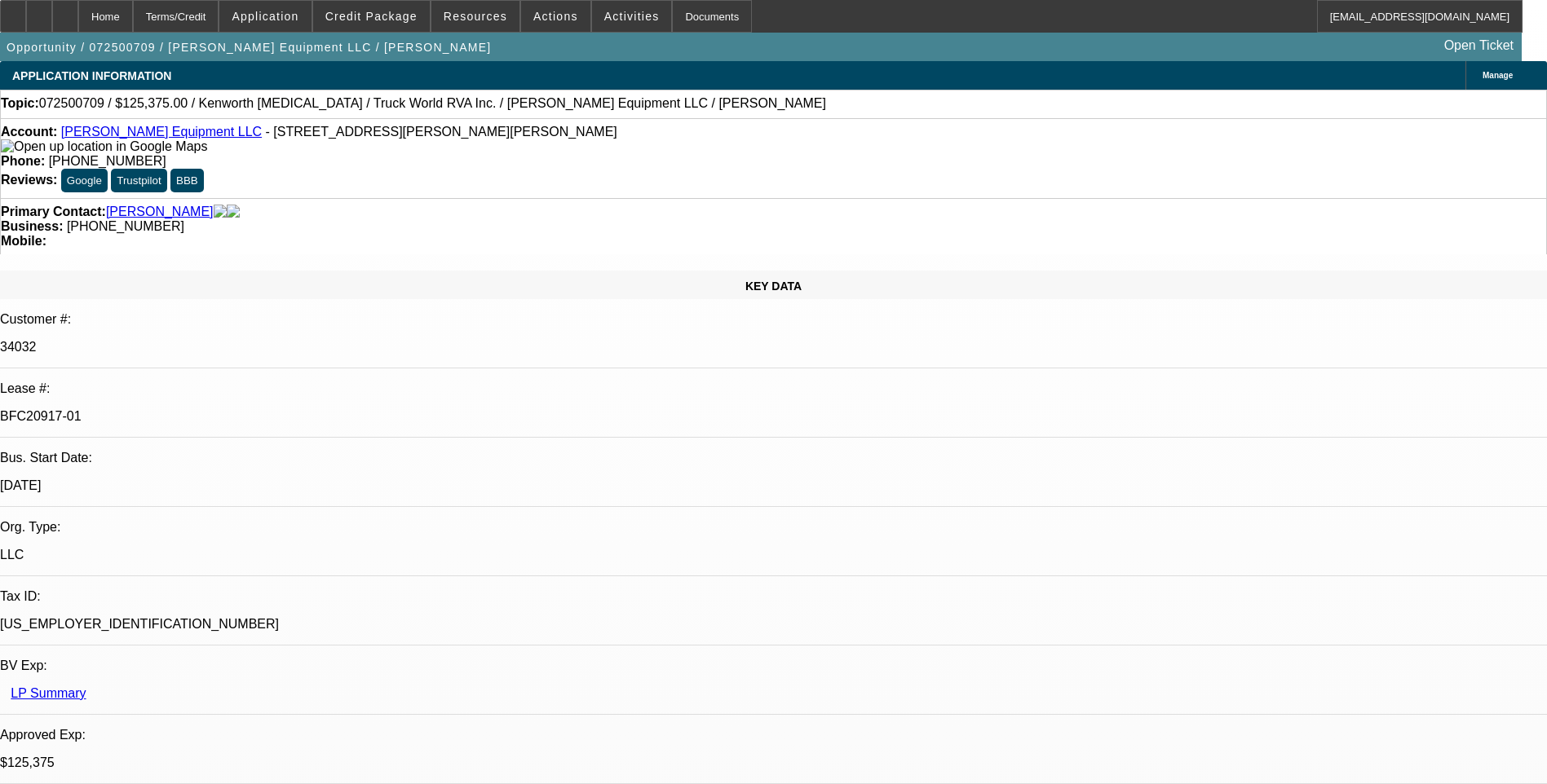
select select "1"
select select "2"
select select "6"
select select "1"
select select "2"
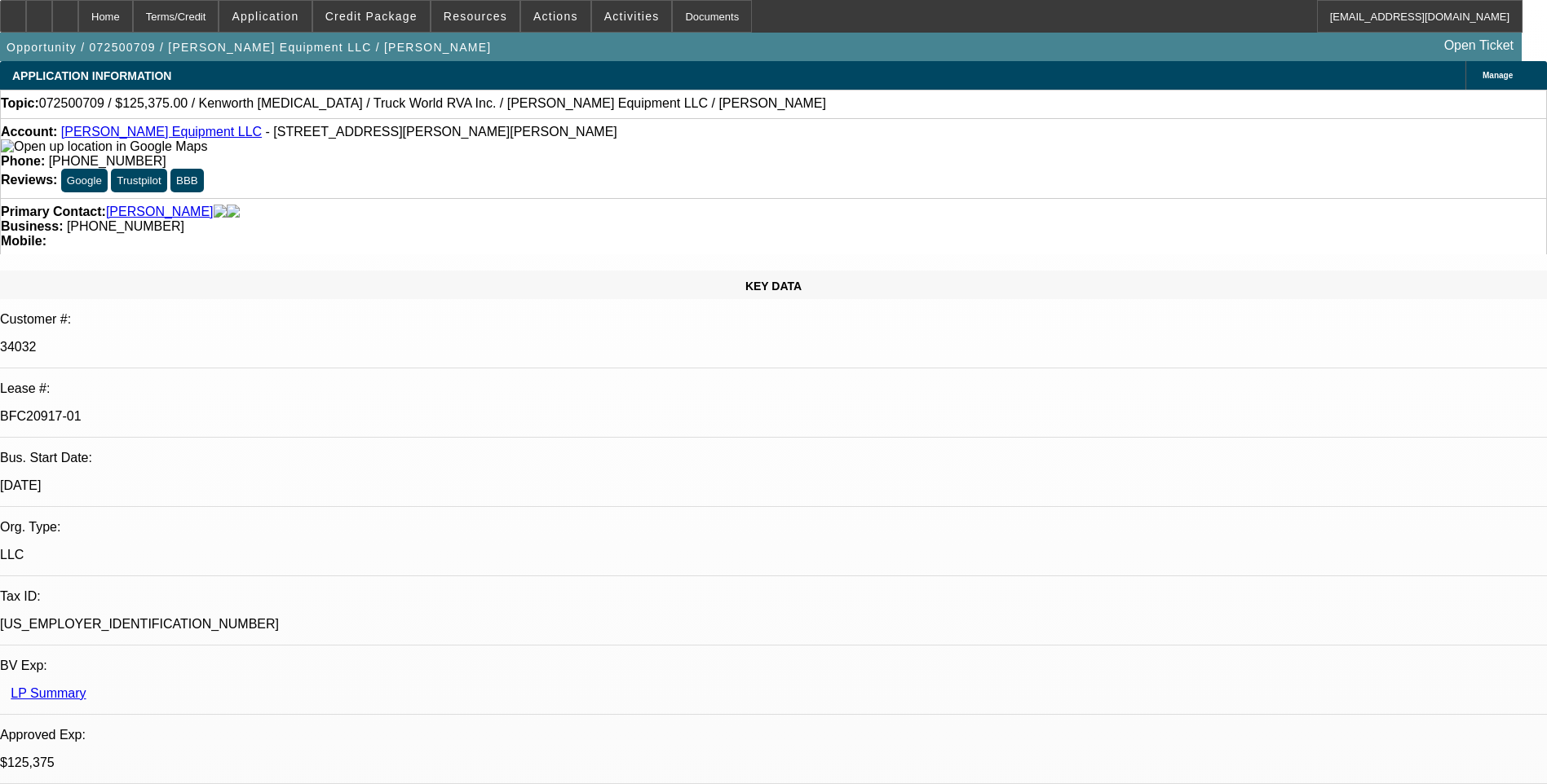
select select "6"
select select "1"
select select "2"
select select "6"
select select "1"
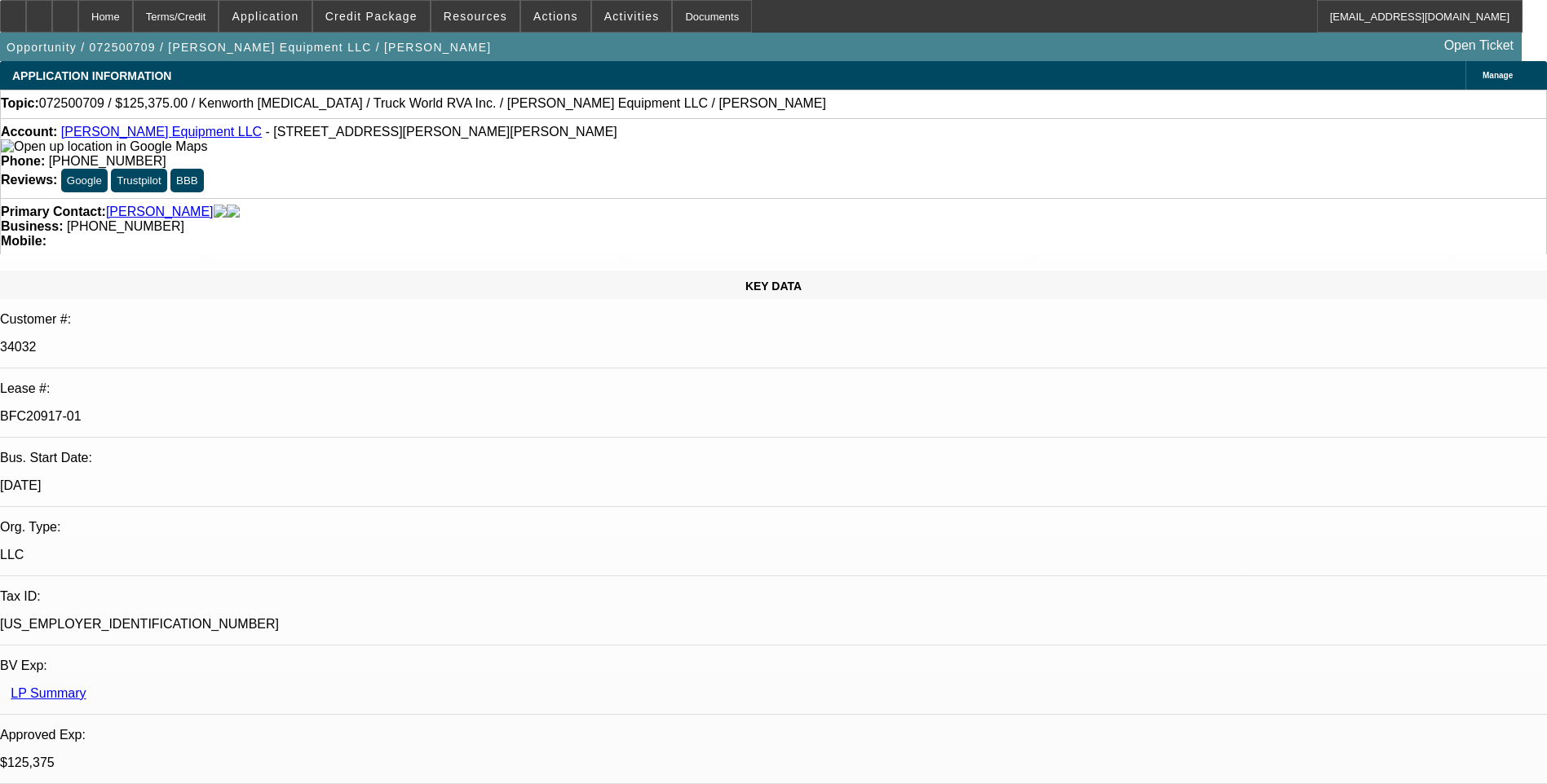
select select "2"
select select "6"
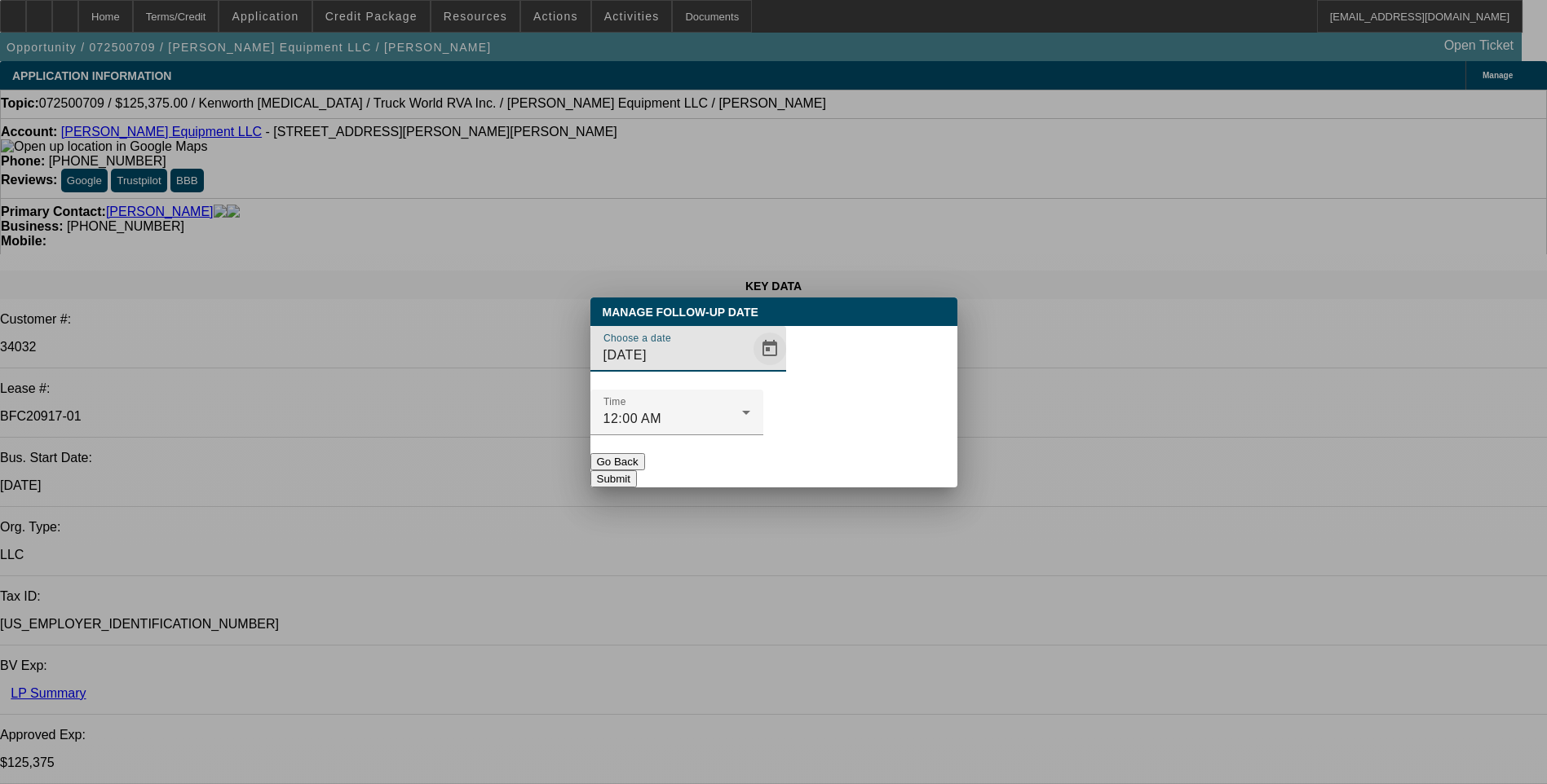
click at [750, 368] on span "Open calendar" at bounding box center [770, 349] width 39 height 39
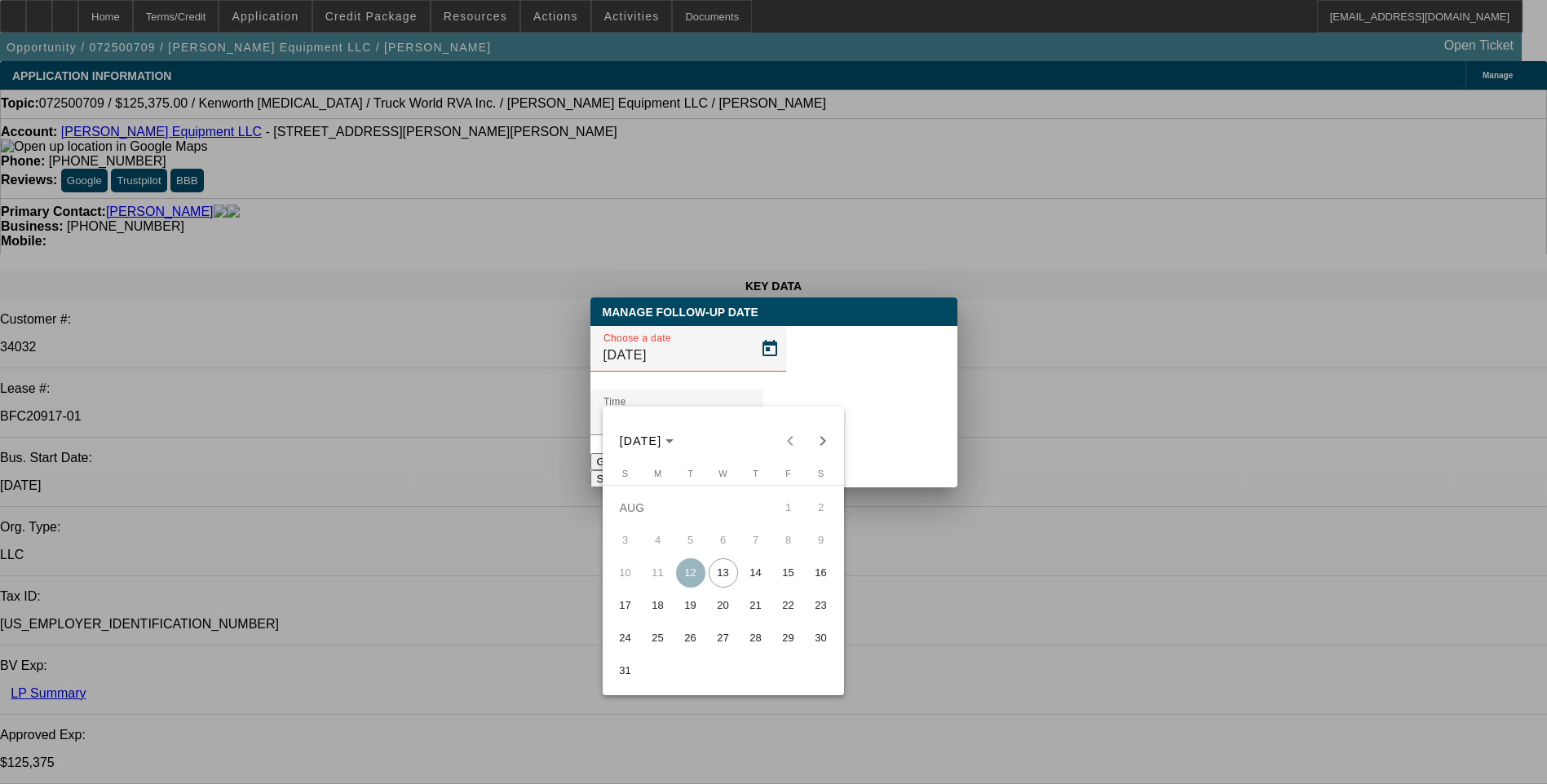
click at [759, 575] on span "14" at bounding box center [755, 573] width 29 height 29
type input "8/14/2025"
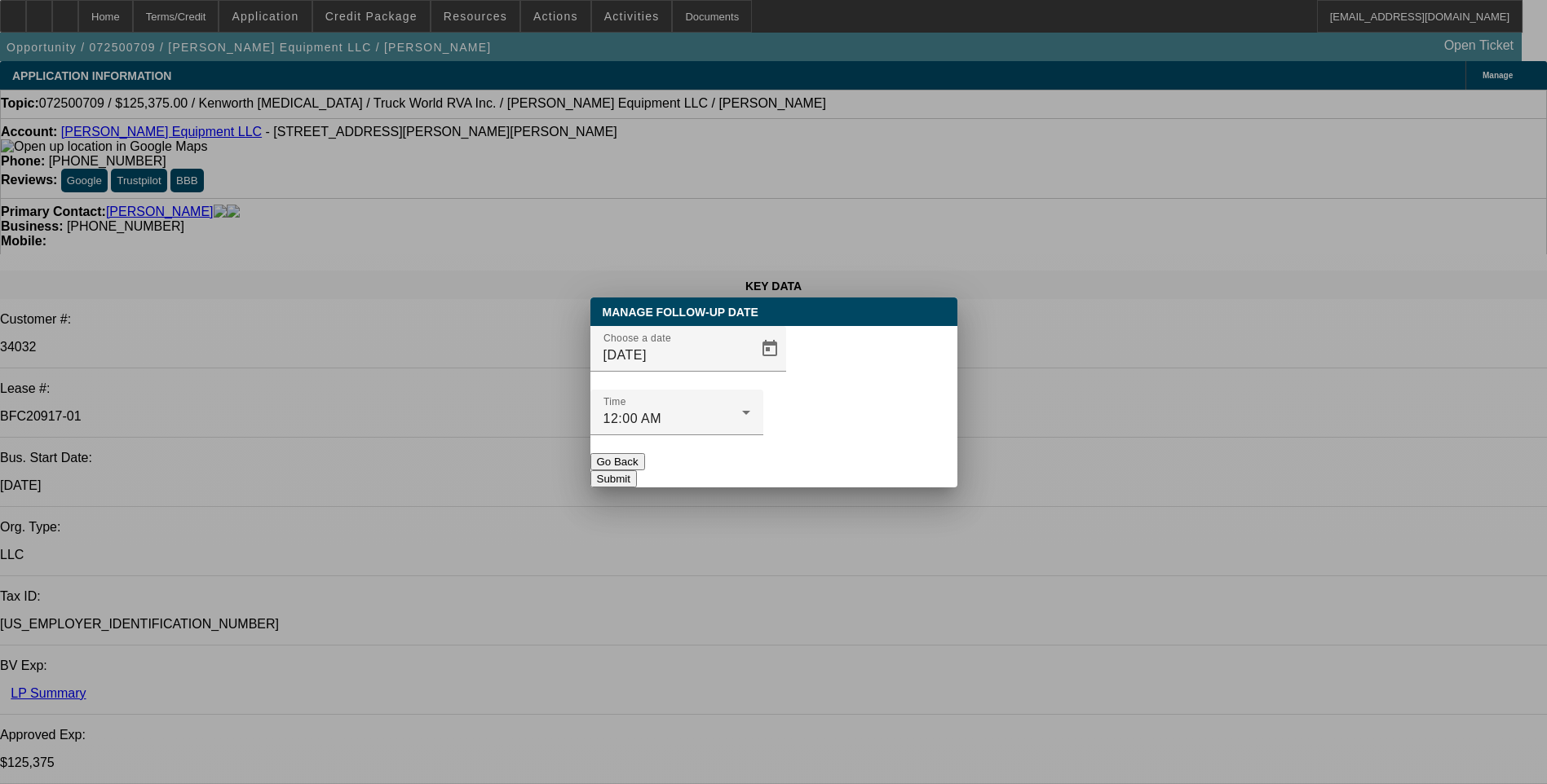
click at [637, 470] on button "Submit" at bounding box center [613, 479] width 46 height 17
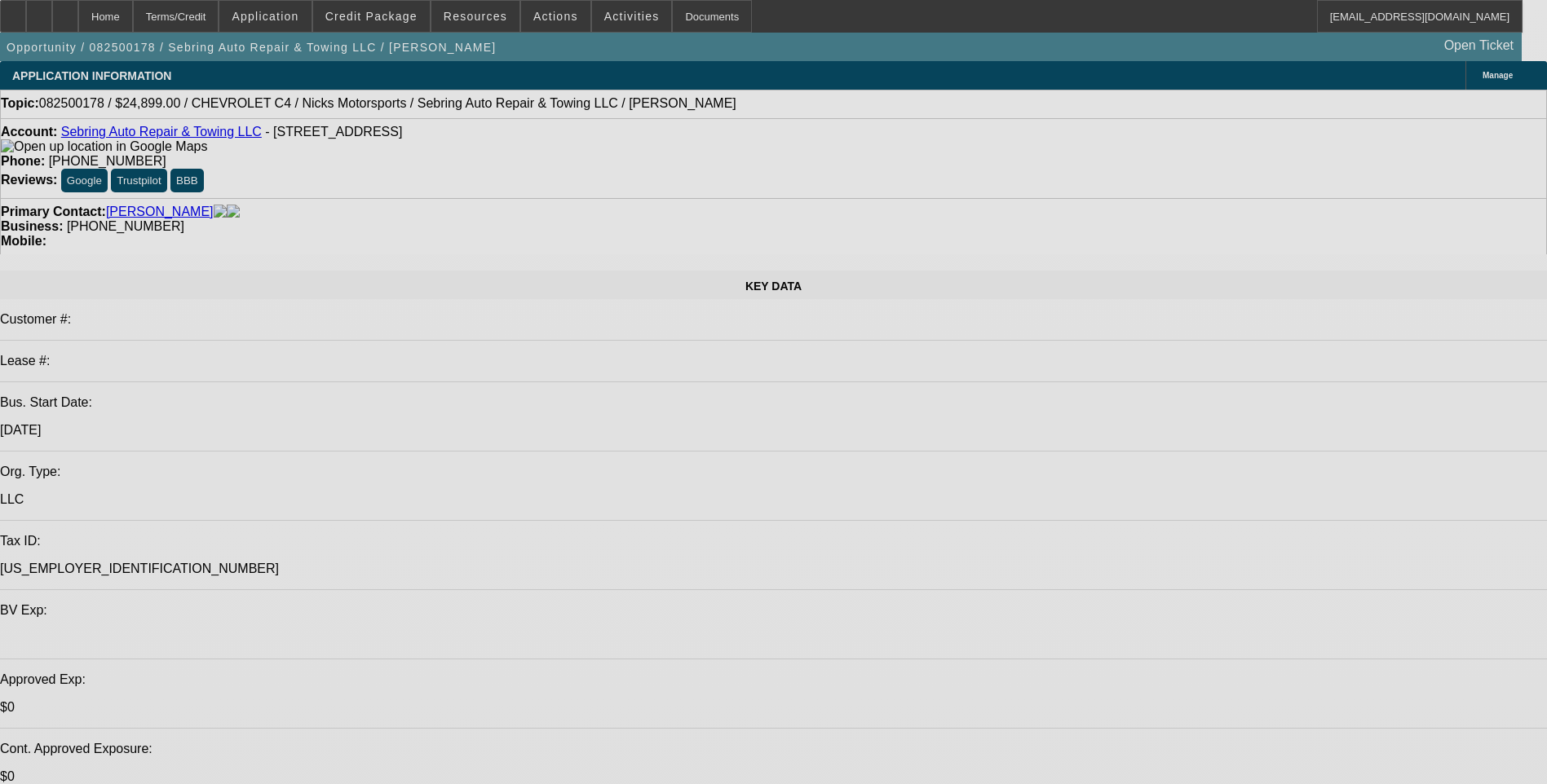
select select "0"
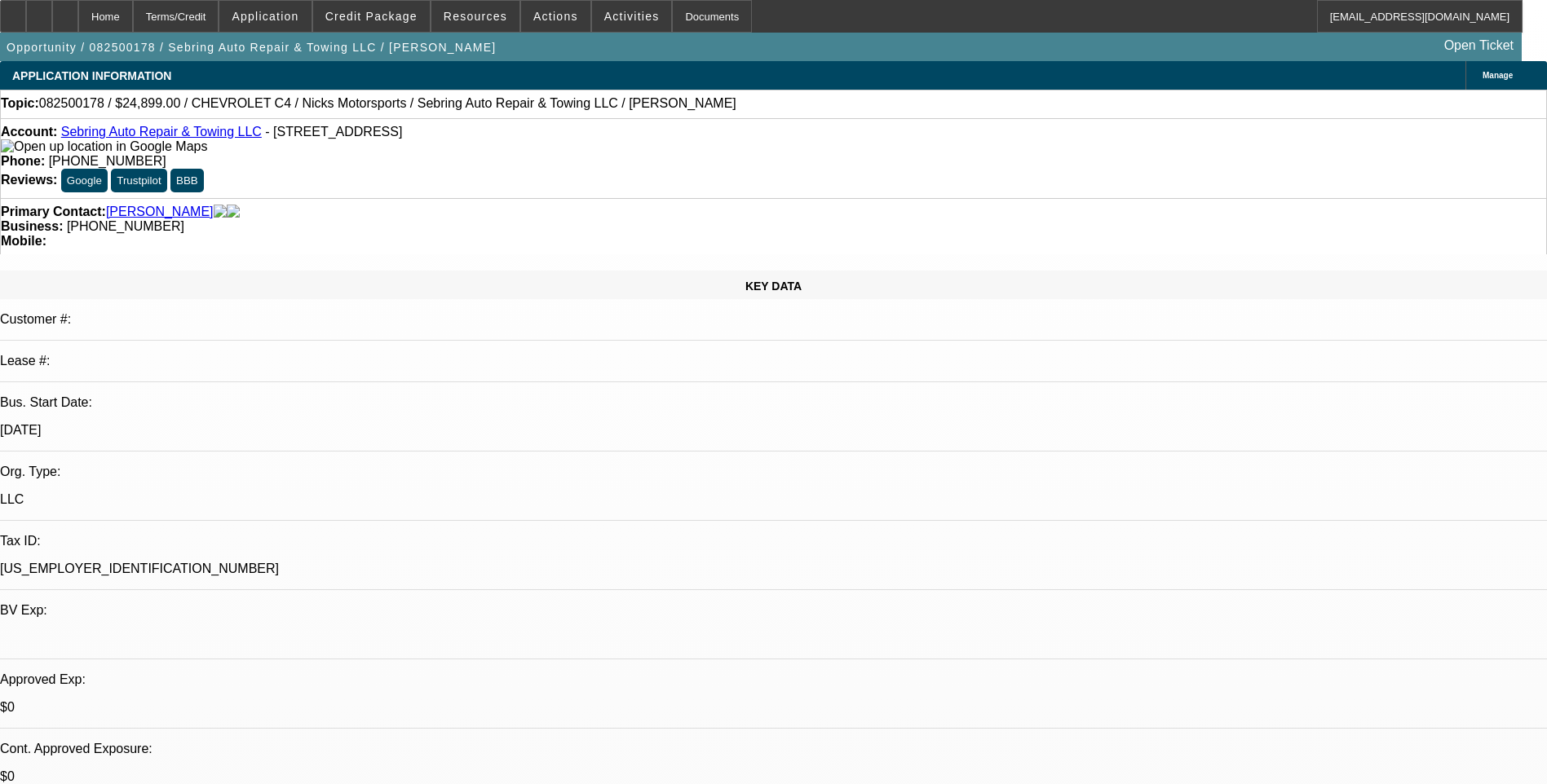
select select "2"
select select "0"
select select "2"
select select "0"
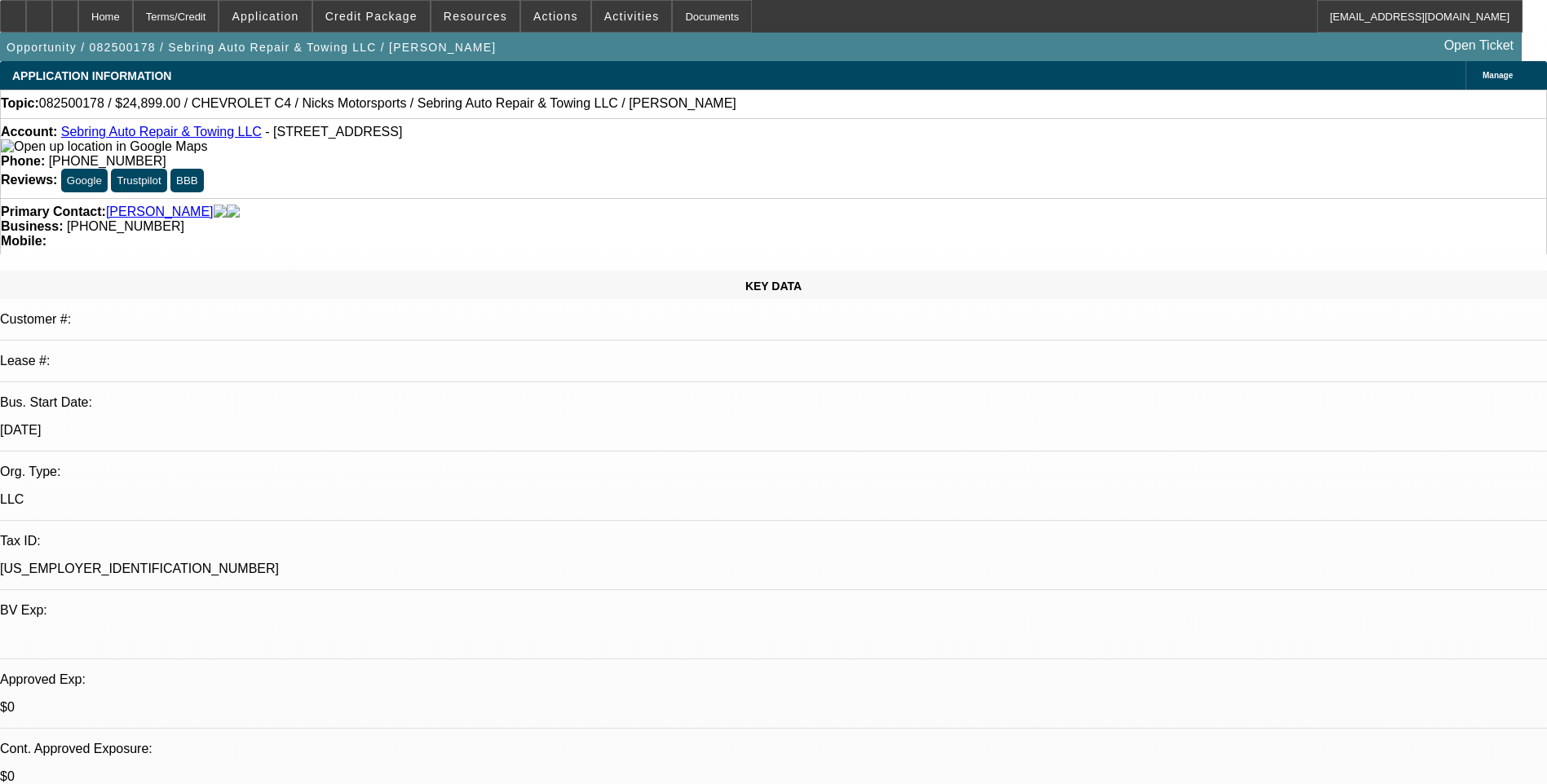
select select "0"
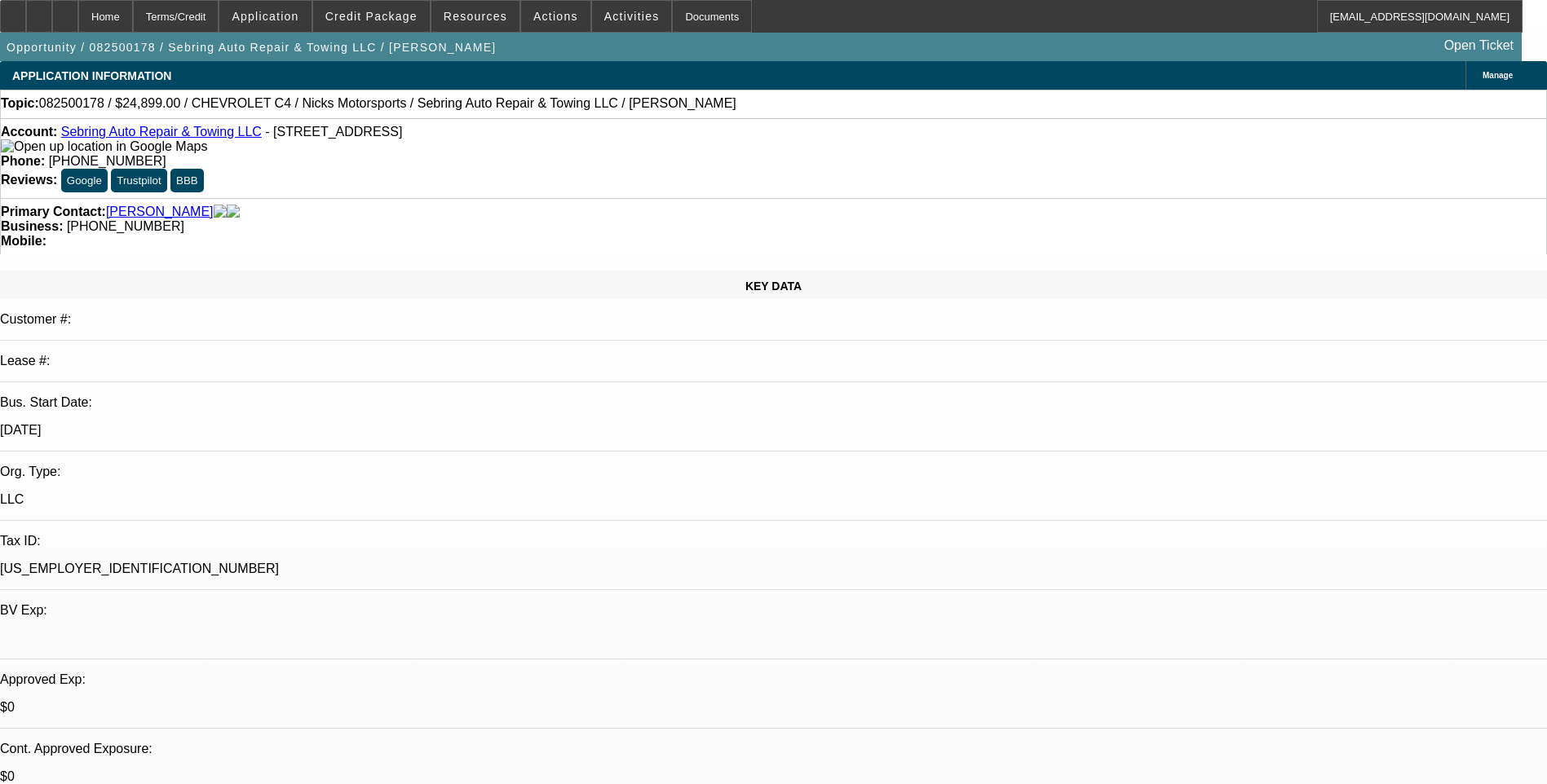
select select "0"
select select "1"
select select "2"
select select "6"
select select "1"
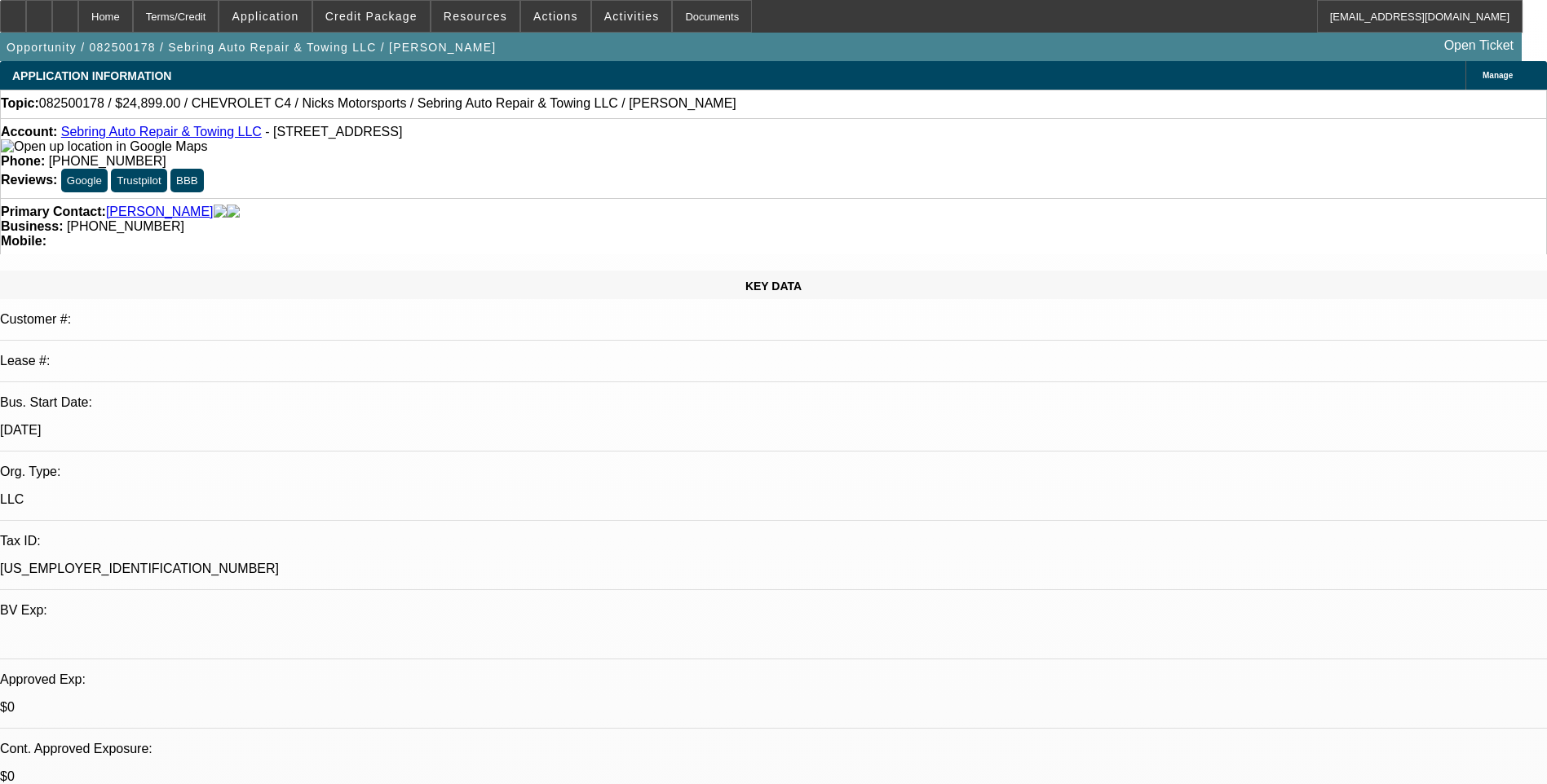
select select "2"
select select "6"
select select "1"
select select "6"
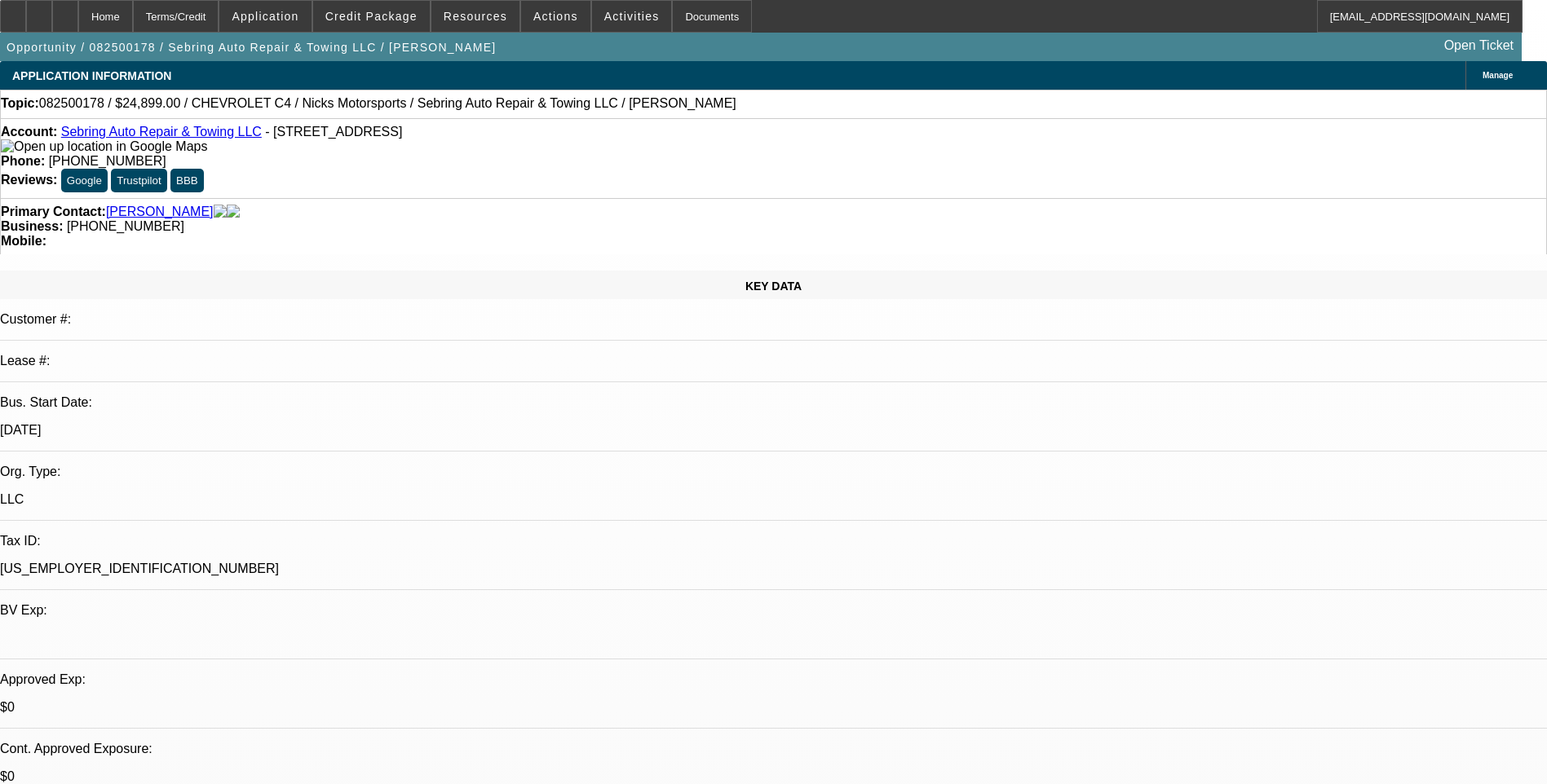
select select "1"
select select "6"
click at [220, 10] on div "Terms/Credit" at bounding box center [177, 16] width 86 height 33
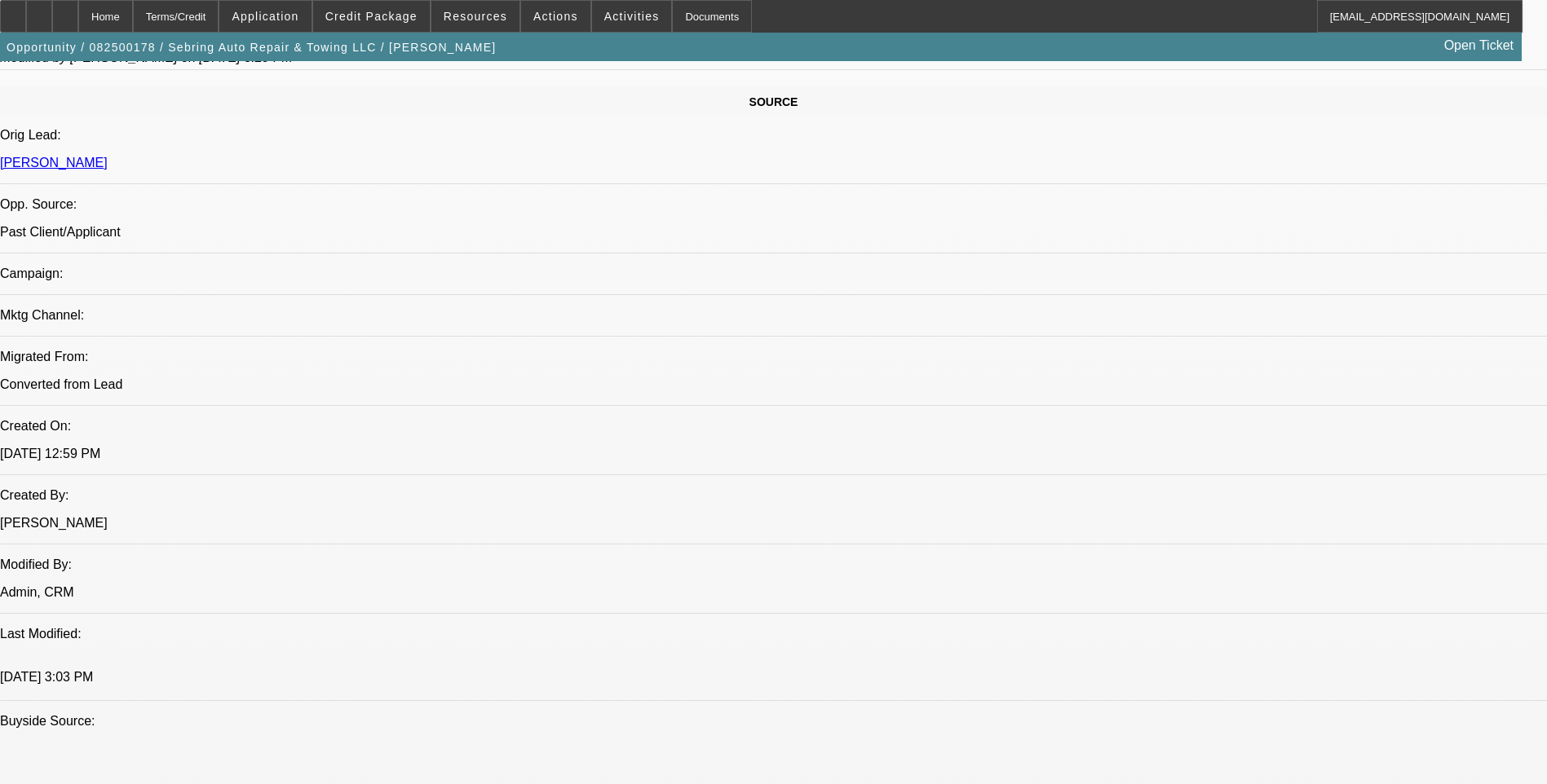
scroll to position [846, 0]
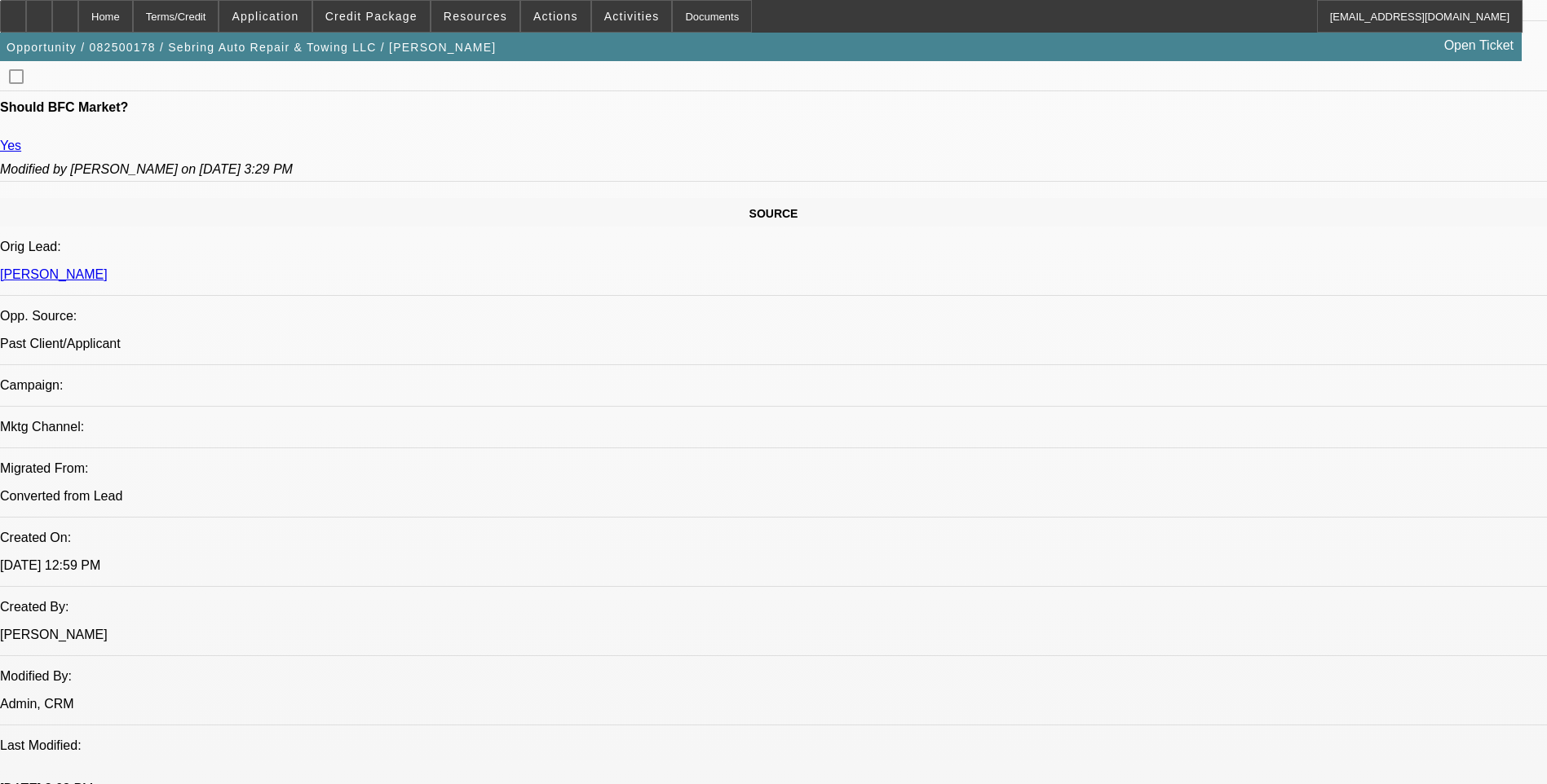
click at [53, 23] on div at bounding box center [39, 16] width 26 height 33
click at [78, 22] on div at bounding box center [66, 16] width 26 height 33
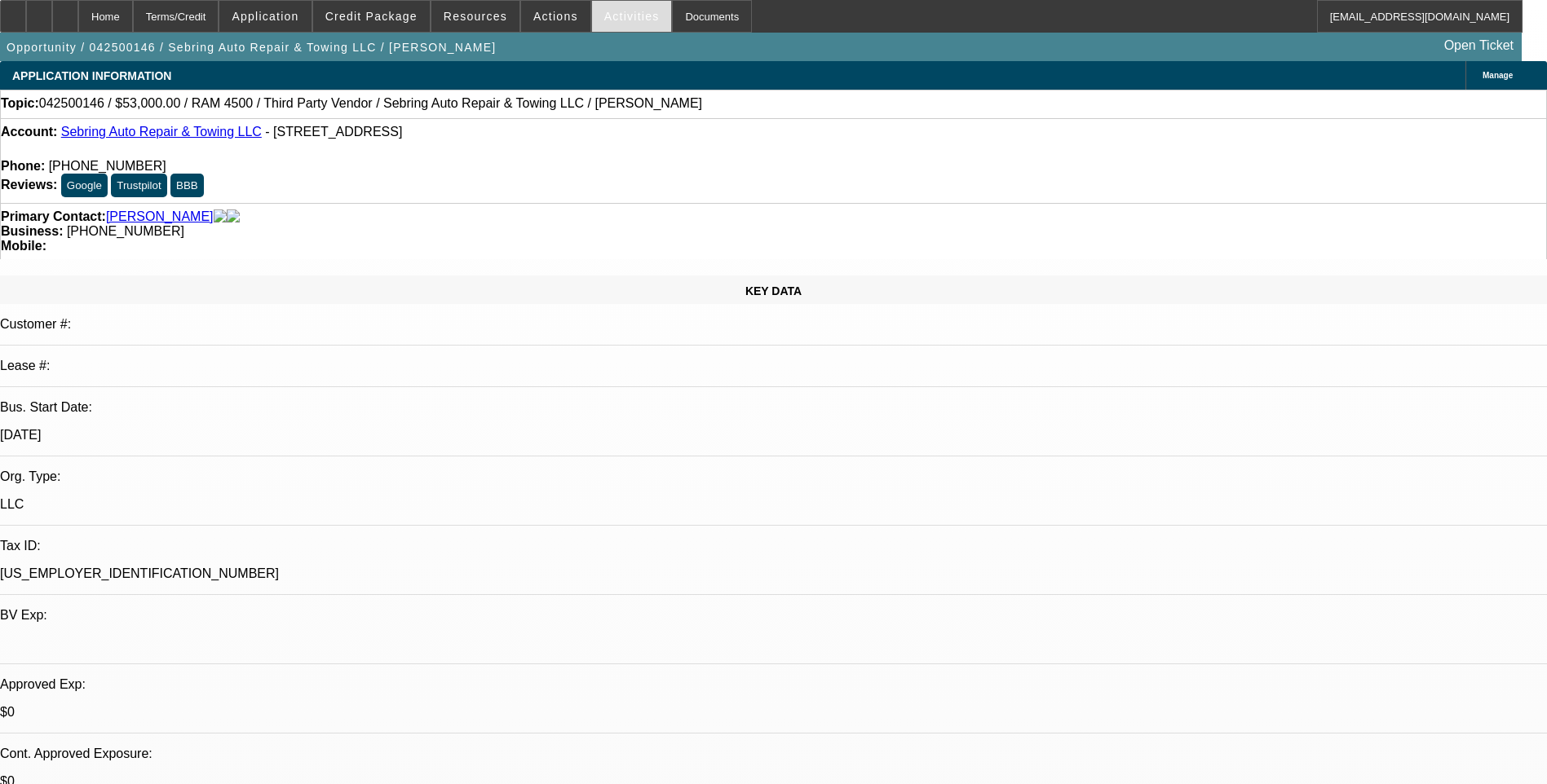
select select "0"
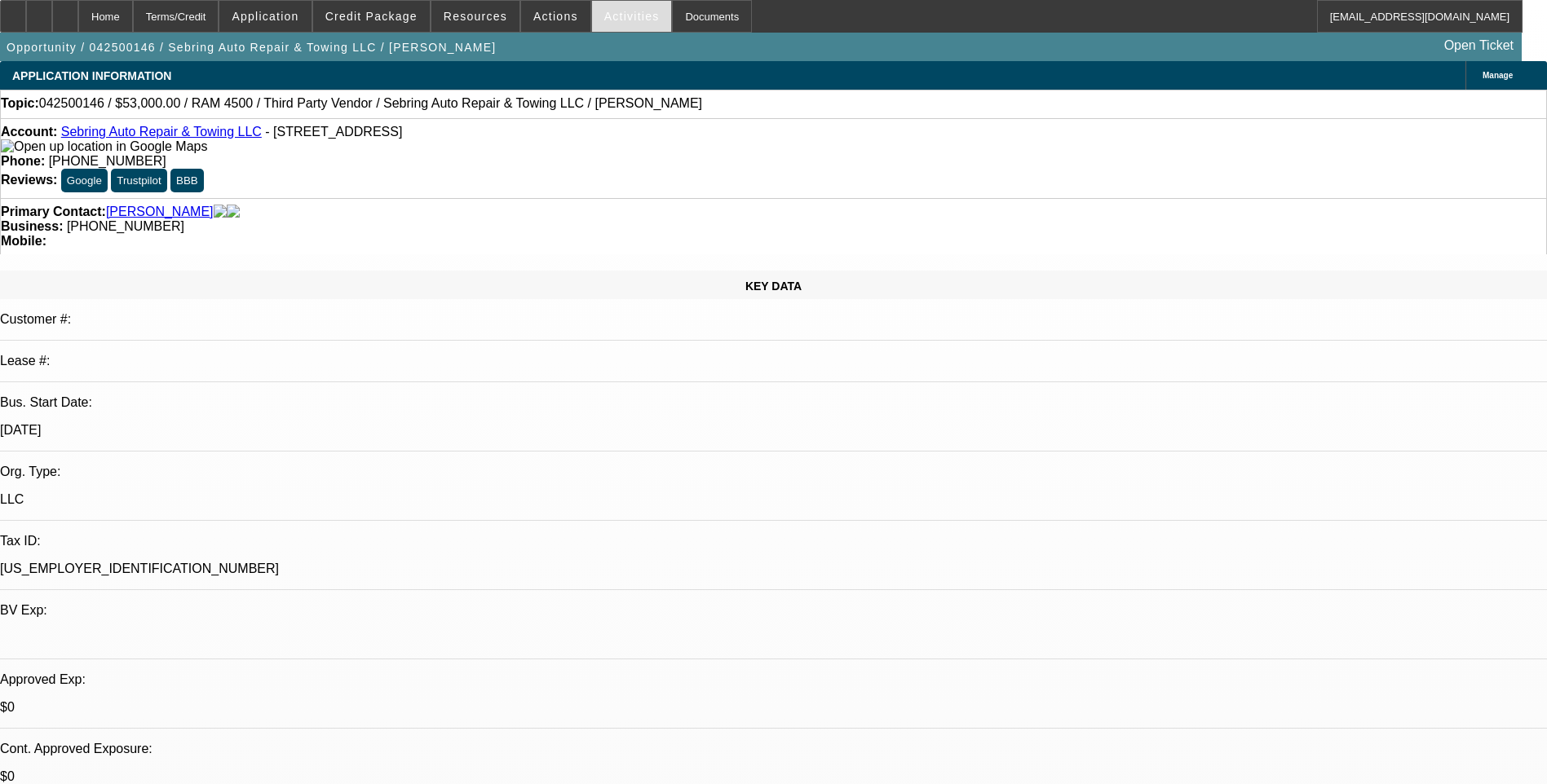
select select "2"
select select "0"
select select "2"
select select "0"
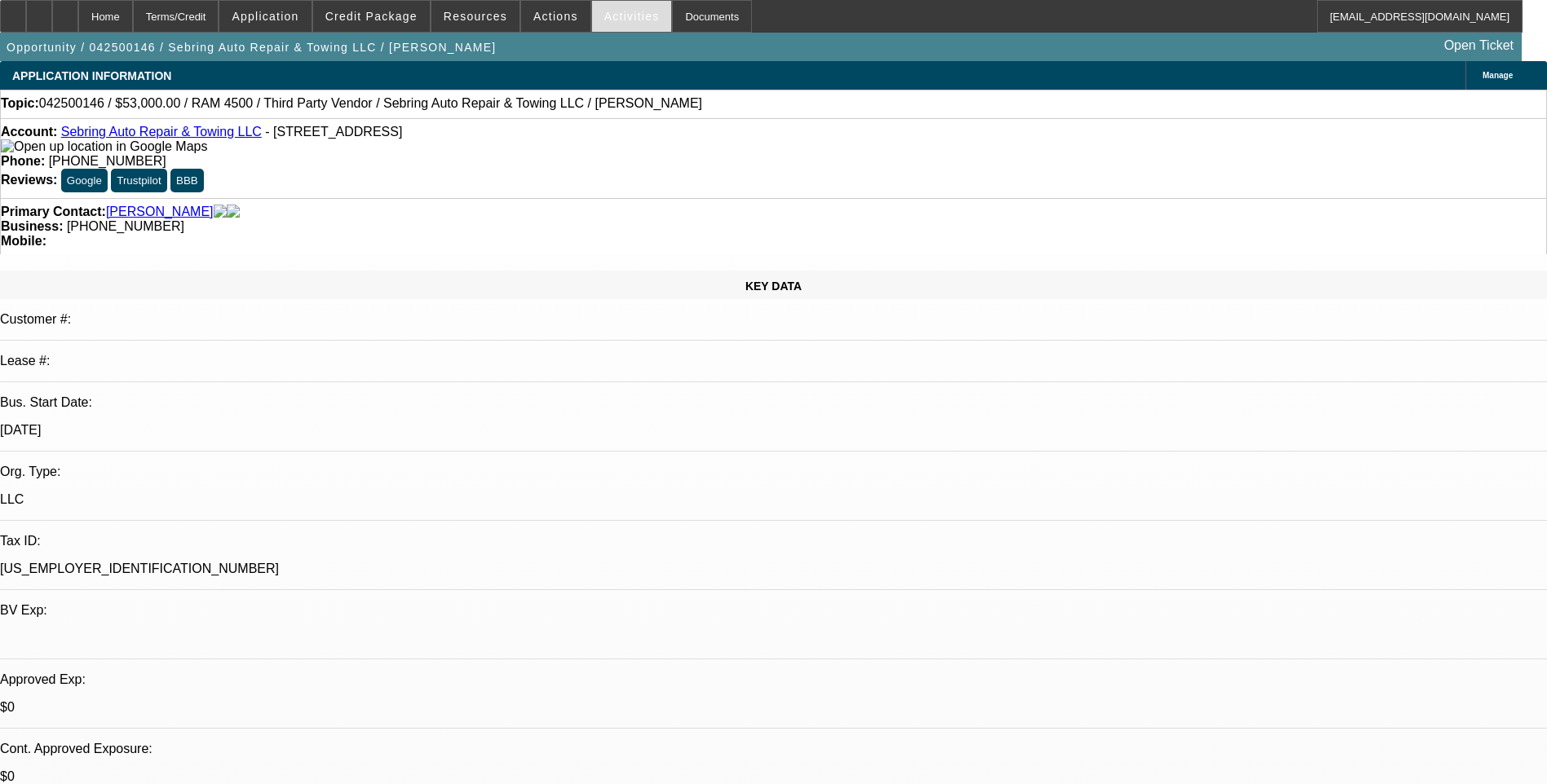
select select "0"
select select "2"
select select "0"
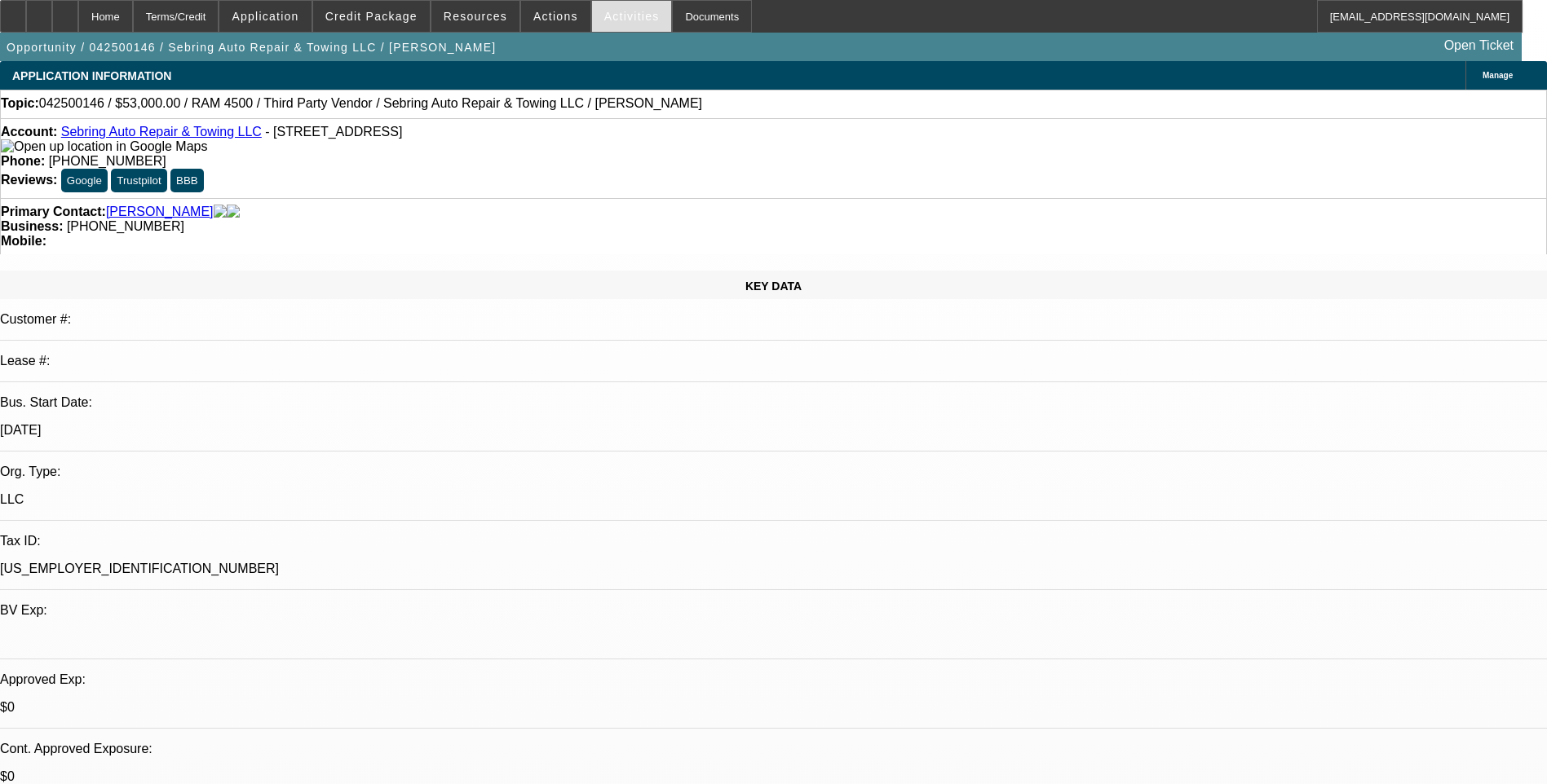
select select "1"
select select "2"
select select "6"
select select "1"
select select "2"
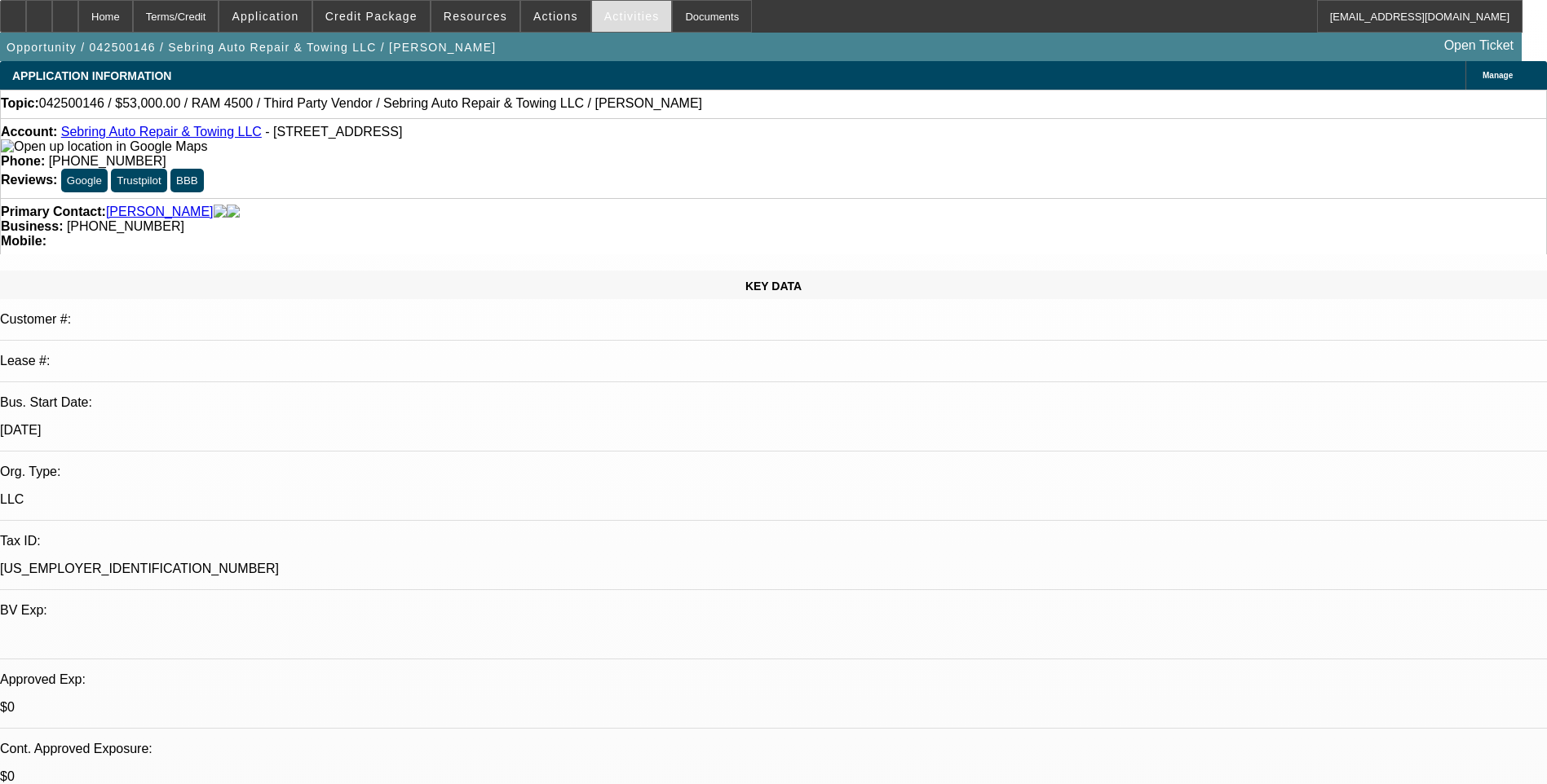
select select "6"
select select "1"
select select "2"
select select "6"
select select "1"
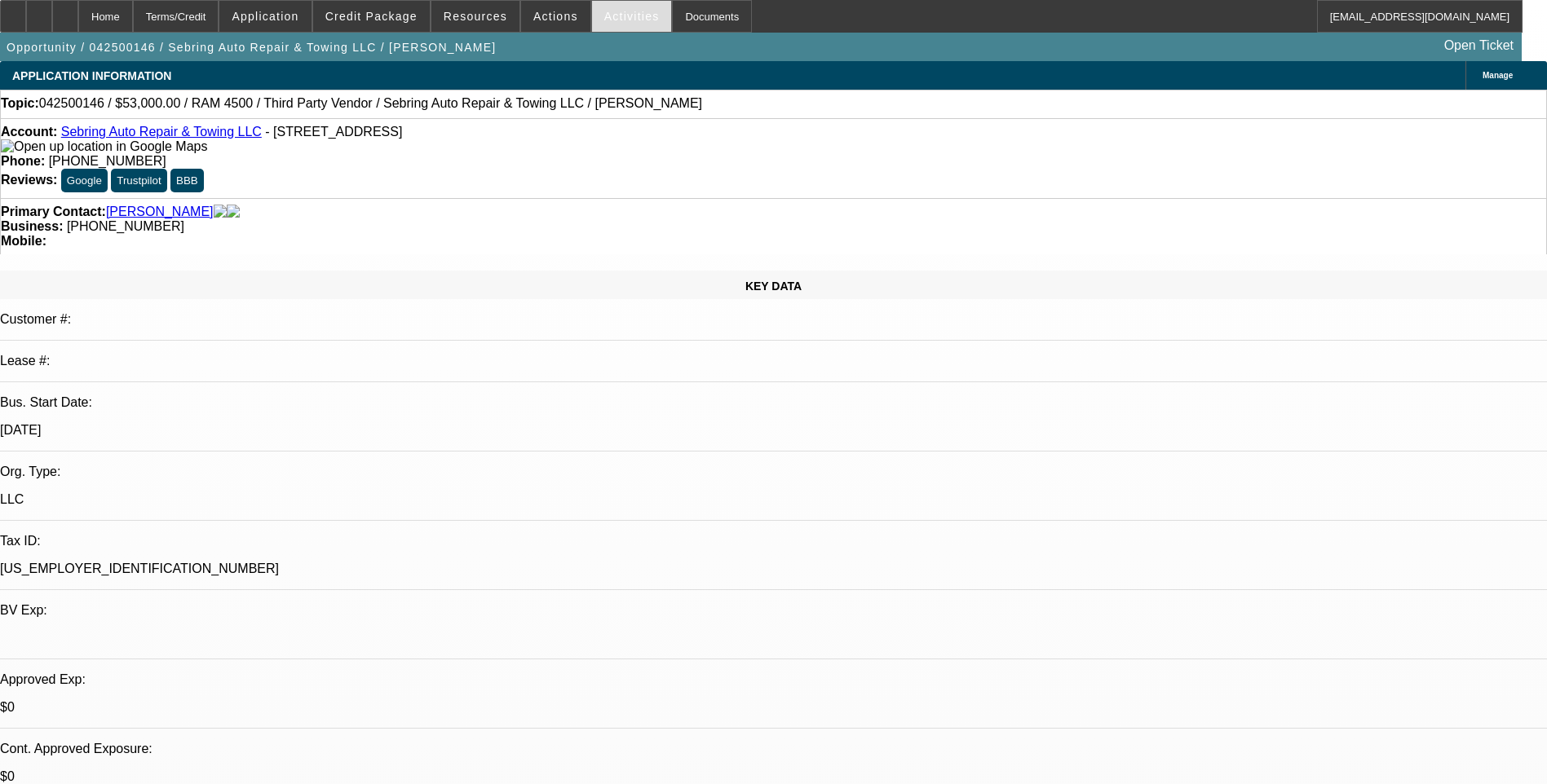
select select "2"
select select "6"
select select "0"
select select "2"
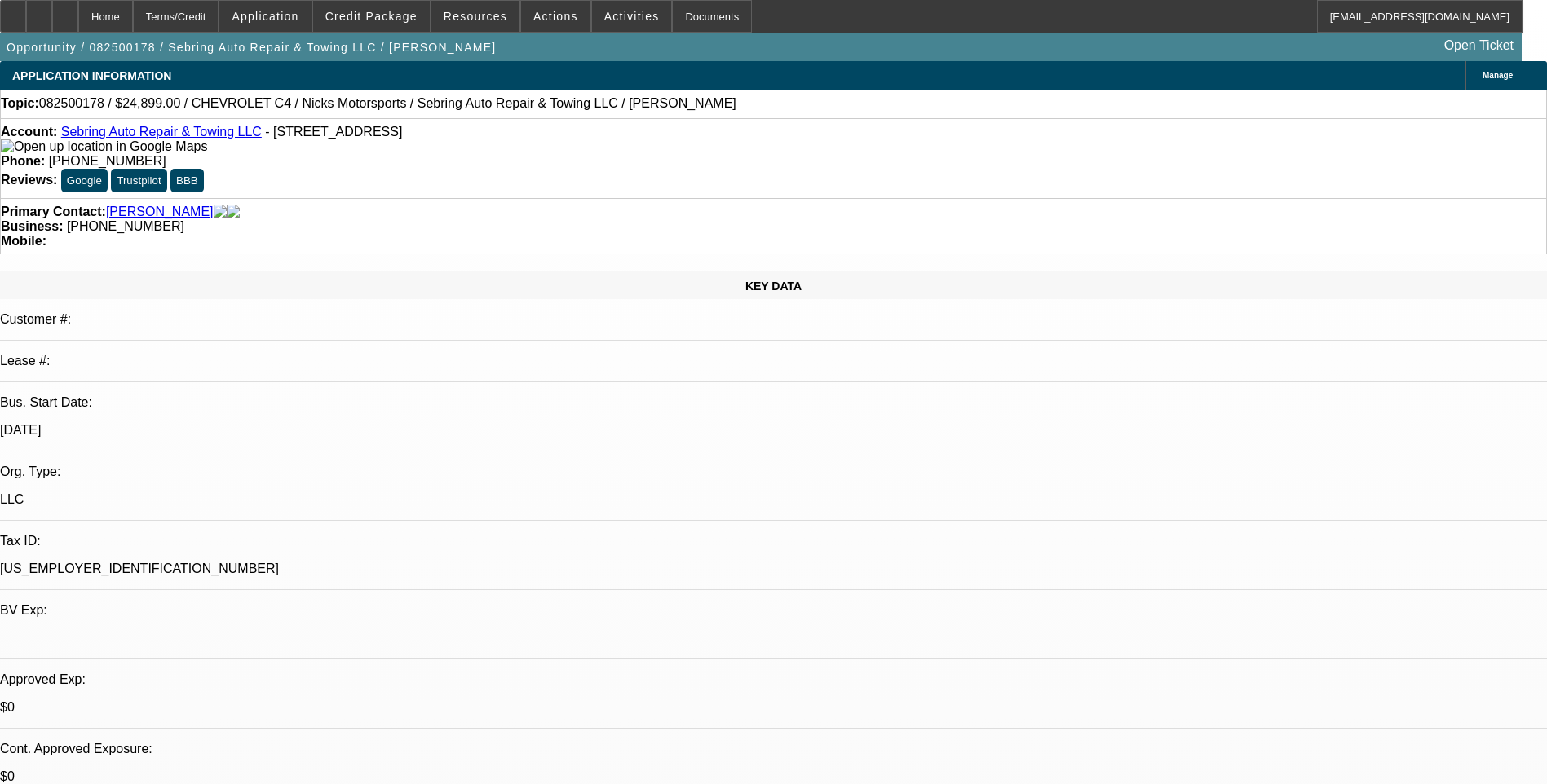
select select "0"
select select "2"
select select "0"
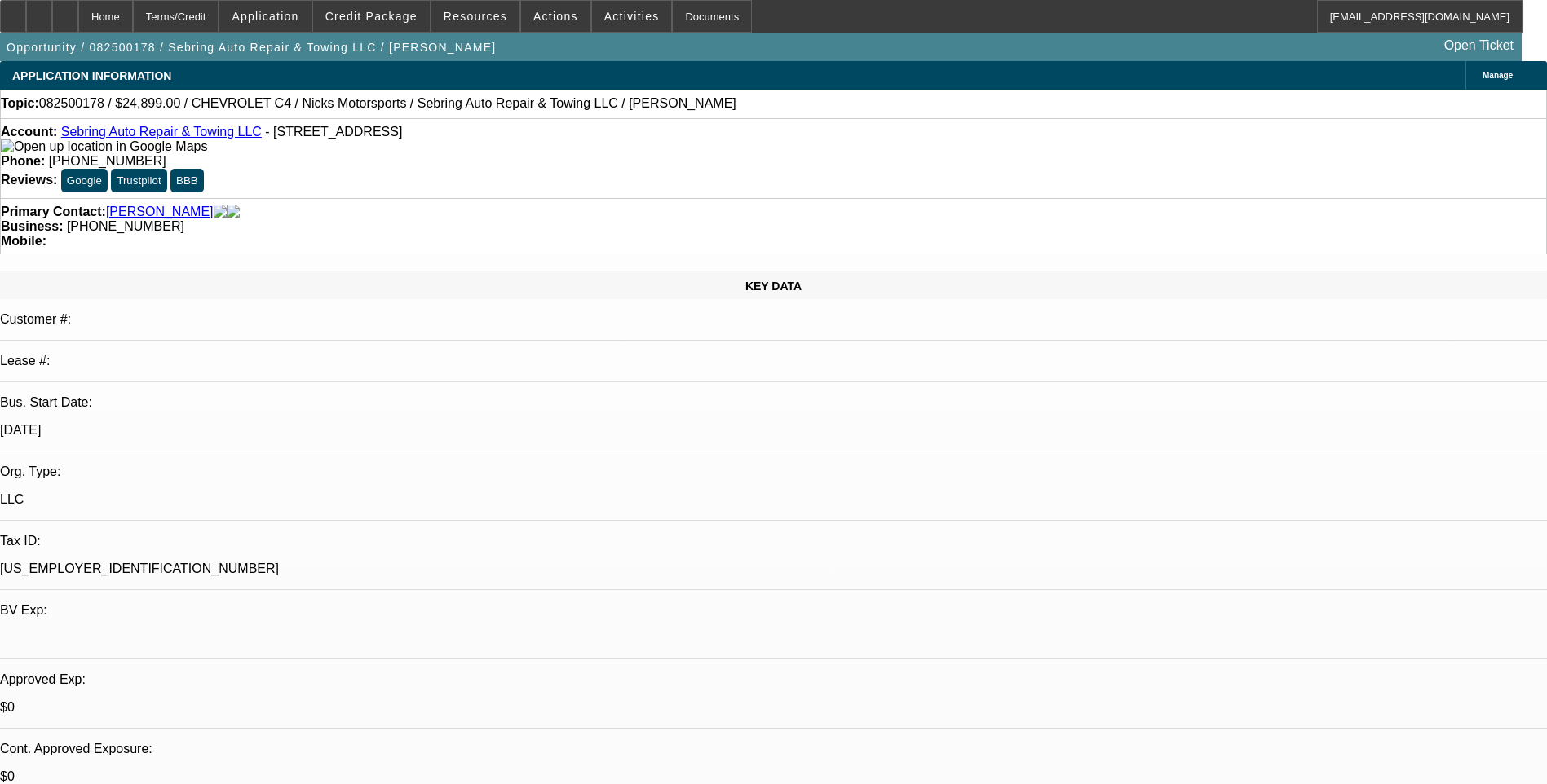
select select "0"
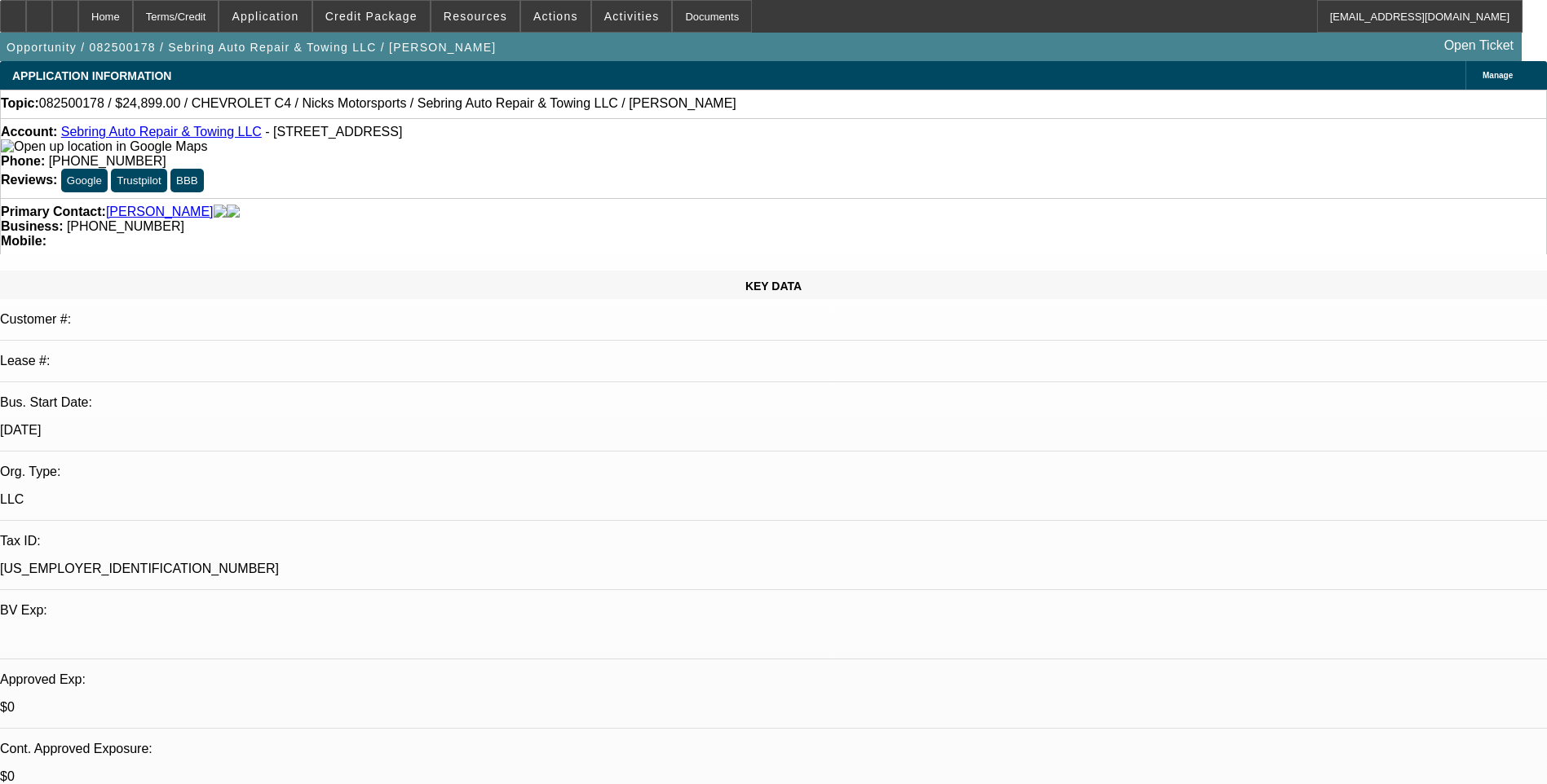
select select "1"
select select "2"
select select "6"
select select "1"
select select "2"
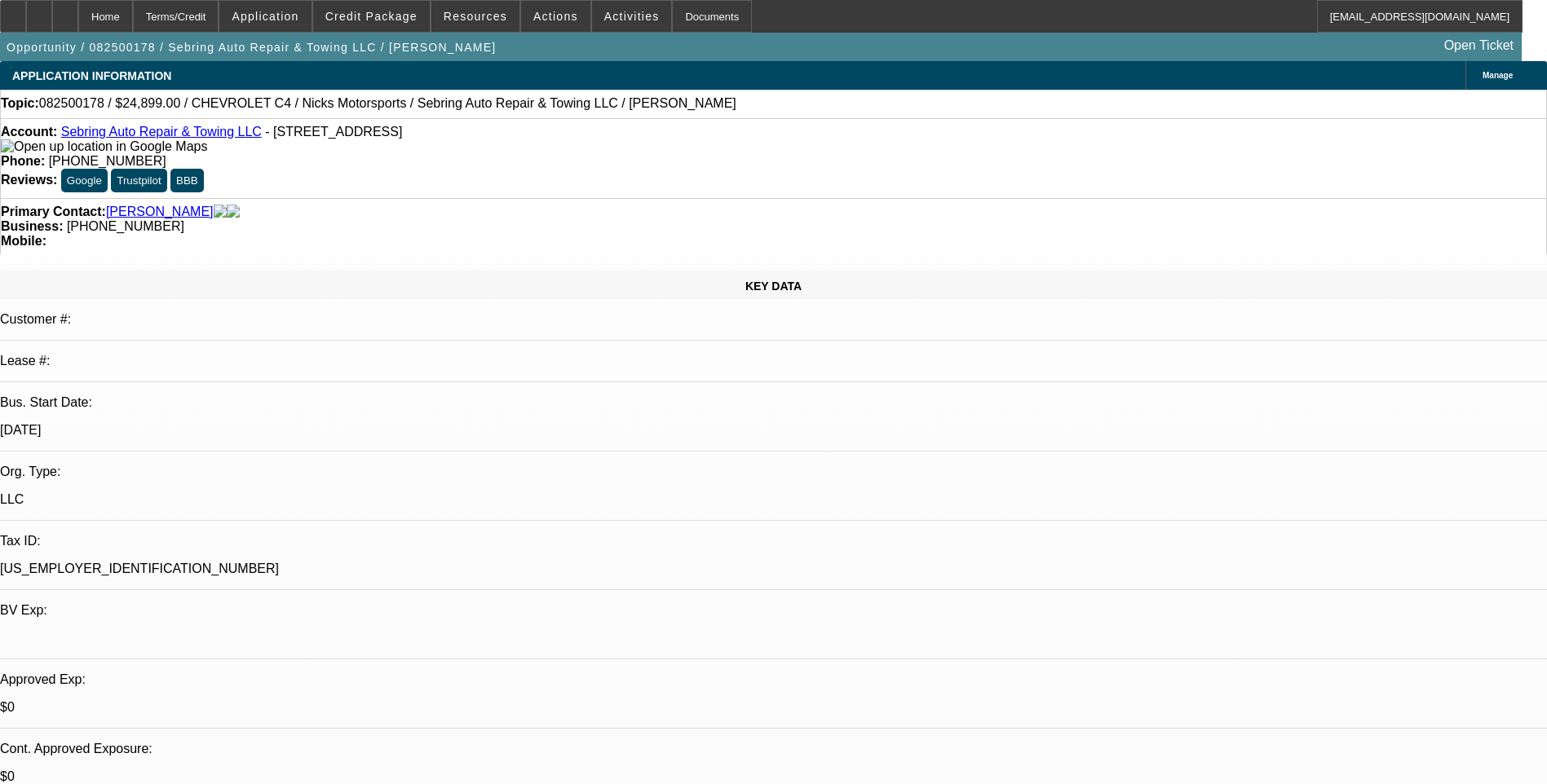
select select "6"
select select "1"
select select "6"
select select "1"
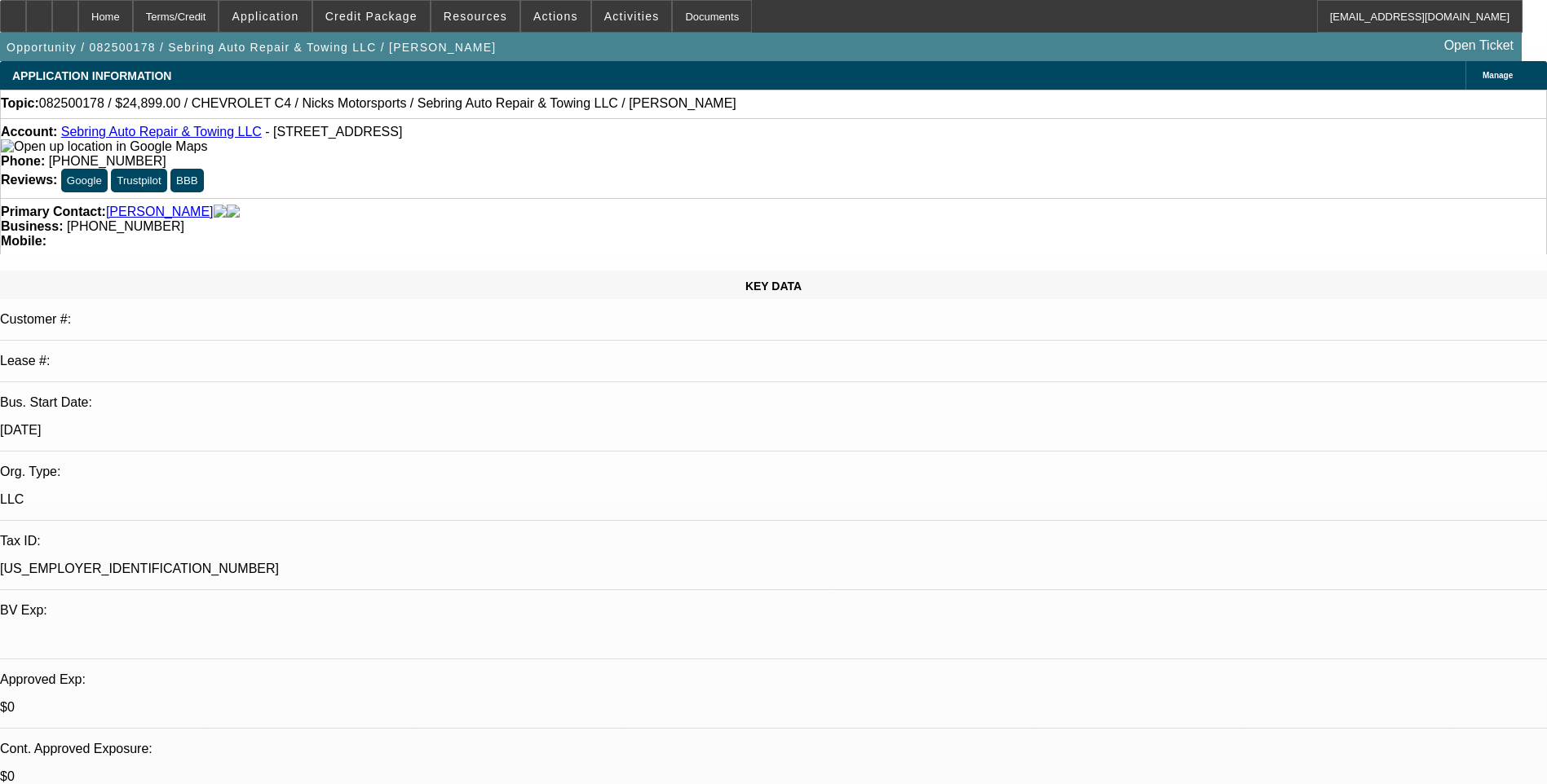
select select "1"
select select "6"
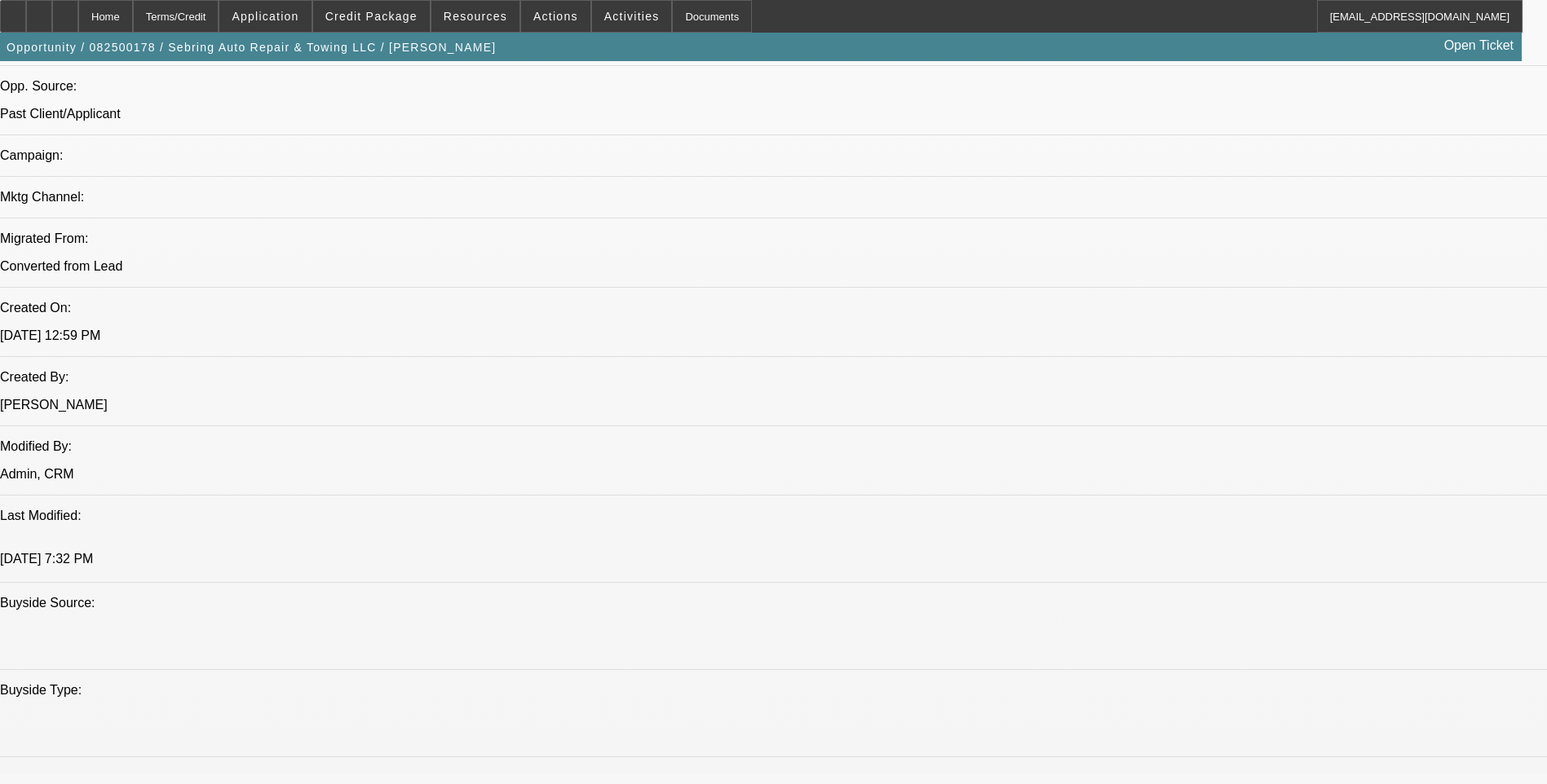
scroll to position [1222, 0]
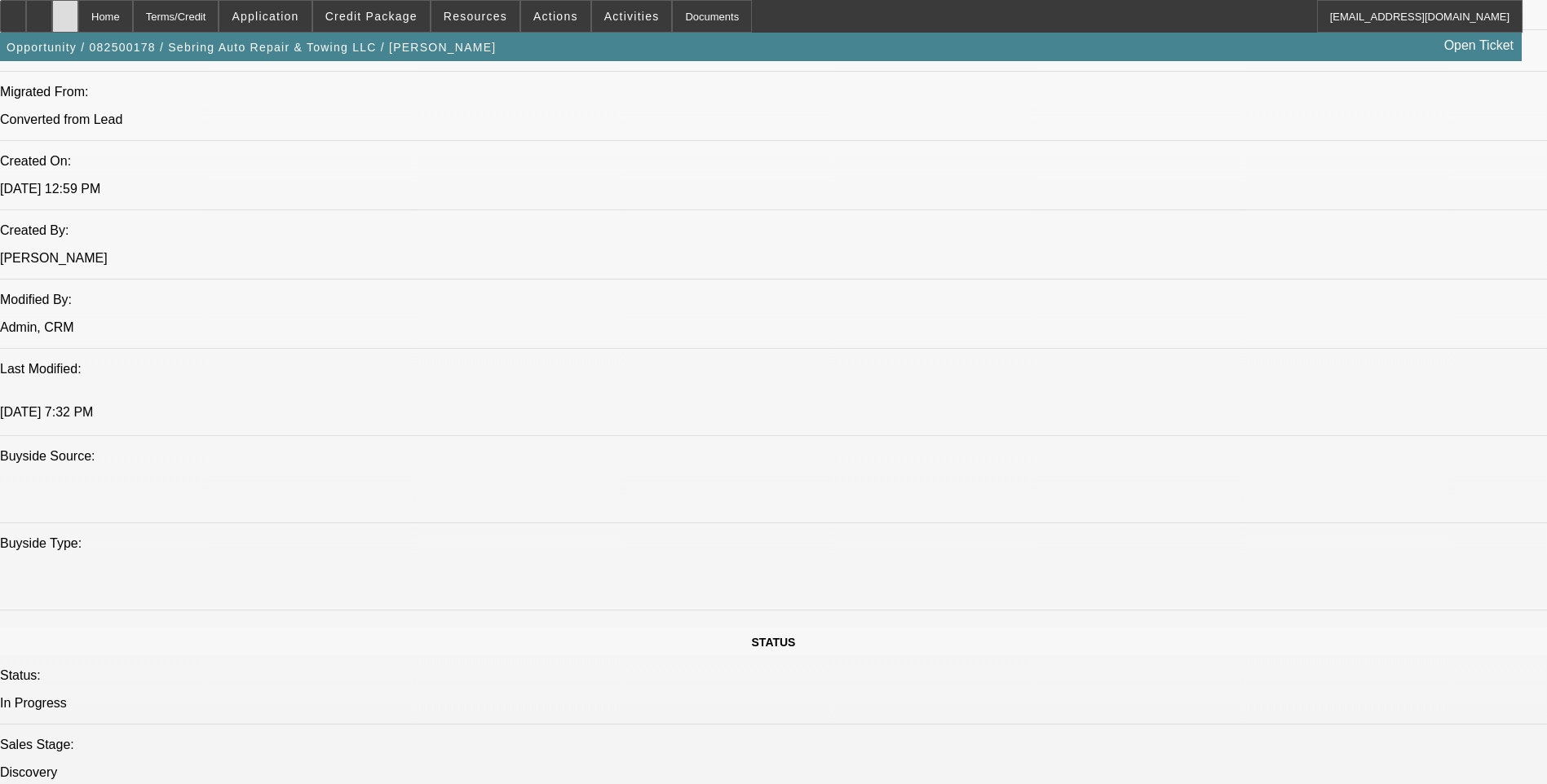
click at [78, 19] on div at bounding box center [66, 16] width 26 height 33
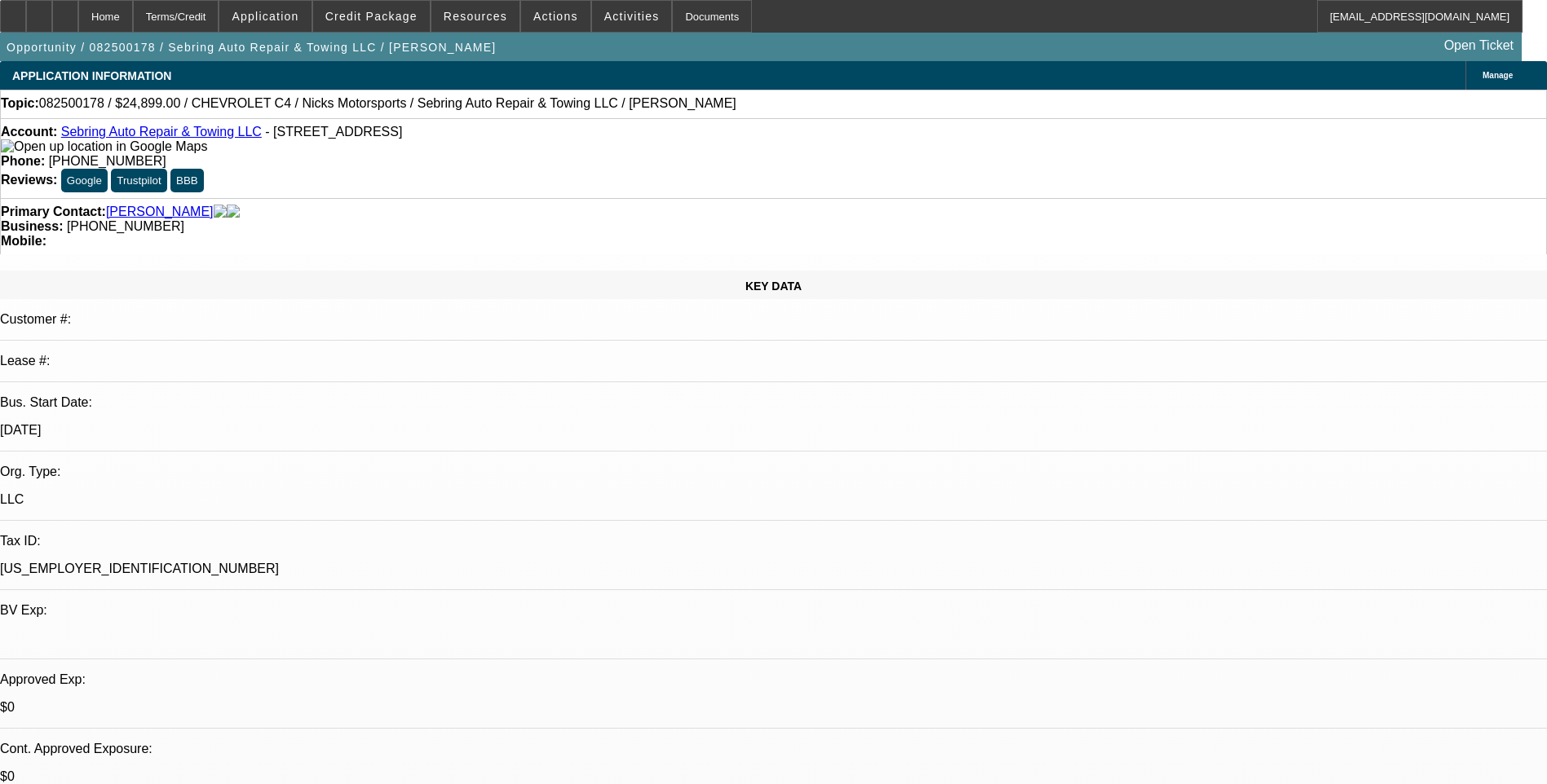
select select "0"
select select "2"
select select "0"
select select "2"
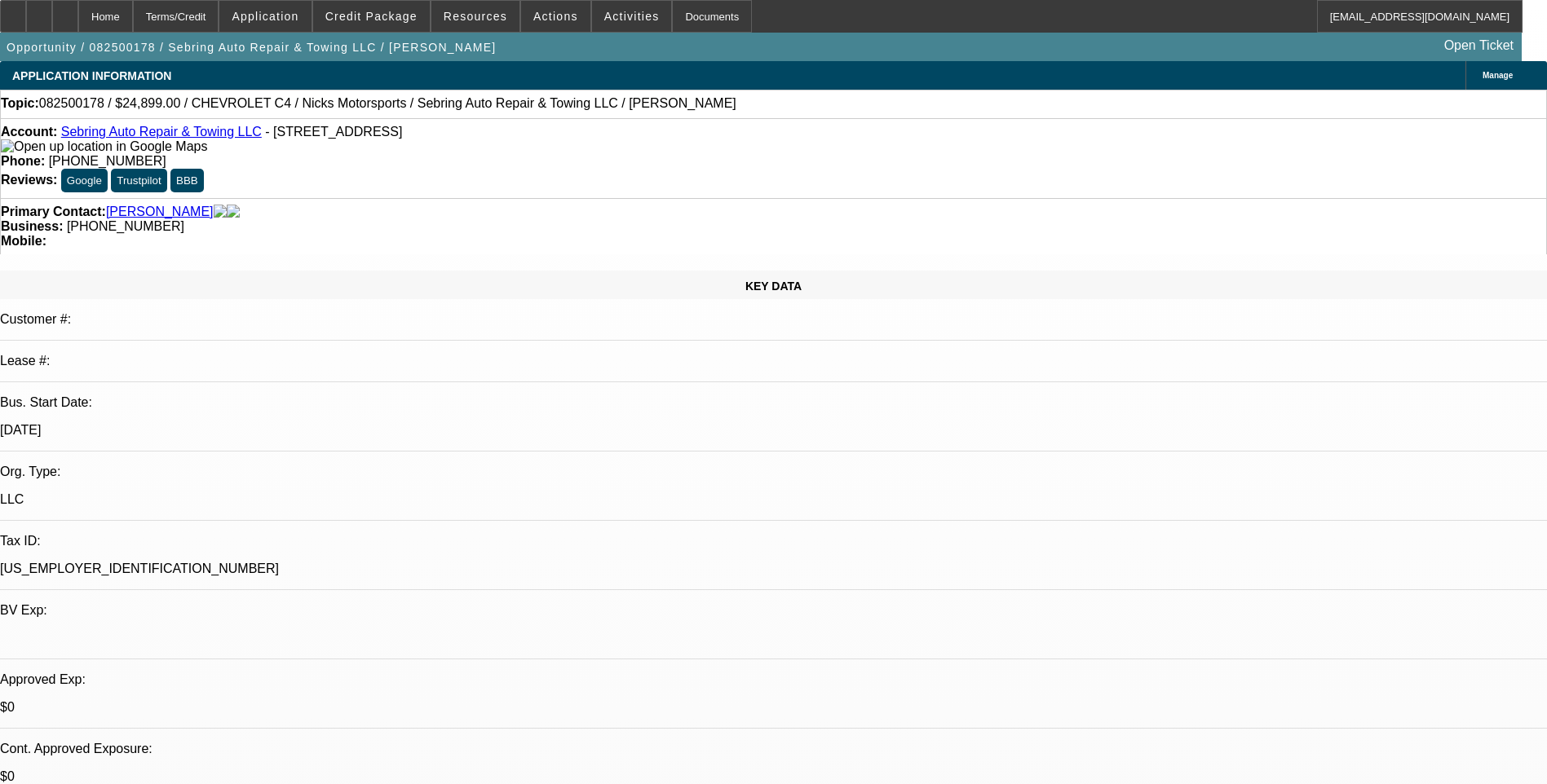
select select "0"
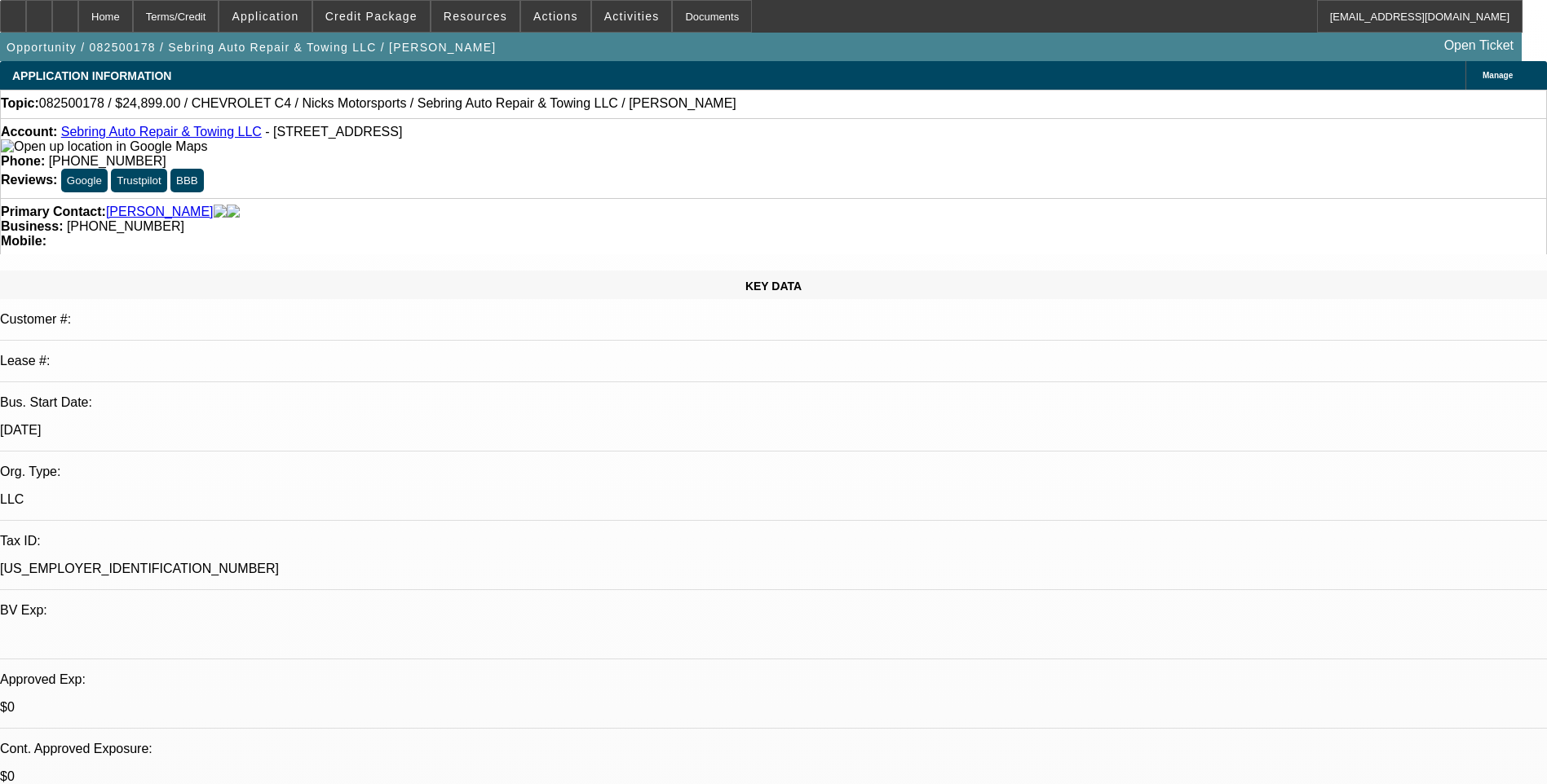
select select "0"
select select "1"
select select "2"
select select "6"
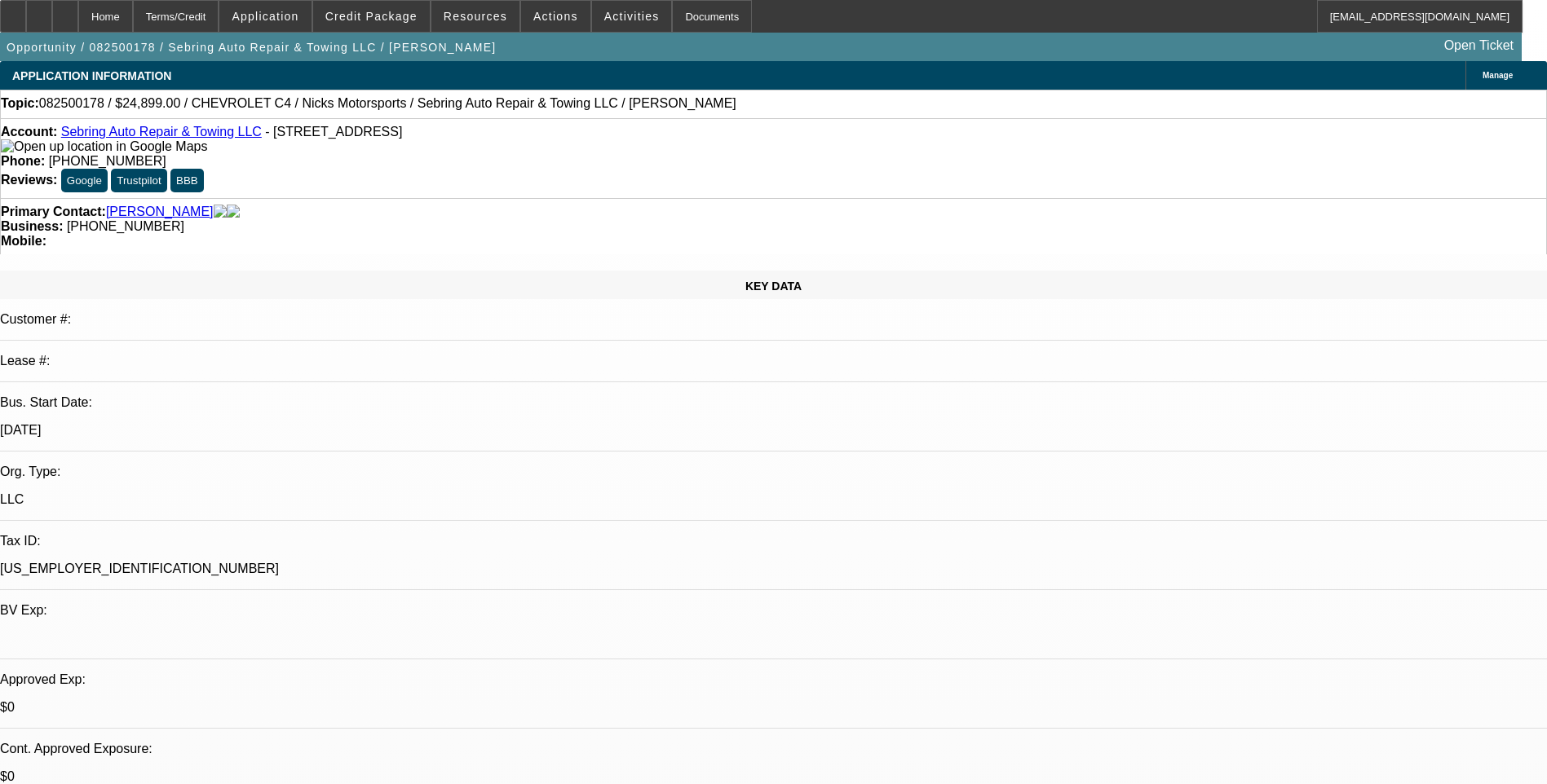
select select "1"
select select "2"
select select "6"
select select "1"
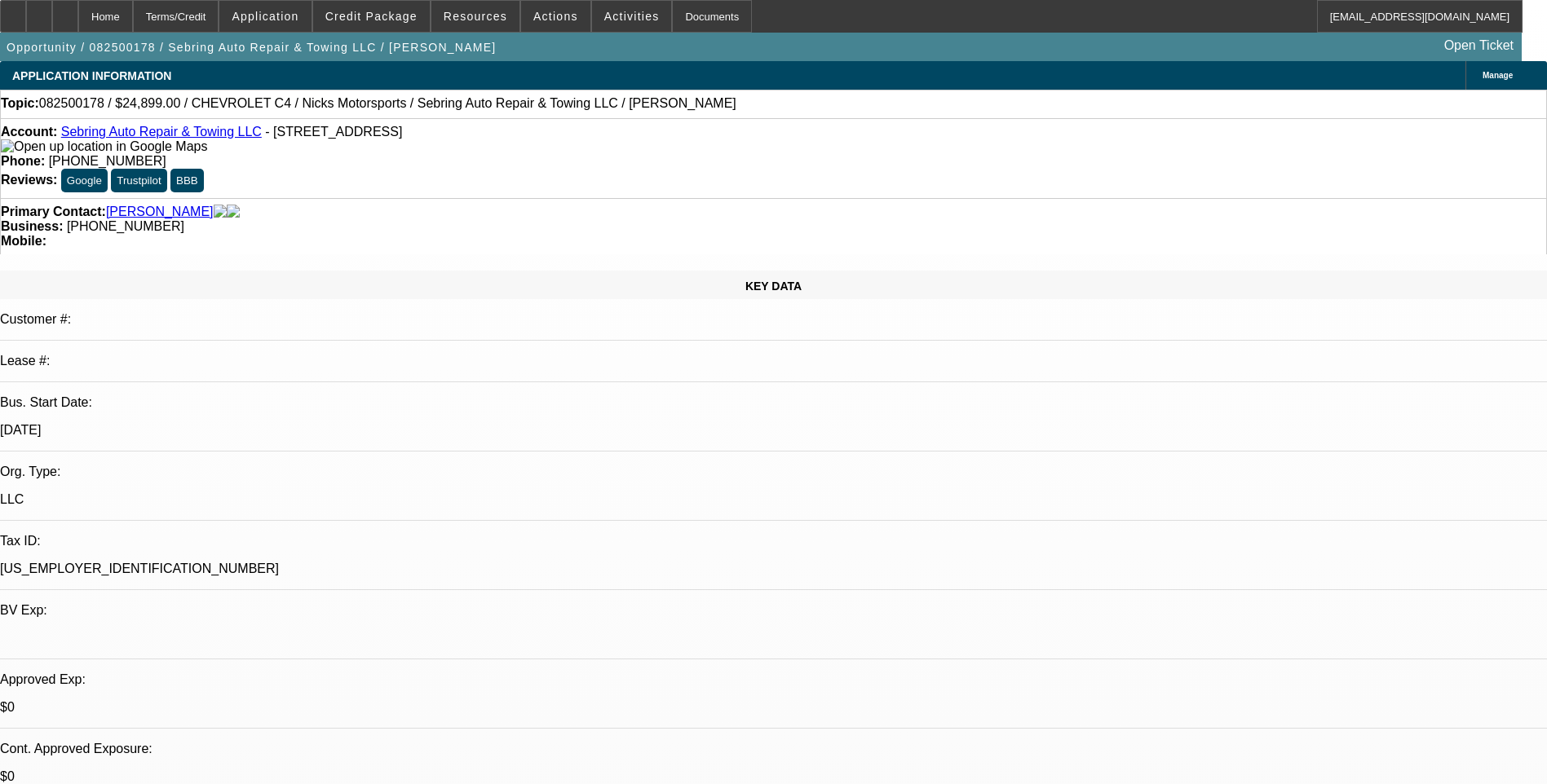
select select "6"
select select "1"
select select "6"
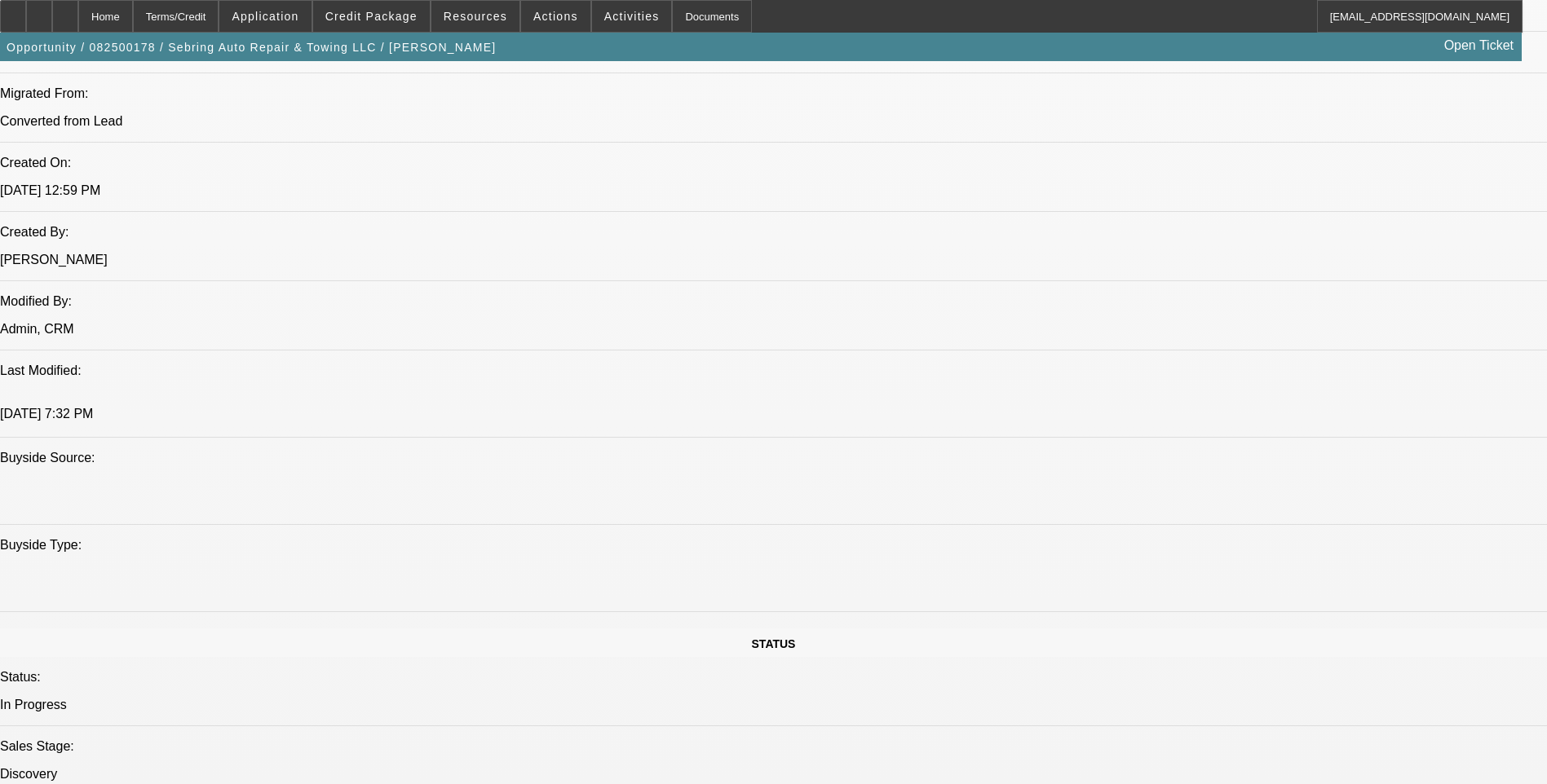
scroll to position [1222, 0]
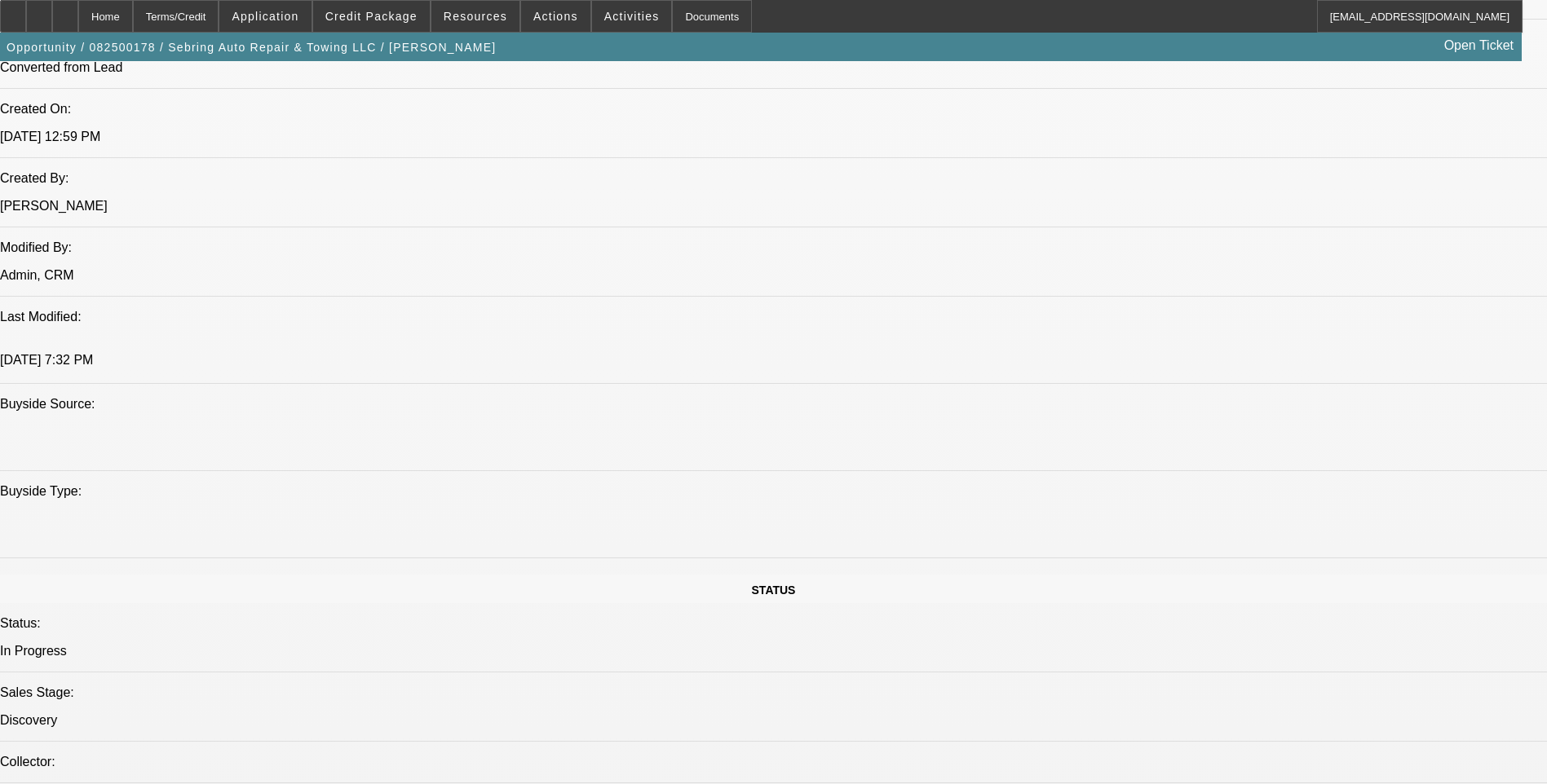
scroll to position [1304, 0]
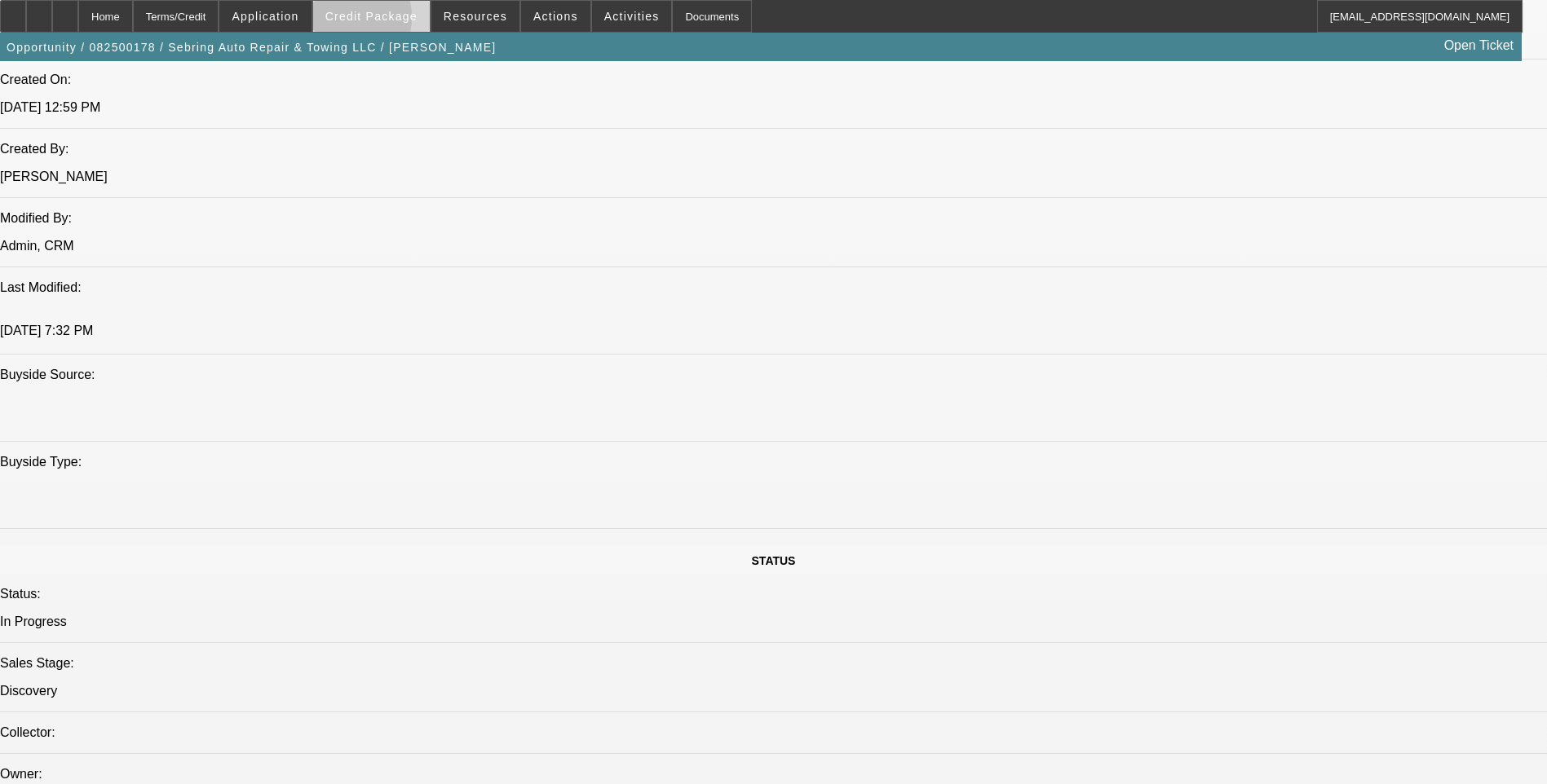
click at [367, 22] on span "Credit Package" at bounding box center [371, 16] width 92 height 13
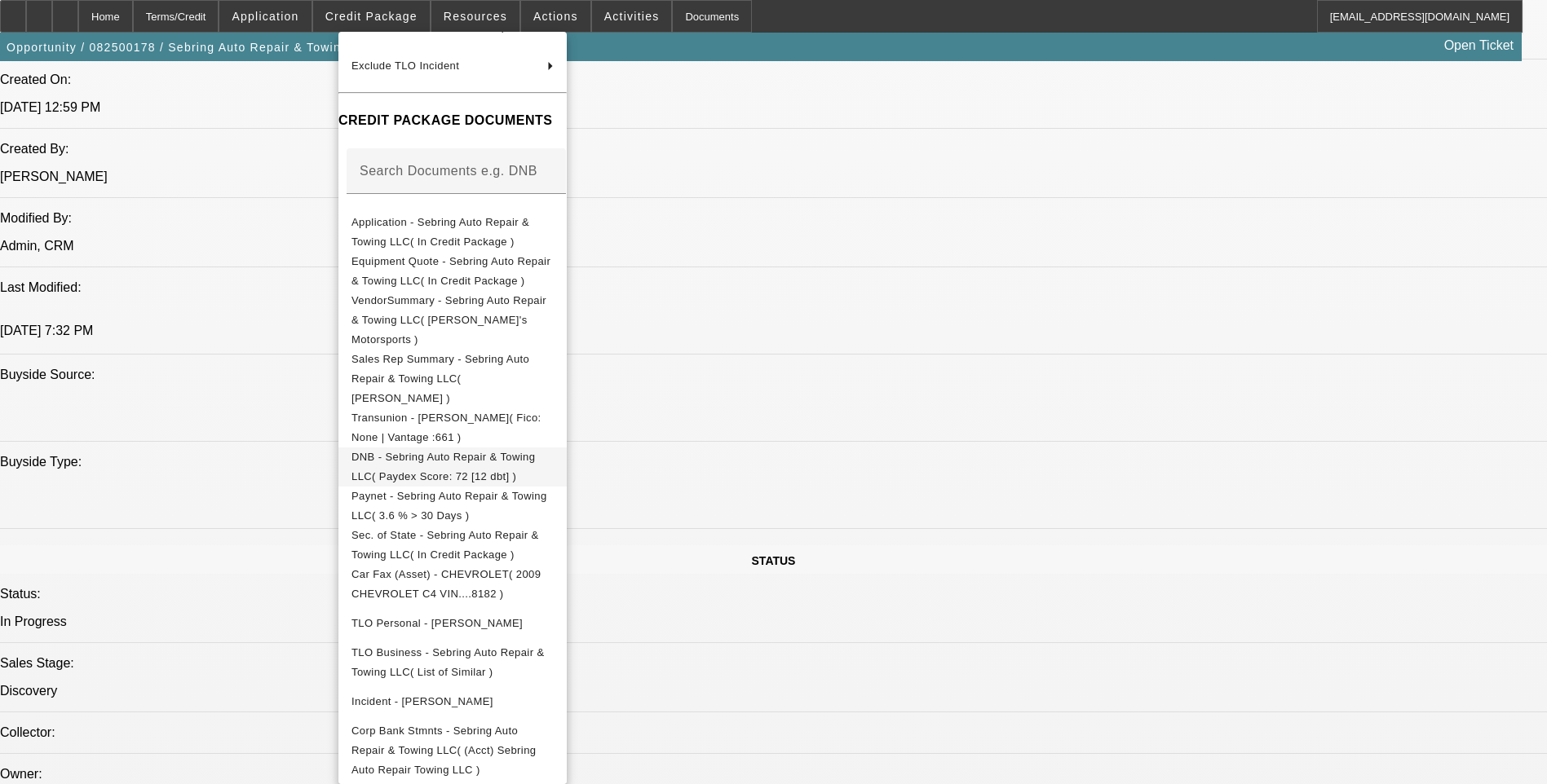
scroll to position [370, 0]
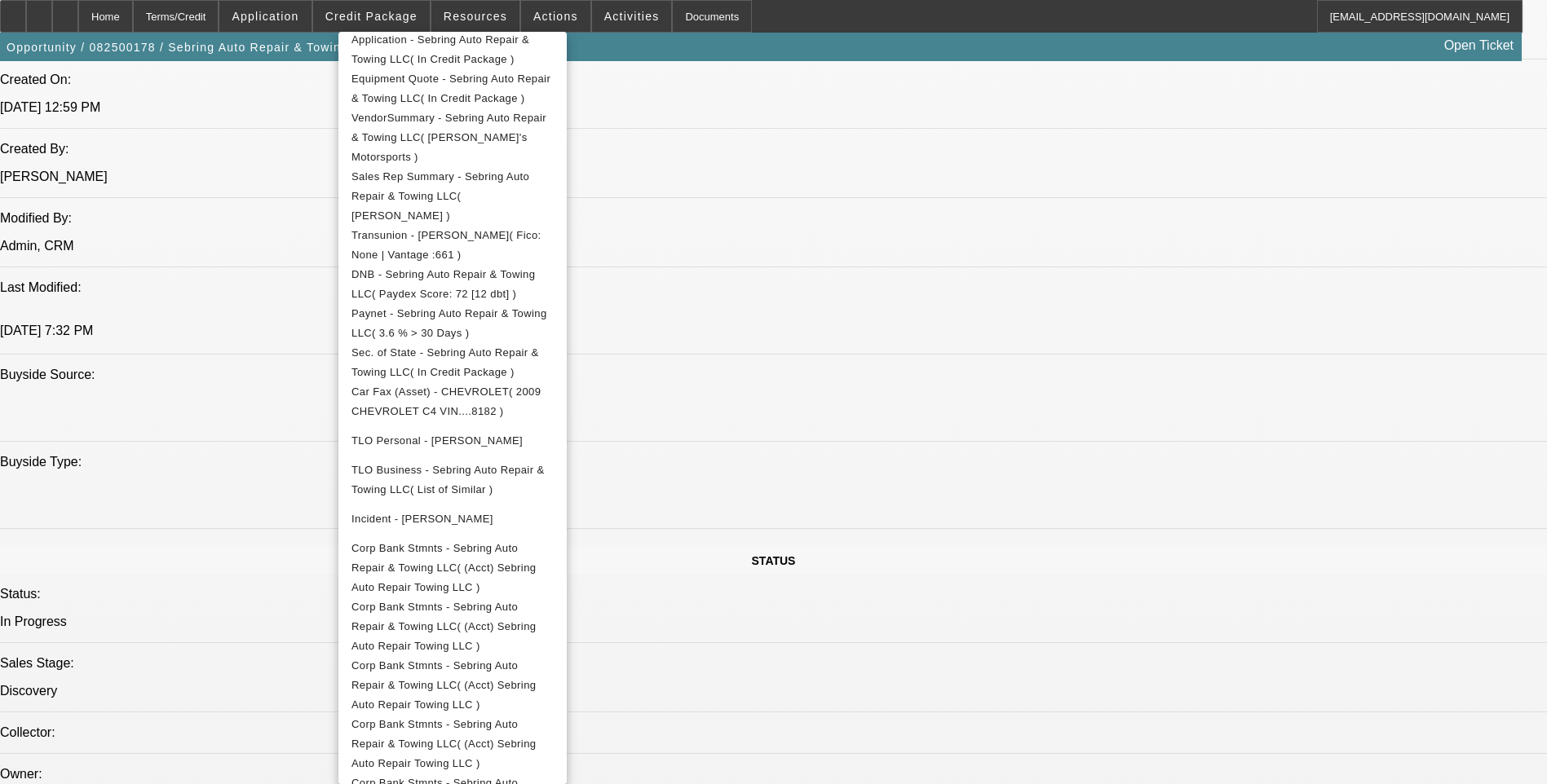
click at [828, 446] on div at bounding box center [773, 392] width 1547 height 784
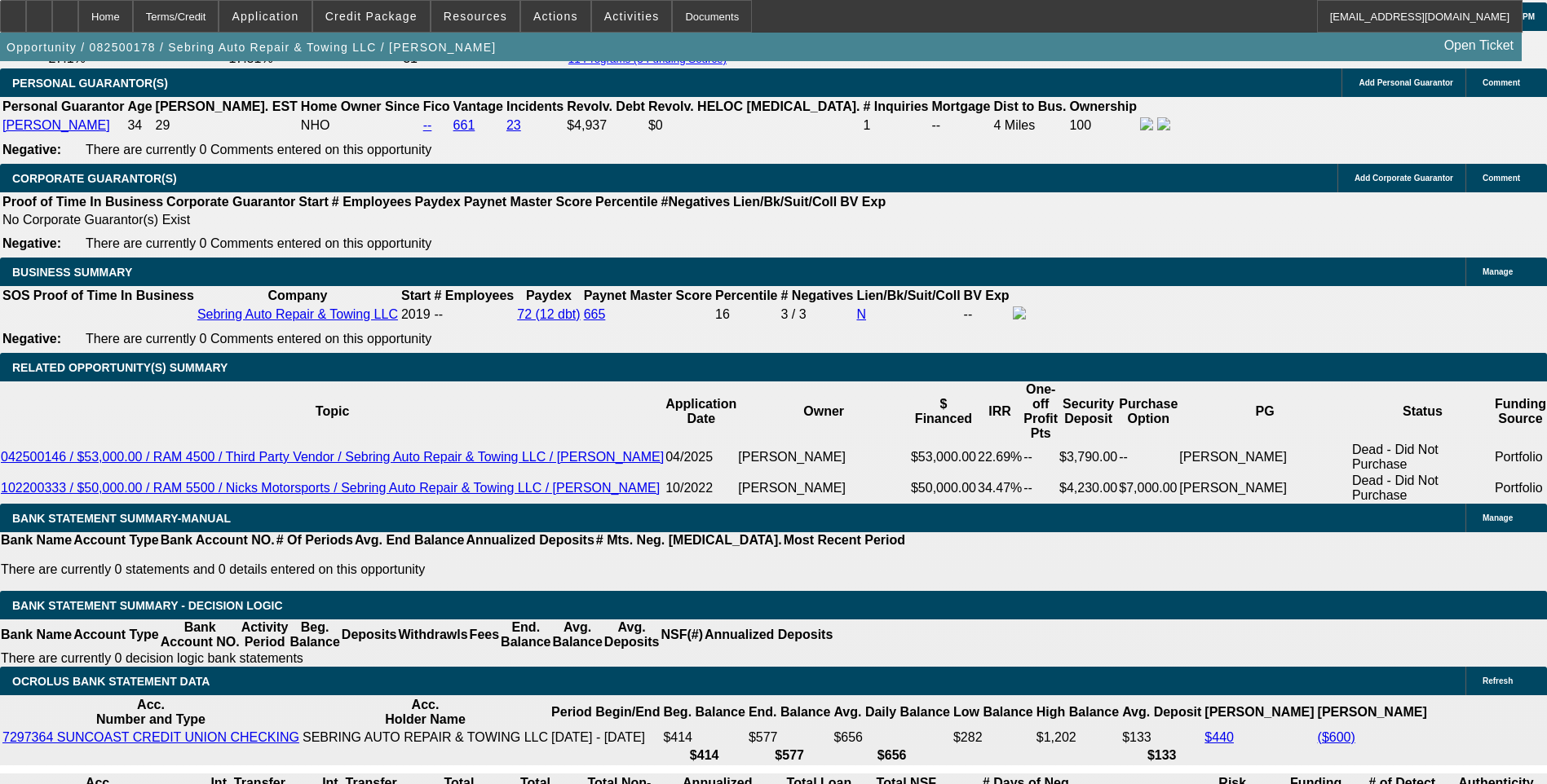
scroll to position [2608, 0]
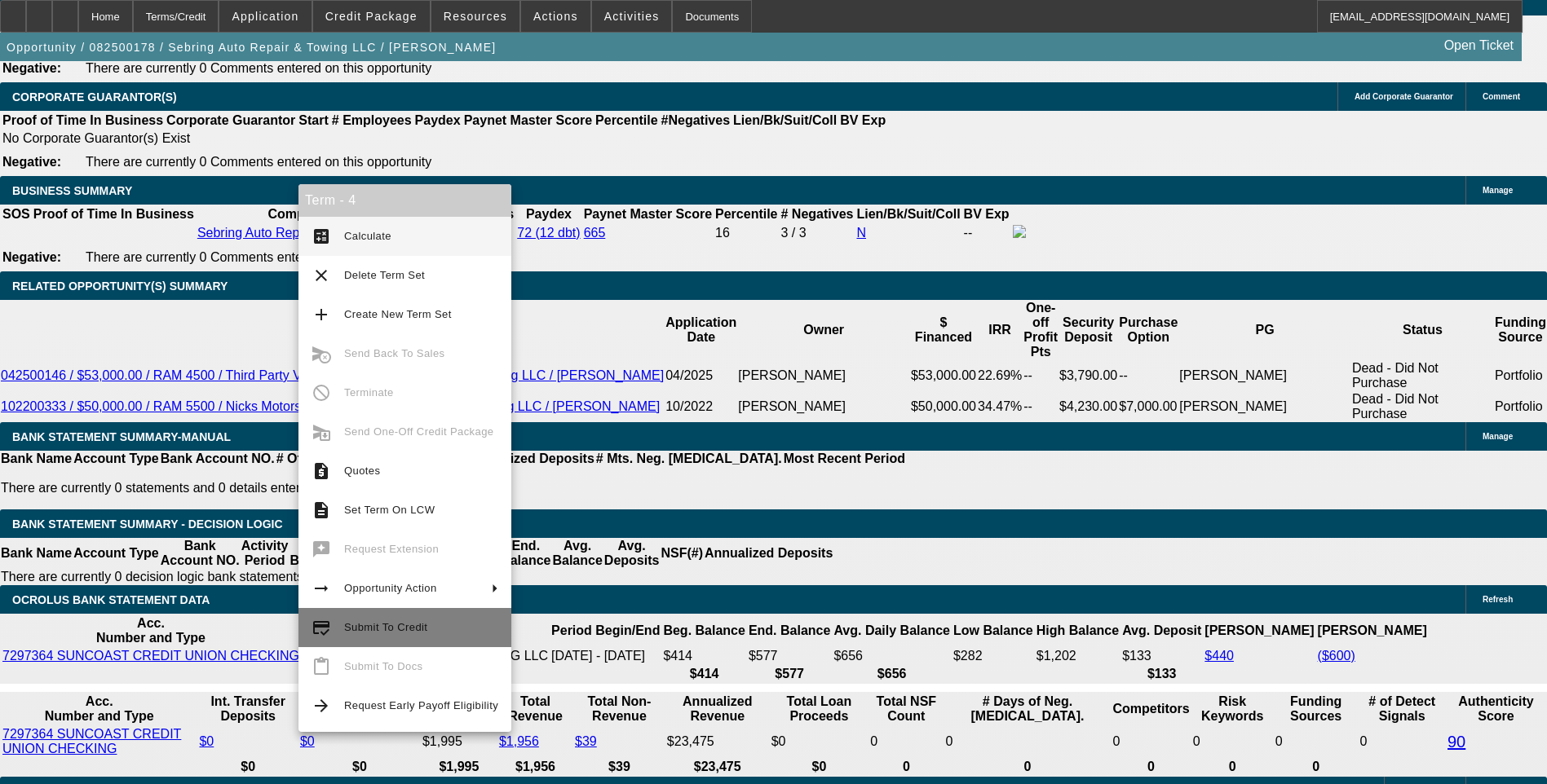
click at [385, 631] on span "Submit To Credit" at bounding box center [385, 627] width 84 height 12
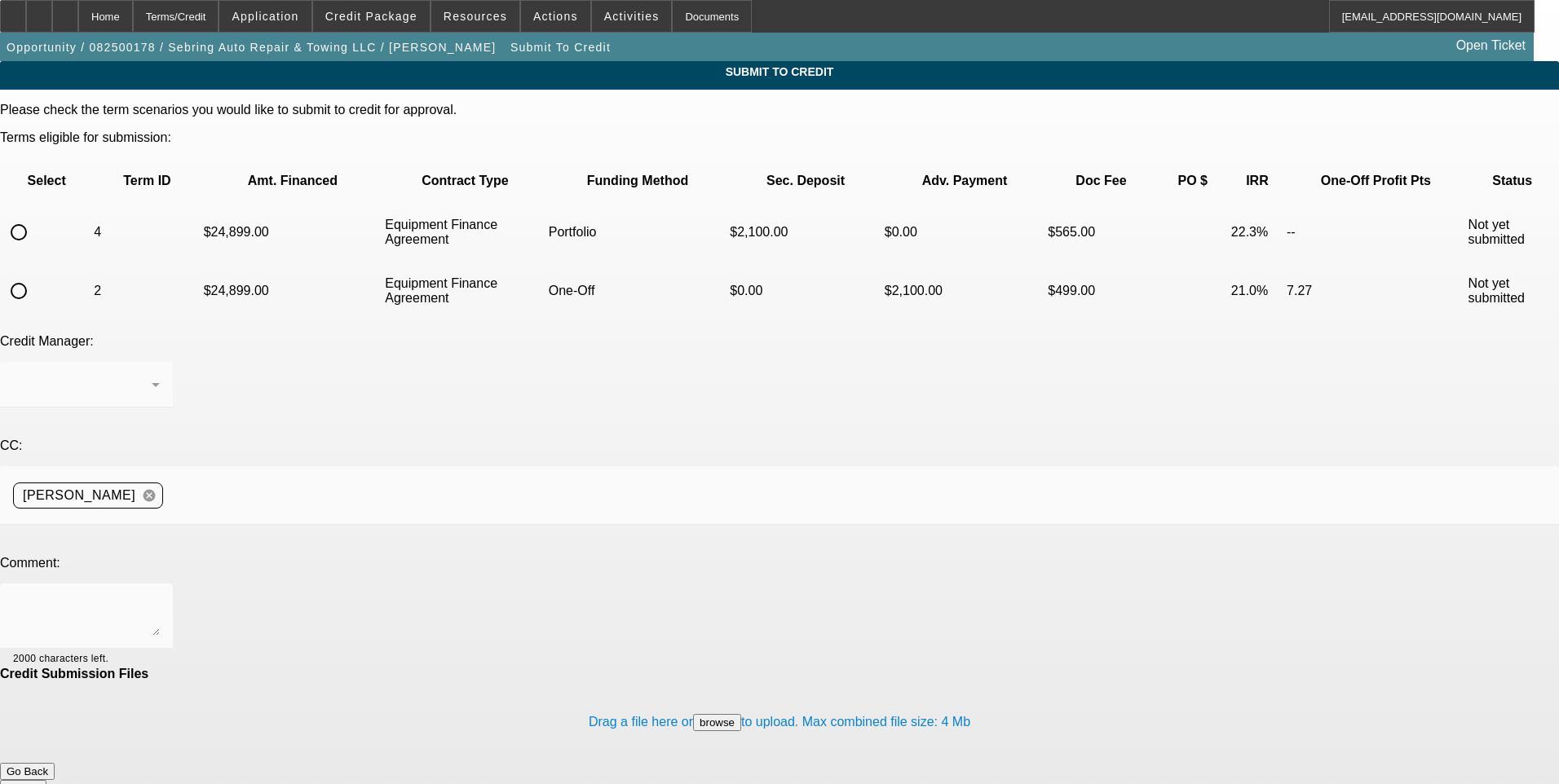
click at [35, 216] on input "radio" at bounding box center [19, 232] width 33 height 33
radio input "true"
click at [151, 375] on div "Arida, George" at bounding box center [83, 384] width 139 height 20
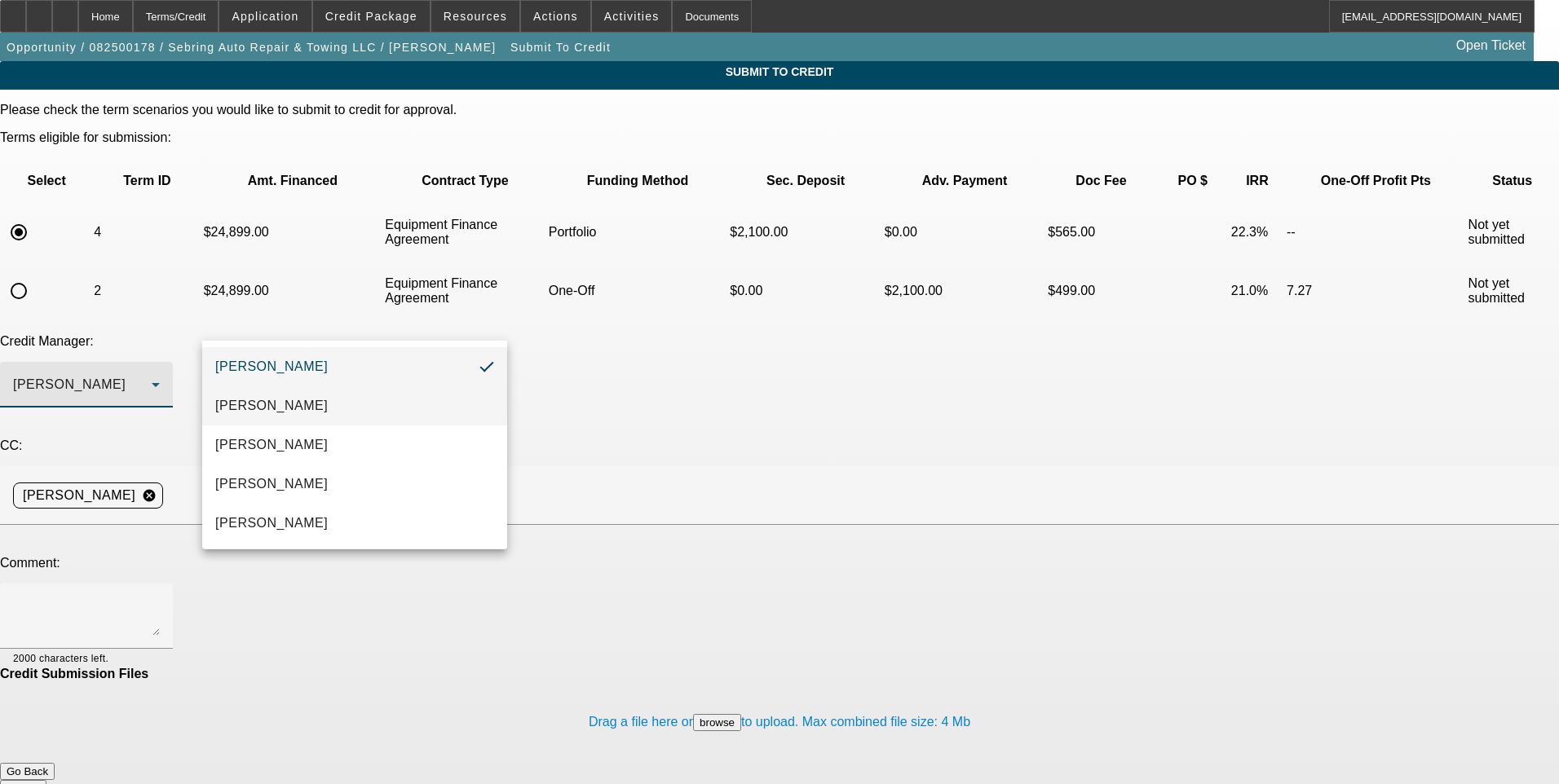
click at [360, 400] on mat-option "Heyd, Zachary" at bounding box center [354, 407] width 305 height 39
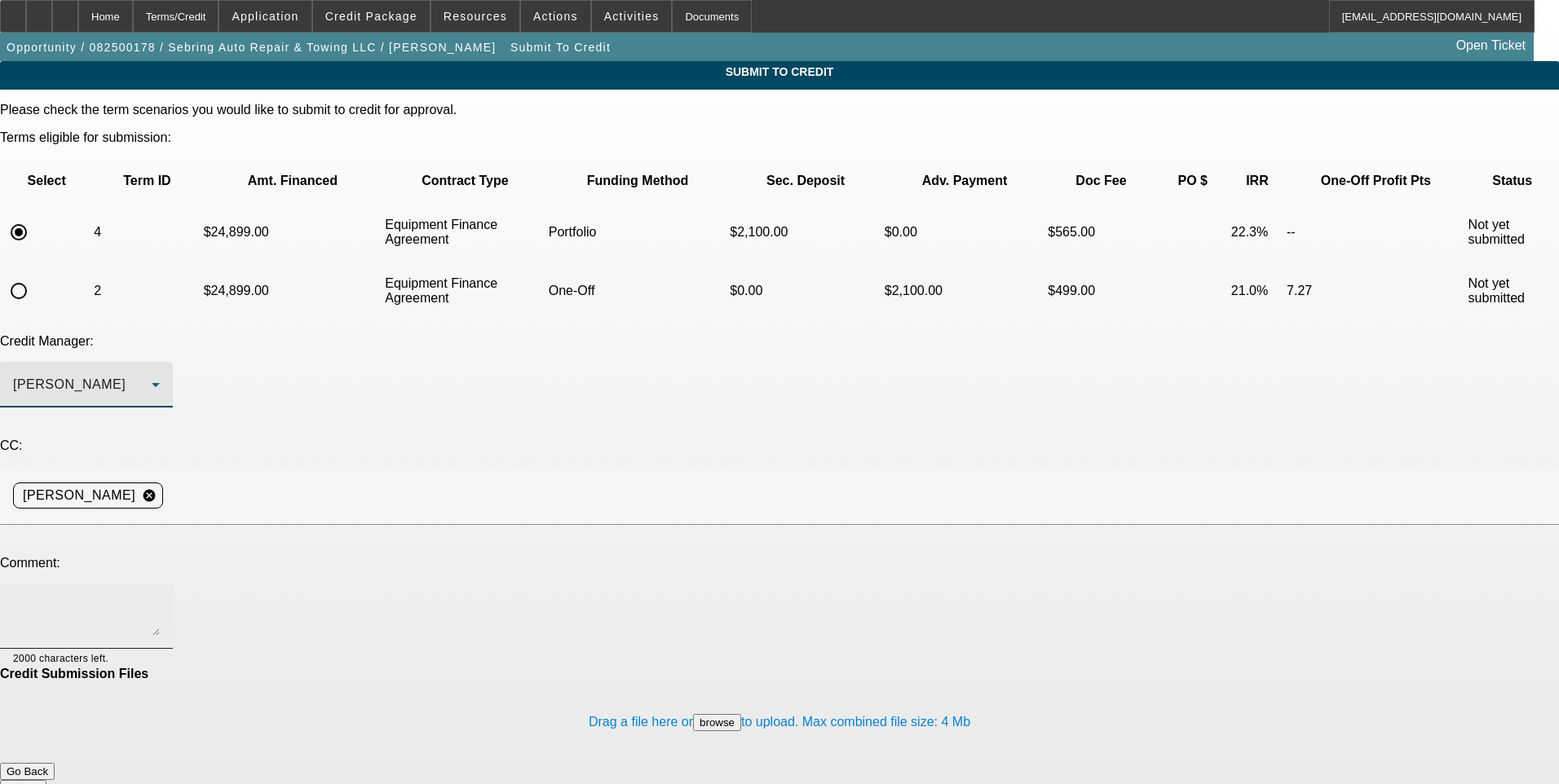
click at [160, 597] on textarea at bounding box center [86, 617] width 147 height 39
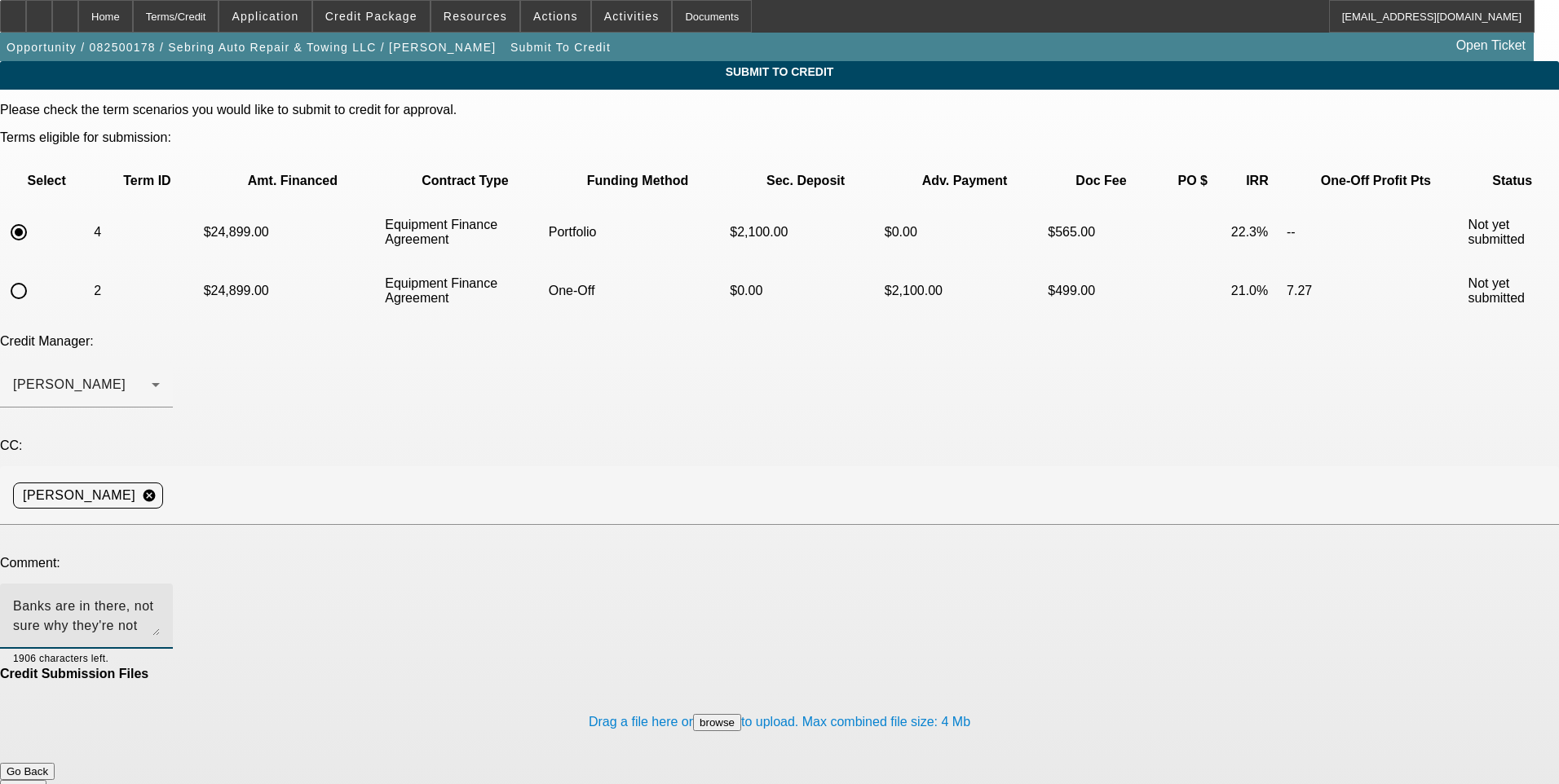
paste textarea "https://beaconcreditbuilder.beaconfunding.com/opportunity/cff70bbe-cf11-f011-99…"
type textarea "Banks are in there, not sure why they're not uploading correctly. Same ones as …"
click at [46, 780] on button "Submit" at bounding box center [23, 789] width 46 height 17
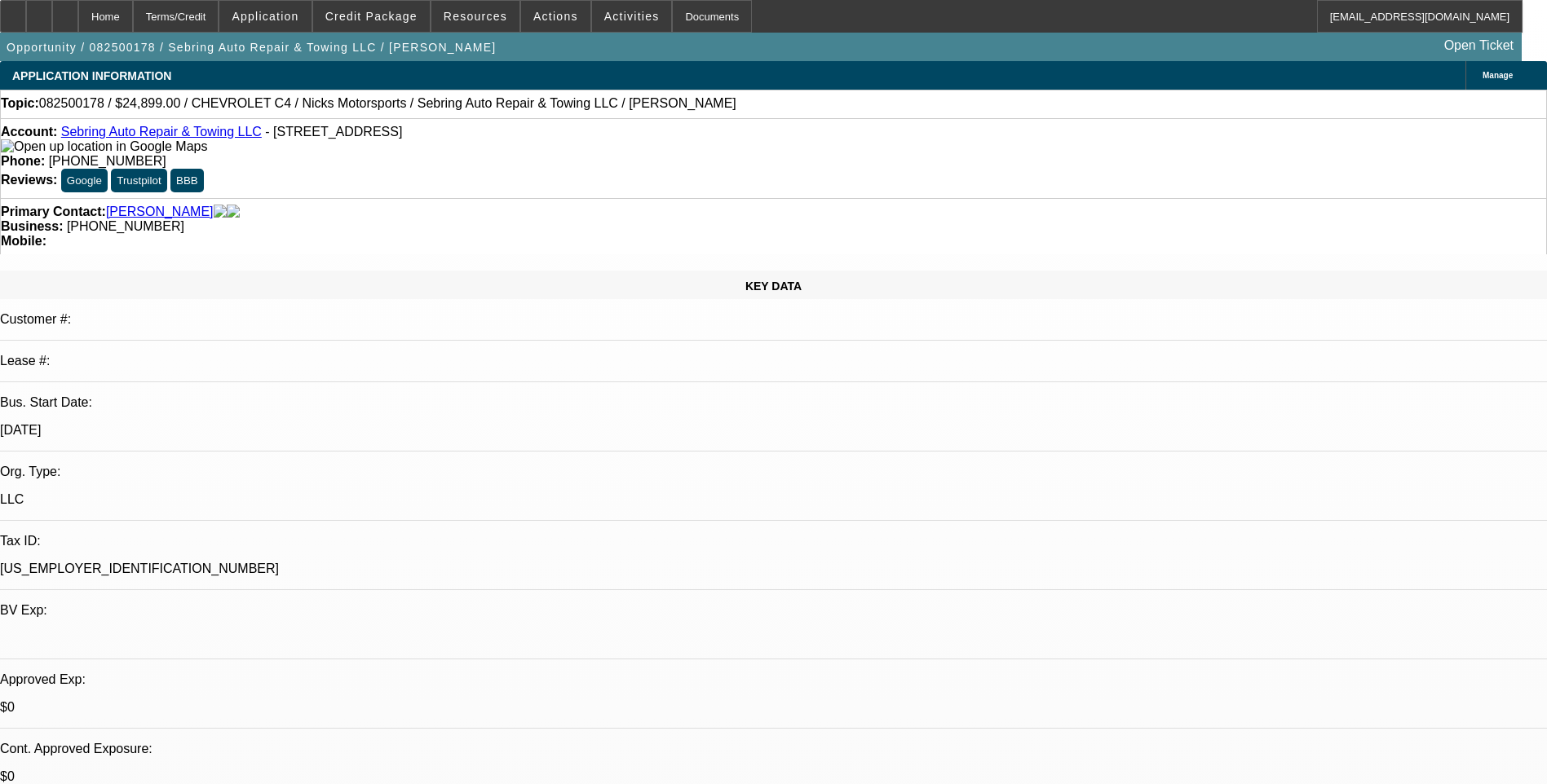
select select "0"
select select "2"
select select "0"
select select "6"
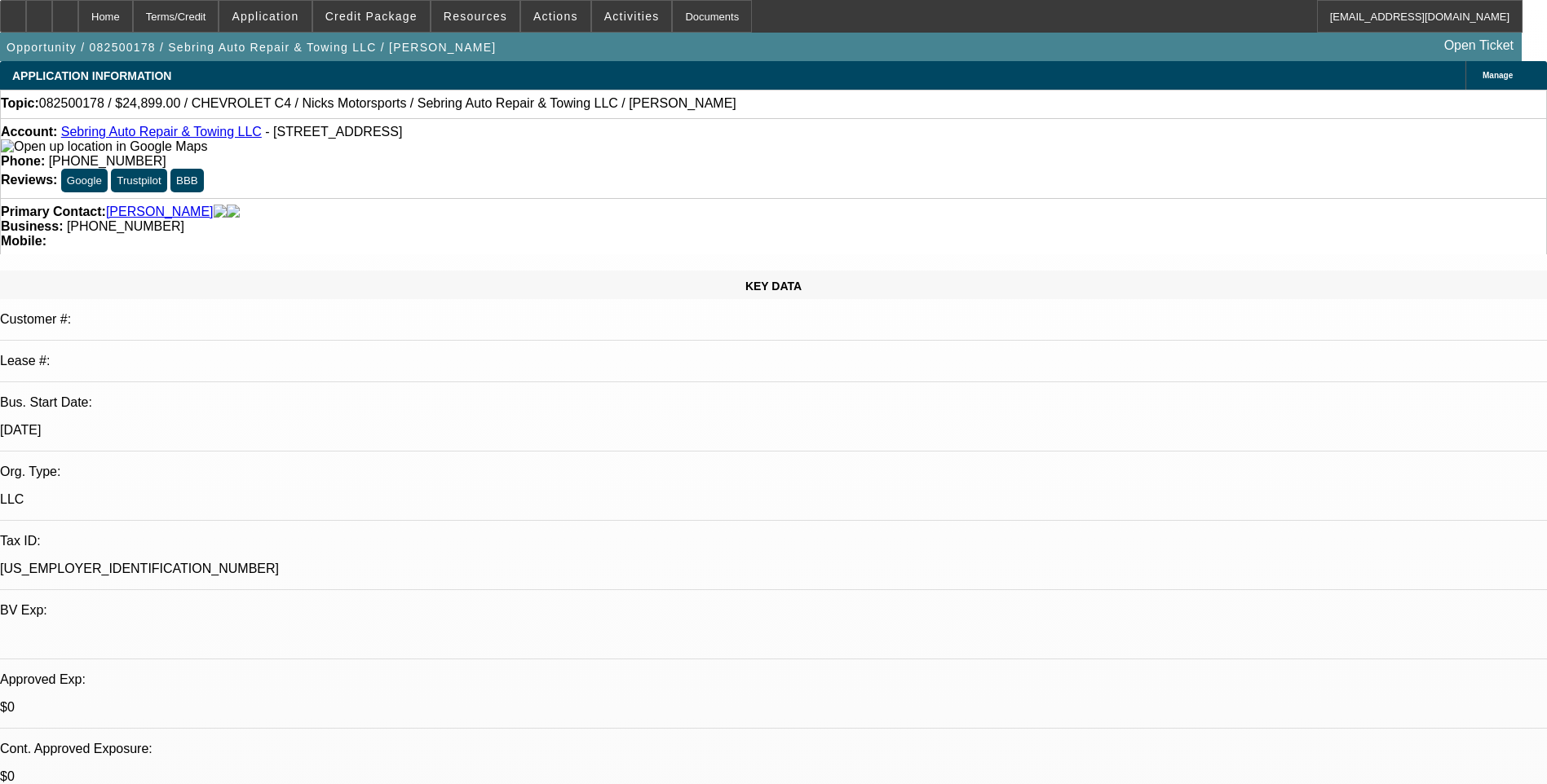
select select "0"
select select "2"
select select "0"
select select "6"
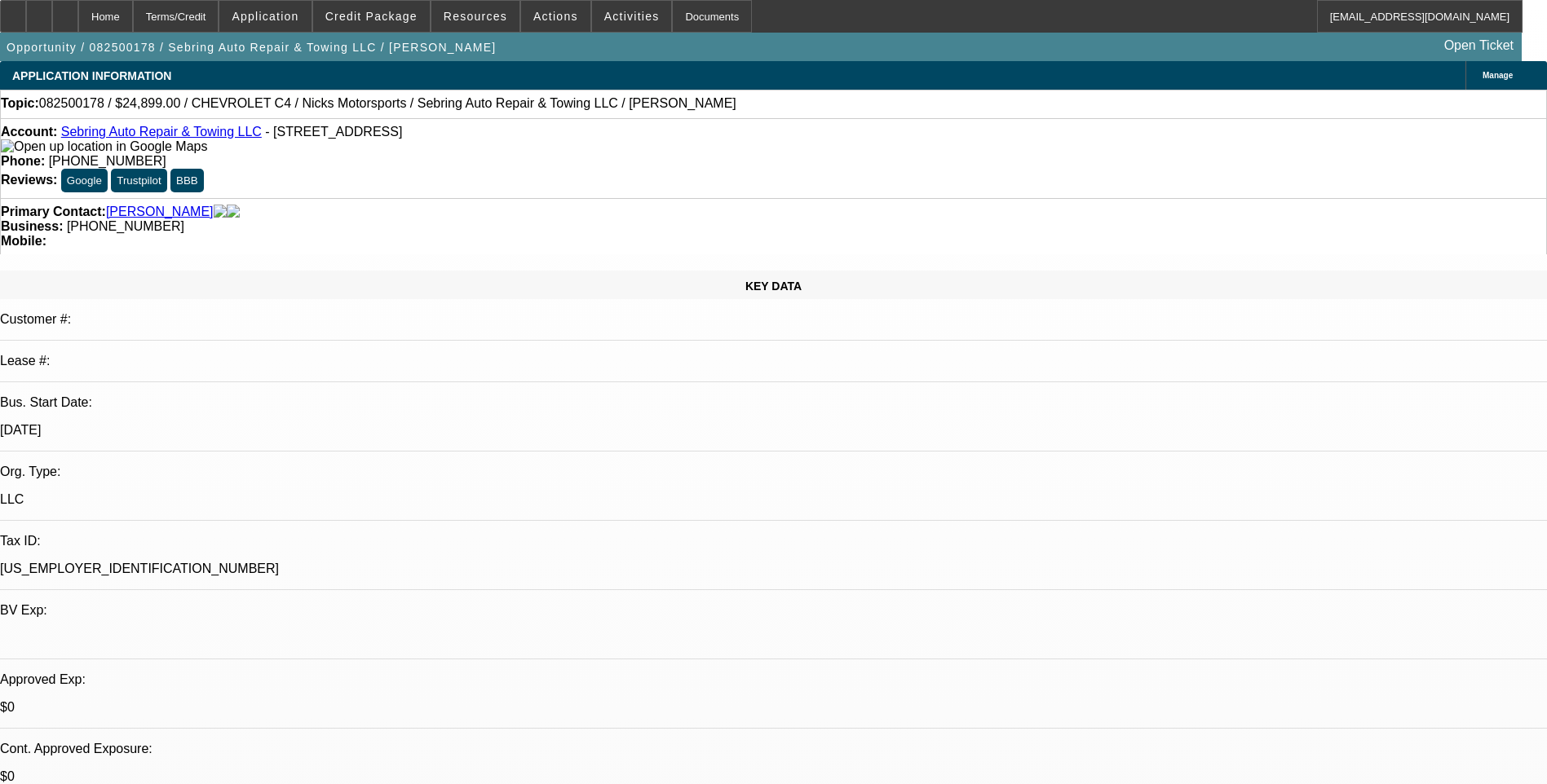
select select "0"
select select "6"
select select "0"
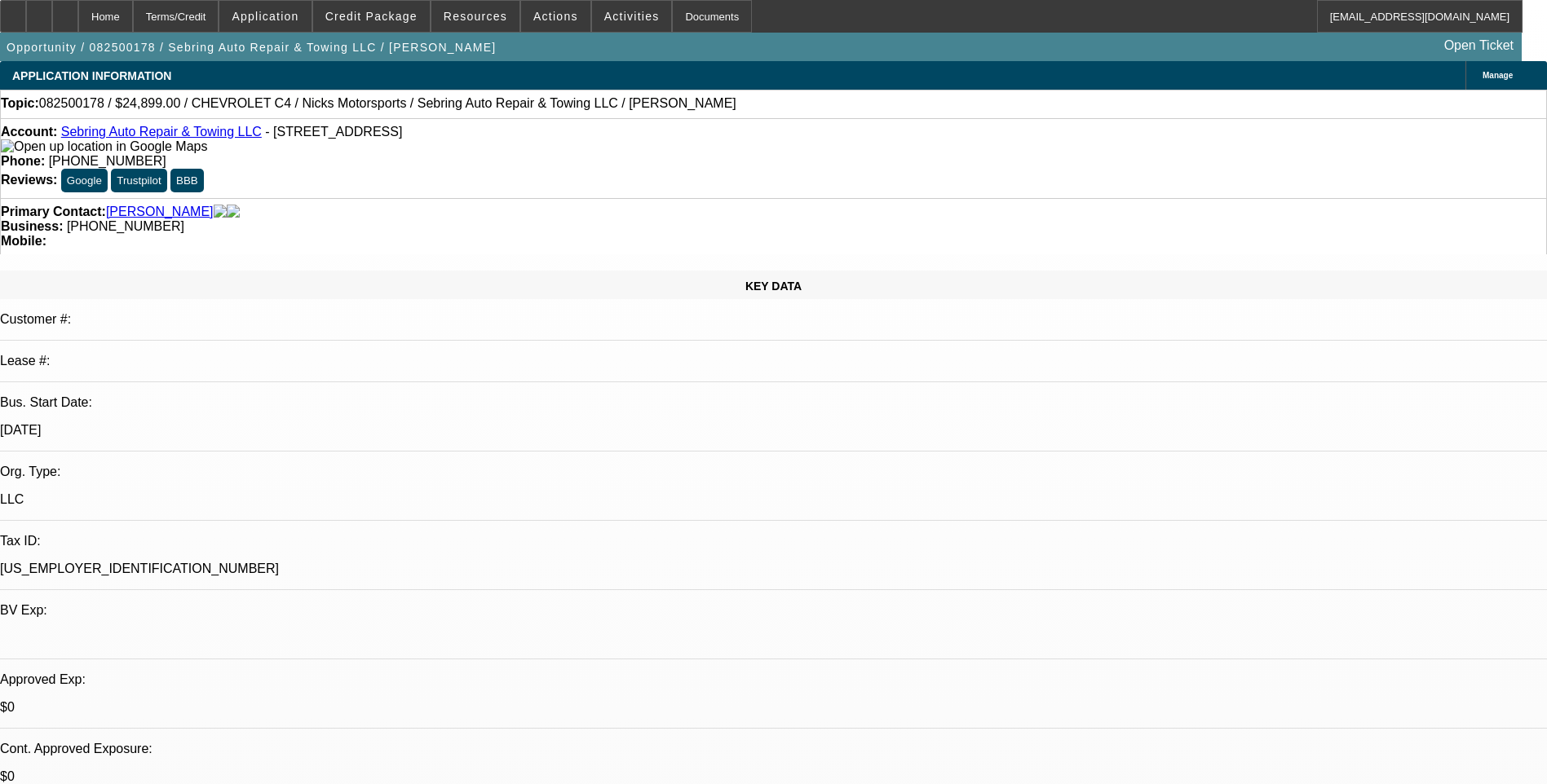
select select "0"
select select "6"
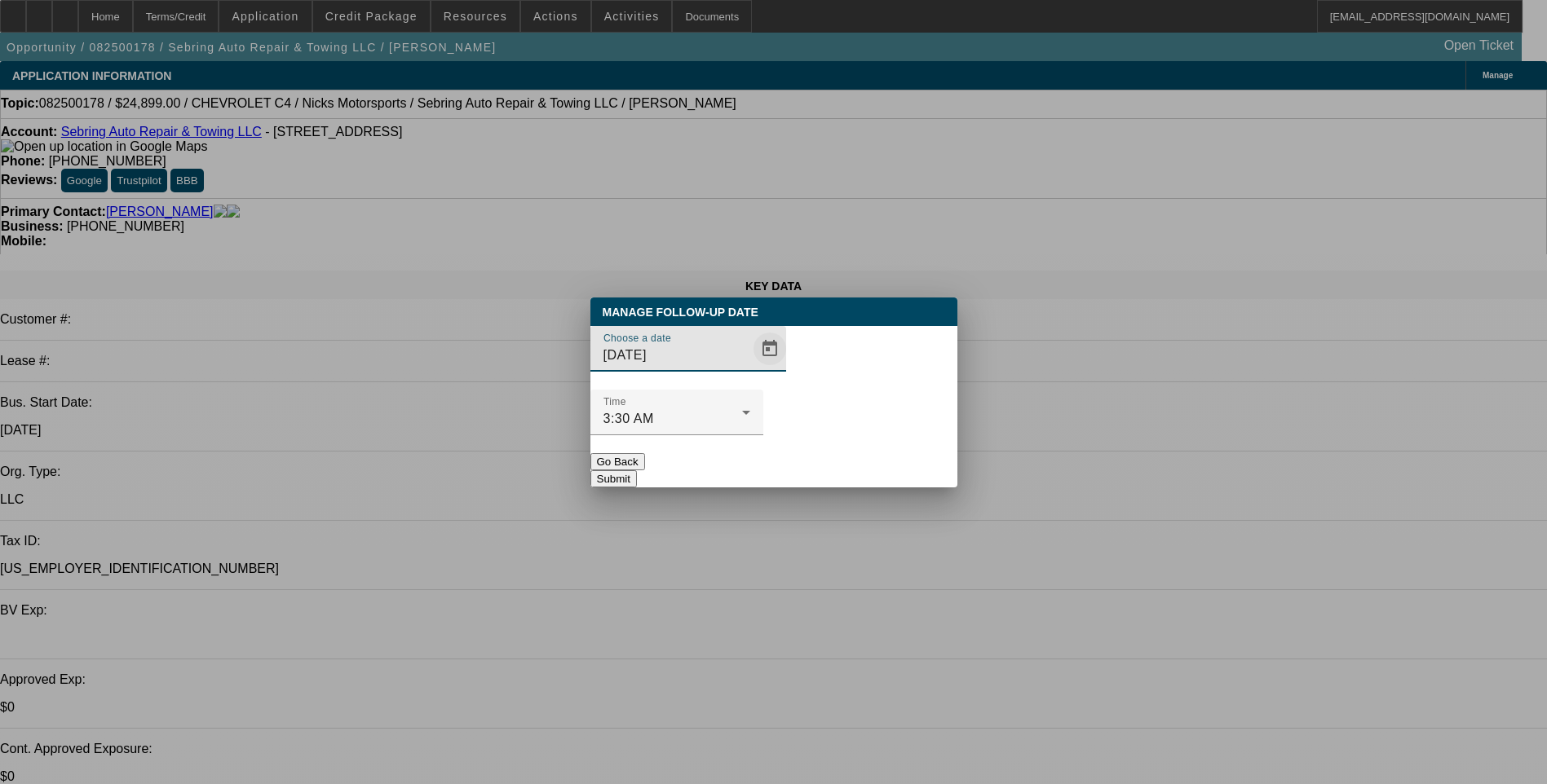
click at [750, 368] on span "Open calendar" at bounding box center [770, 349] width 39 height 39
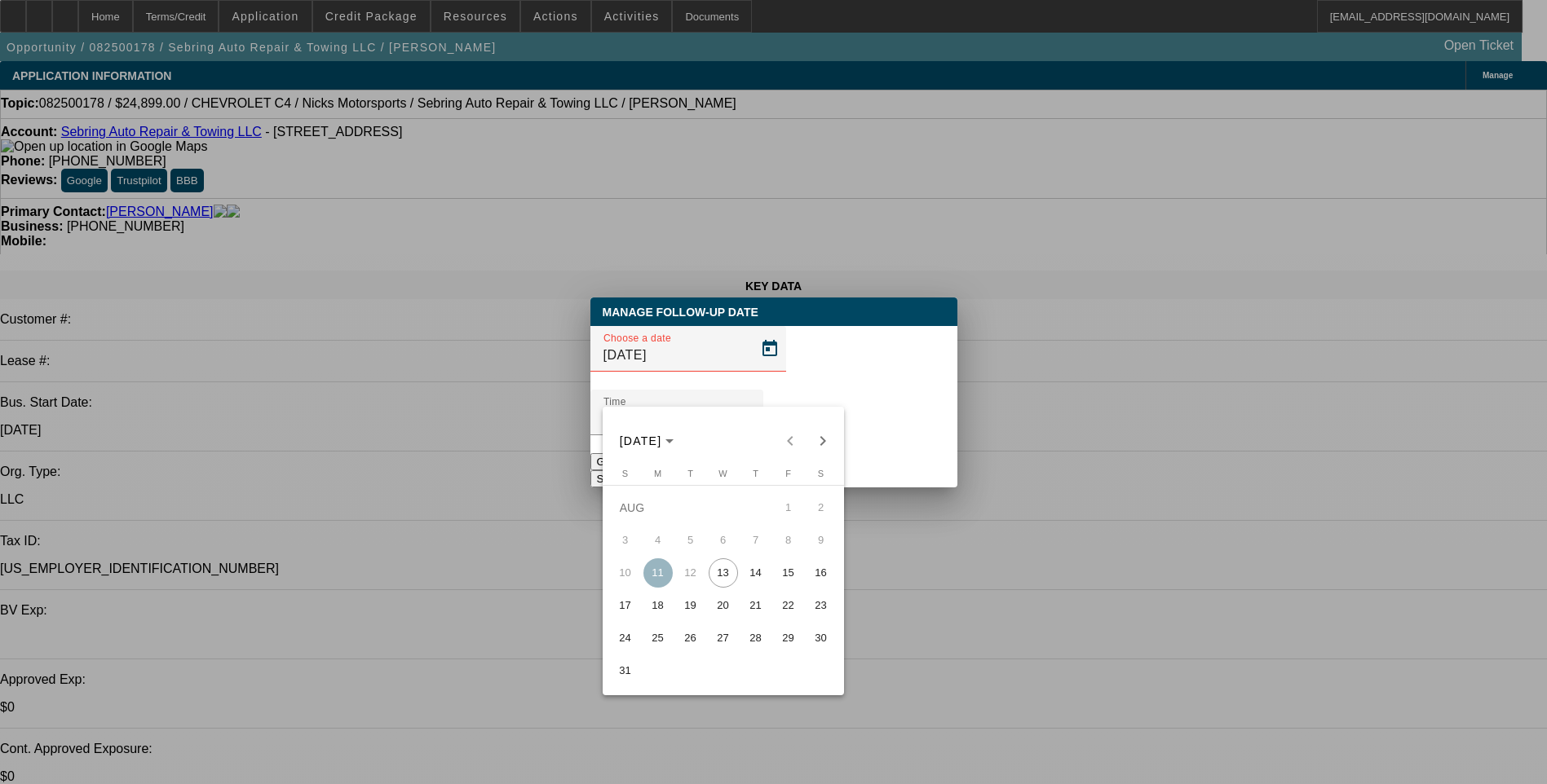
click at [753, 578] on span "14" at bounding box center [755, 573] width 29 height 29
type input "[DATE]"
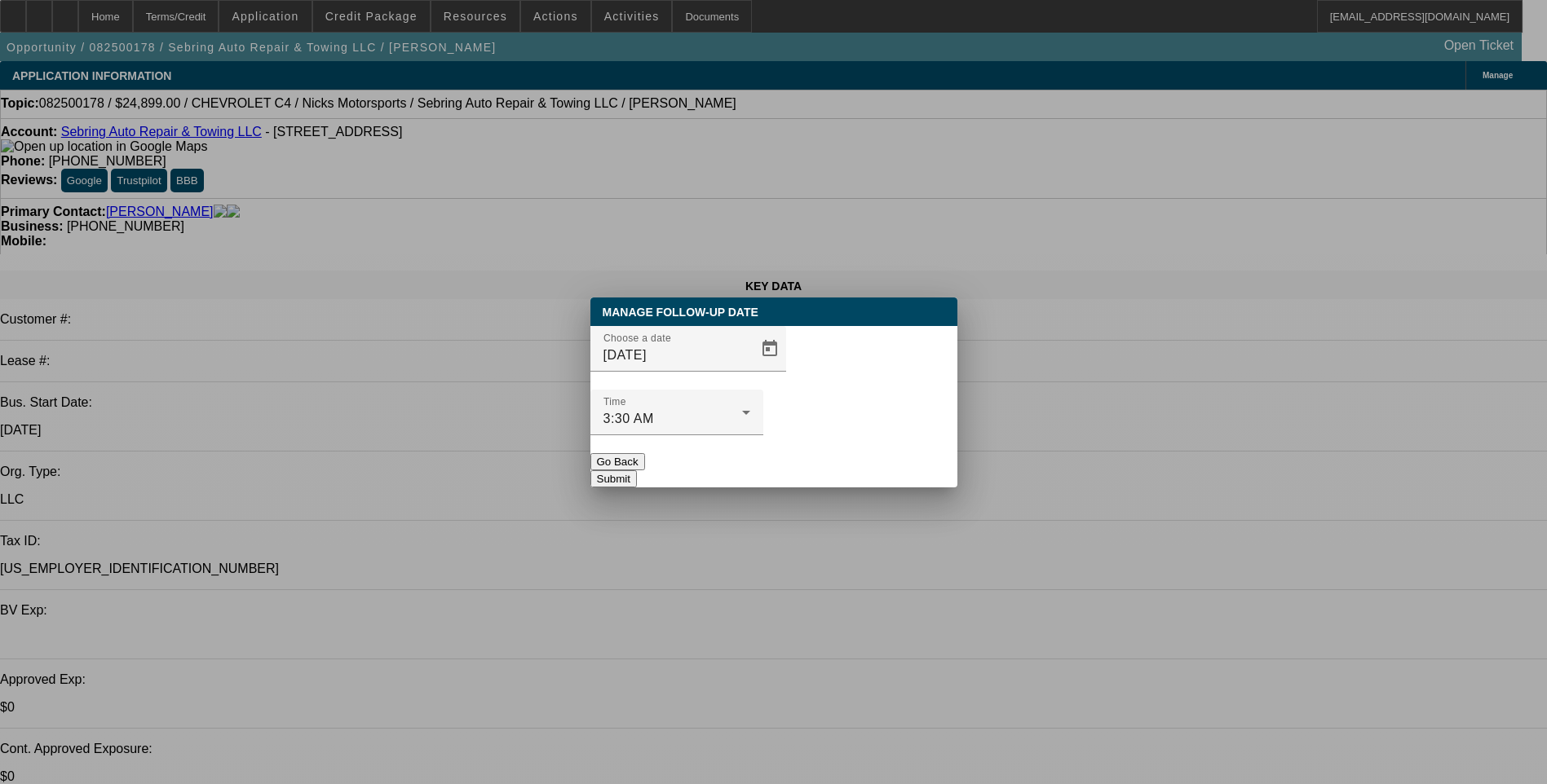
click at [637, 470] on button "Submit" at bounding box center [613, 479] width 46 height 17
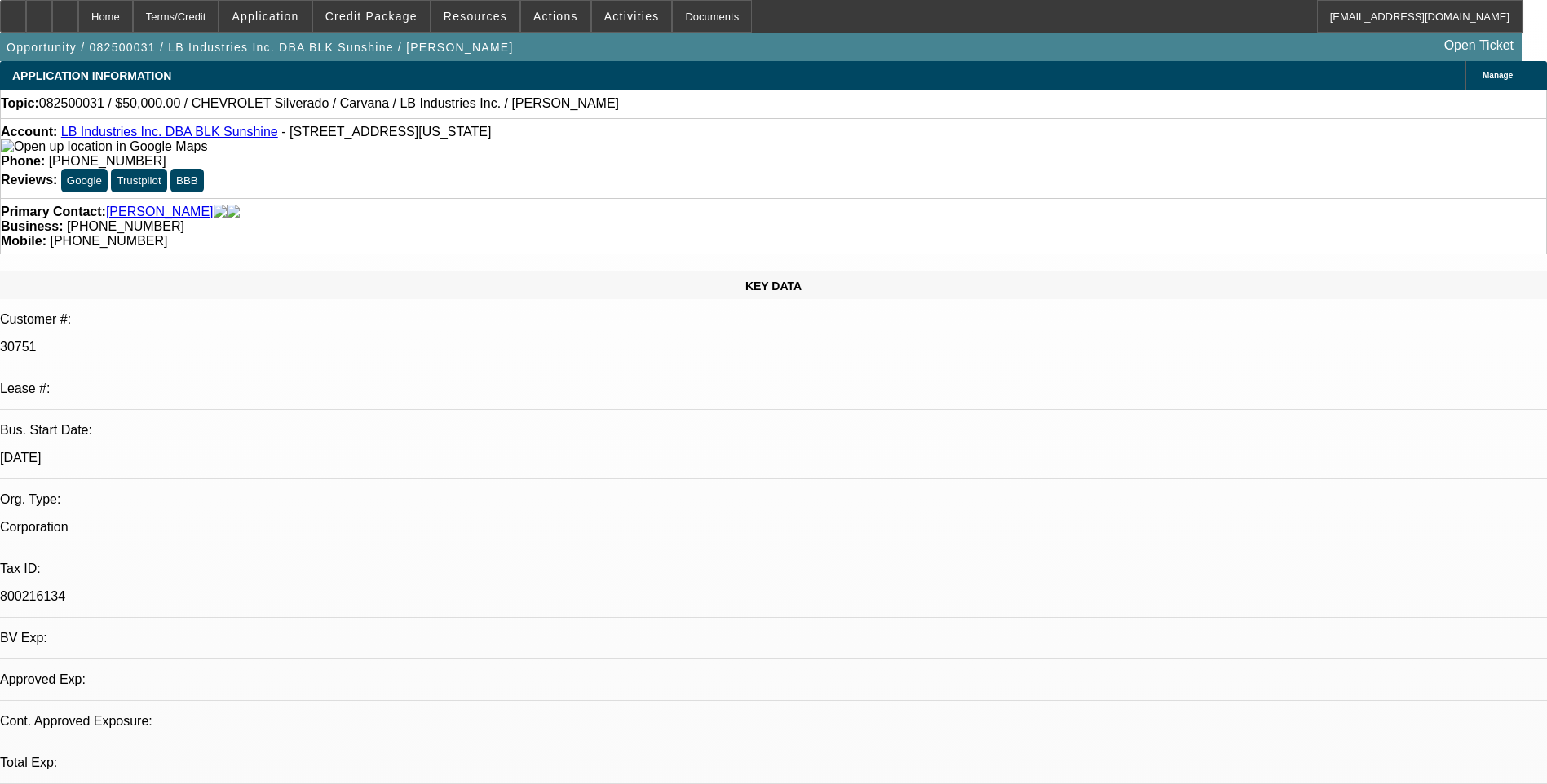
select select "0"
select select "1"
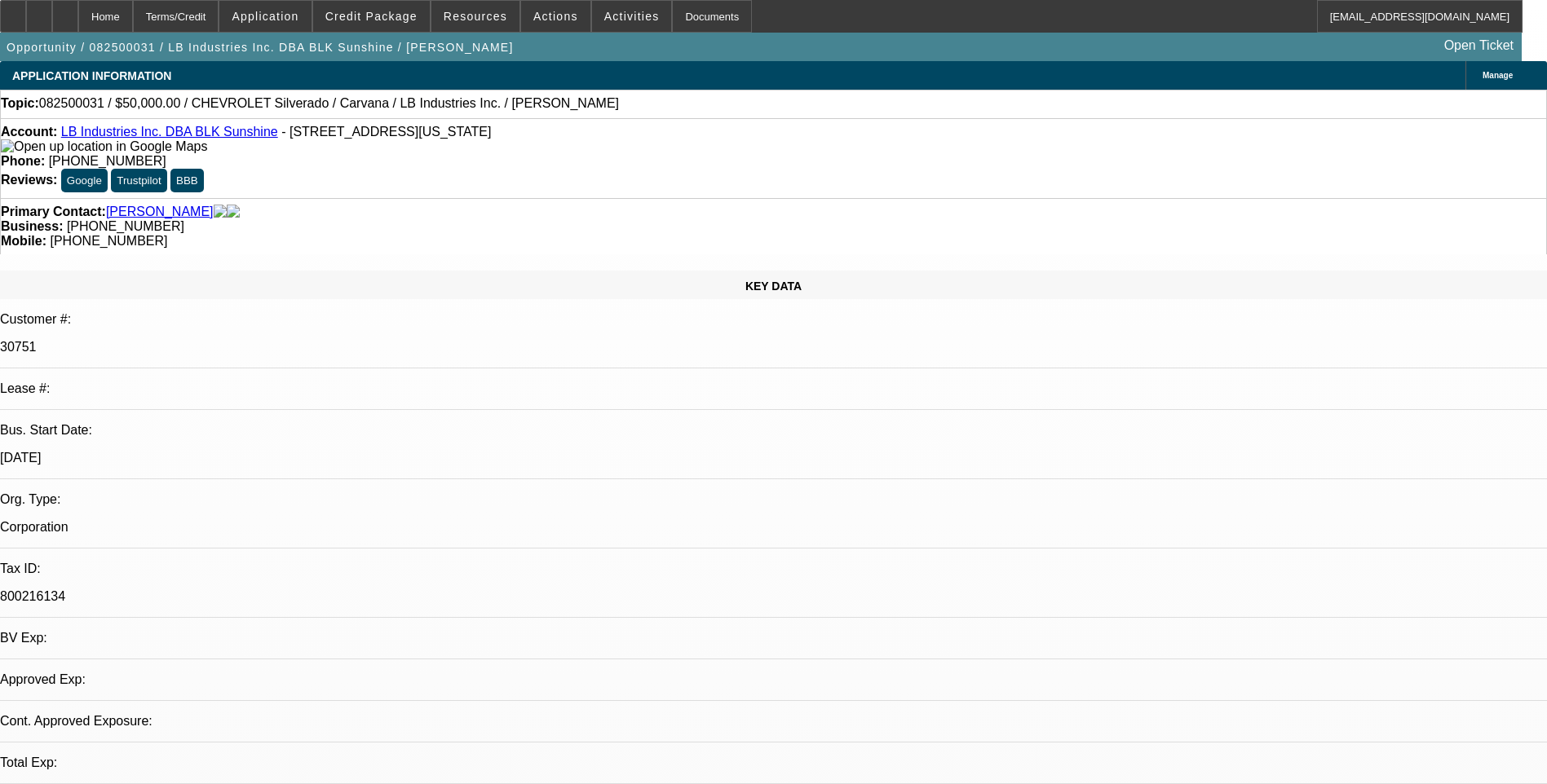
select select "6"
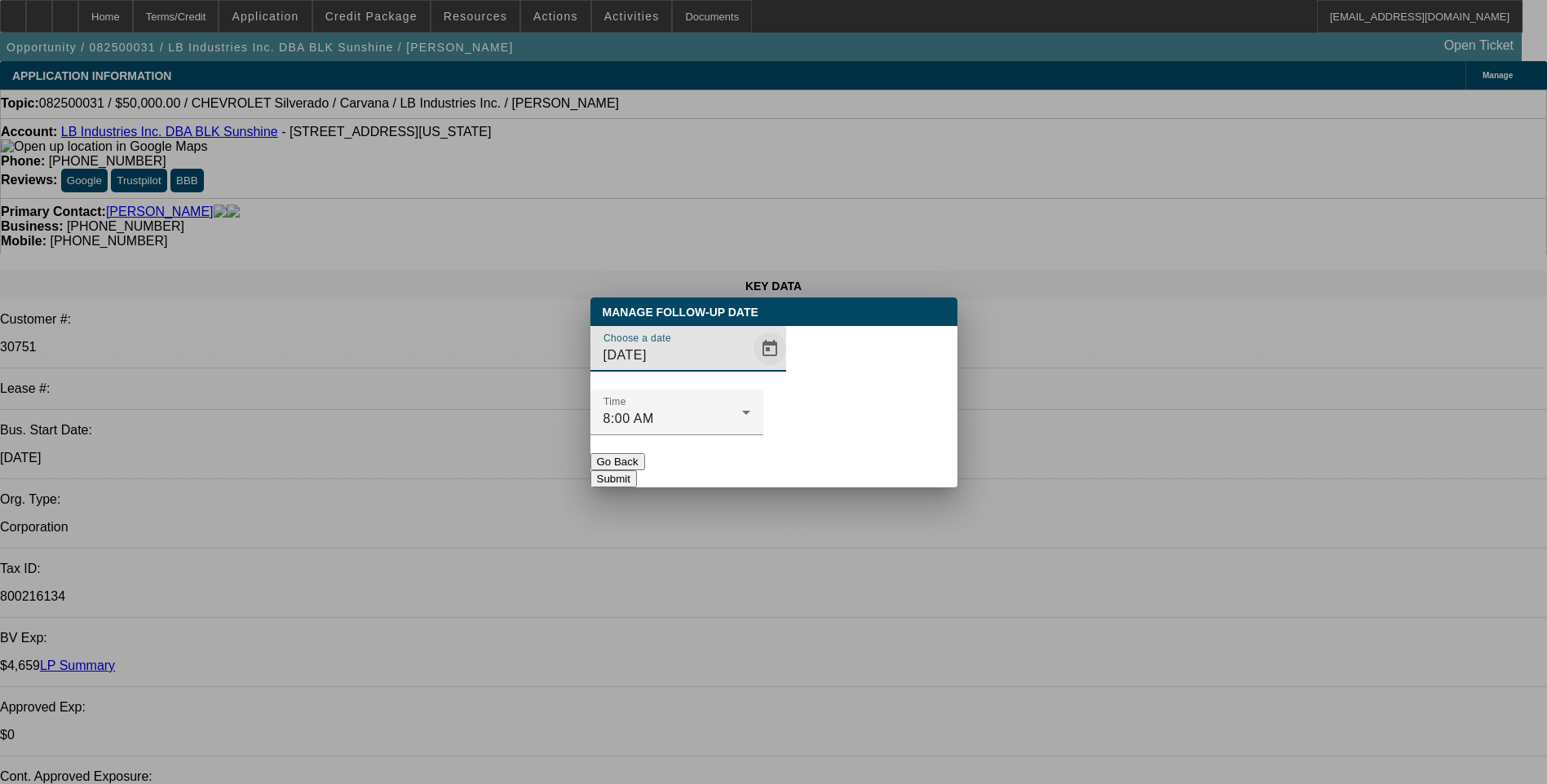
click at [750, 368] on span "Open calendar" at bounding box center [770, 349] width 39 height 39
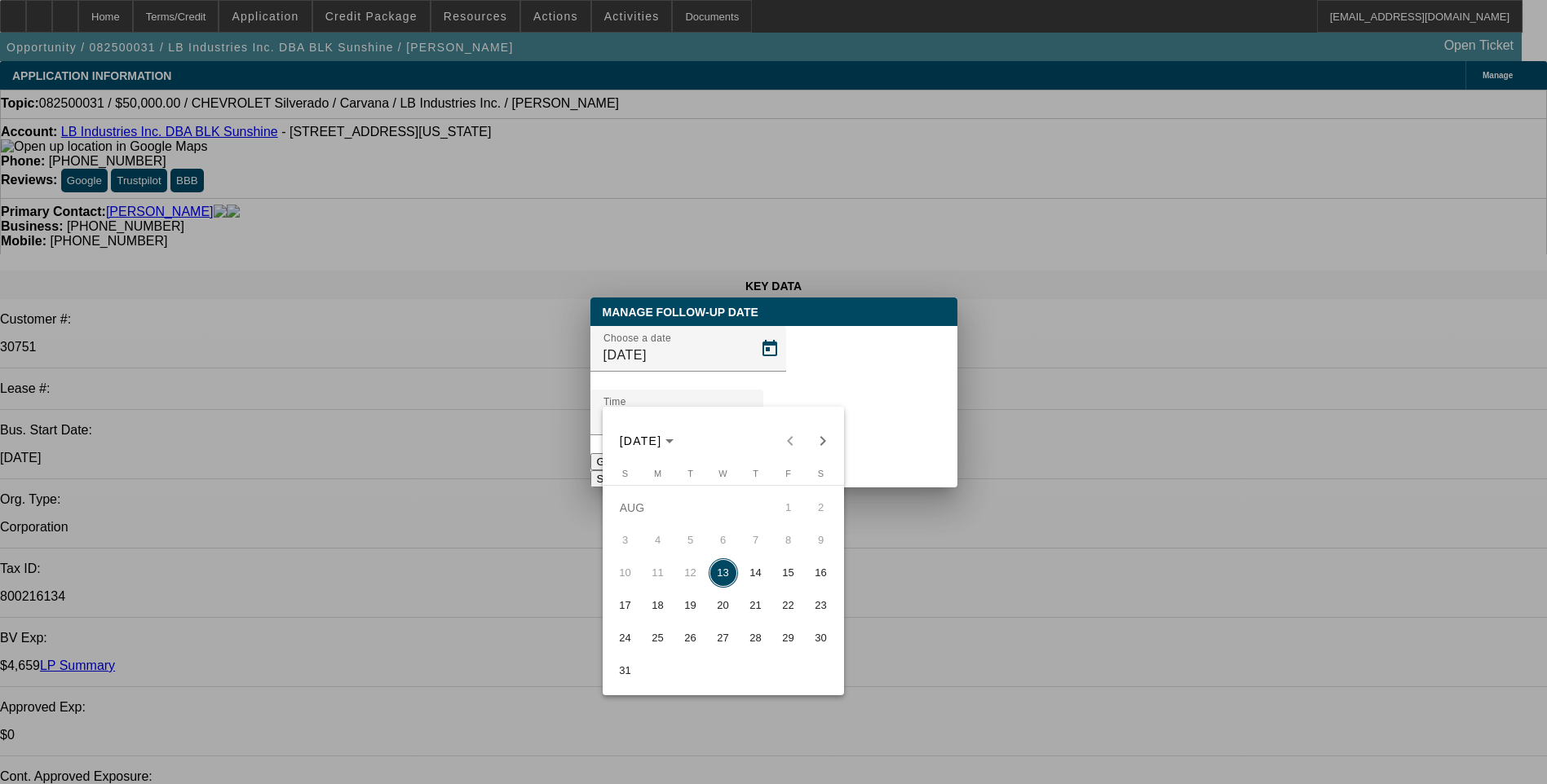
click at [695, 607] on span "19" at bounding box center [690, 605] width 29 height 29
type input "[DATE]"
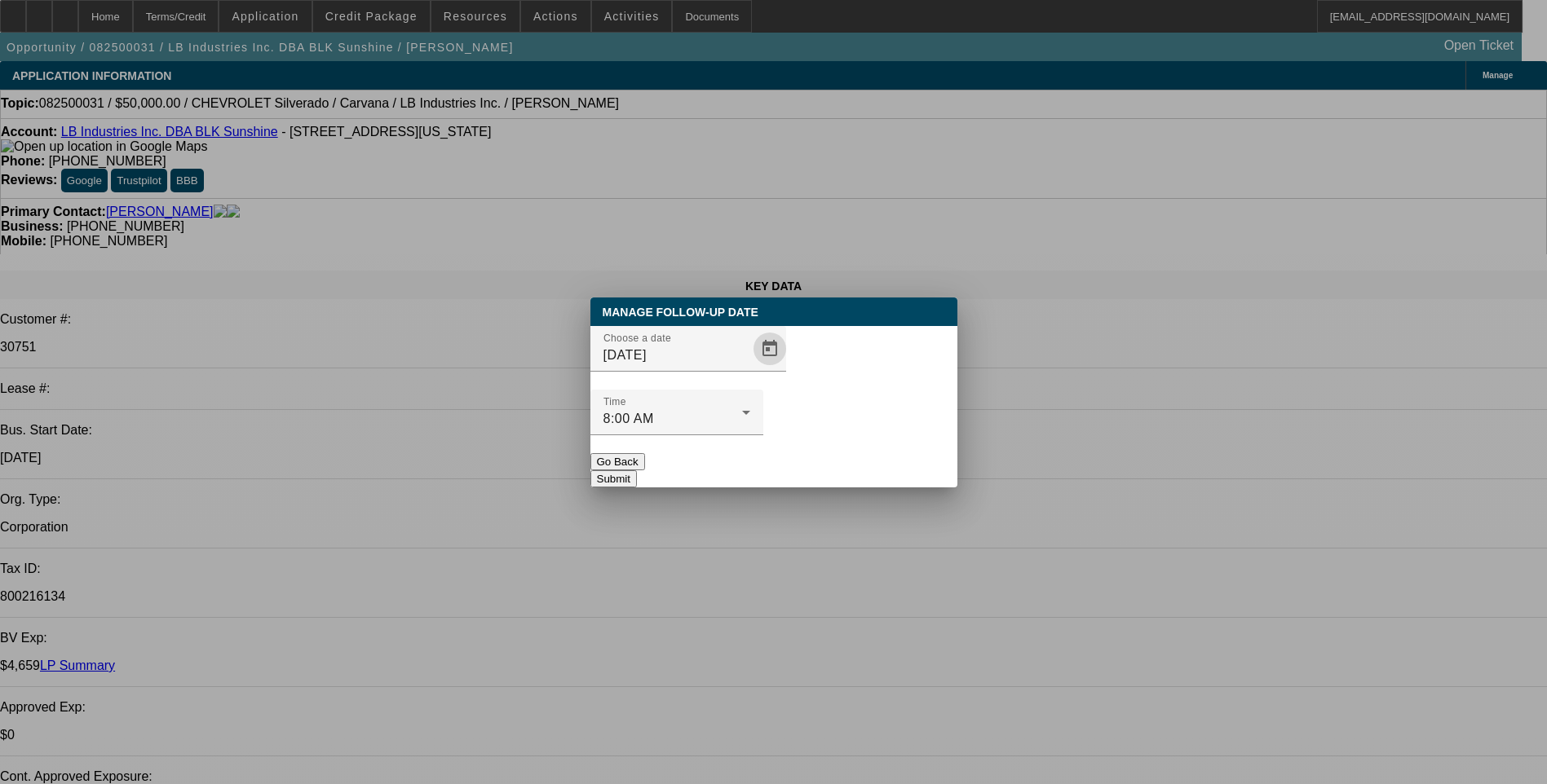
click at [637, 470] on button "Submit" at bounding box center [613, 479] width 46 height 17
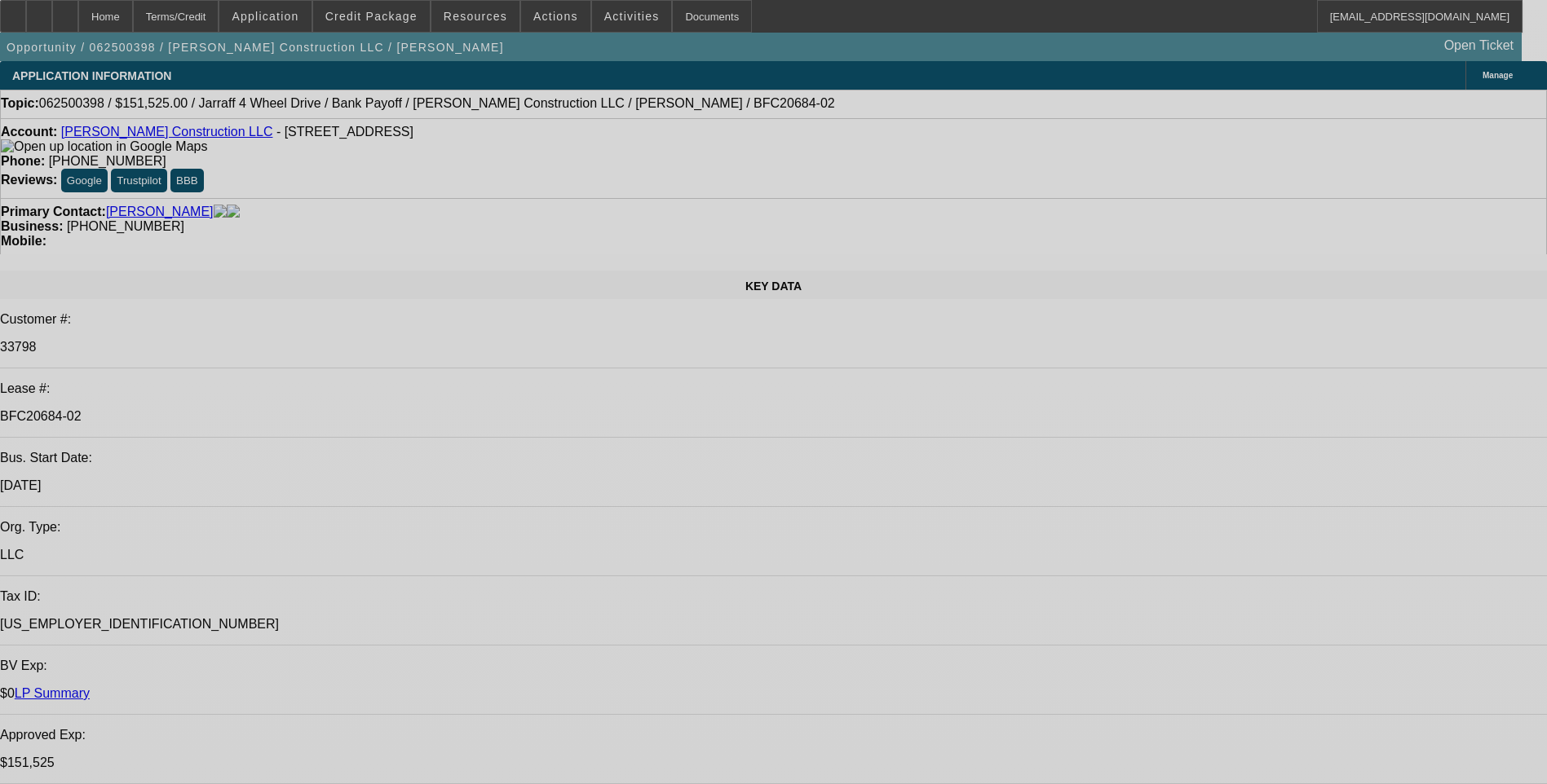
select select "0"
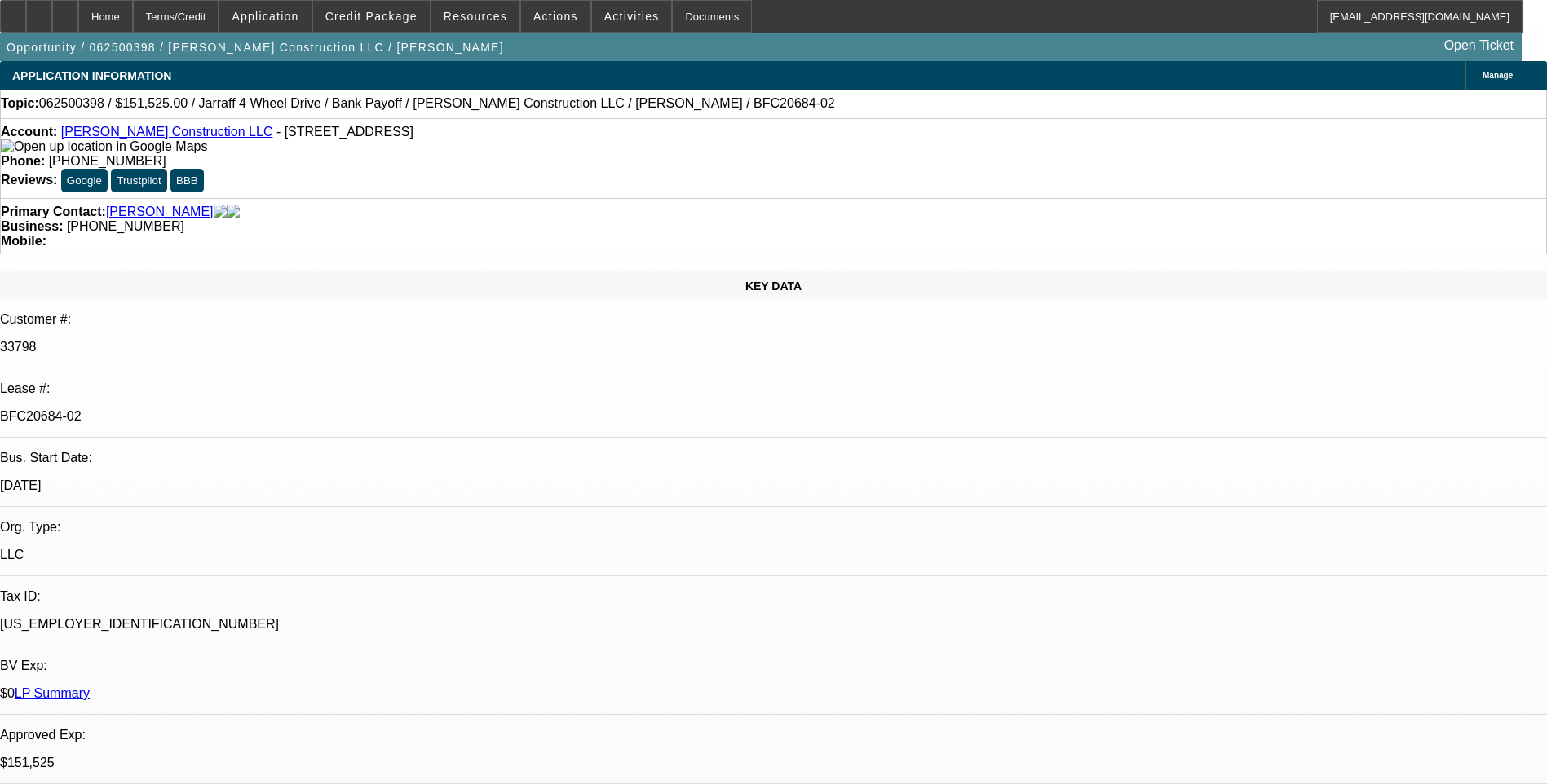
select select "0"
select select "0.15"
select select "0"
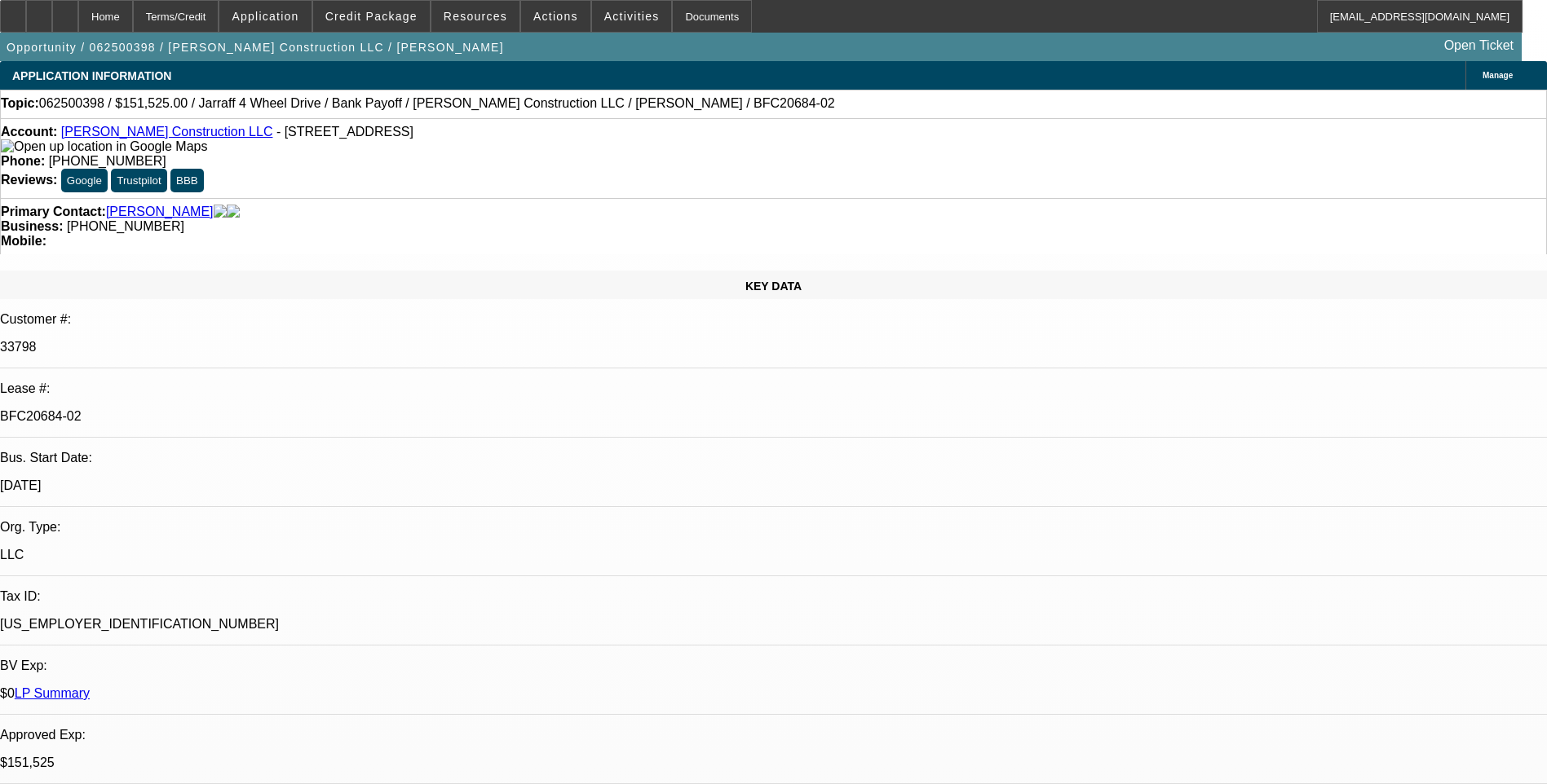
select select "0"
select select "0.1"
select select "0"
select select "1"
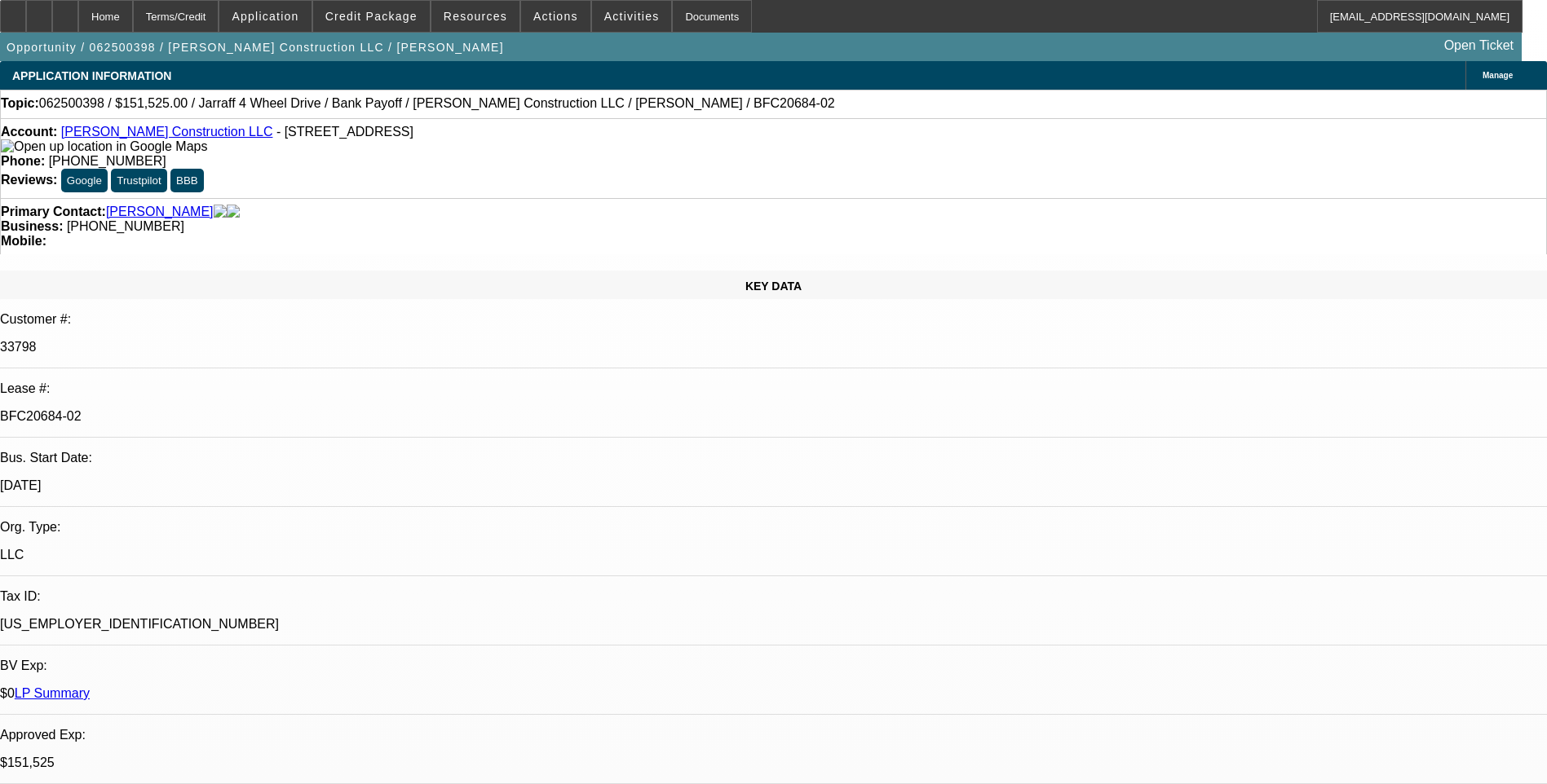
select select "2"
select select "6"
select select "1"
select select "2"
select select "6"
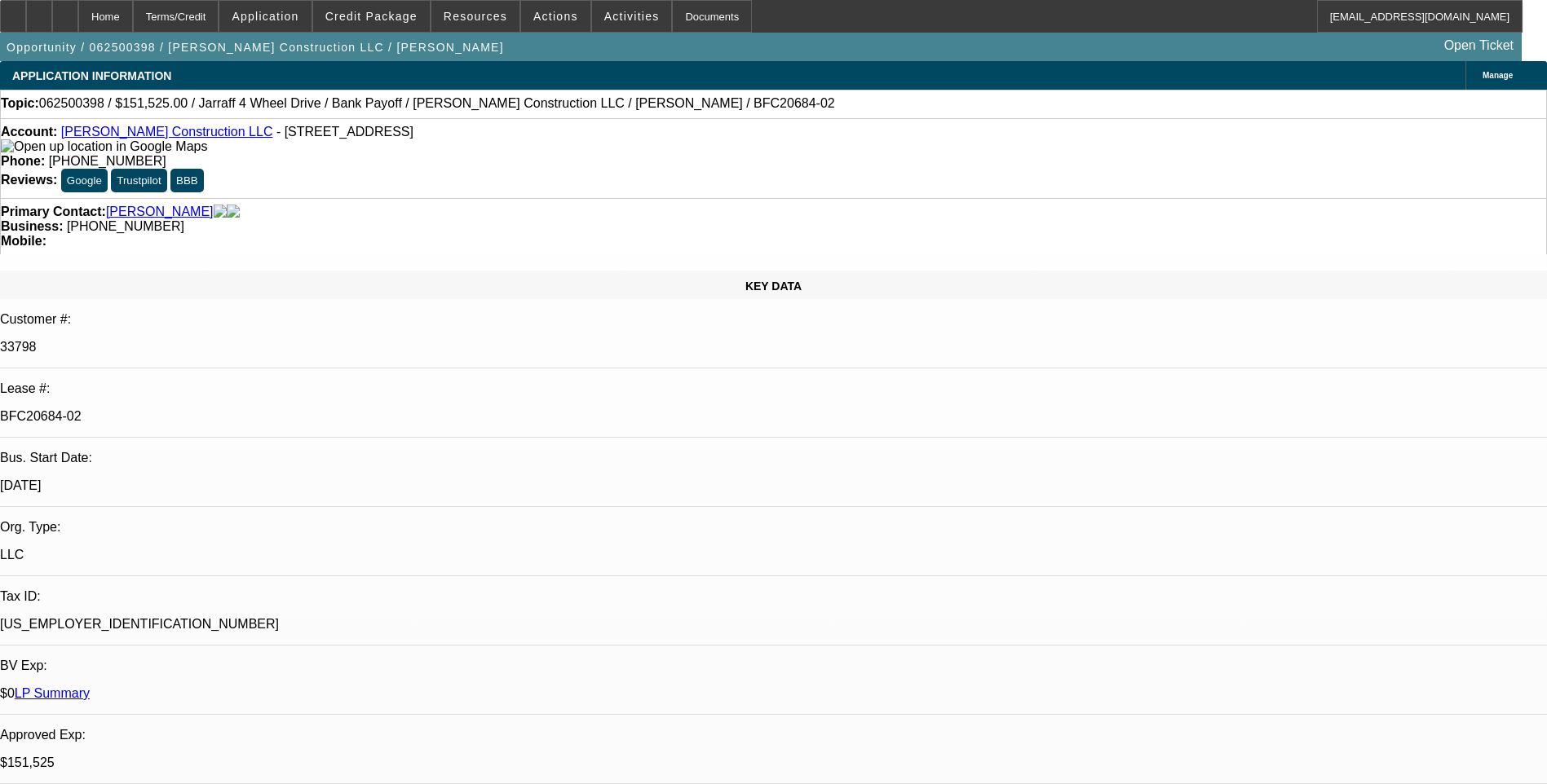
select select "1"
select select "6"
select select "1"
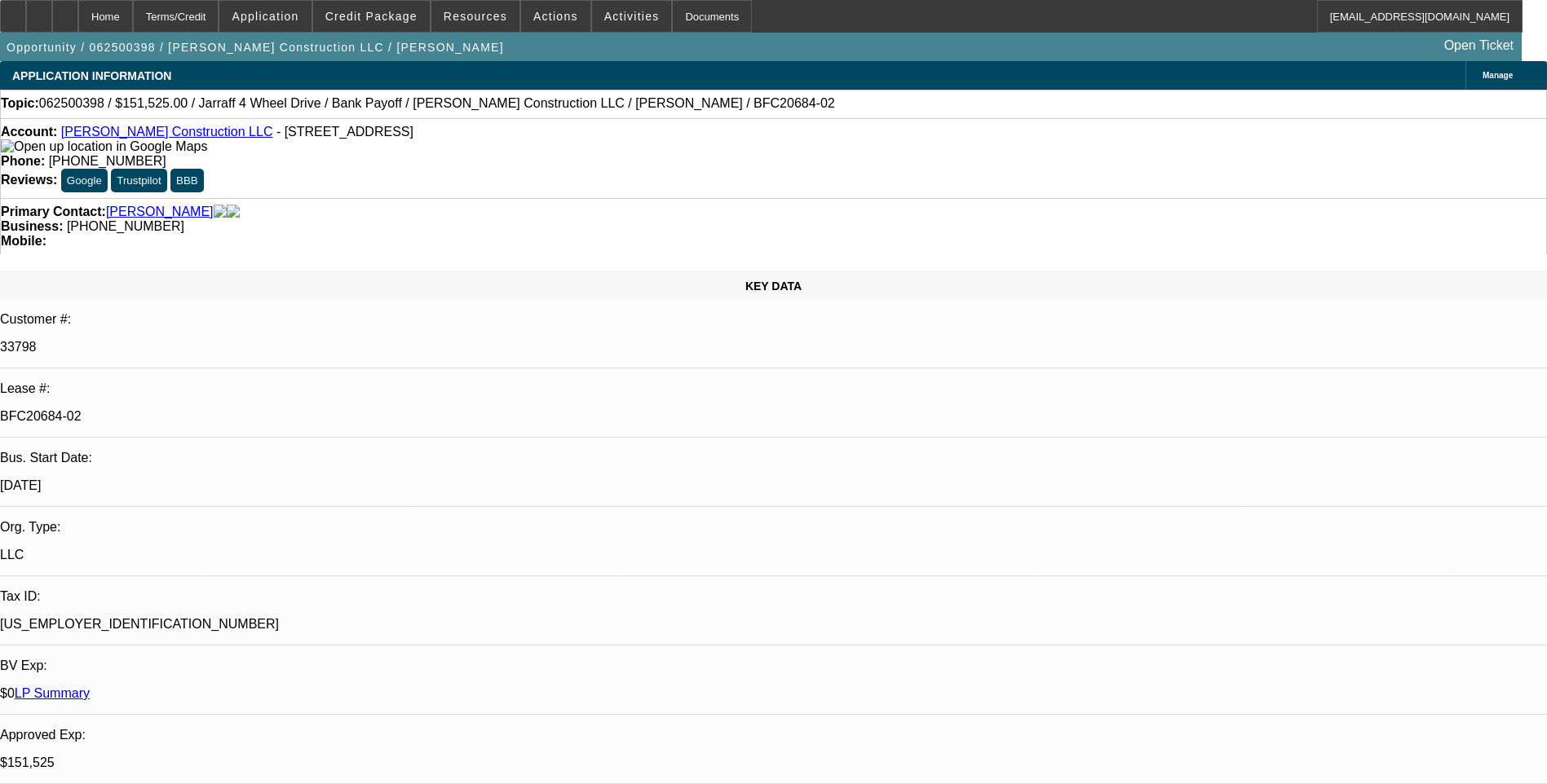
select select "6"
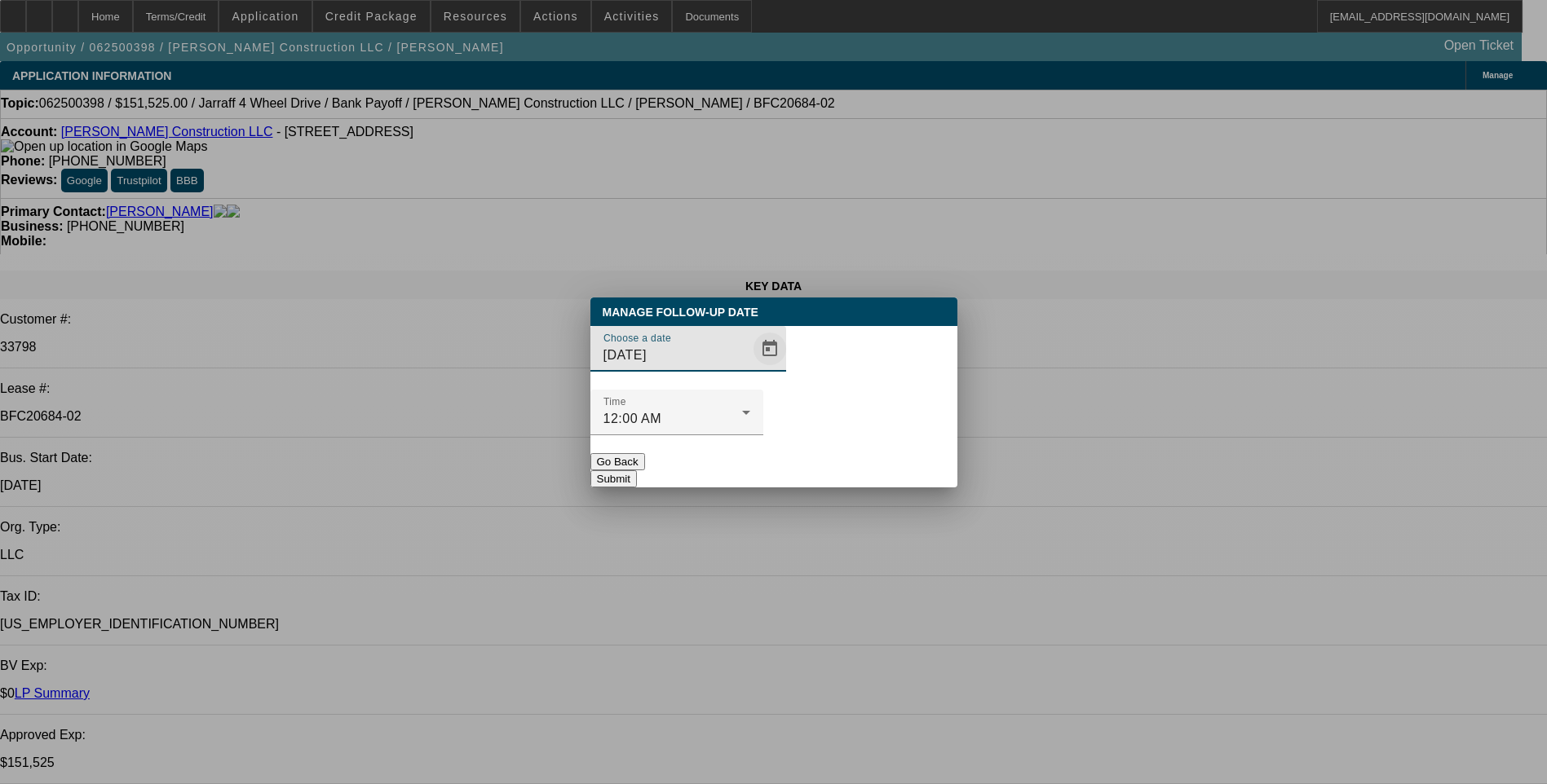
click at [750, 368] on span "Open calendar" at bounding box center [770, 349] width 39 height 39
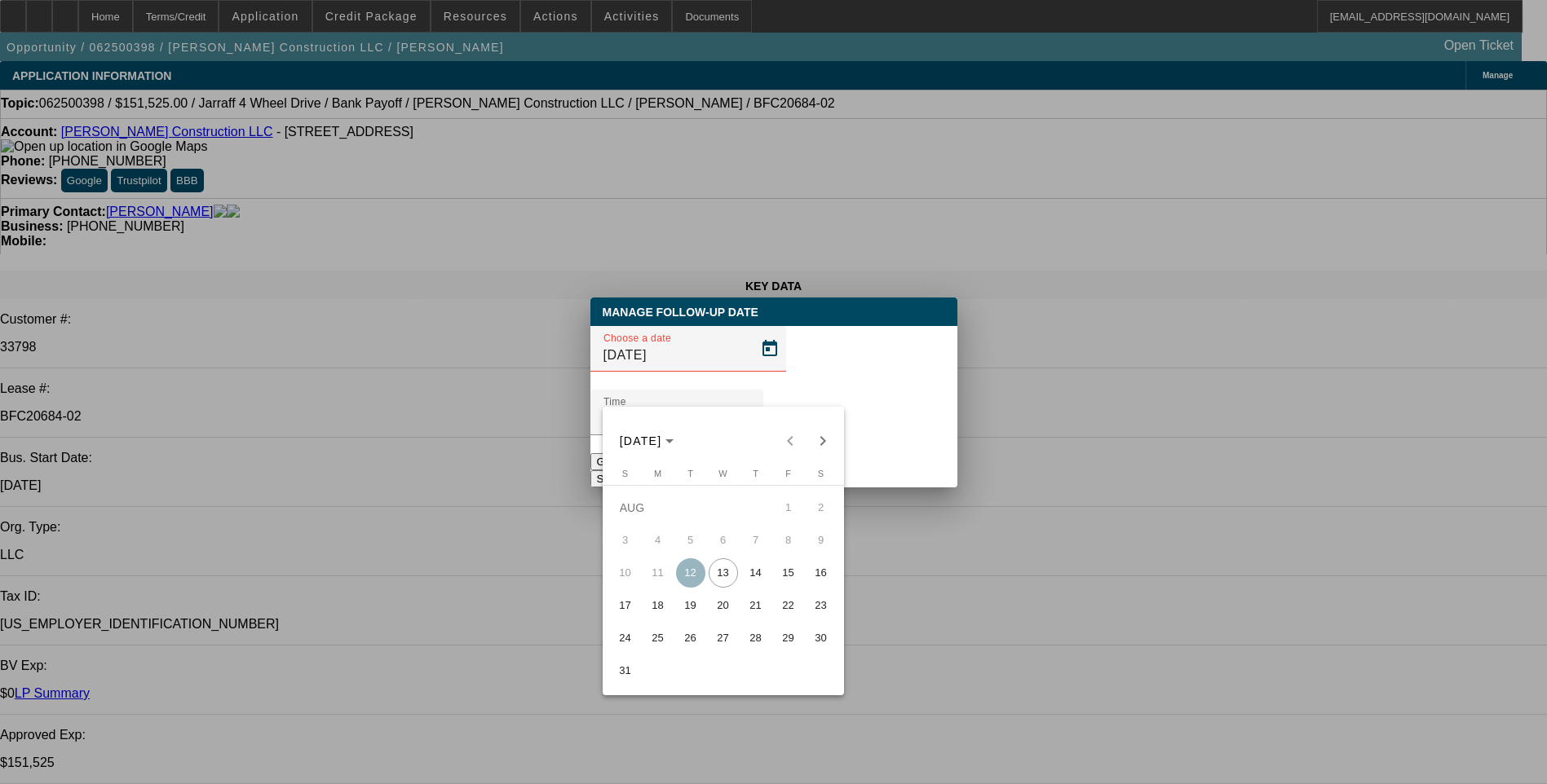
click at [793, 573] on span "15" at bounding box center [788, 573] width 29 height 29
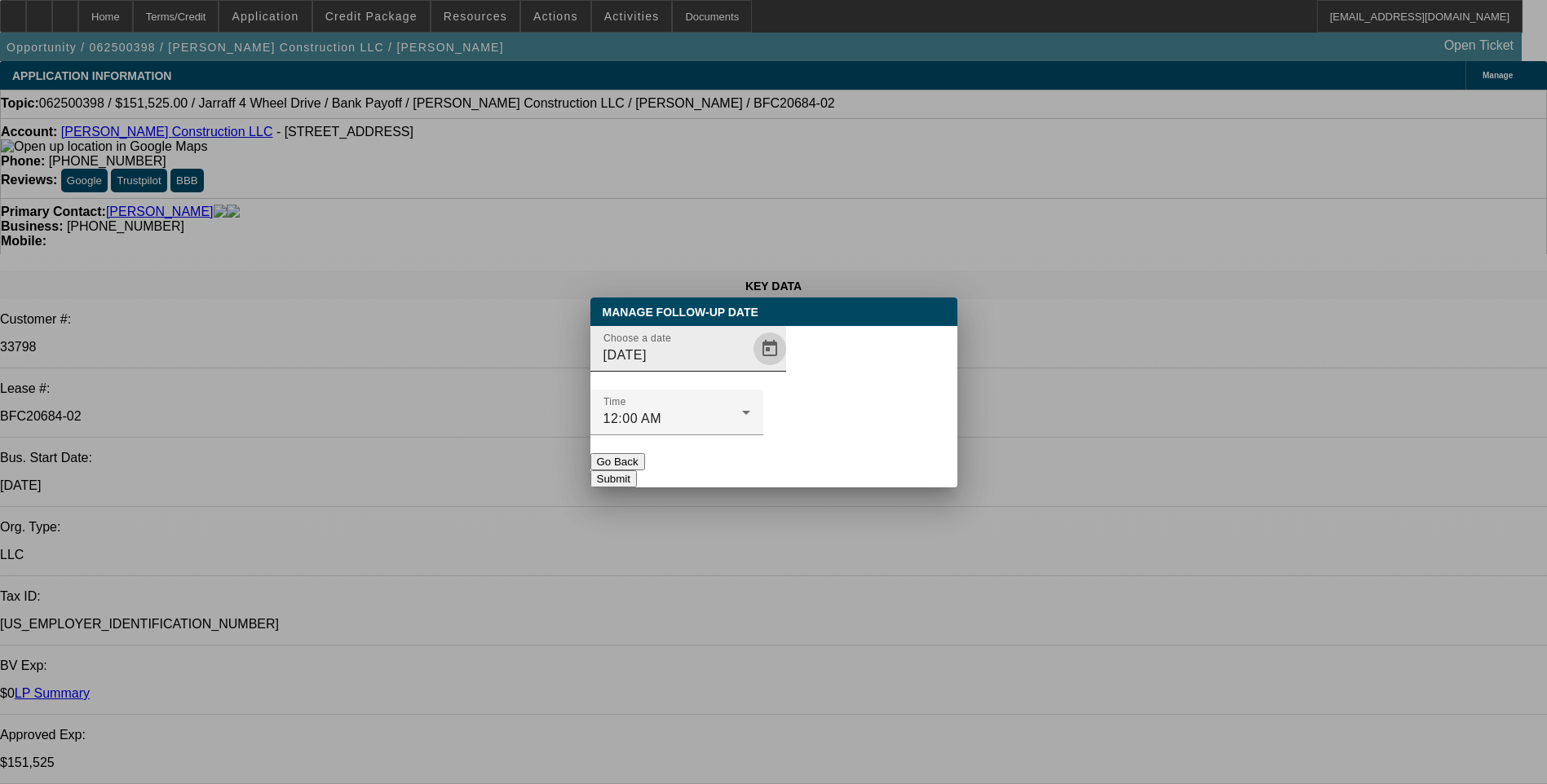
click at [750, 368] on span "Open calendar" at bounding box center [770, 349] width 39 height 39
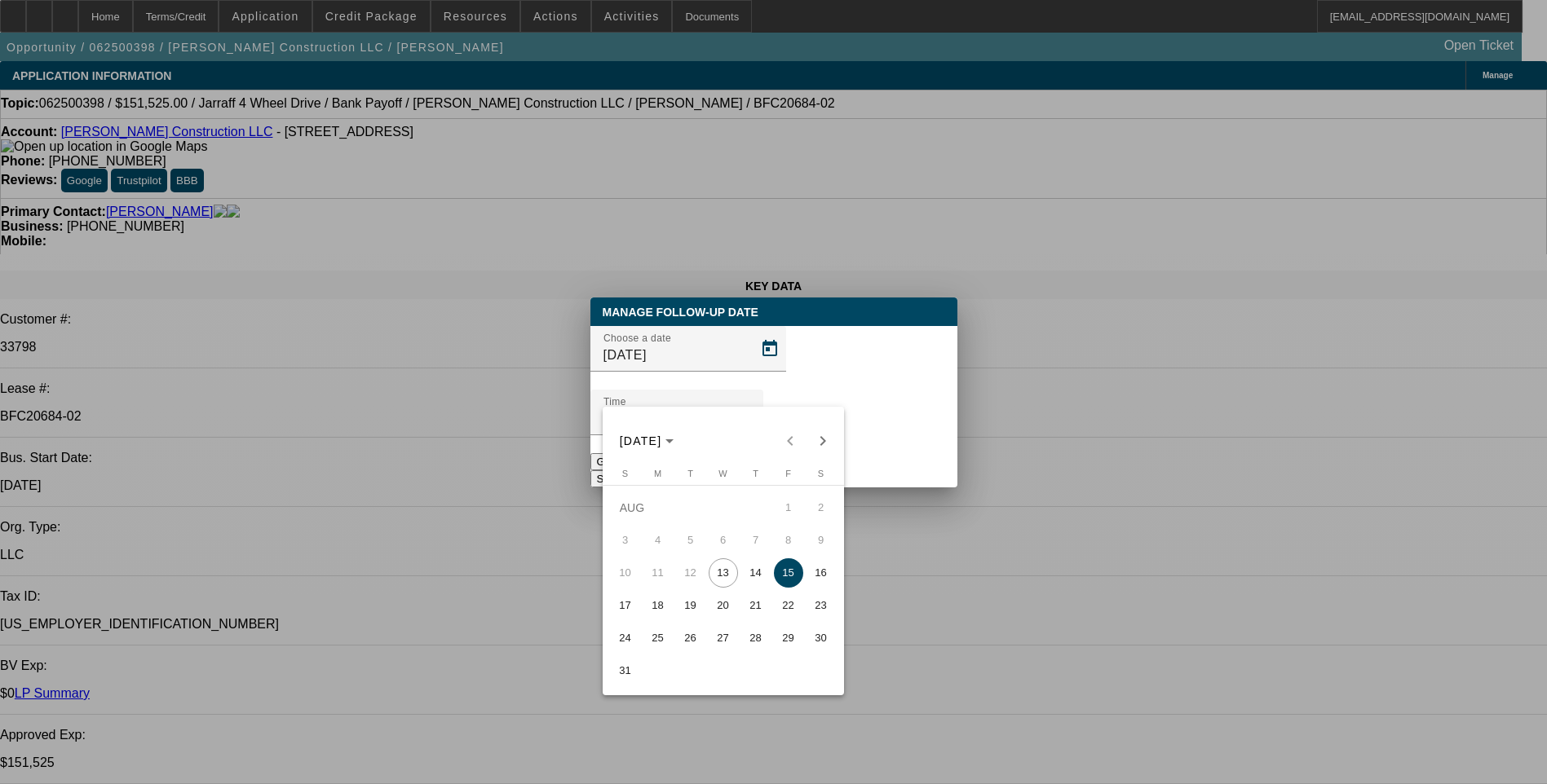
click at [693, 608] on span "19" at bounding box center [690, 605] width 29 height 29
type input "[DATE]"
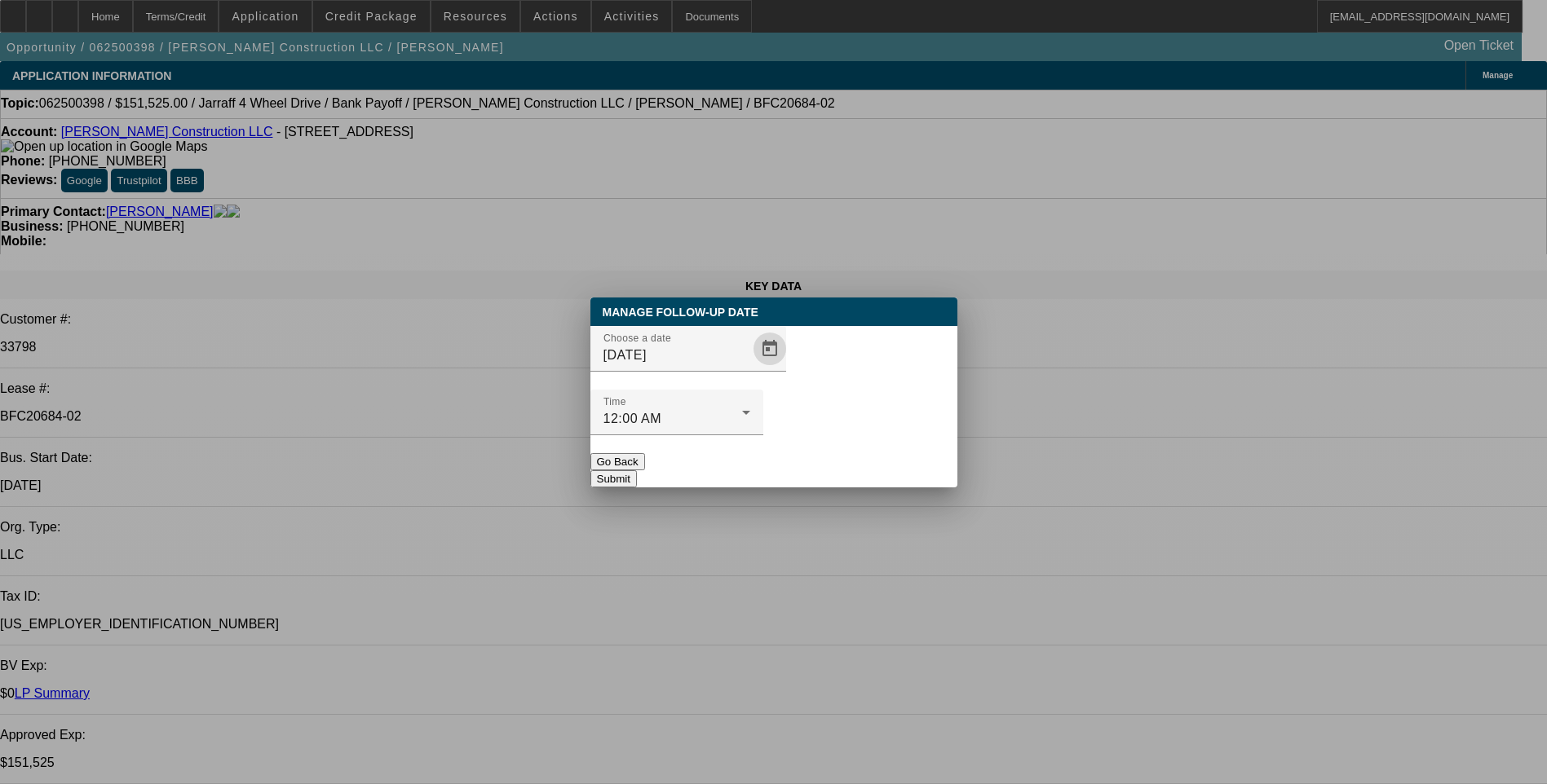
click at [637, 470] on button "Submit" at bounding box center [613, 479] width 46 height 17
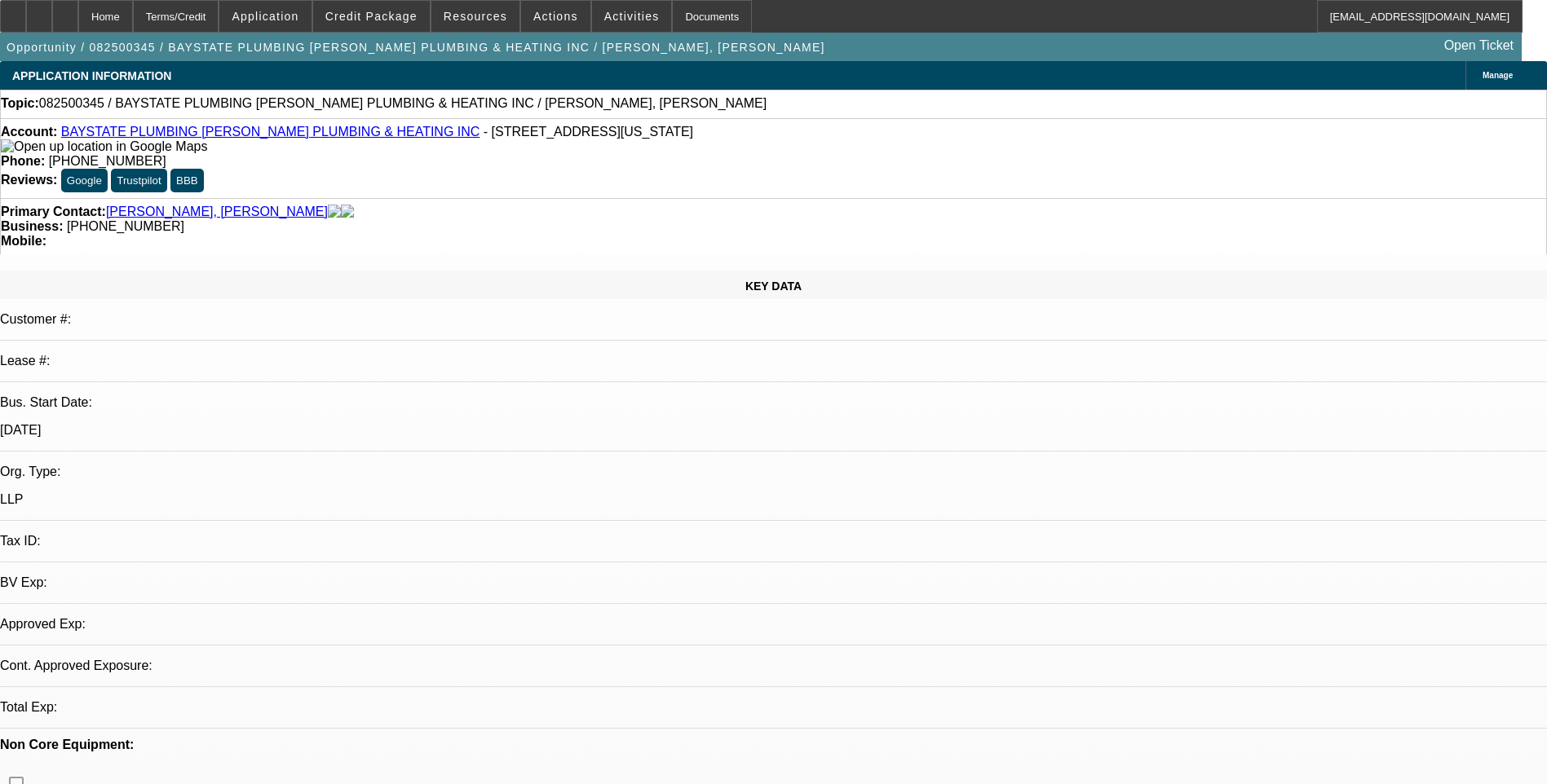
select select "0"
select select "2"
select select "0.1"
select select "1"
select select "2"
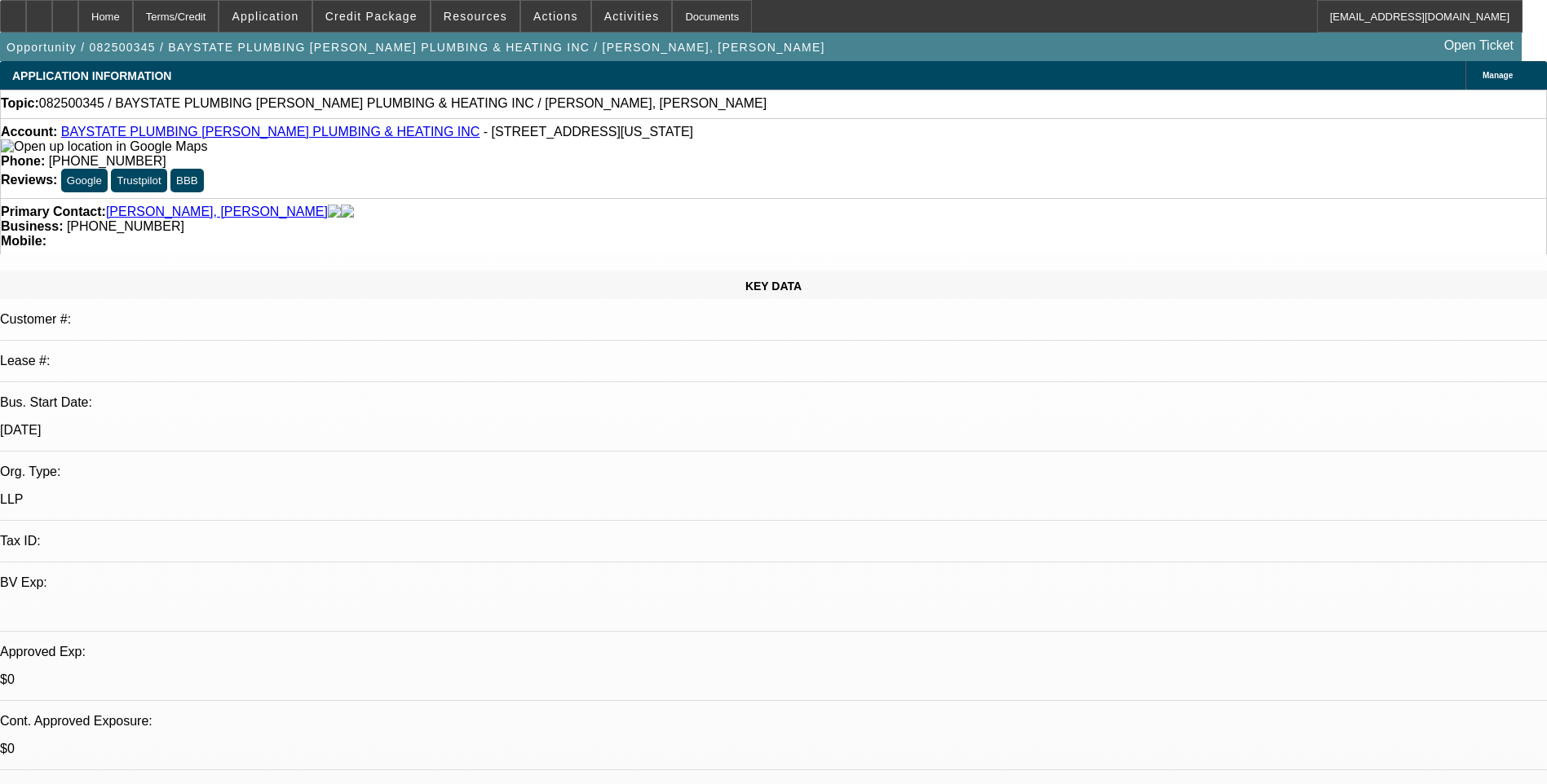
select select "4"
click at [368, 10] on span "Credit Package" at bounding box center [371, 16] width 92 height 13
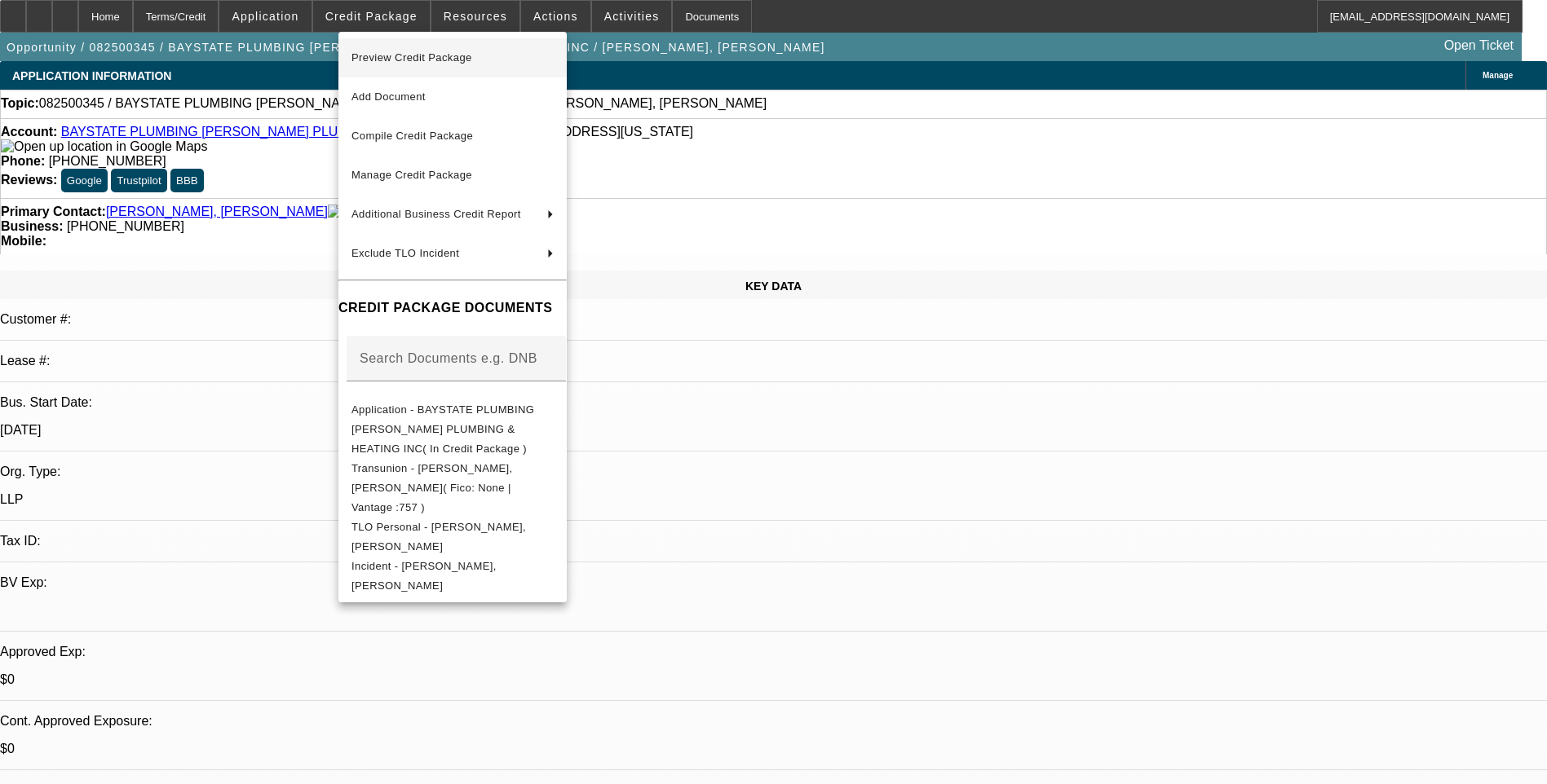
click at [498, 63] on span "Preview Credit Package" at bounding box center [452, 57] width 202 height 20
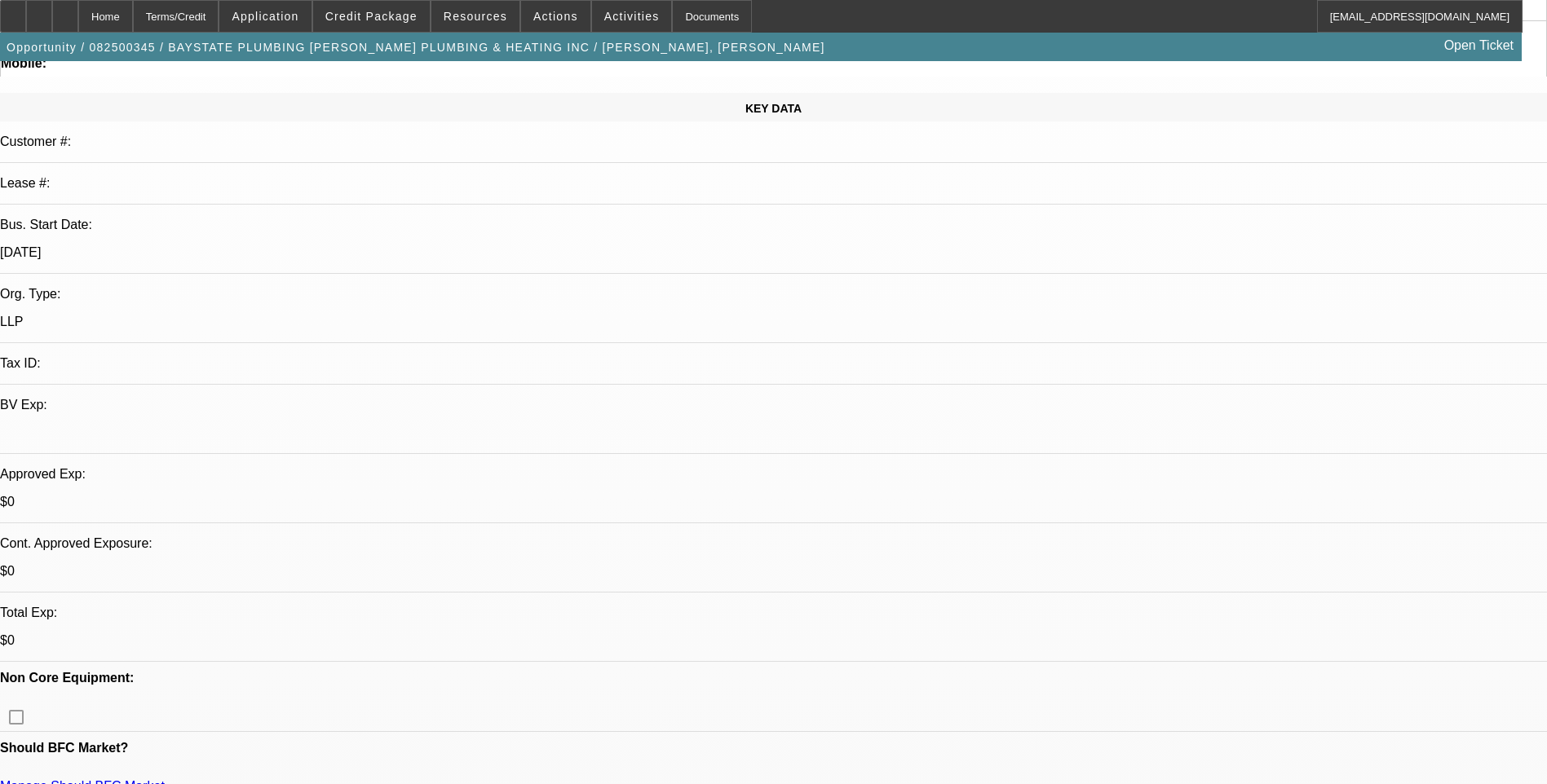
scroll to position [163, 0]
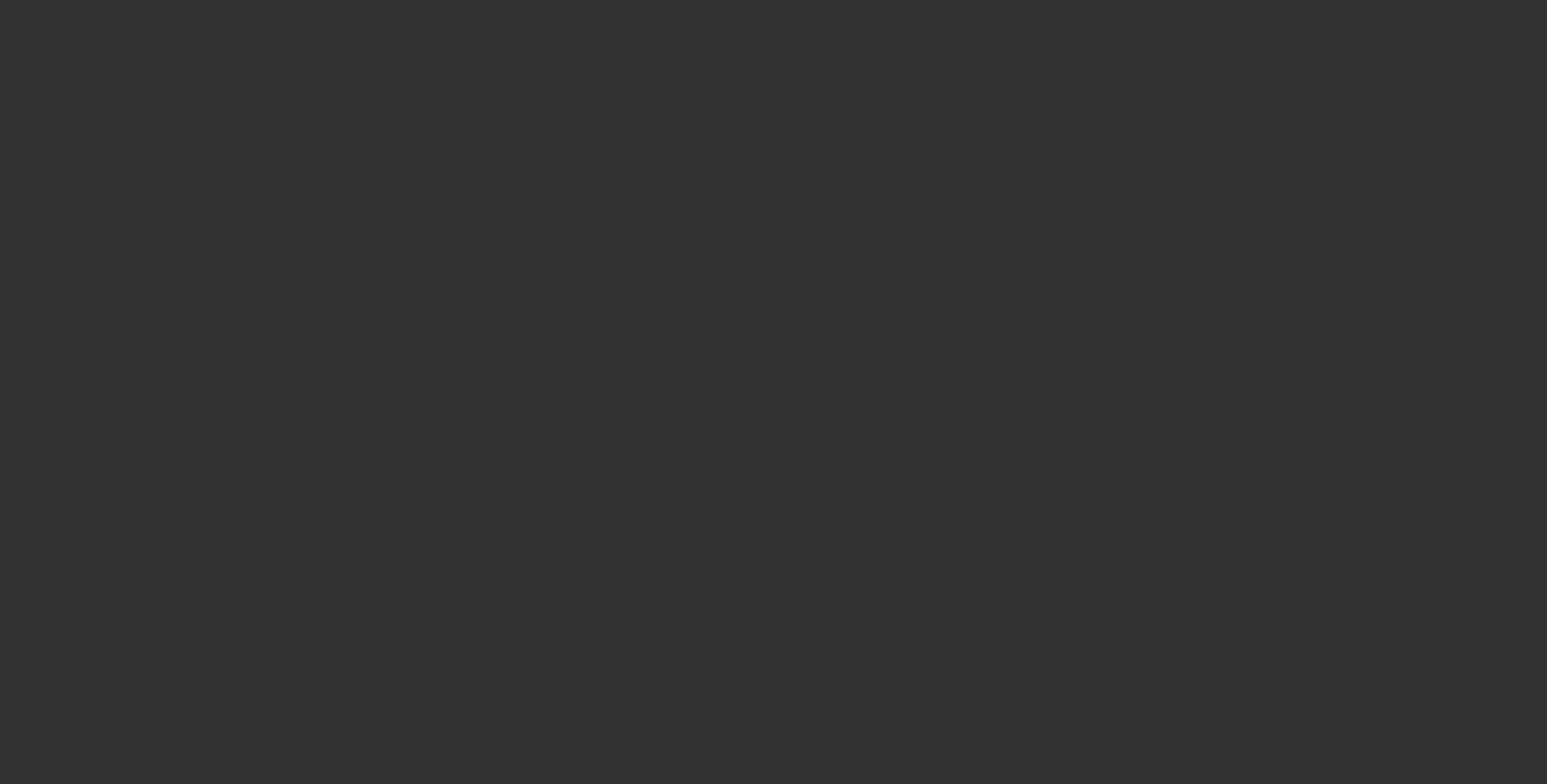
scroll to position [0, 0]
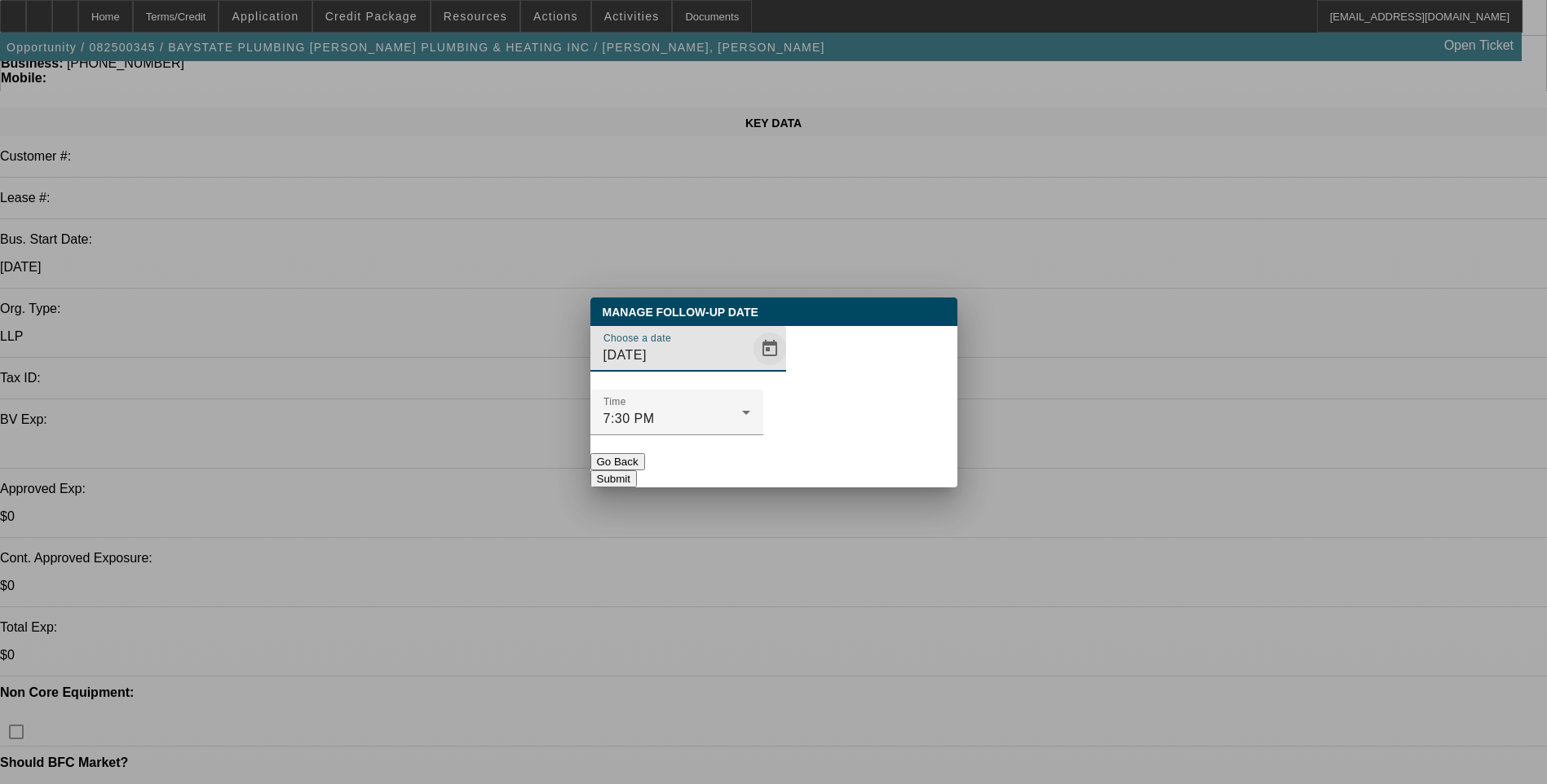
click at [750, 368] on span "Open calendar" at bounding box center [770, 349] width 39 height 39
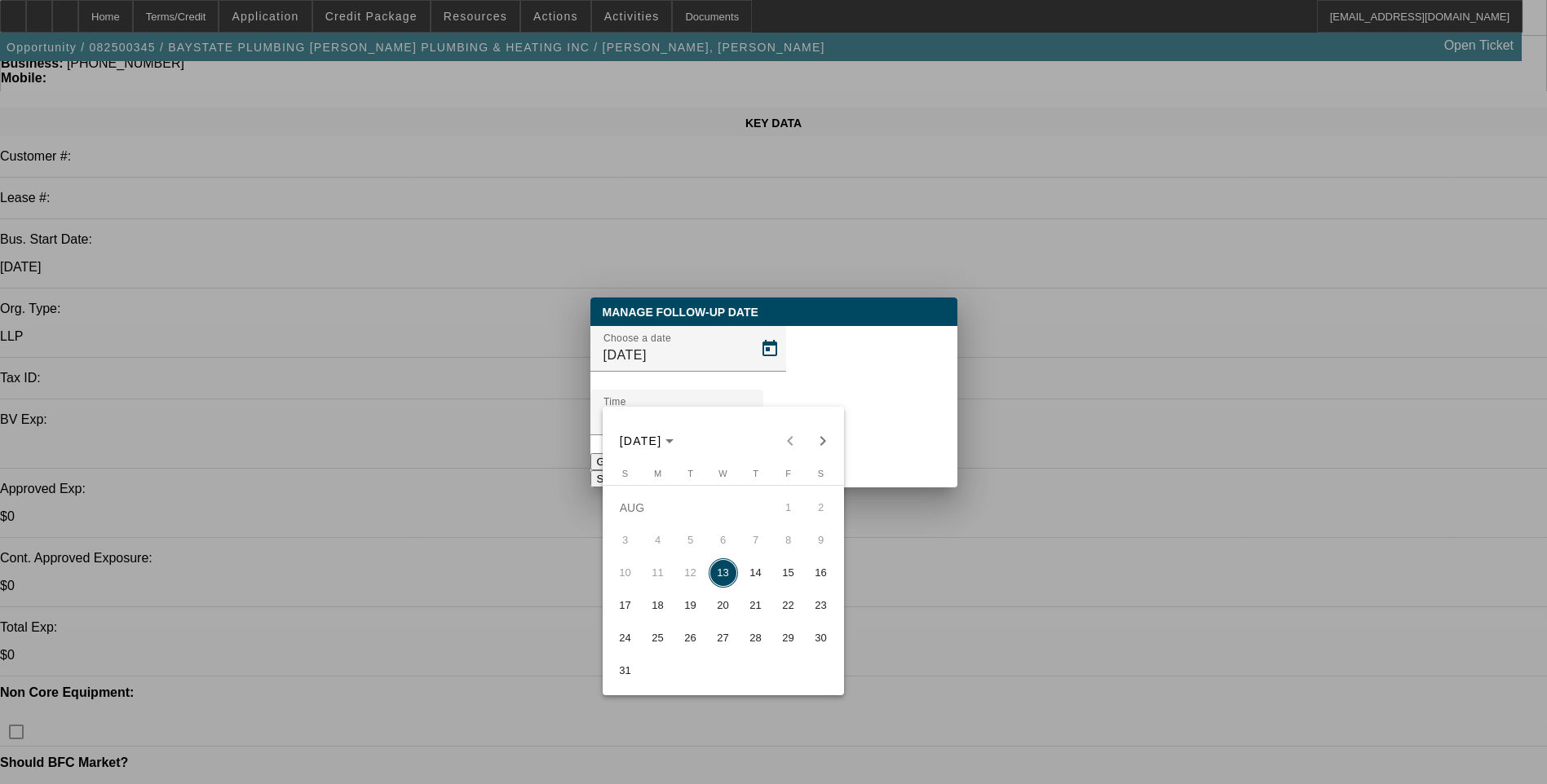
click at [753, 578] on span "14" at bounding box center [755, 573] width 29 height 29
type input "[DATE]"
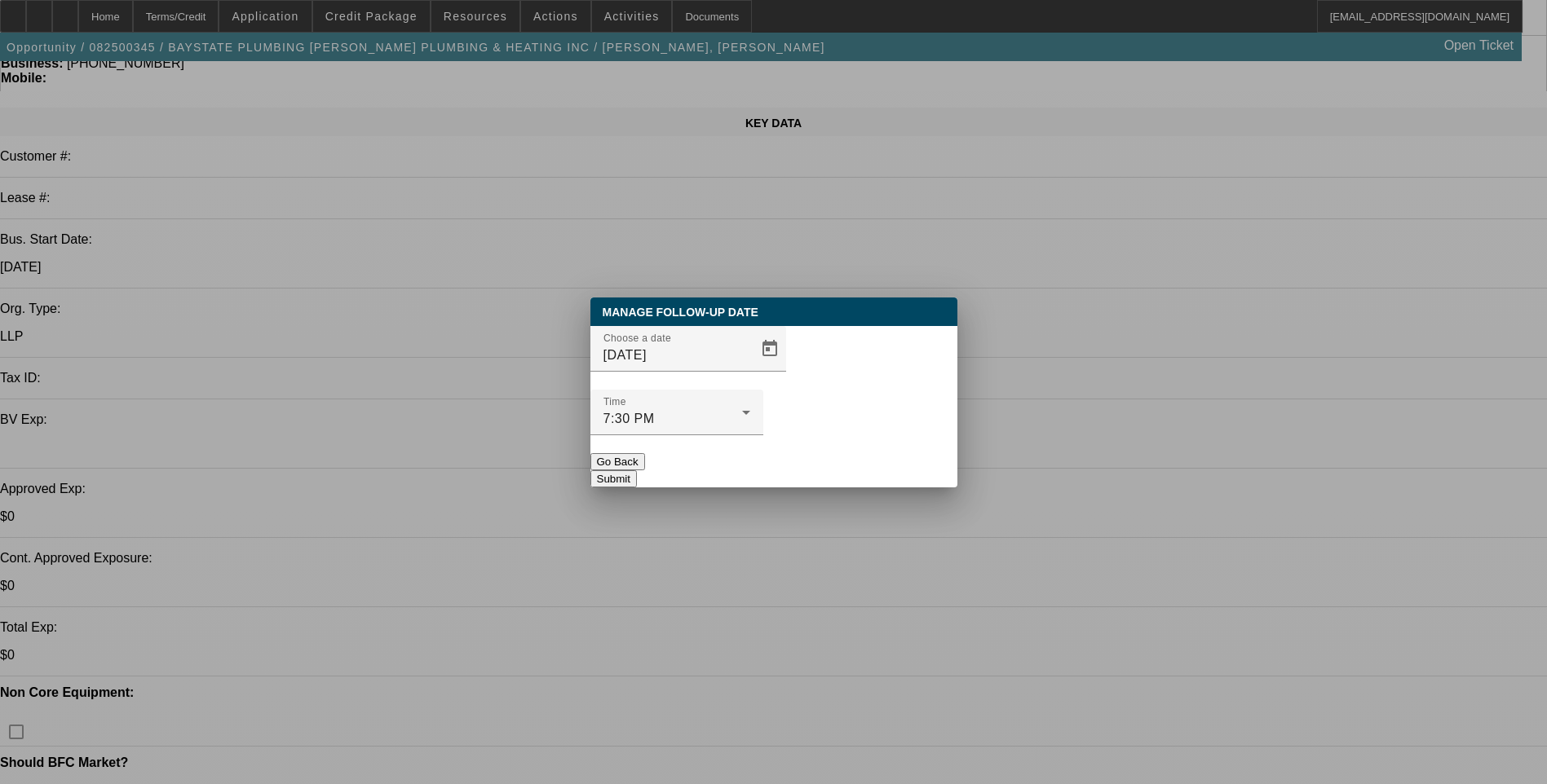
click at [637, 470] on button "Submit" at bounding box center [613, 479] width 46 height 17
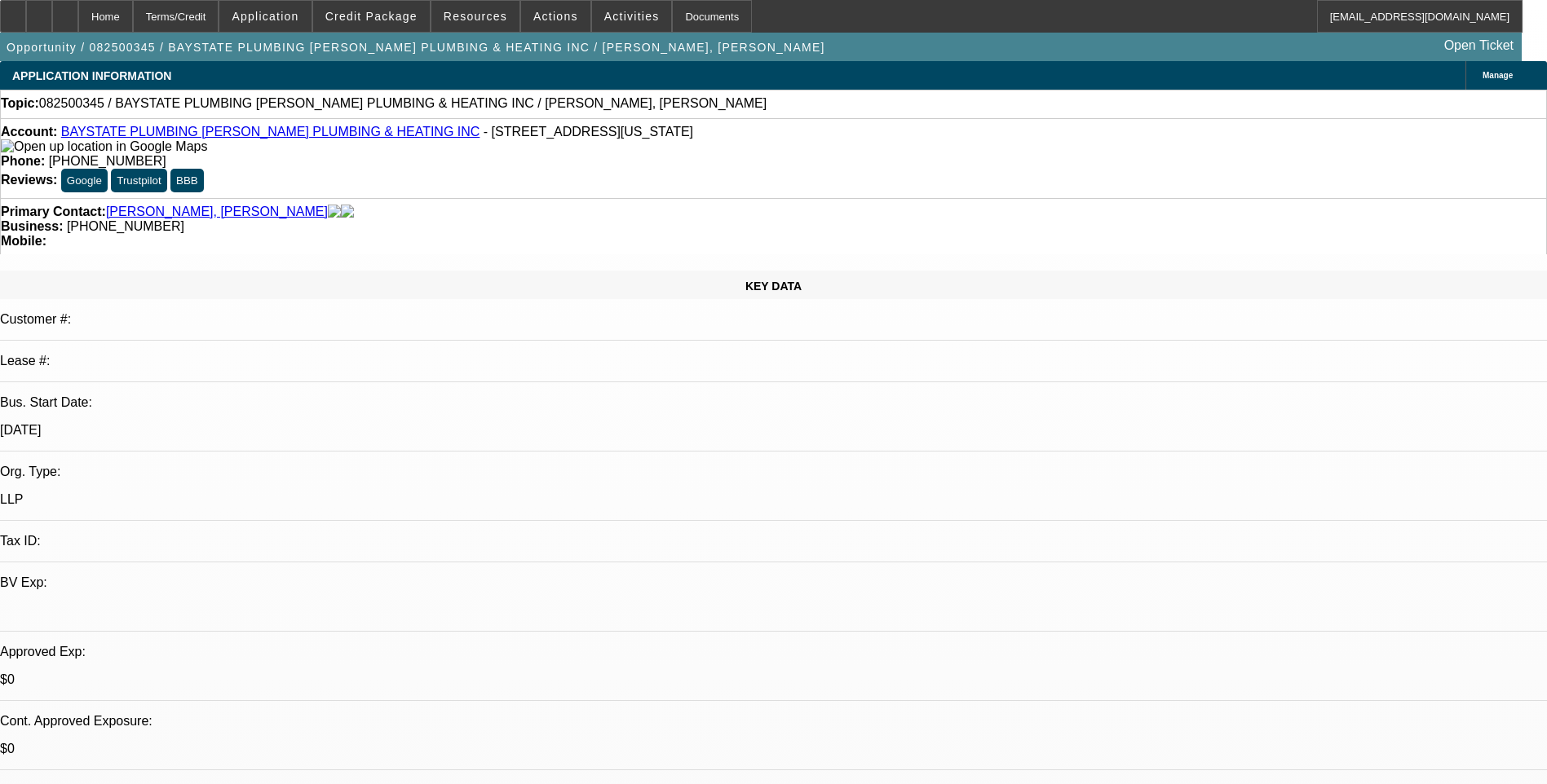
scroll to position [163, 0]
